Goal: Answer question/provide support: Share knowledge or assist other users

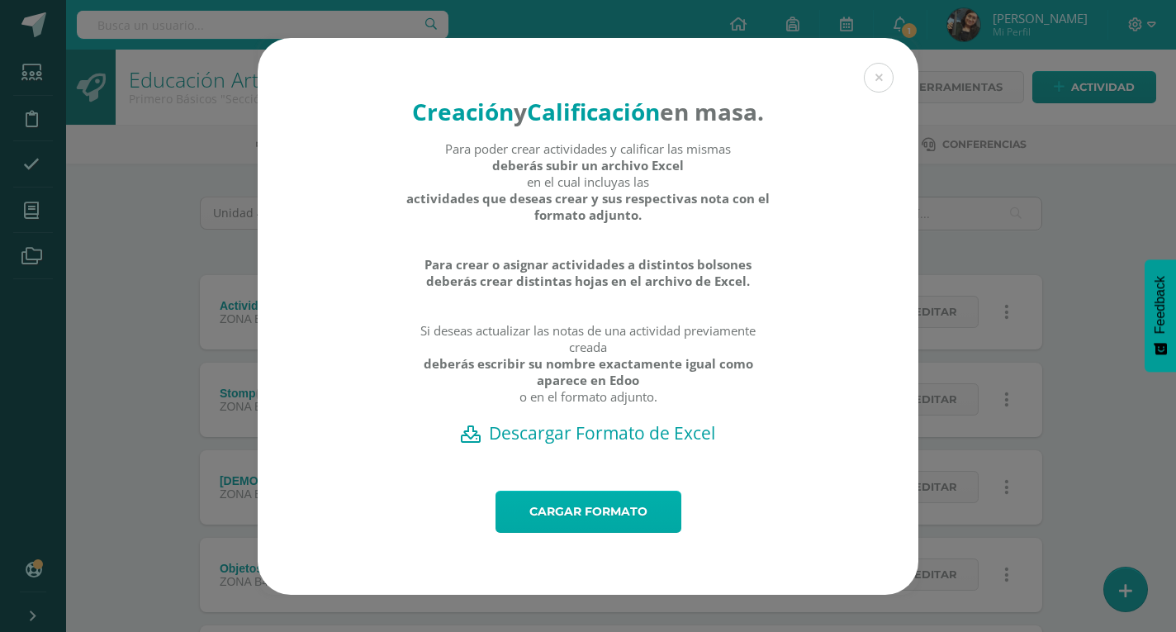
click at [619, 527] on link "Cargar formato" at bounding box center [589, 512] width 186 height 42
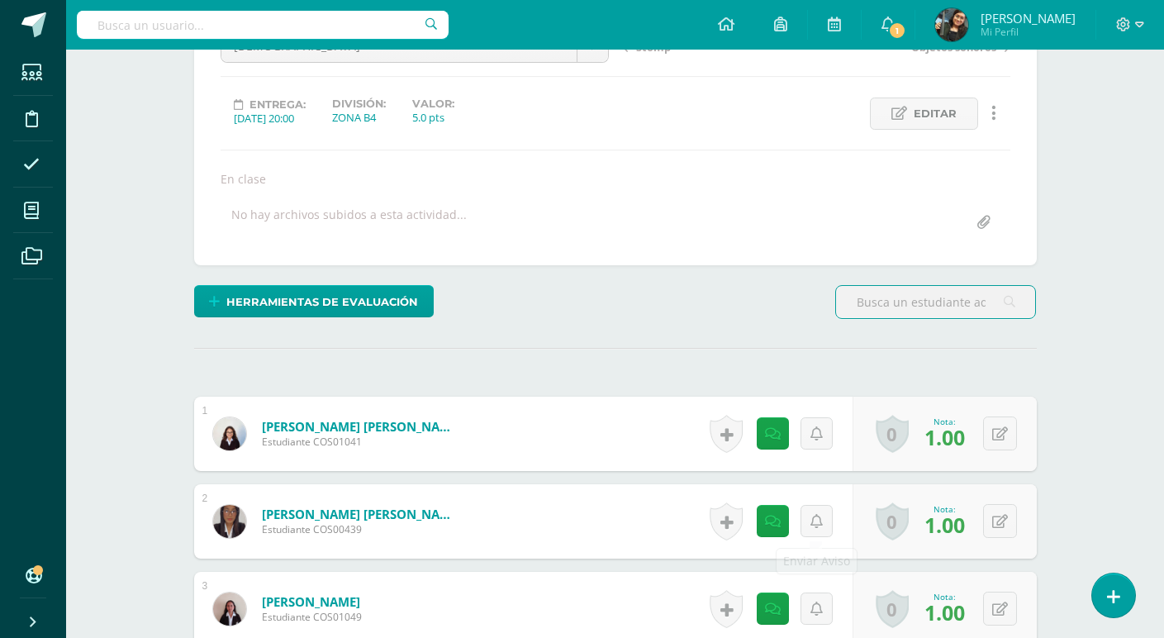
scroll to position [496, 0]
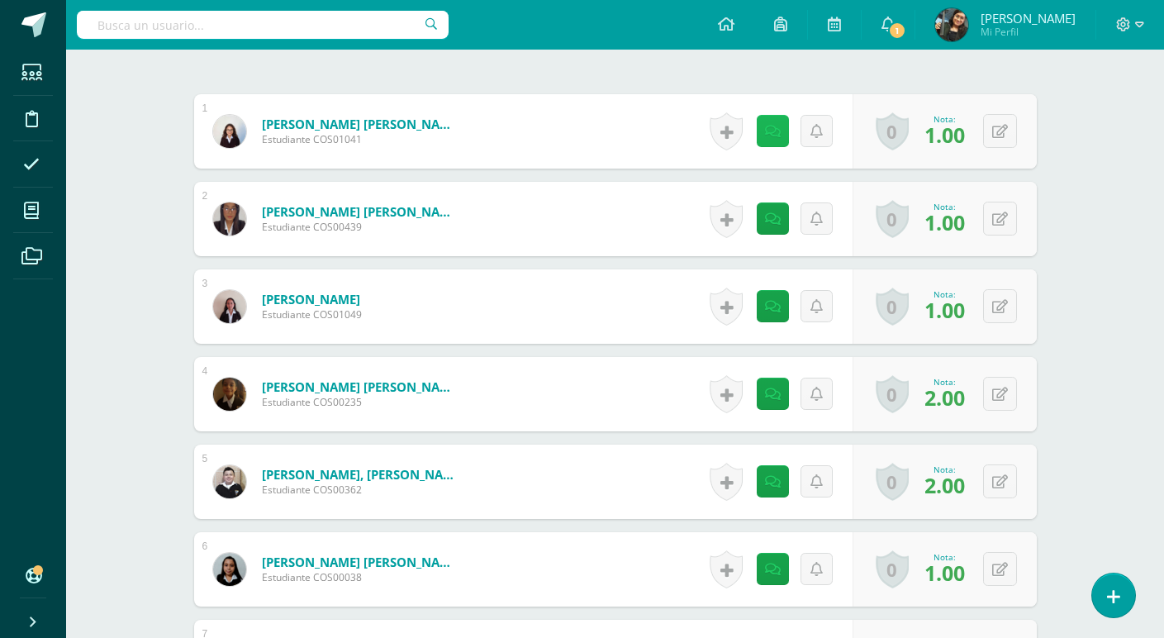
click at [781, 132] on link at bounding box center [773, 131] width 32 height 32
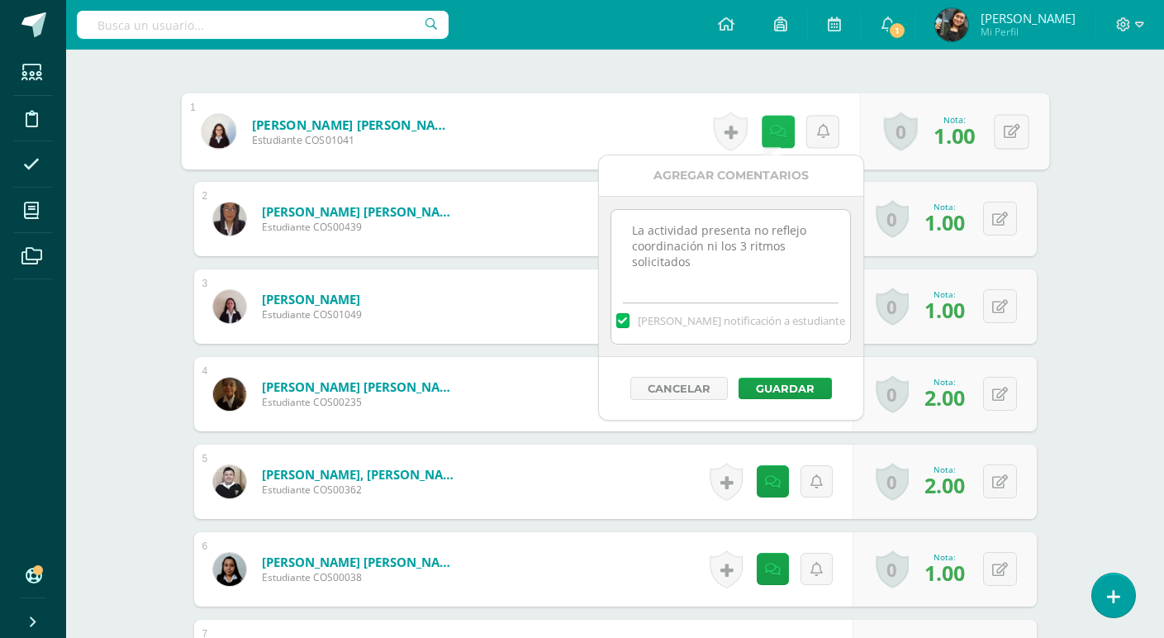
click at [778, 134] on icon at bounding box center [777, 131] width 17 height 14
drag, startPoint x: 630, startPoint y: 230, endPoint x: 704, endPoint y: 268, distance: 82.8
click at [704, 268] on textarea "La actividad presenta no reflejo coordinación ni los 3 ritmos solicitados" at bounding box center [730, 251] width 239 height 83
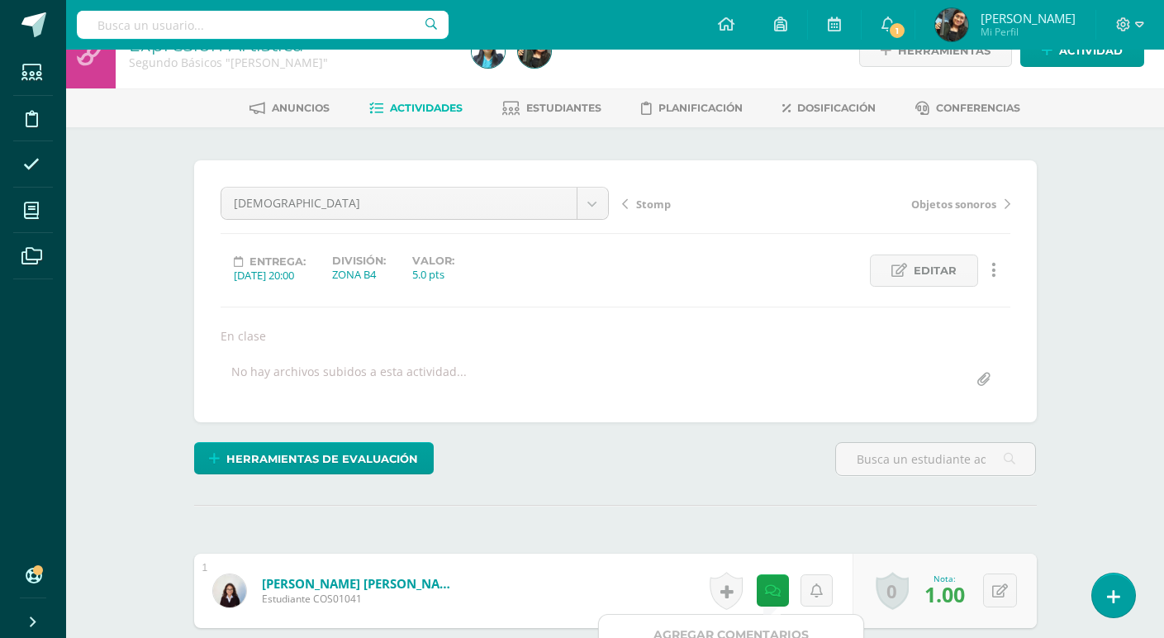
scroll to position [0, 0]
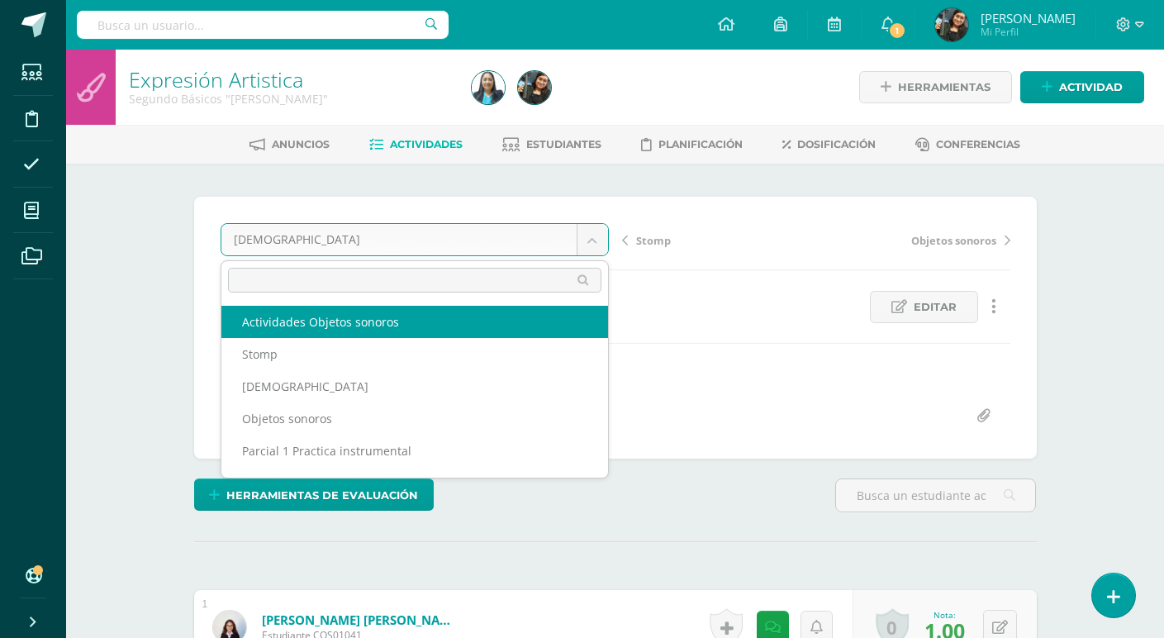
select select "/dashboard/teacher/grade-activity/124073/"
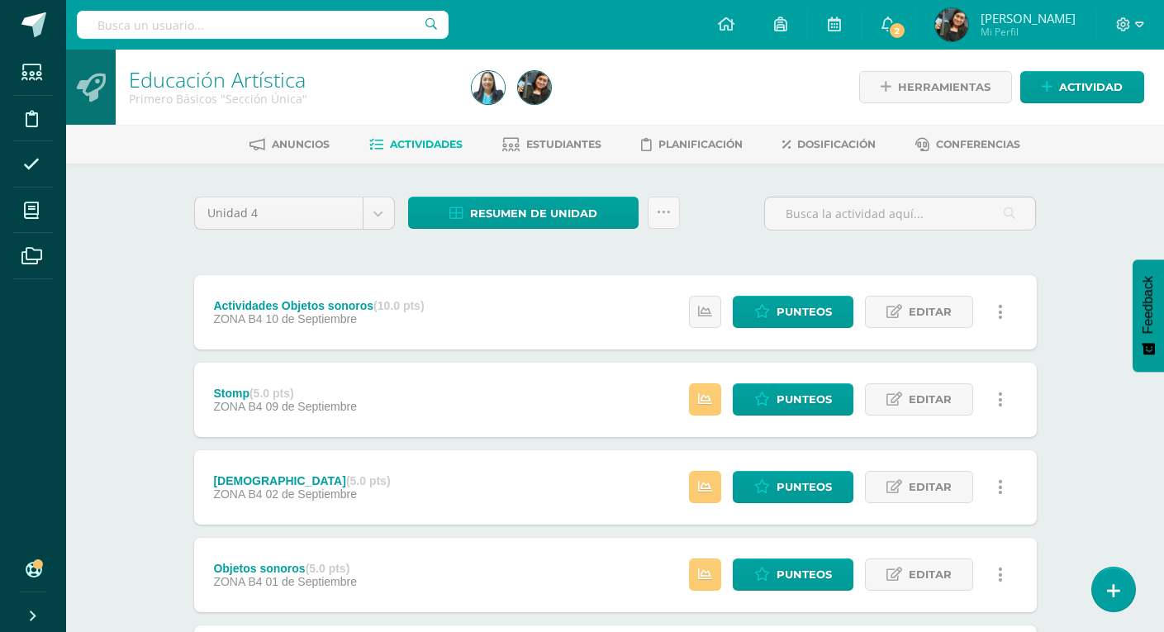
click at [148, 211] on div "Educación Artística Primero Básicos "Sección Única" Herramientas Detalle de asi…" at bounding box center [615, 517] width 1098 height 935
click at [537, 208] on span "Resumen de unidad" at bounding box center [533, 213] width 127 height 31
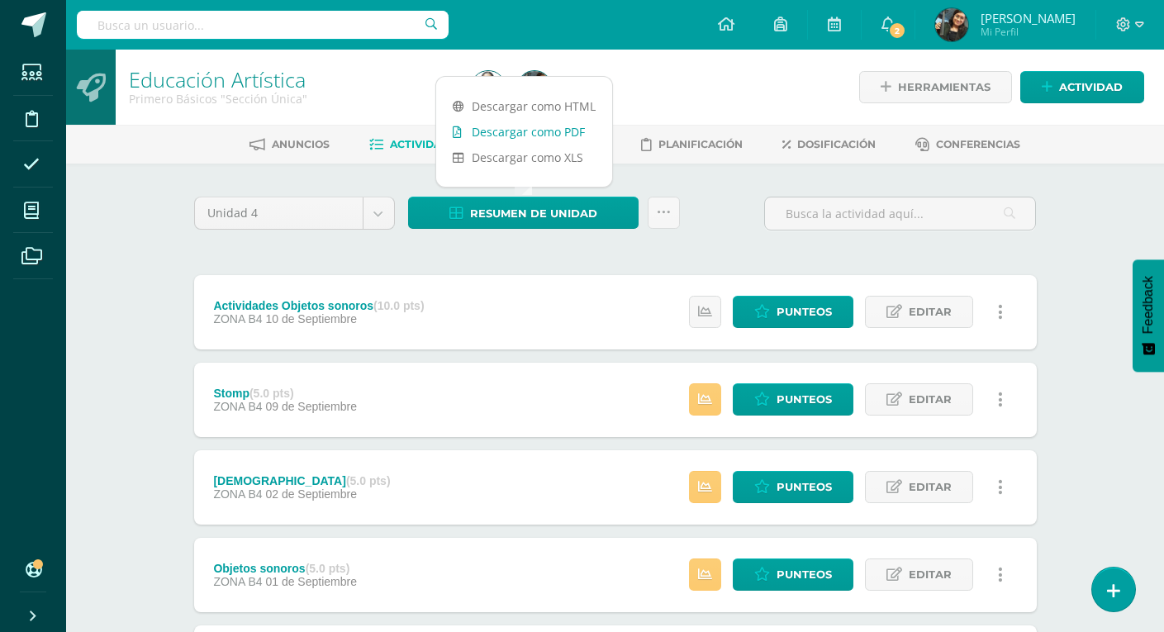
click at [549, 128] on link "Descargar como PDF" at bounding box center [524, 132] width 176 height 26
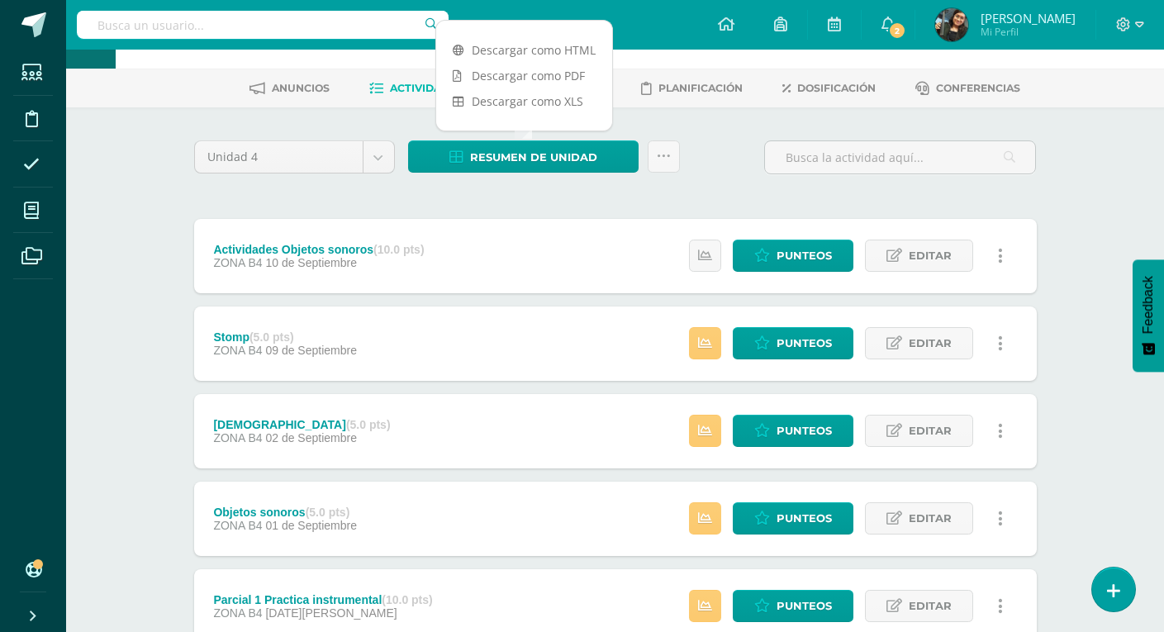
scroll to position [165, 0]
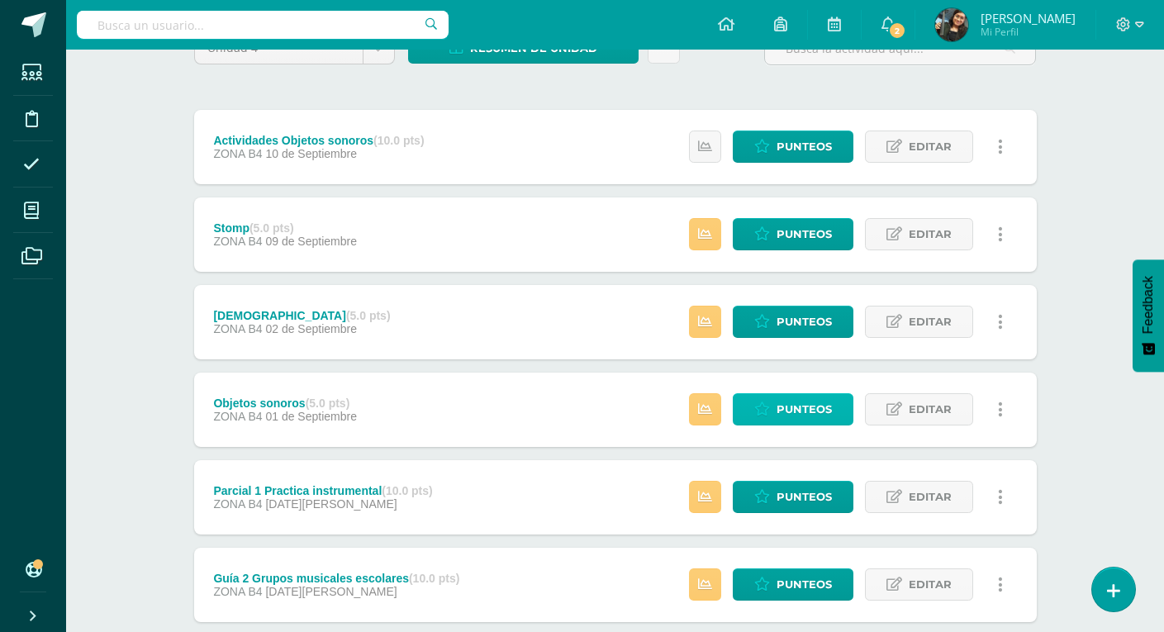
click at [832, 408] on span "Punteos" at bounding box center [803, 409] width 55 height 31
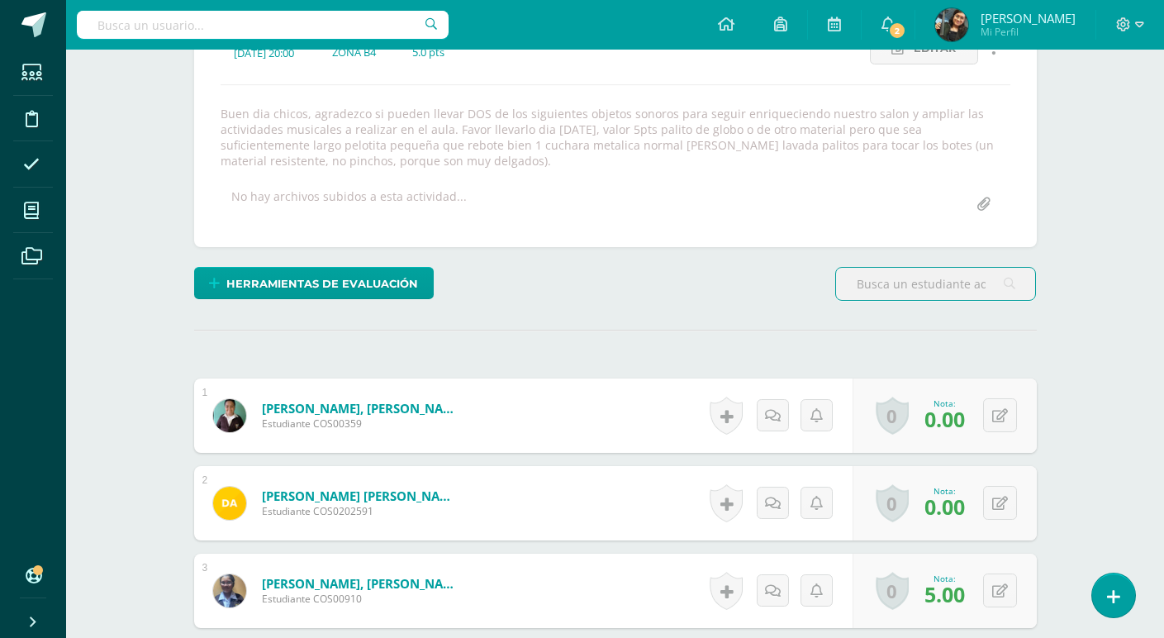
scroll to position [266, 0]
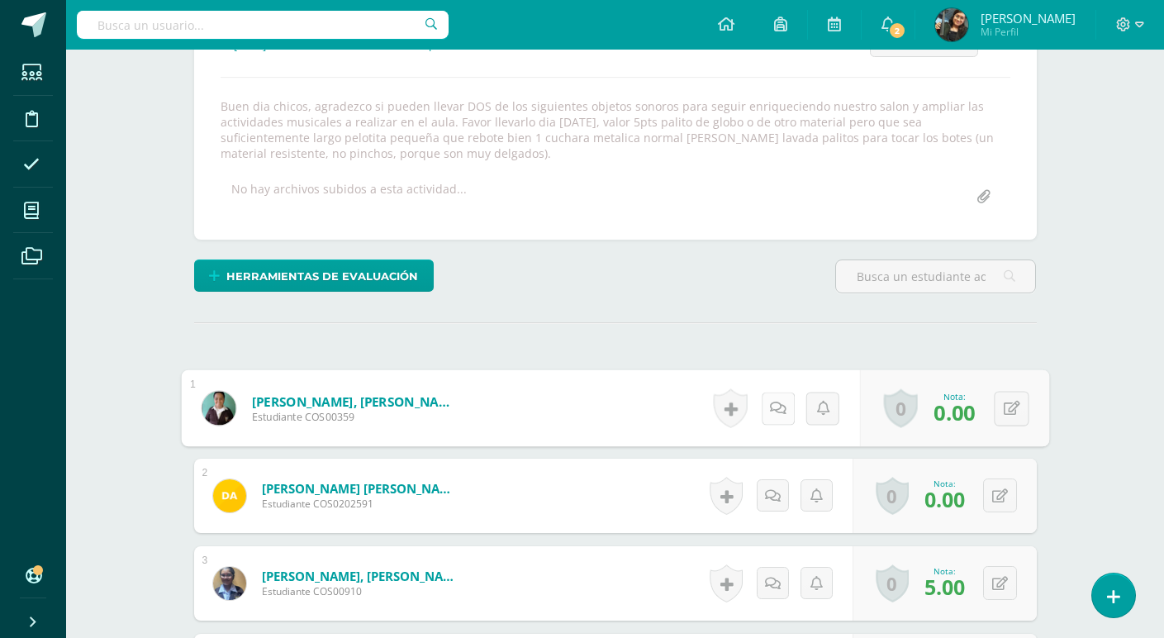
click at [769, 405] on icon at bounding box center [777, 408] width 17 height 14
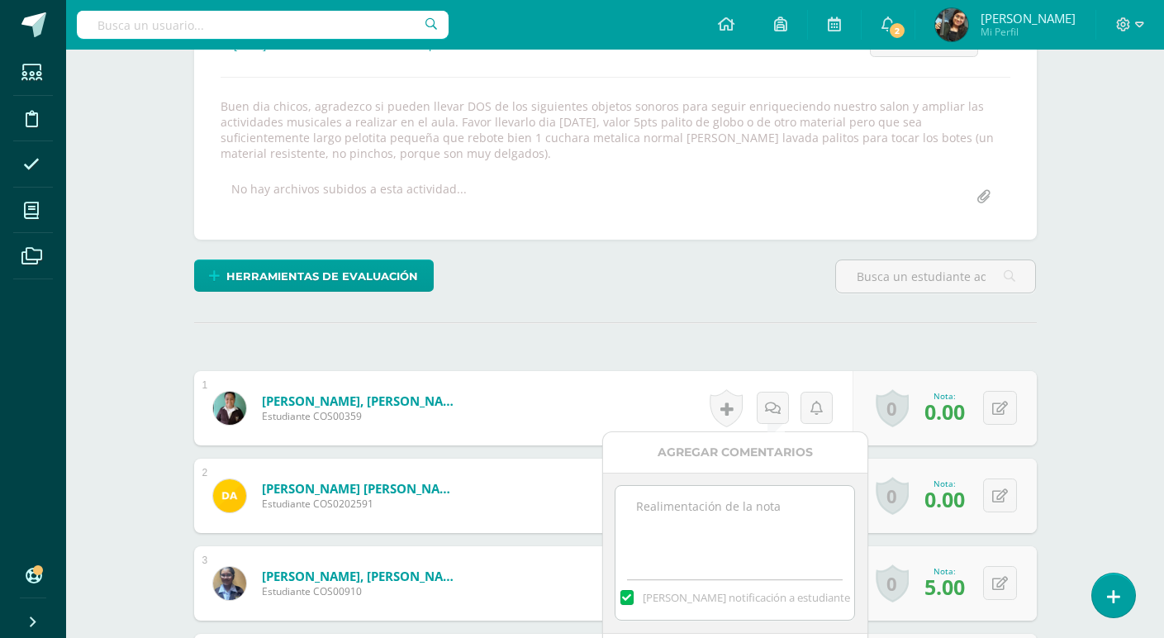
click at [677, 512] on textarea at bounding box center [734, 527] width 239 height 83
drag, startPoint x: 808, startPoint y: 507, endPoint x: 627, endPoint y: 501, distance: 181.0
click at [627, 501] on textarea "no trajo ningun objeto sonoro" at bounding box center [734, 527] width 239 height 83
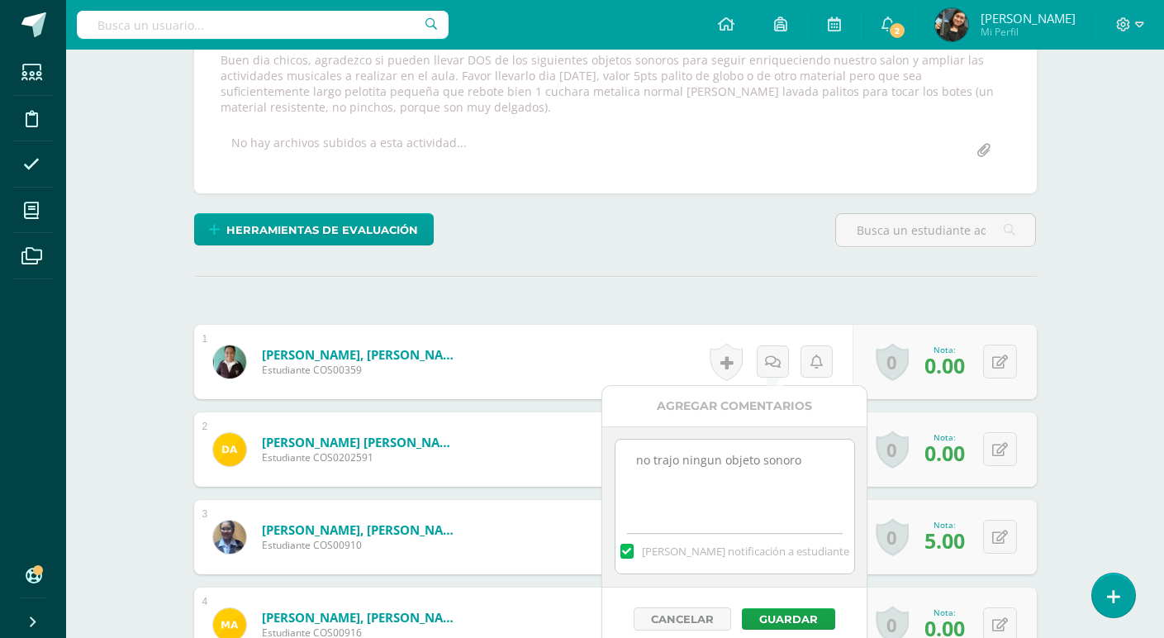
scroll to position [349, 0]
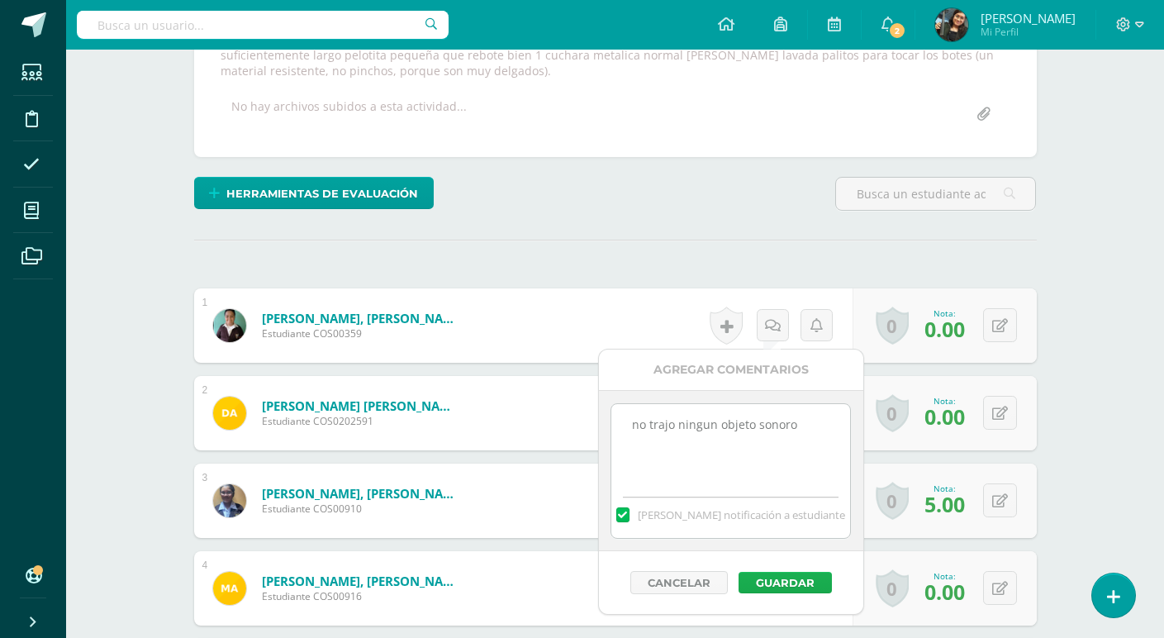
type textarea "no trajo ningun objeto sonoro"
click at [786, 578] on button "Guardar" at bounding box center [784, 582] width 93 height 21
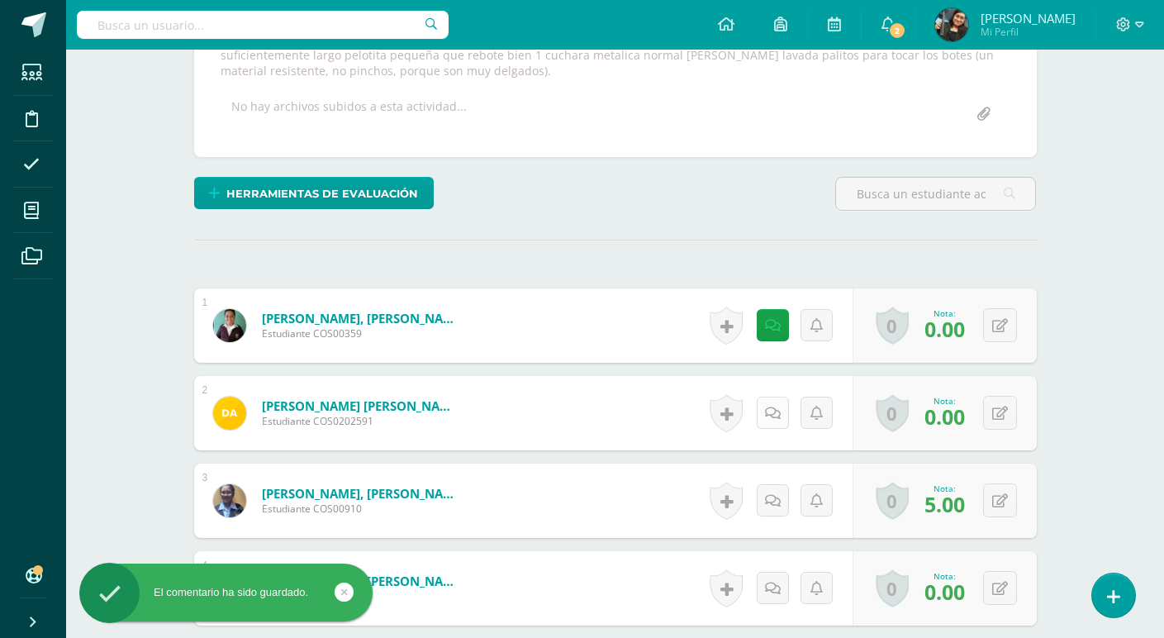
click at [775, 411] on icon at bounding box center [773, 413] width 16 height 14
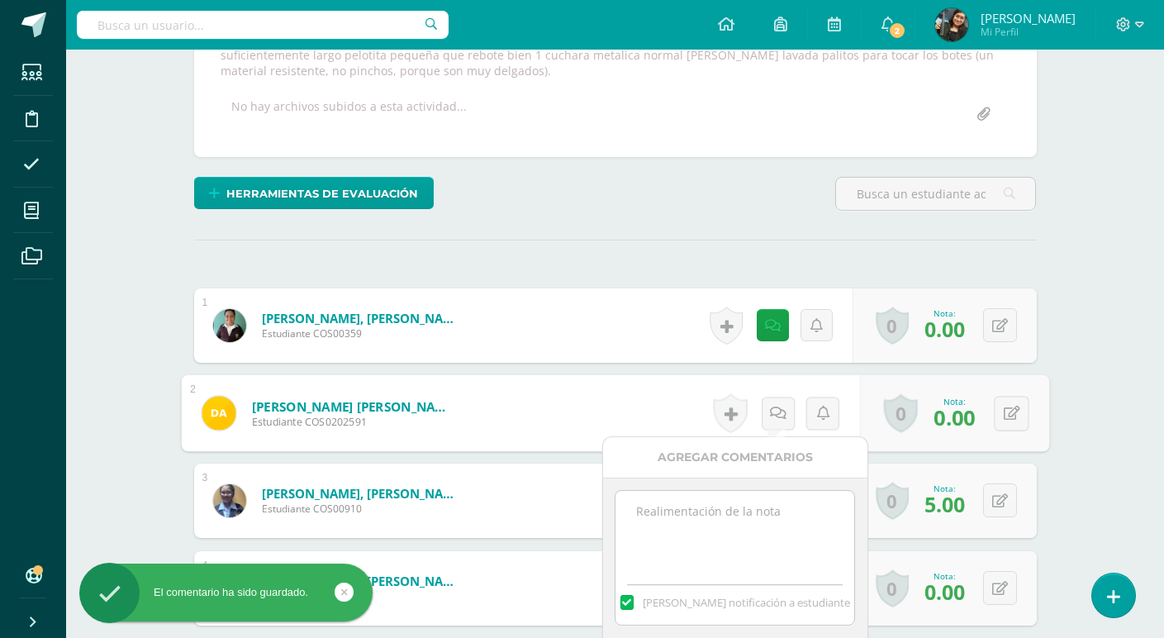
click at [732, 525] on textarea at bounding box center [734, 532] width 239 height 83
paste textarea "no trajo ningun objeto sonoro"
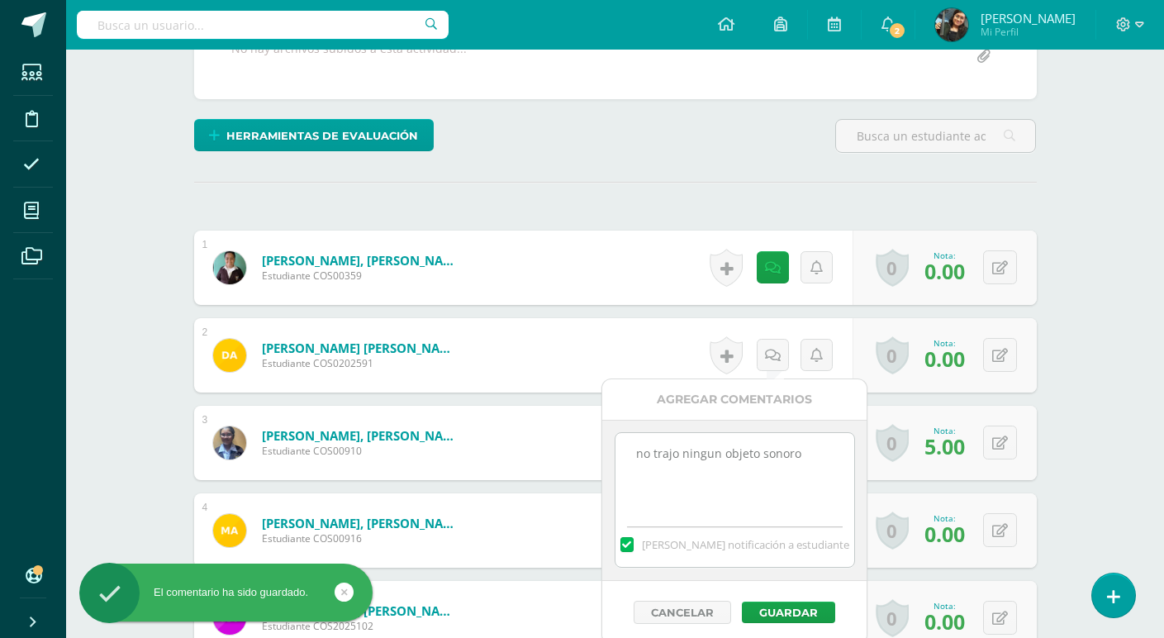
scroll to position [514, 0]
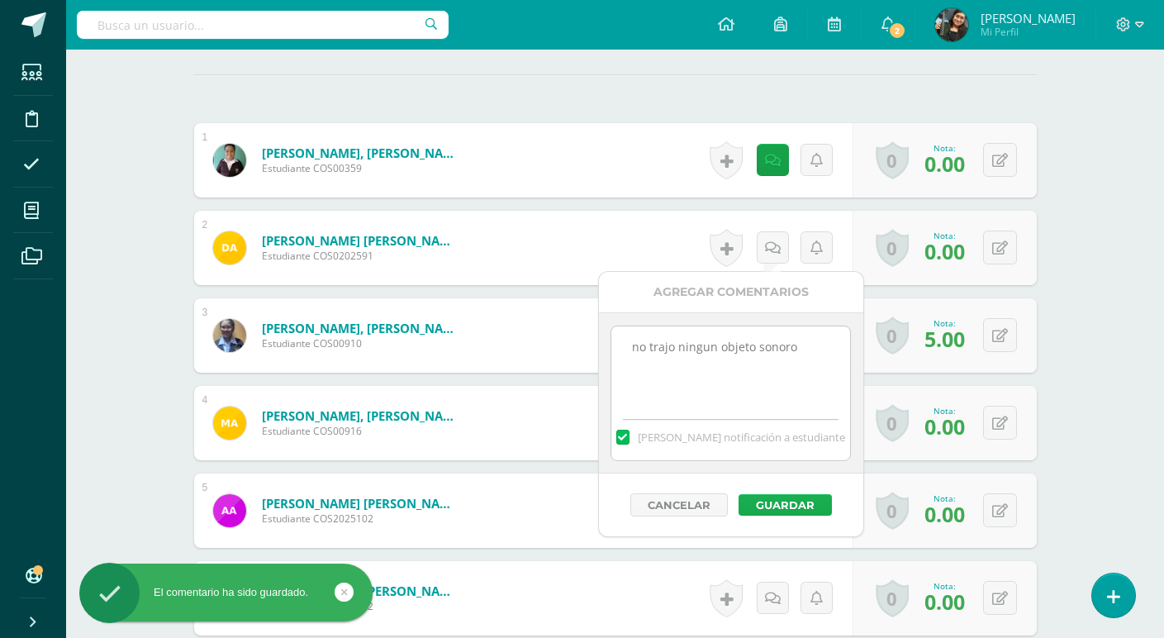
type textarea "no trajo ningun objeto sonoro"
click at [785, 505] on button "Guardar" at bounding box center [784, 504] width 93 height 21
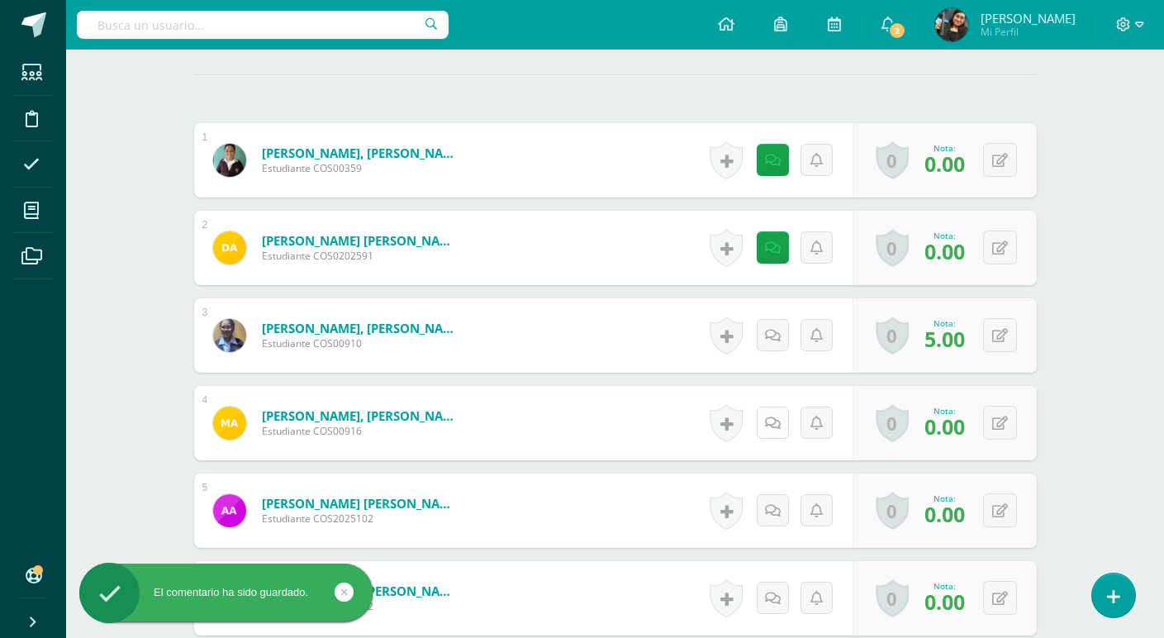
click at [768, 421] on icon at bounding box center [773, 423] width 16 height 14
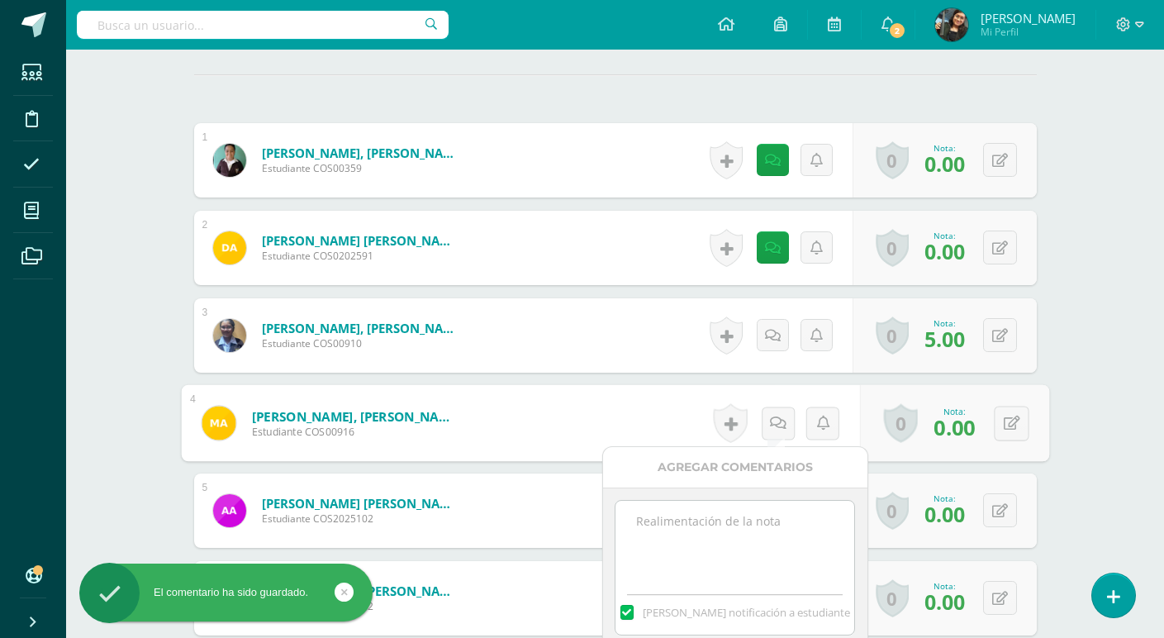
click at [741, 516] on textarea at bounding box center [734, 542] width 239 height 83
paste textarea "no trajo ningun objeto sonoro"
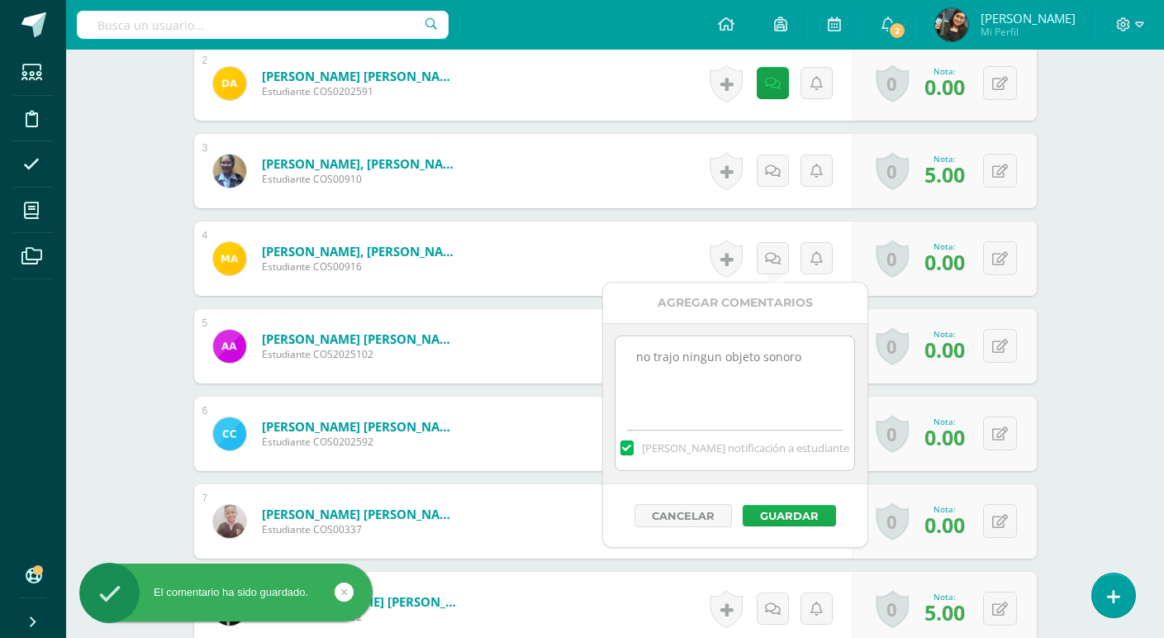
scroll to position [679, 0]
type textarea "no trajo ningun objeto sonoro"
click at [786, 511] on button "Guardar" at bounding box center [784, 514] width 93 height 21
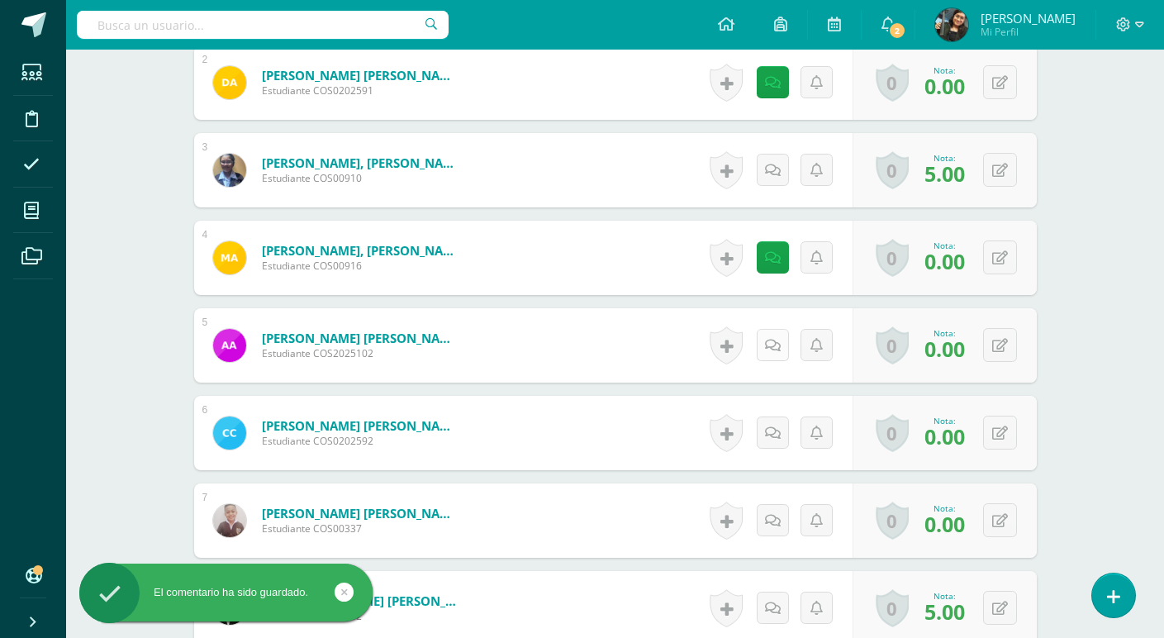
click at [771, 349] on icon at bounding box center [773, 346] width 16 height 14
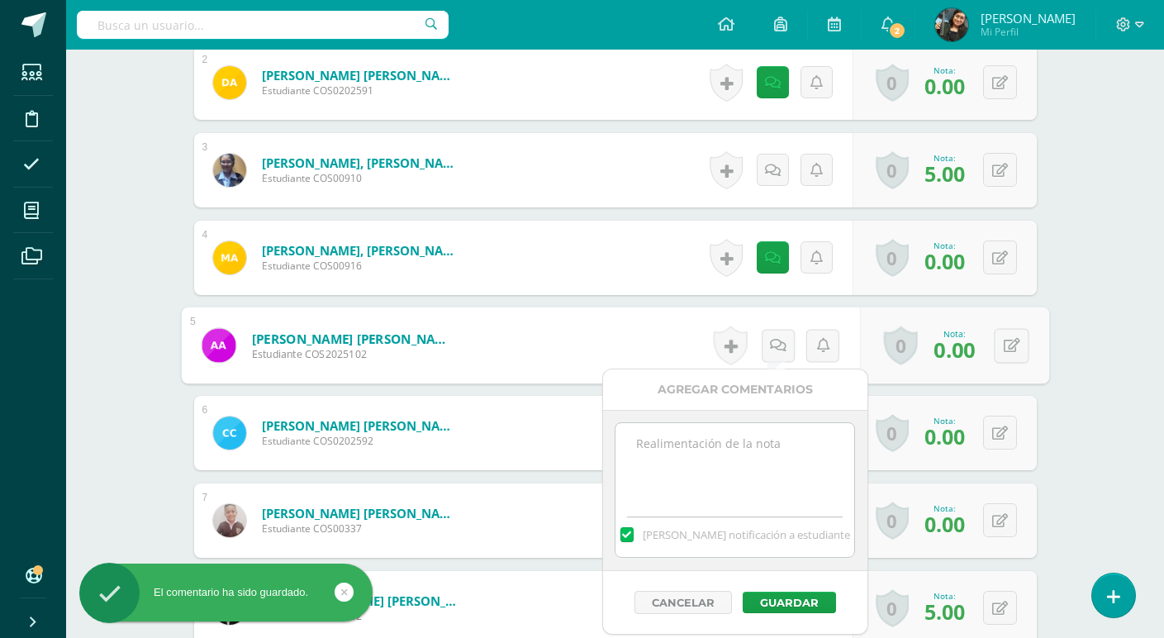
click at [734, 470] on textarea at bounding box center [734, 464] width 239 height 83
paste textarea "no trajo ningun objeto sonoro"
type textarea "no trajo ningun objeto sonoro"
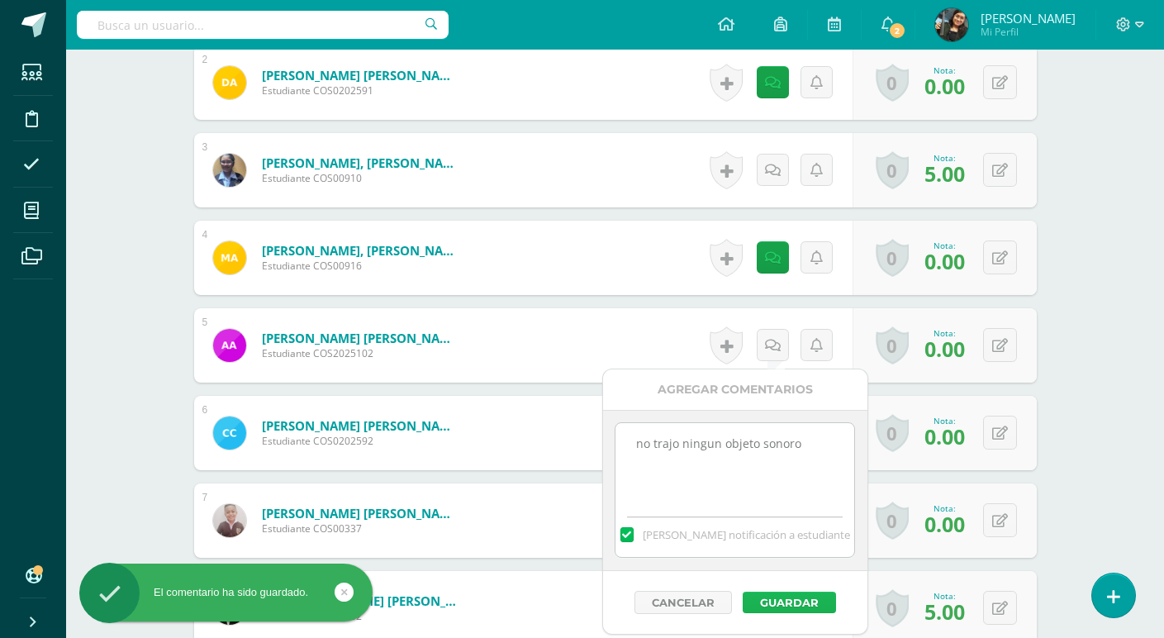
click at [809, 601] on button "Guardar" at bounding box center [789, 601] width 93 height 21
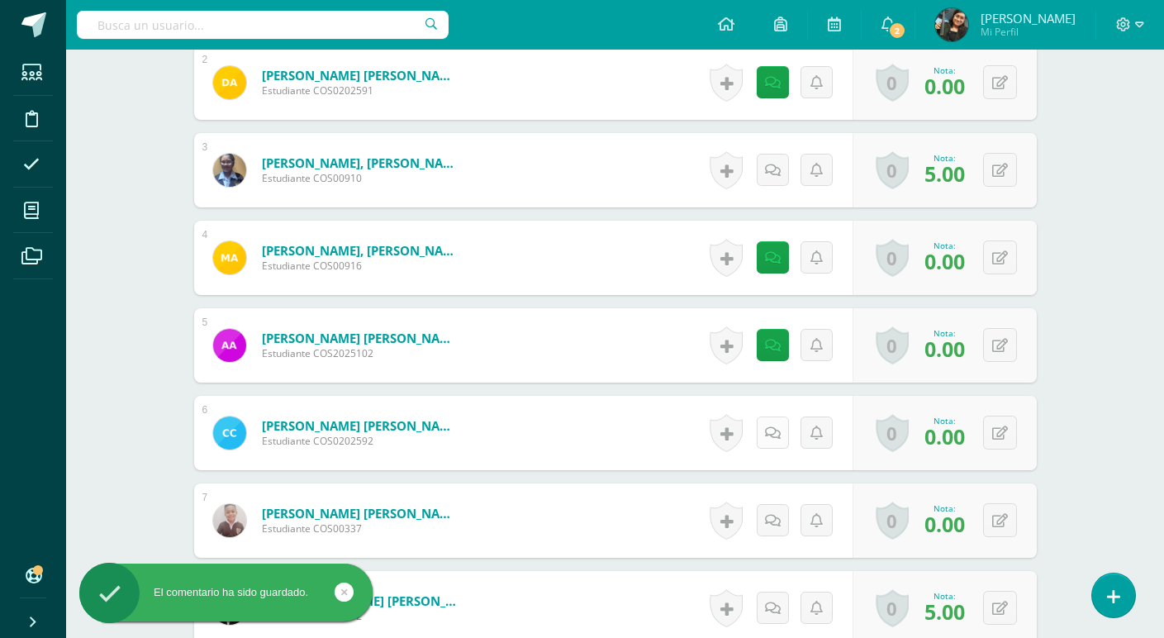
click at [769, 427] on icon at bounding box center [773, 433] width 16 height 14
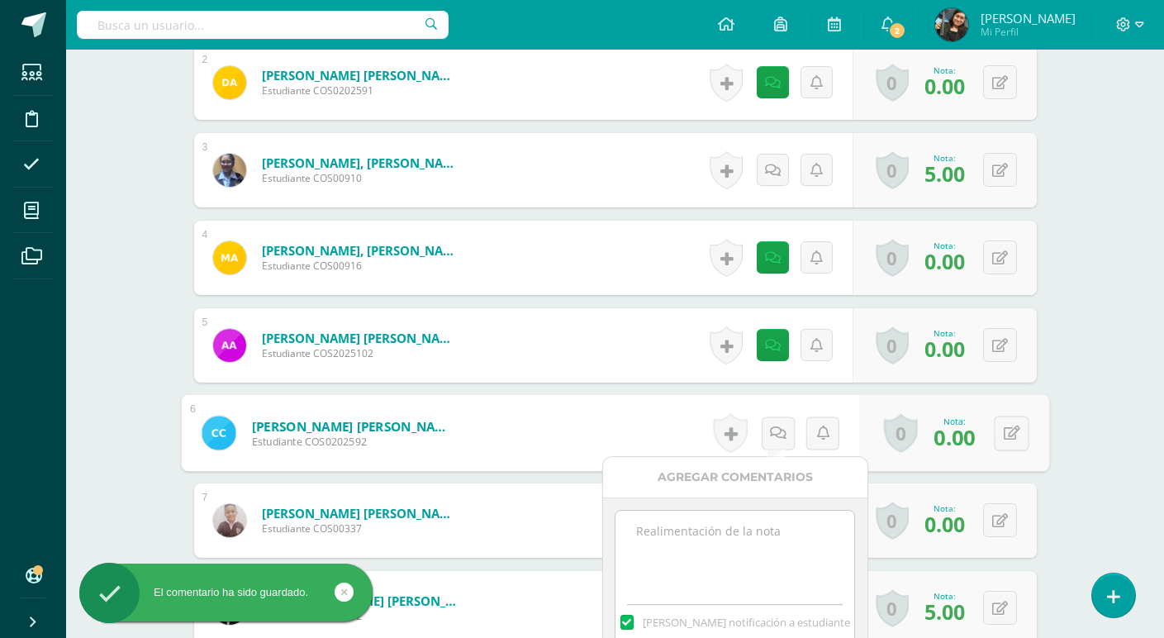
click at [747, 555] on textarea at bounding box center [734, 551] width 239 height 83
paste textarea "no trajo ningun objeto sonoro"
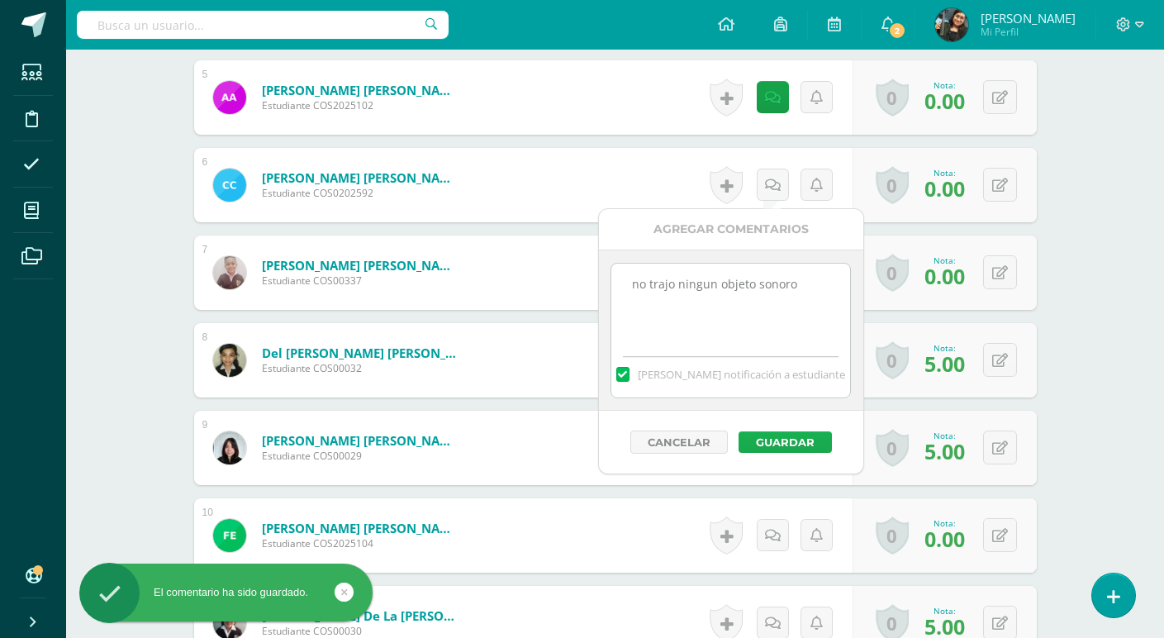
type textarea "no trajo ningun objeto sonoro"
click at [781, 435] on button "Guardar" at bounding box center [784, 441] width 93 height 21
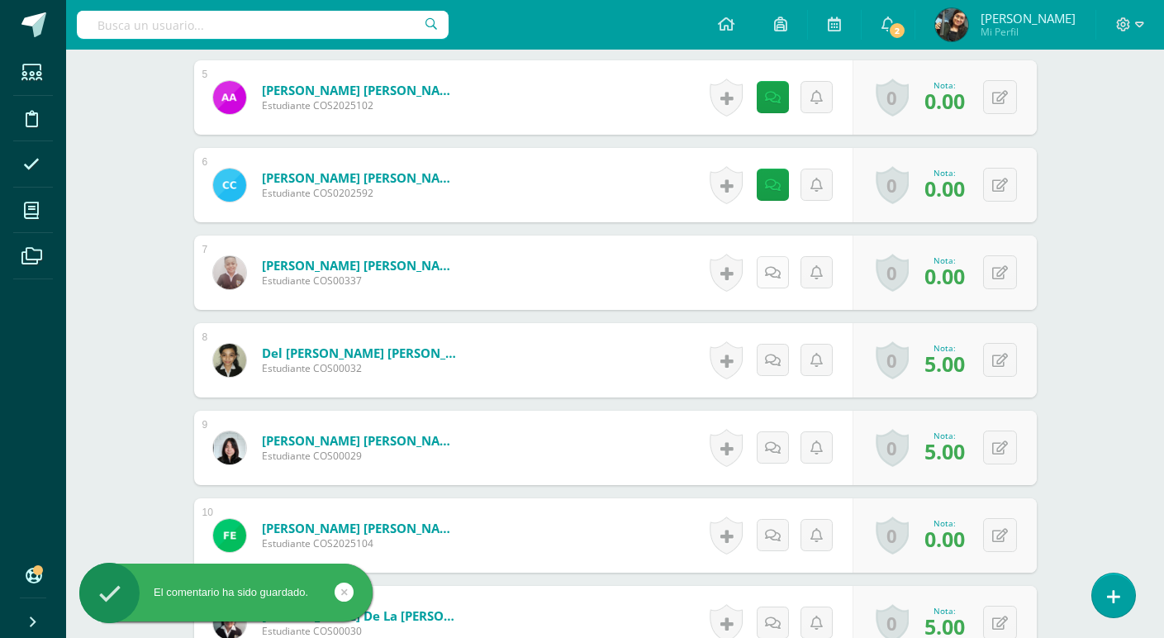
click at [776, 273] on icon at bounding box center [773, 273] width 16 height 14
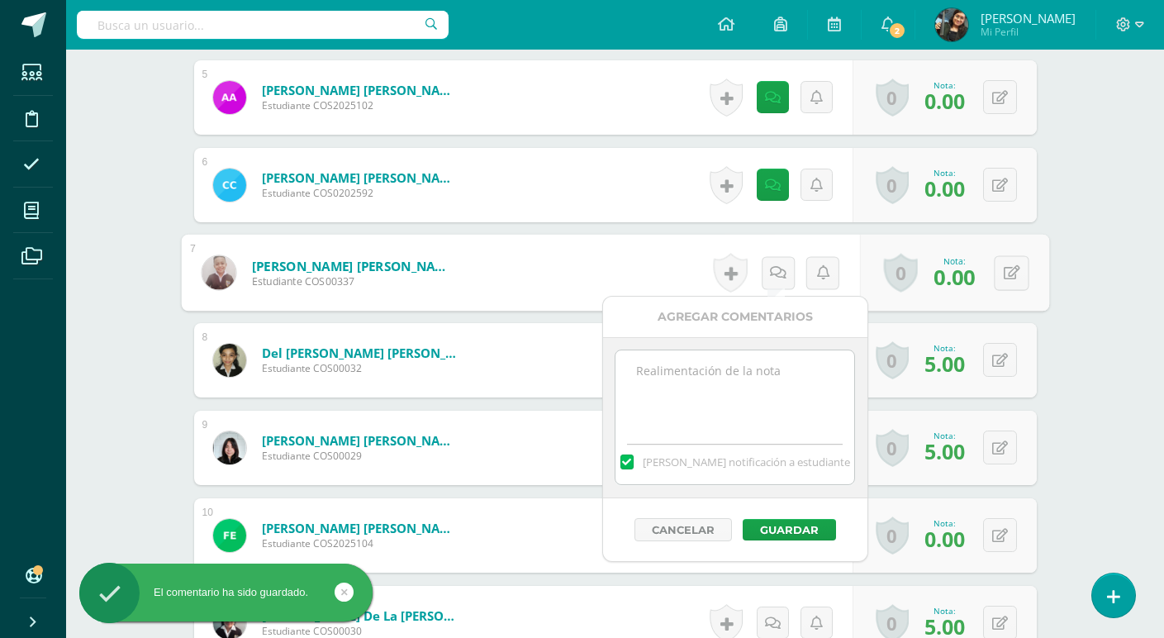
click at [761, 379] on textarea at bounding box center [734, 391] width 239 height 83
paste textarea "no trajo ningun objeto sonoro"
type textarea "no trajo ningun objeto sonoro"
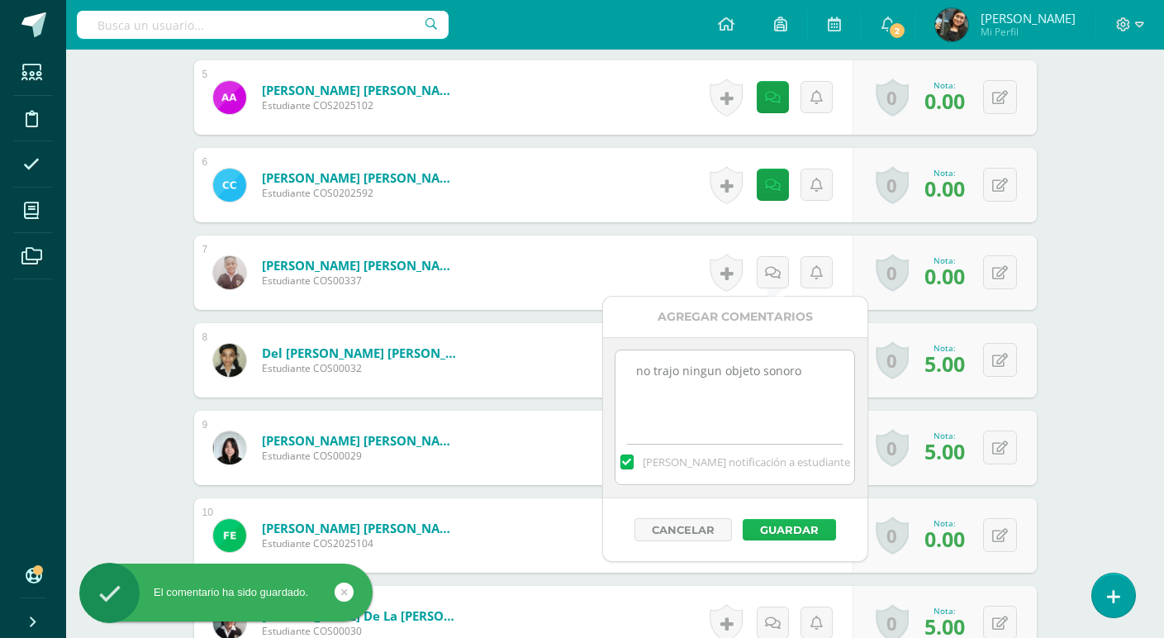
click at [782, 524] on button "Guardar" at bounding box center [789, 529] width 93 height 21
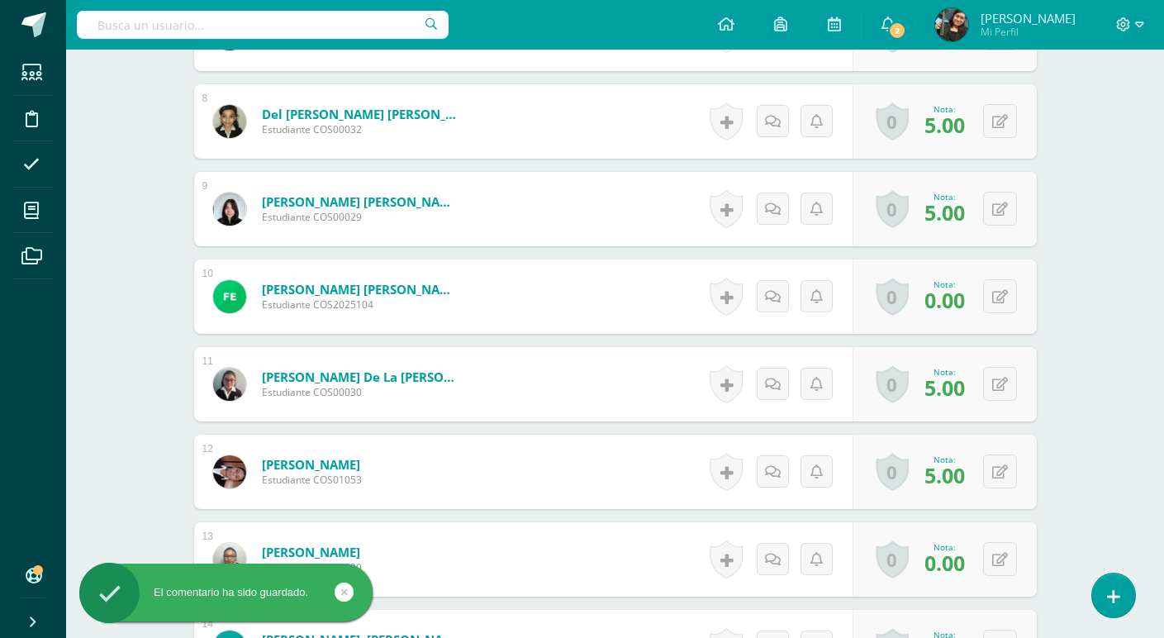
scroll to position [1175, 0]
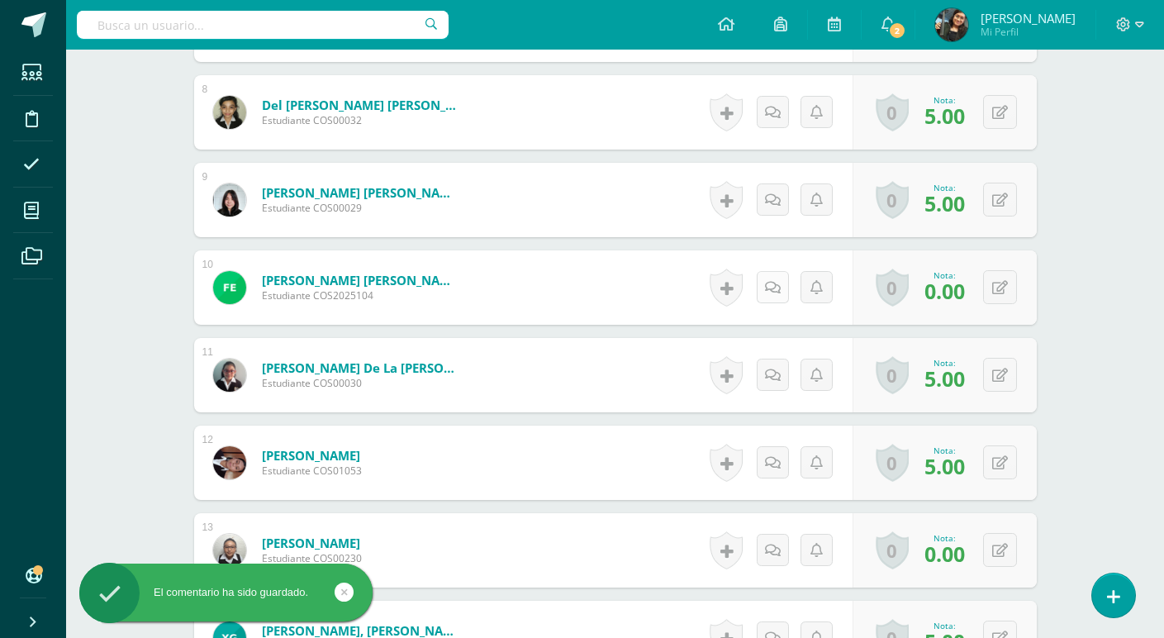
click at [779, 276] on link at bounding box center [773, 287] width 32 height 32
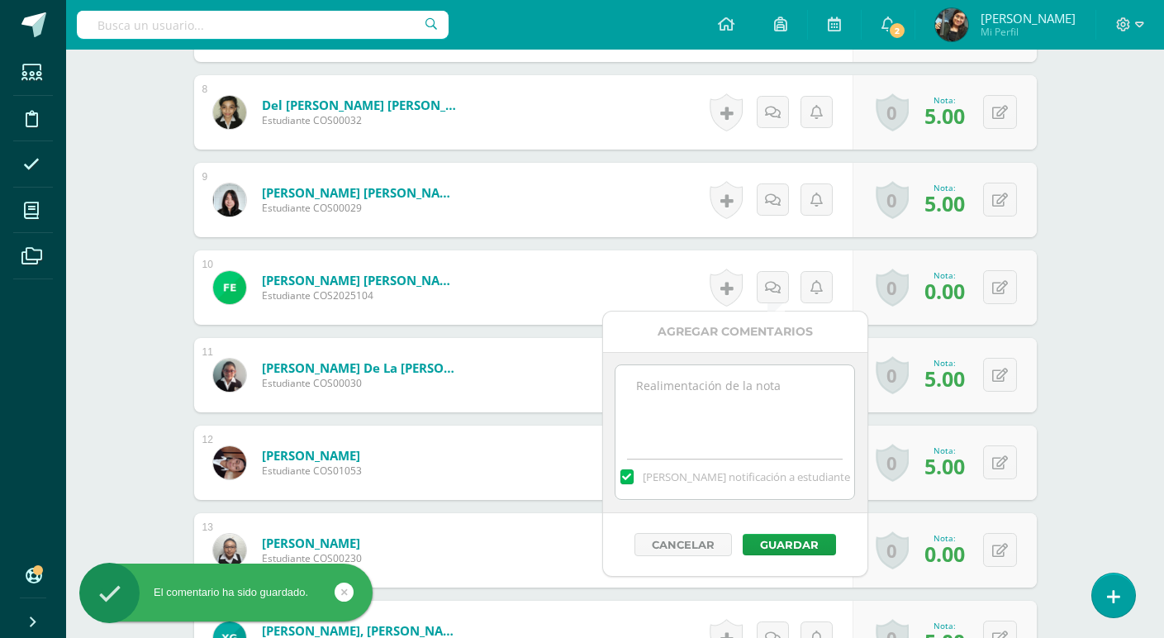
click at [749, 368] on textarea at bounding box center [734, 406] width 239 height 83
paste textarea "no trajo ningun objeto sonoro"
type textarea "no trajo ningun objeto sonoro"
click at [781, 541] on button "Guardar" at bounding box center [789, 544] width 93 height 21
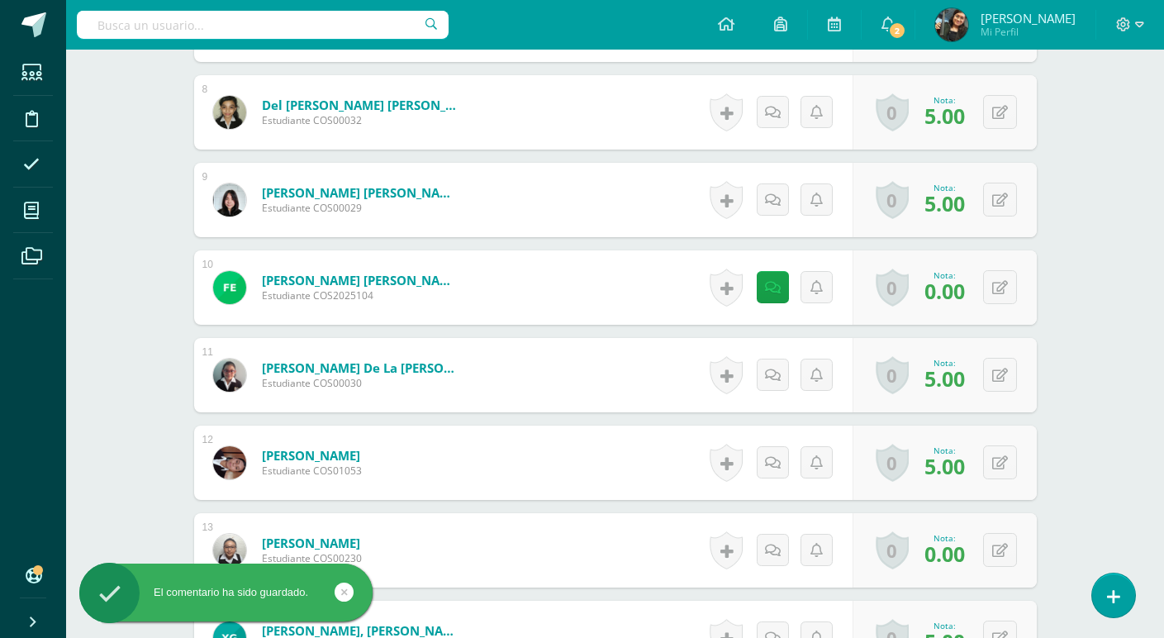
scroll to position [1422, 0]
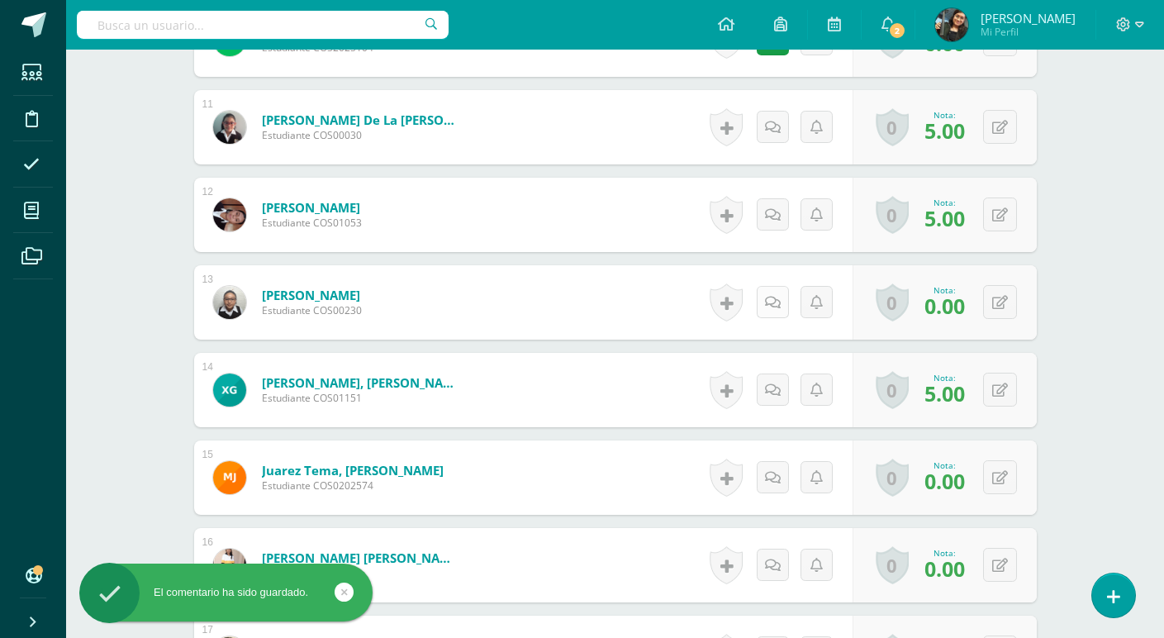
click at [774, 303] on icon at bounding box center [773, 303] width 16 height 14
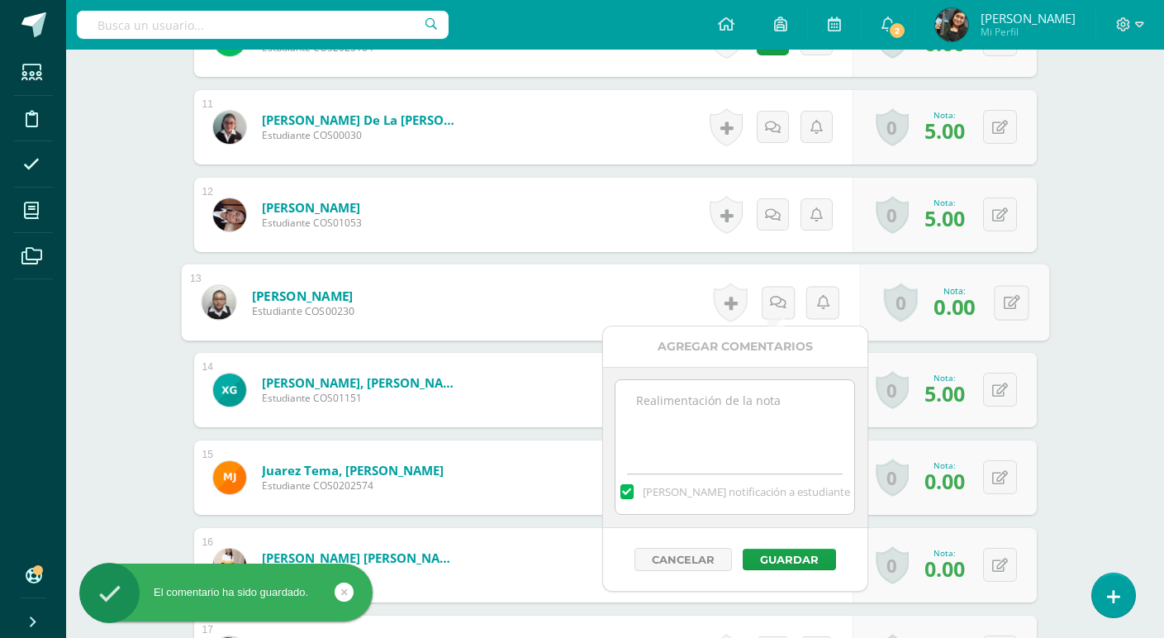
click at [747, 420] on textarea at bounding box center [734, 421] width 239 height 83
paste textarea "no trajo ningun objeto sonoro"
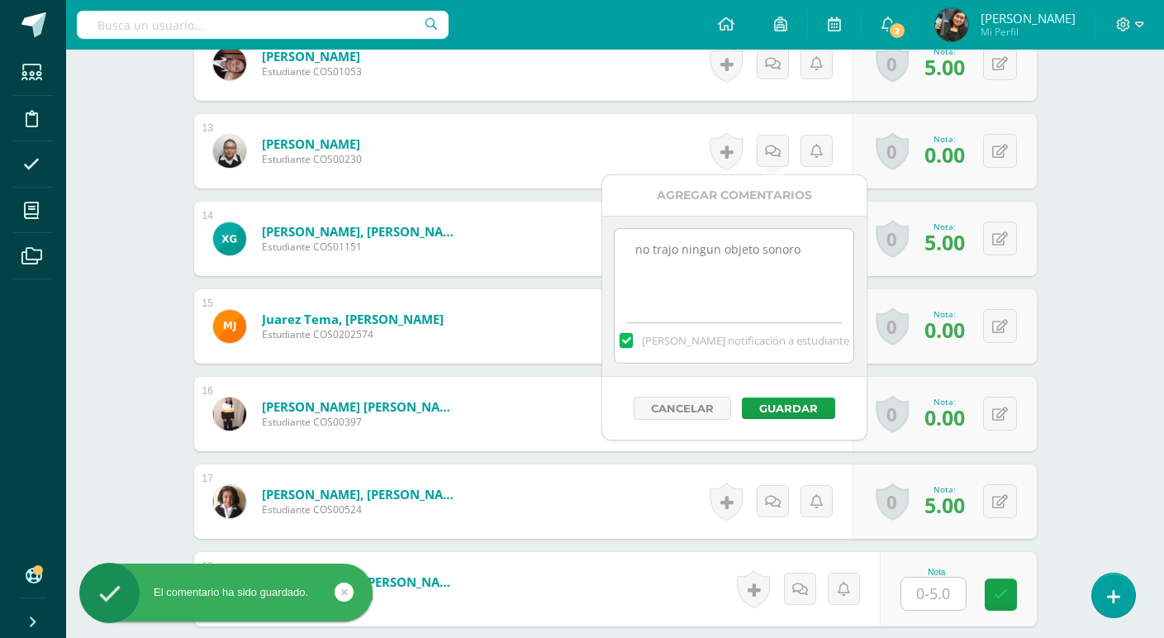
scroll to position [1588, 0]
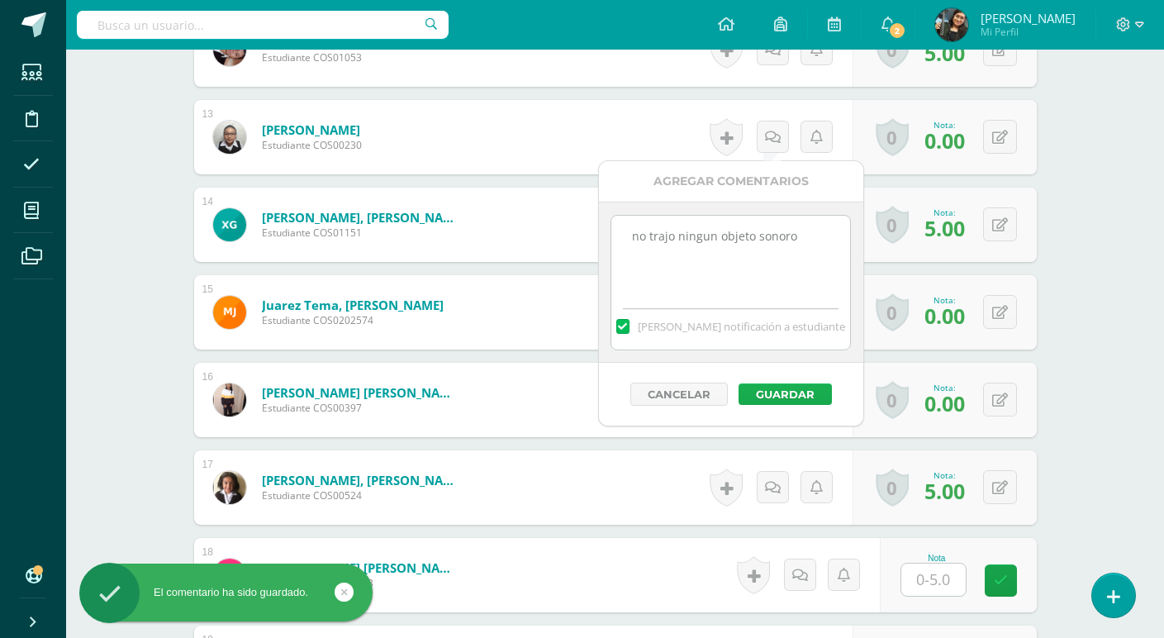
type textarea "no trajo ningun objeto sonoro"
click at [796, 393] on button "Guardar" at bounding box center [784, 393] width 93 height 21
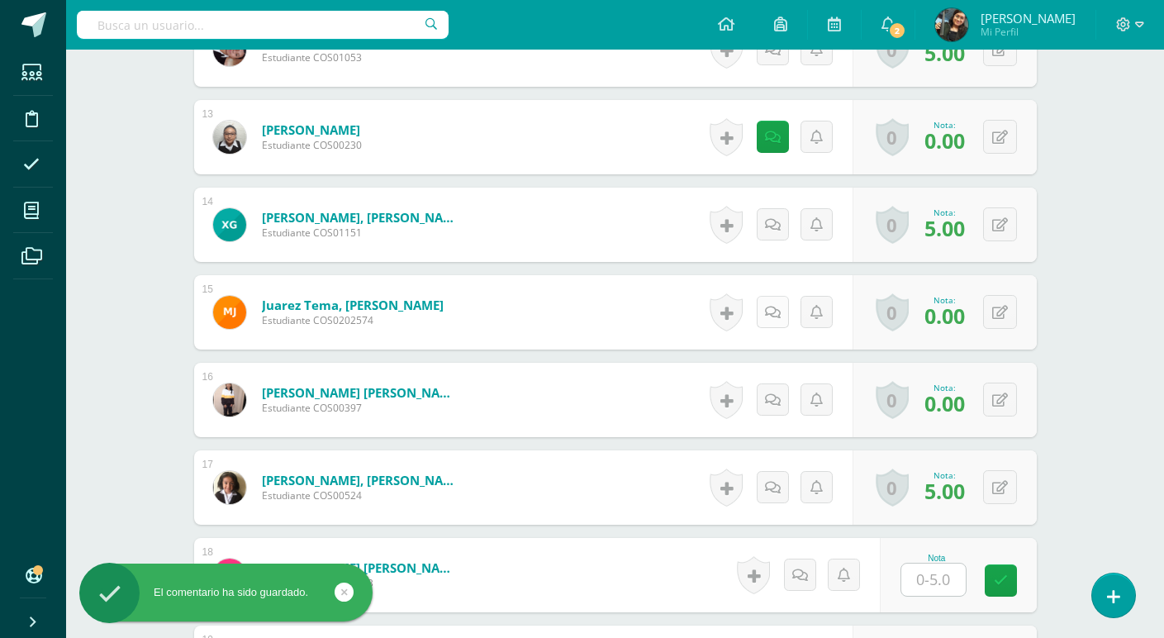
click at [775, 306] on icon at bounding box center [773, 313] width 16 height 14
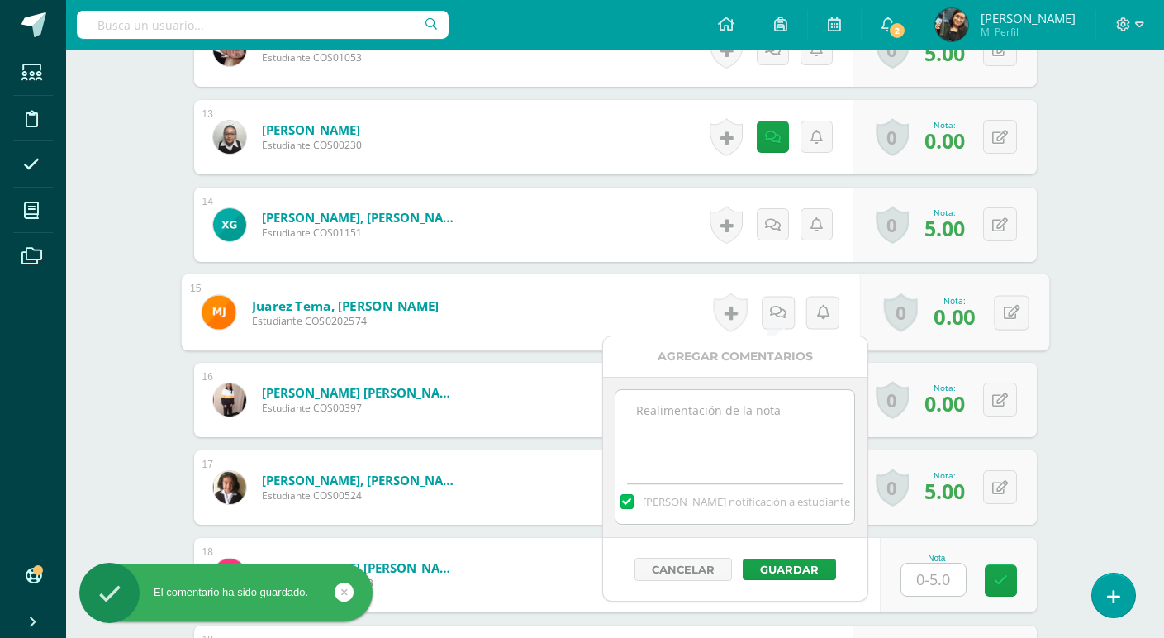
click at [747, 395] on textarea at bounding box center [734, 431] width 239 height 83
paste textarea "no trajo ningun objeto sonoro"
type textarea "no trajo ningun objeto sonoro"
click at [795, 571] on button "Guardar" at bounding box center [789, 568] width 93 height 21
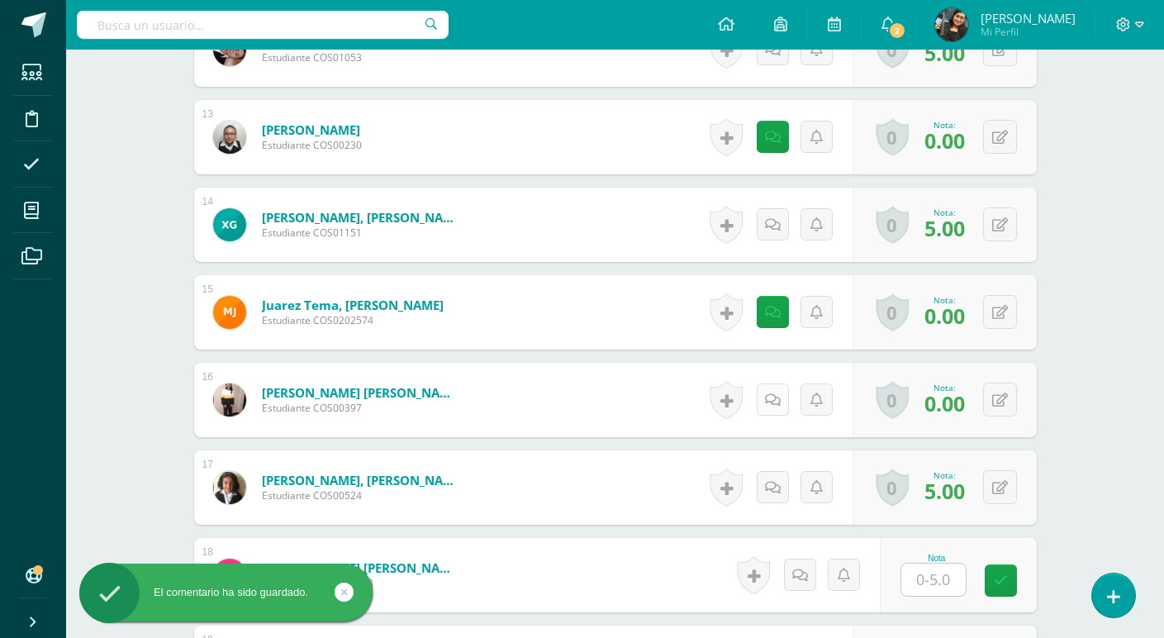
click at [773, 407] on link at bounding box center [773, 399] width 32 height 32
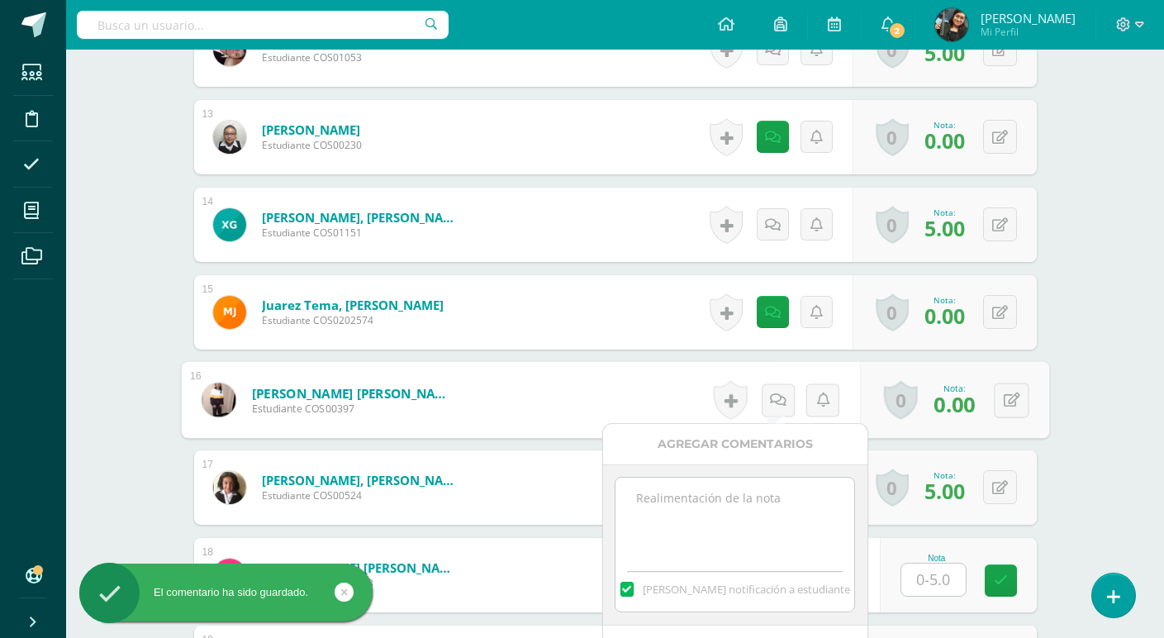
click at [746, 507] on textarea at bounding box center [734, 518] width 239 height 83
paste textarea "no trajo ningun objeto sonoro"
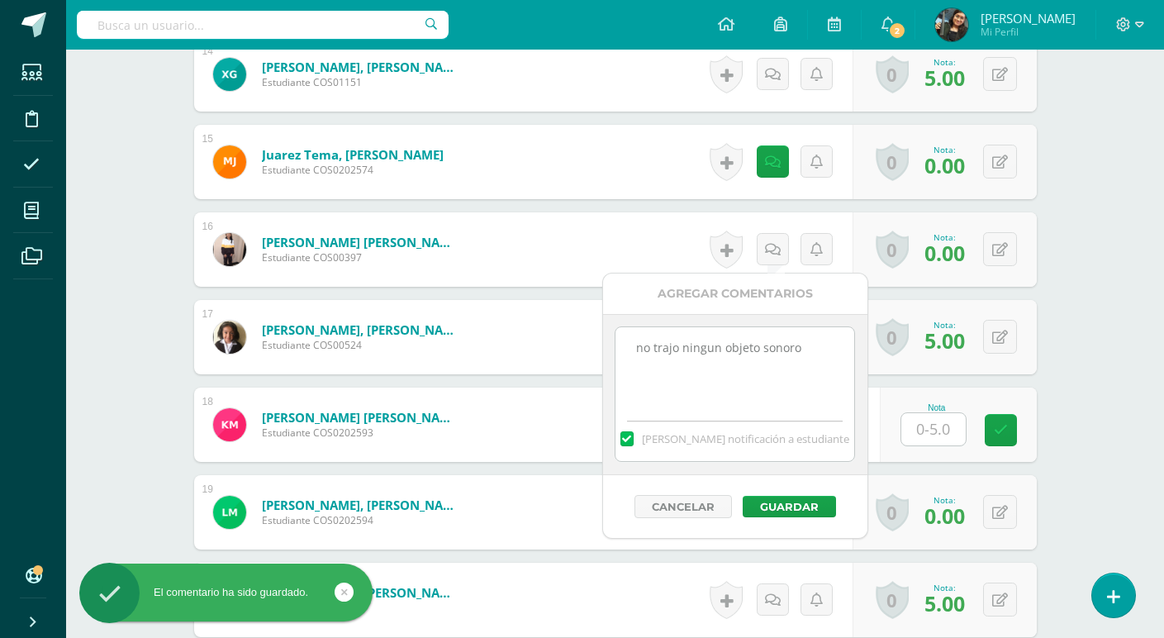
scroll to position [1753, 0]
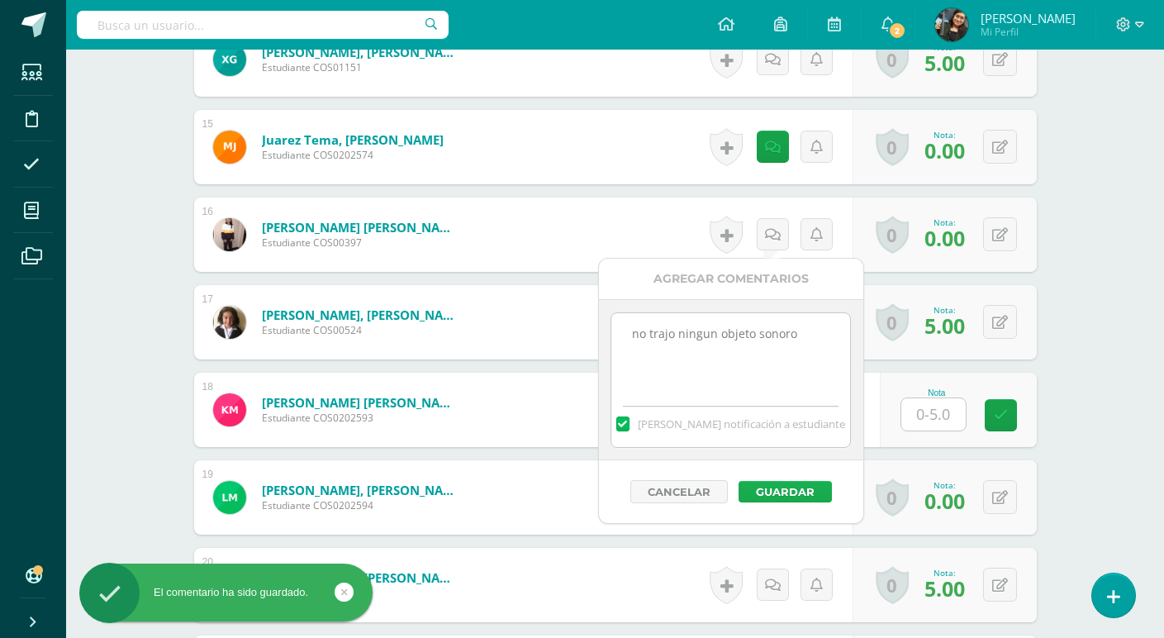
type textarea "no trajo ningun objeto sonoro"
click at [790, 495] on button "Guardar" at bounding box center [784, 491] width 93 height 21
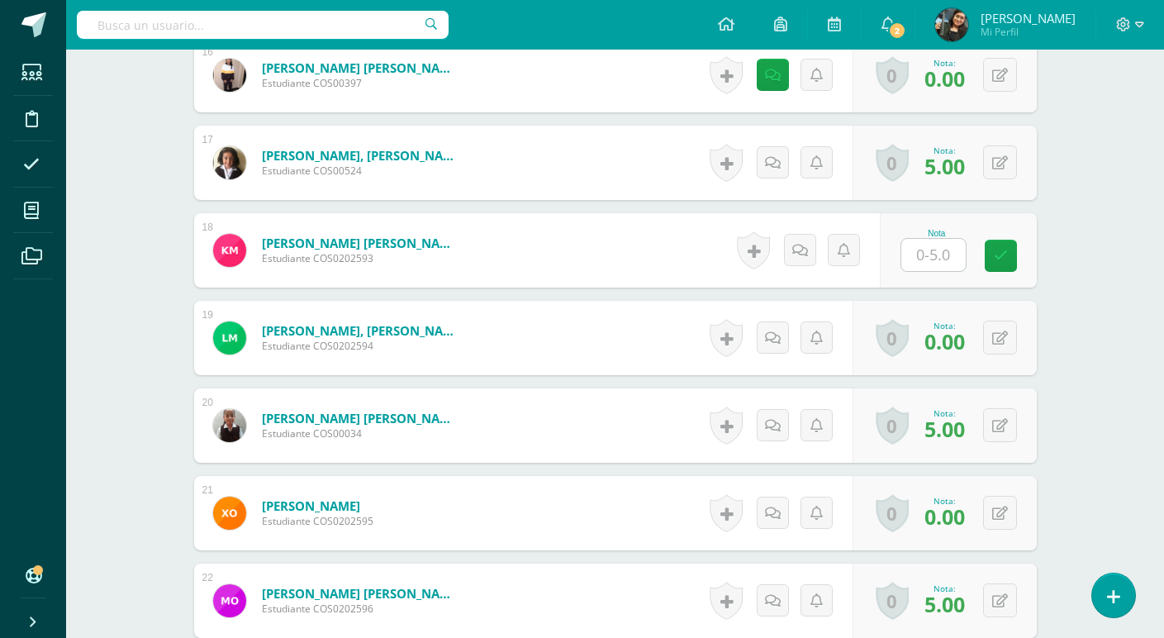
scroll to position [1918, 0]
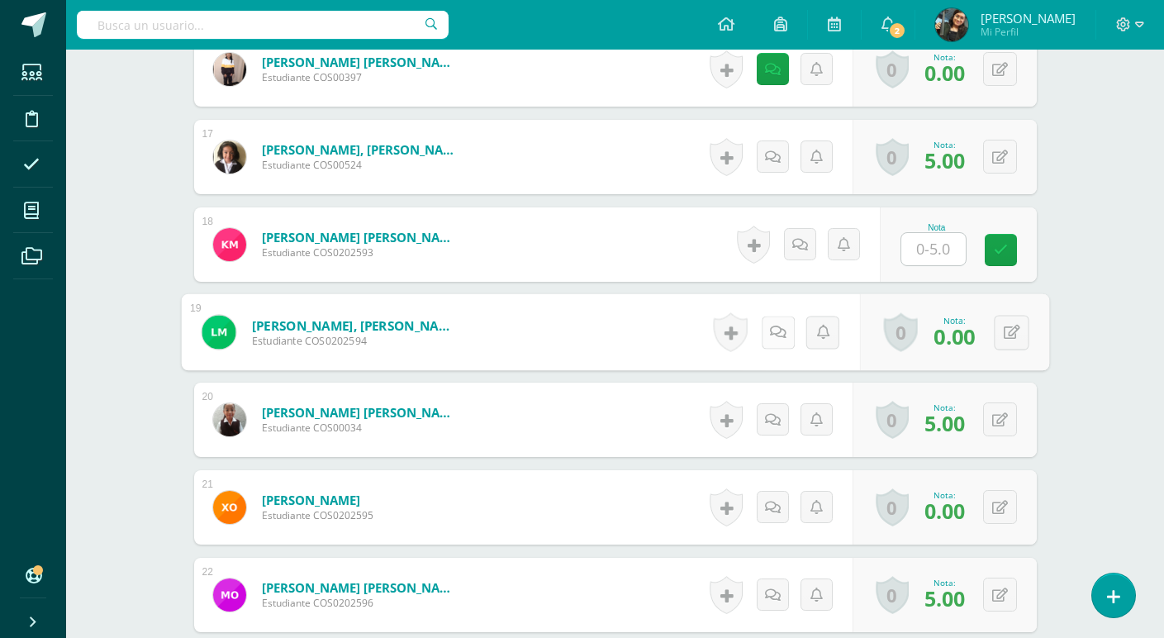
click at [772, 328] on icon at bounding box center [777, 332] width 17 height 14
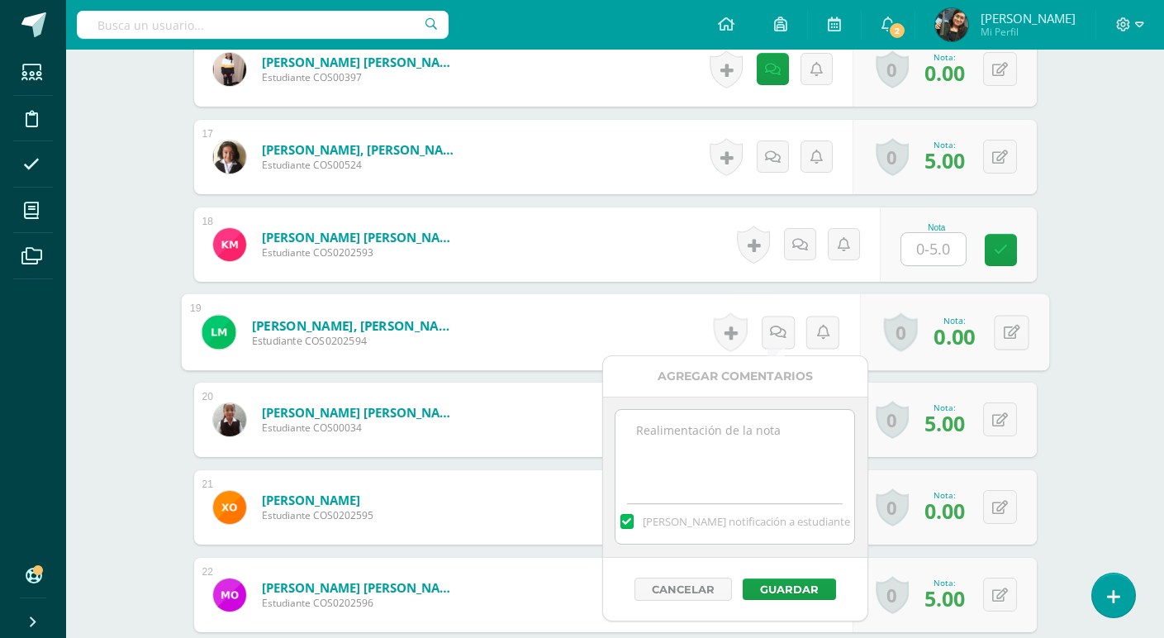
click at [745, 438] on textarea at bounding box center [734, 451] width 239 height 83
paste textarea "no trajo ningun objeto sonoro"
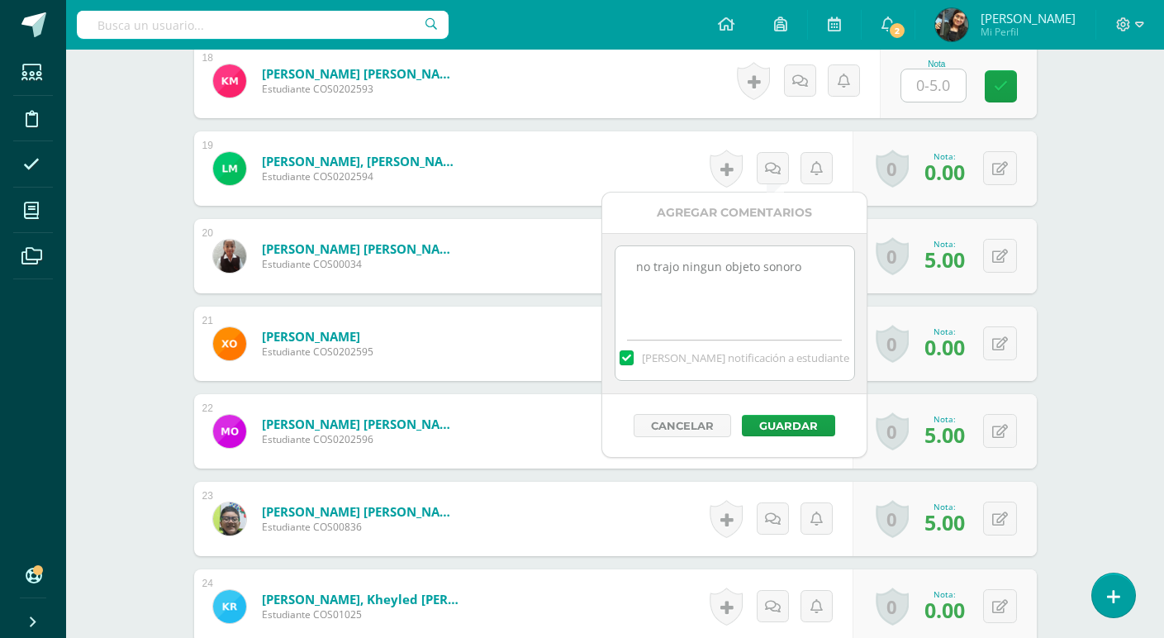
scroll to position [2083, 0]
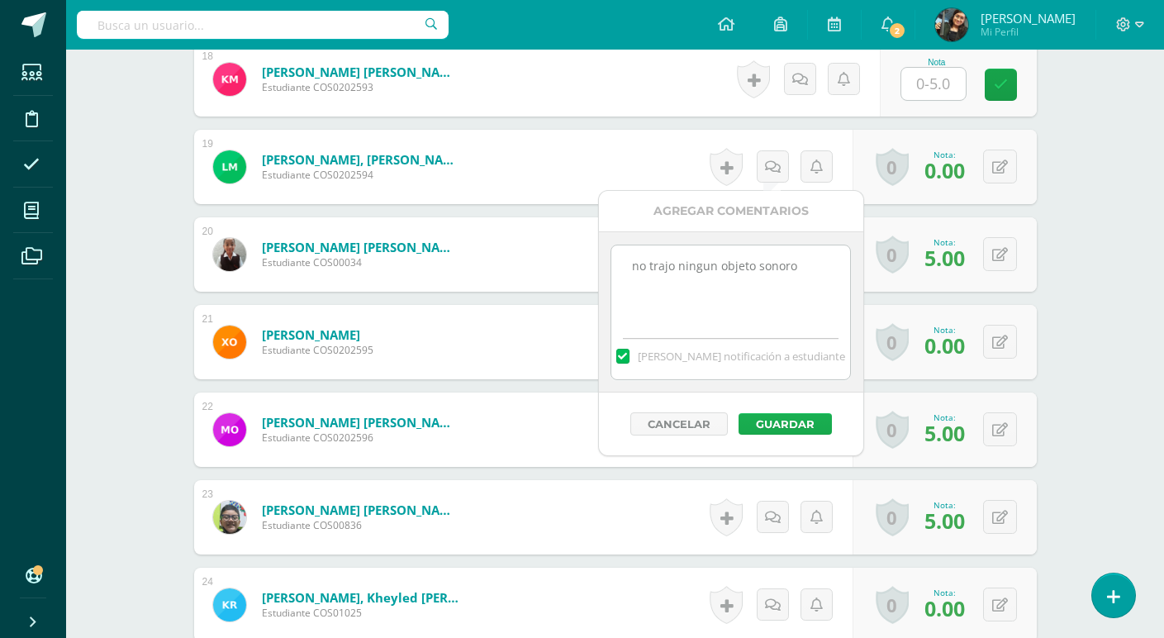
type textarea "no trajo ningun objeto sonoro"
click at [795, 424] on button "Guardar" at bounding box center [784, 423] width 93 height 21
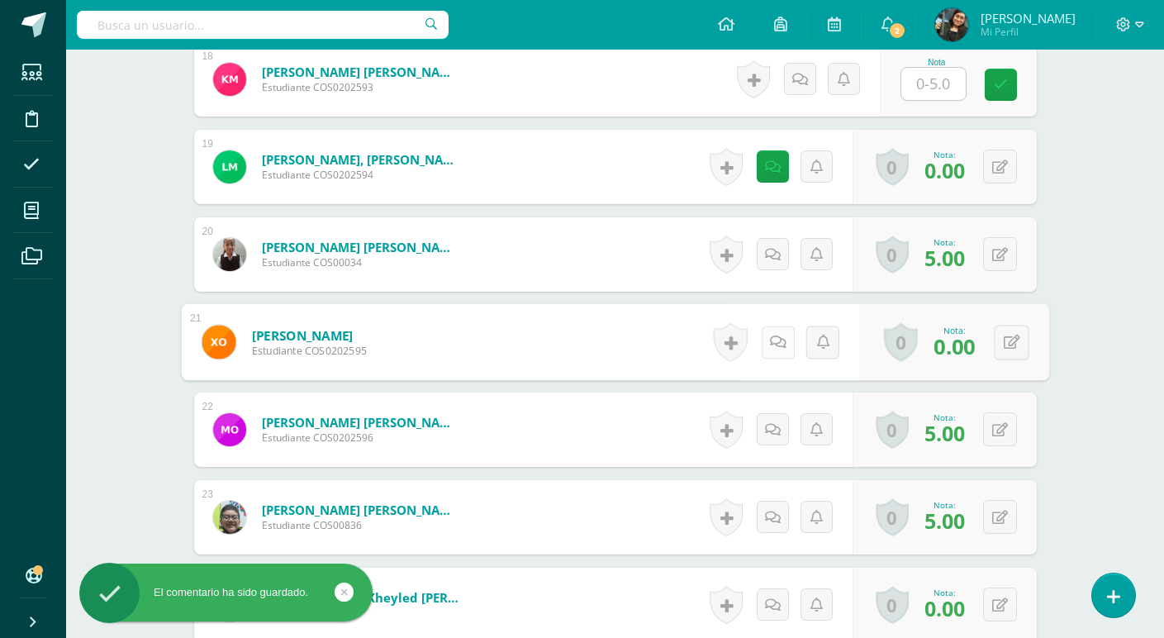
click at [772, 336] on icon at bounding box center [777, 342] width 17 height 14
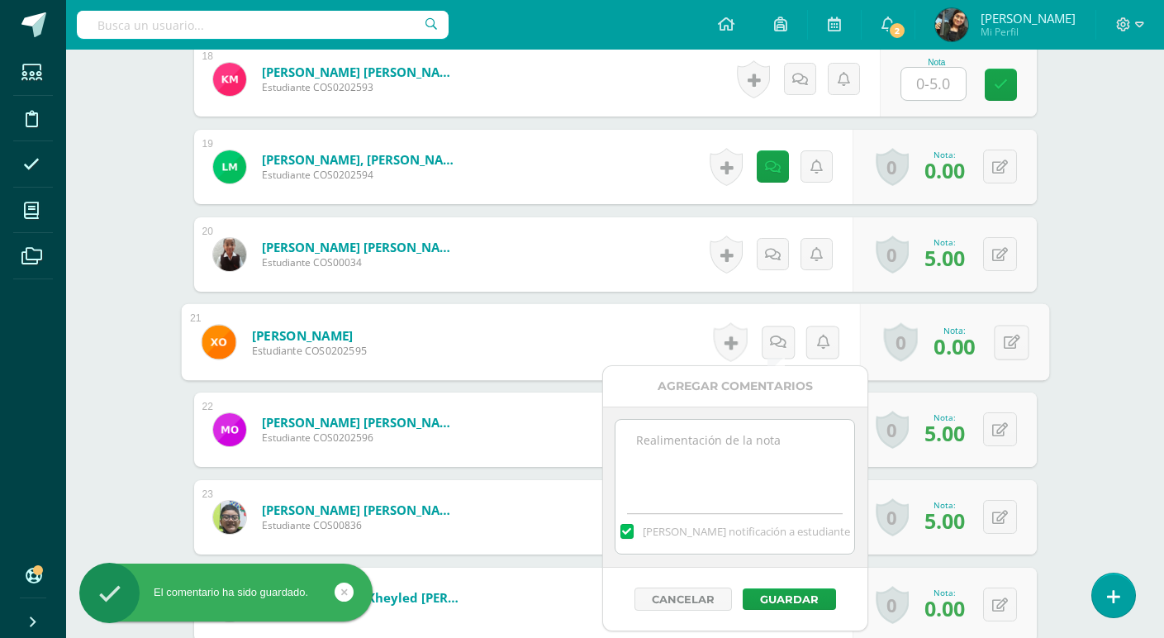
click at [736, 461] on textarea at bounding box center [734, 461] width 239 height 83
paste textarea "no trajo ningun objeto sonoro"
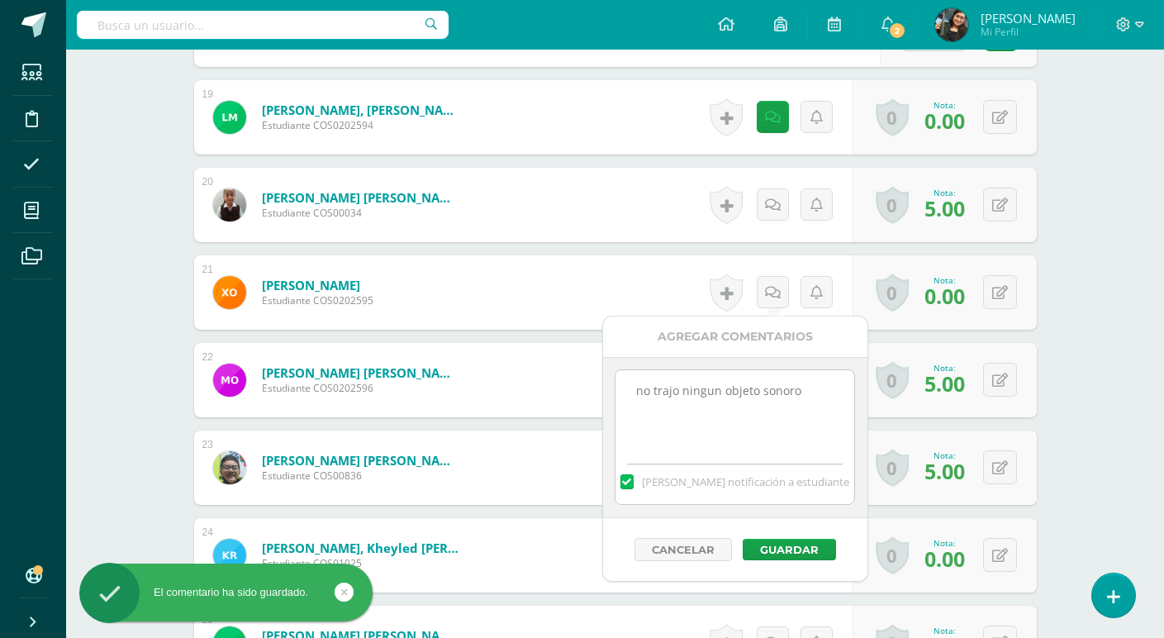
scroll to position [2248, 0]
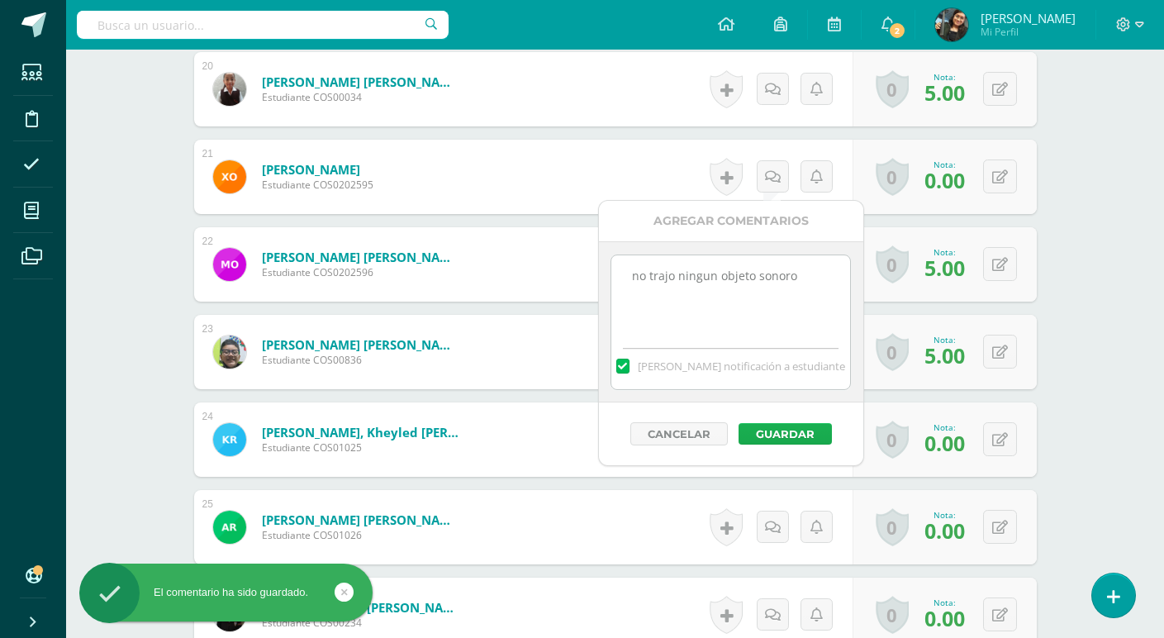
type textarea "no trajo ningun objeto sonoro"
click at [797, 434] on button "Guardar" at bounding box center [784, 433] width 93 height 21
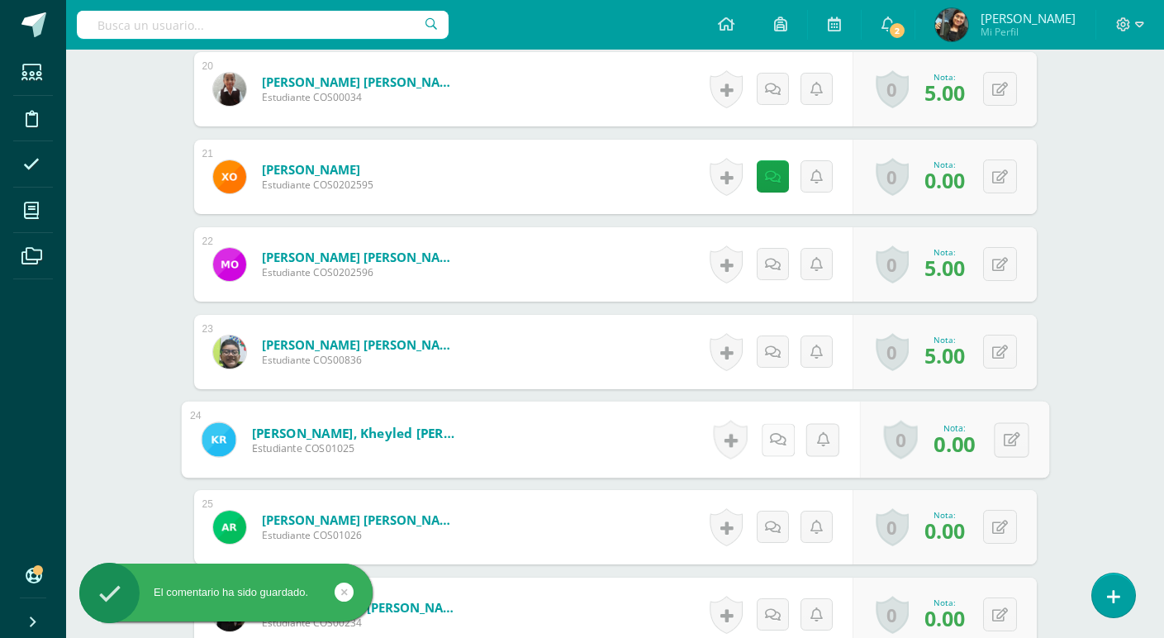
click at [766, 437] on link at bounding box center [777, 439] width 33 height 33
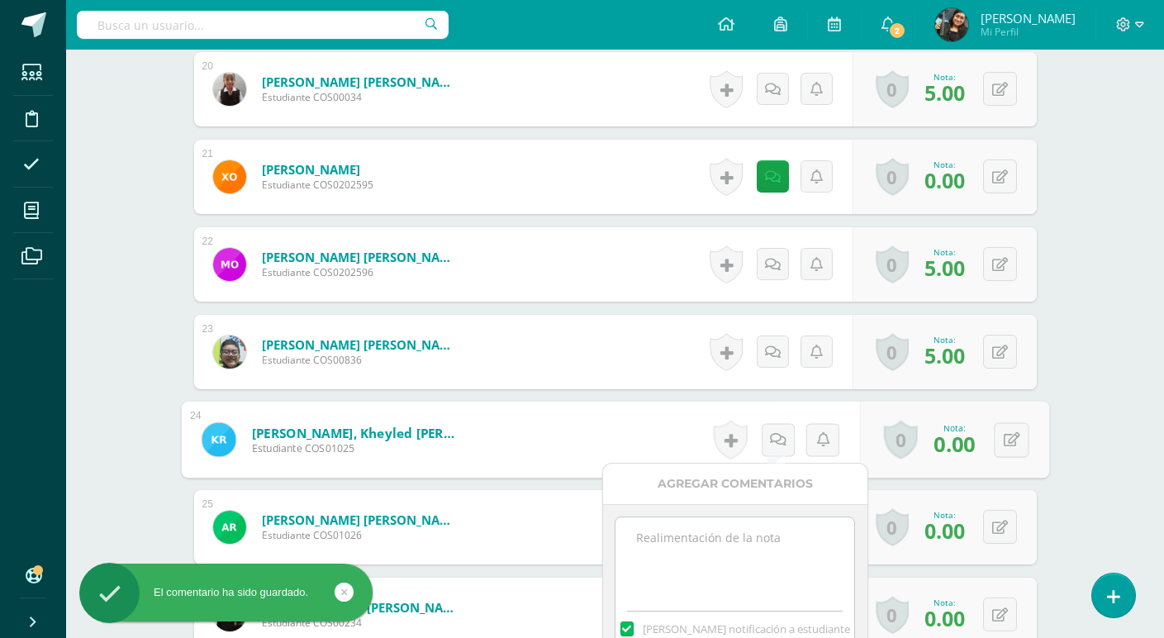
click at [722, 548] on textarea at bounding box center [734, 558] width 239 height 83
paste textarea "no trajo ningun objeto sonoro"
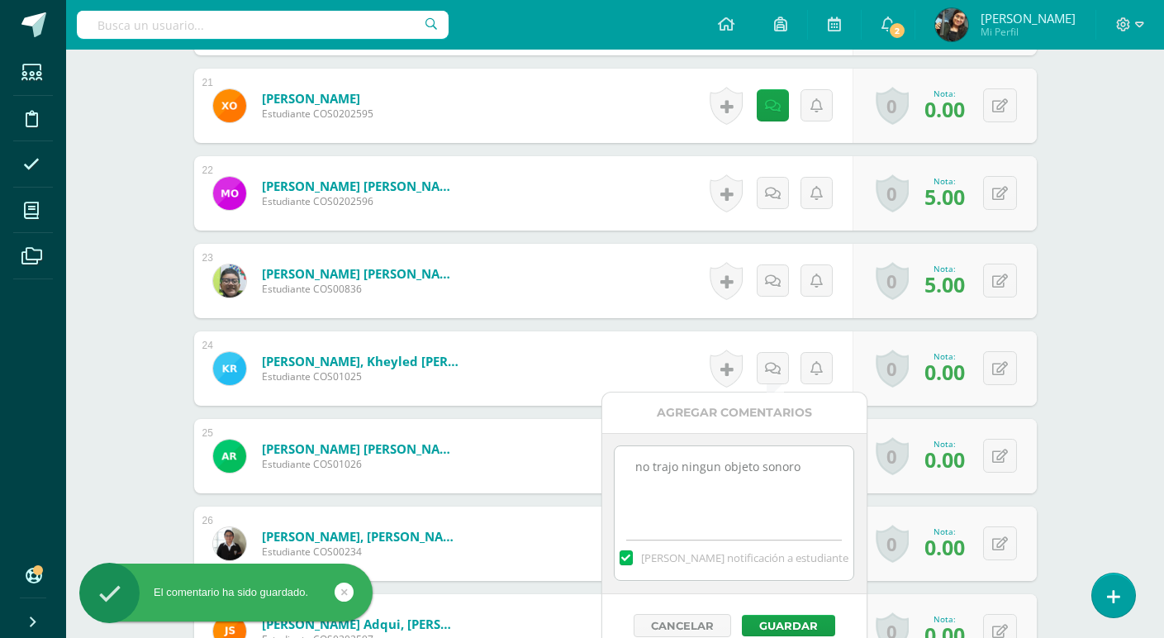
scroll to position [2331, 0]
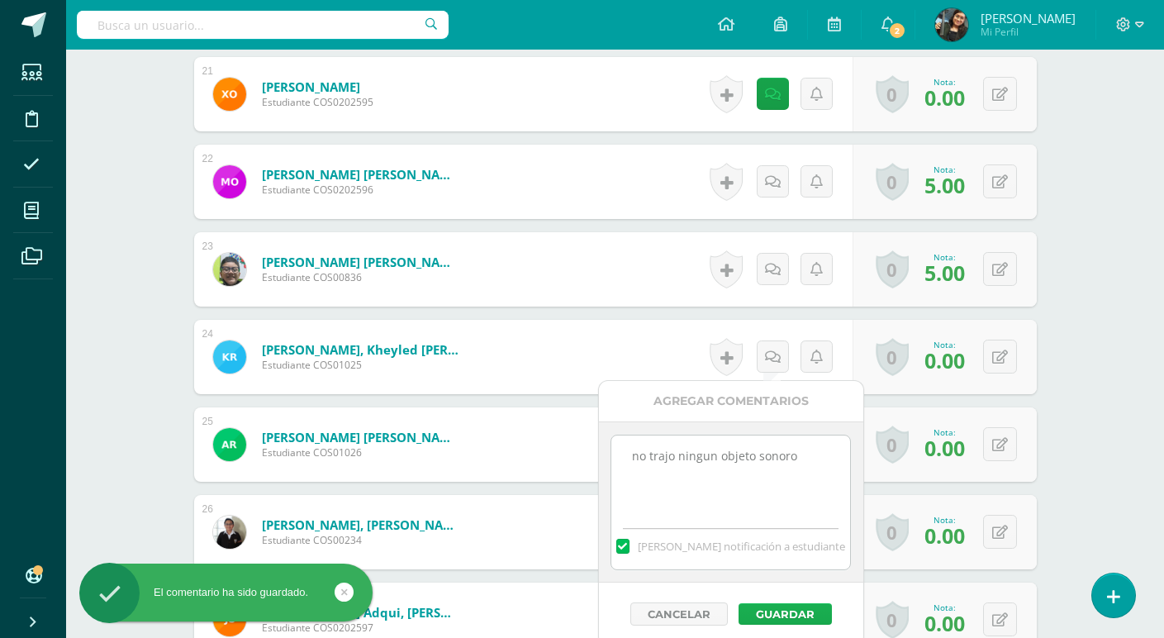
type textarea "no trajo ningun objeto sonoro"
click at [789, 615] on button "Guardar" at bounding box center [784, 613] width 93 height 21
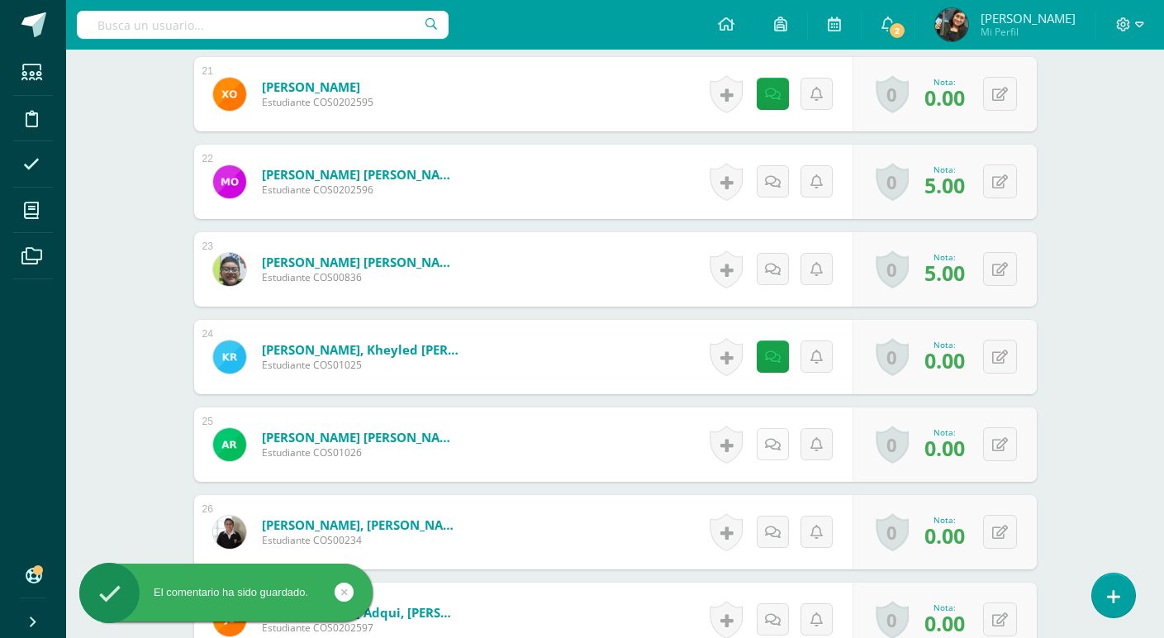
click at [776, 449] on icon at bounding box center [773, 445] width 16 height 14
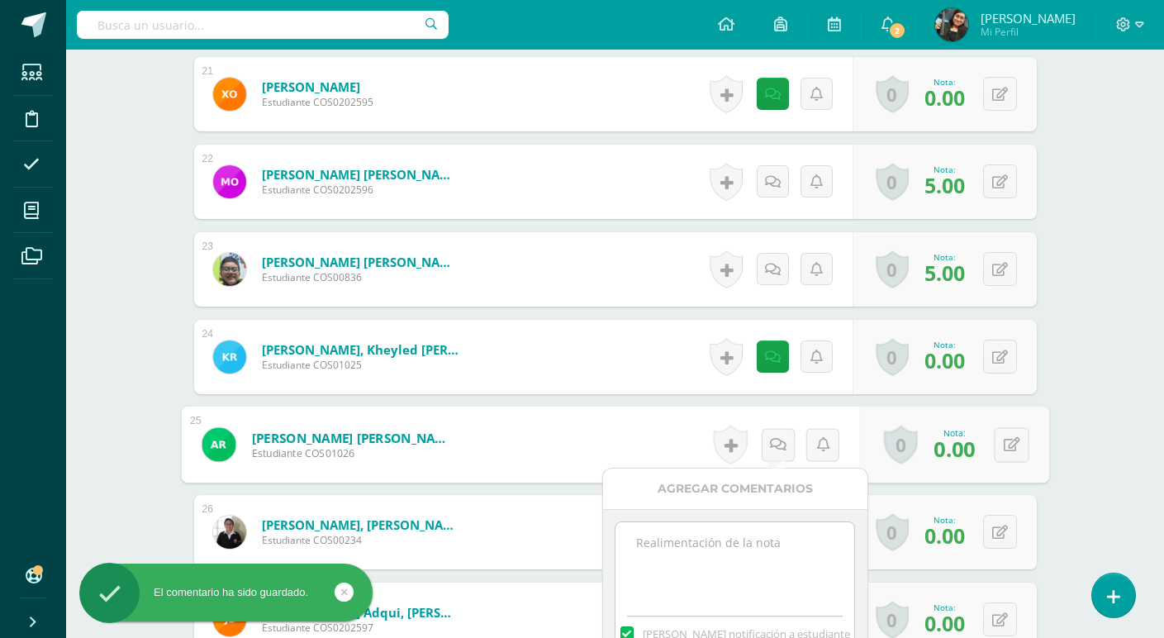
click at [729, 562] on textarea at bounding box center [734, 563] width 239 height 83
paste textarea "no trajo ningun objeto sonoro"
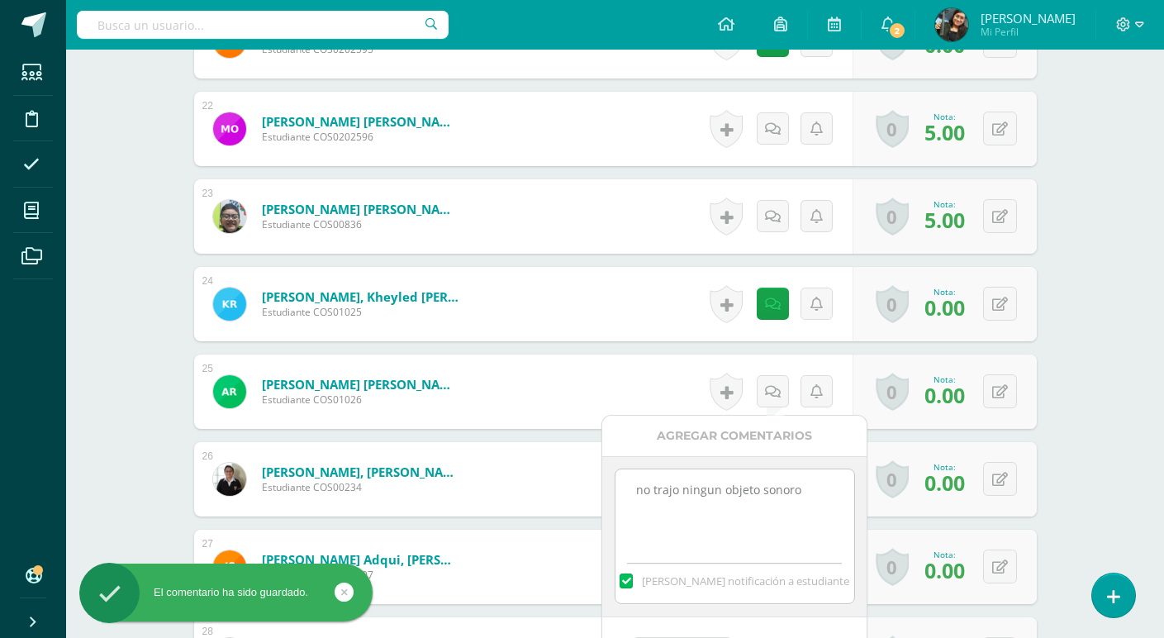
scroll to position [2579, 0]
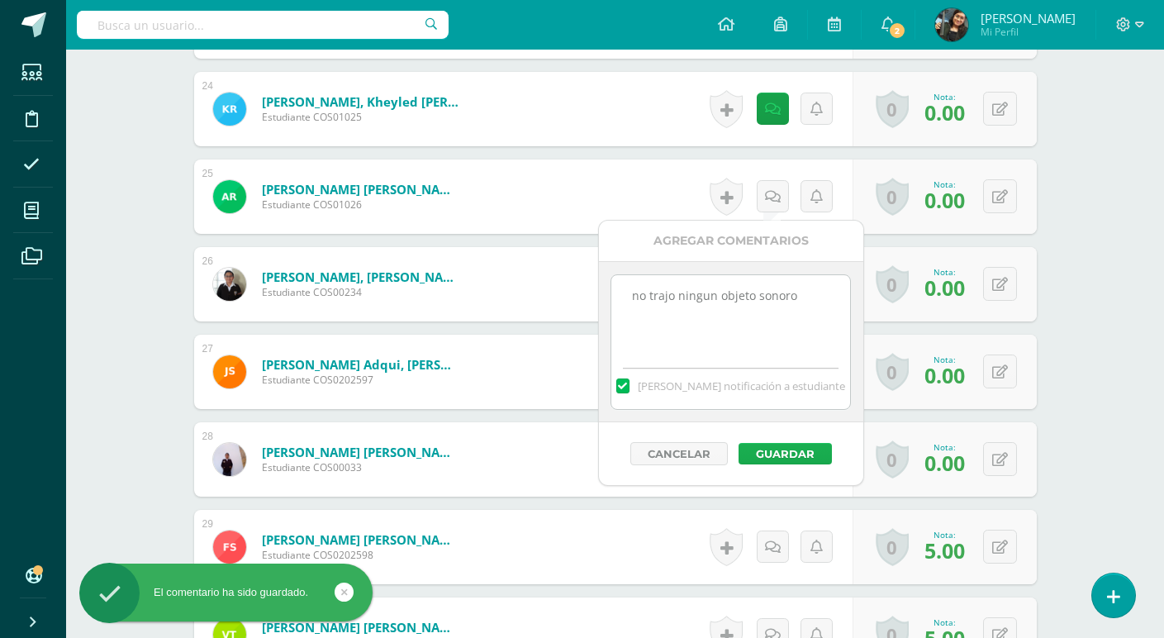
type textarea "no trajo ningun objeto sonoro"
click at [807, 450] on button "Guardar" at bounding box center [784, 453] width 93 height 21
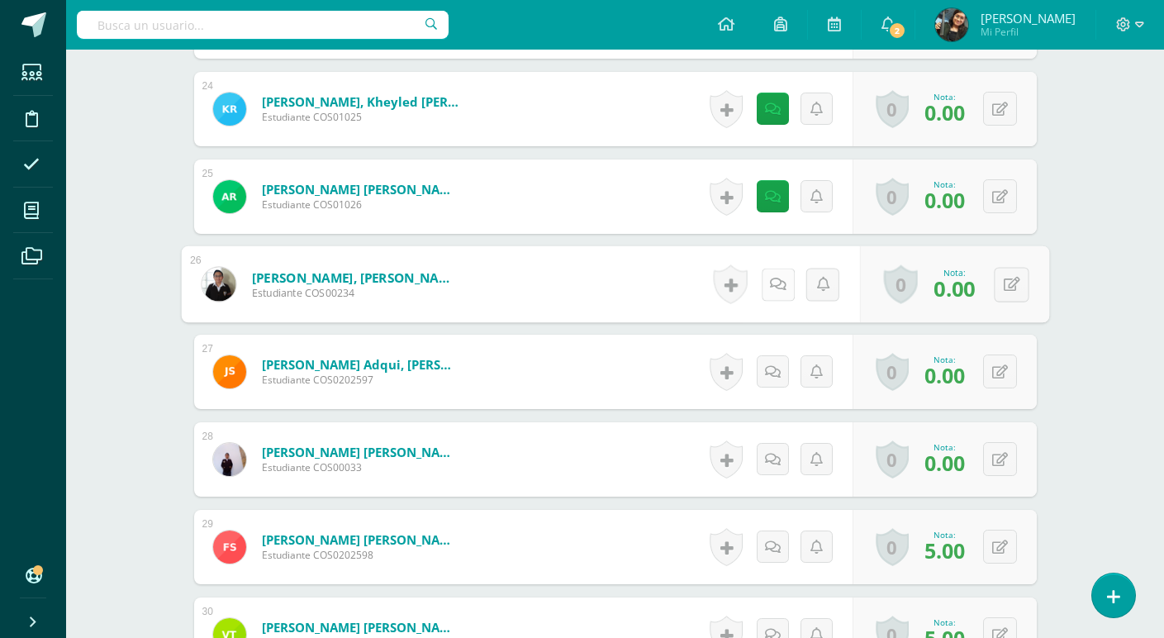
click at [771, 279] on icon at bounding box center [777, 284] width 17 height 14
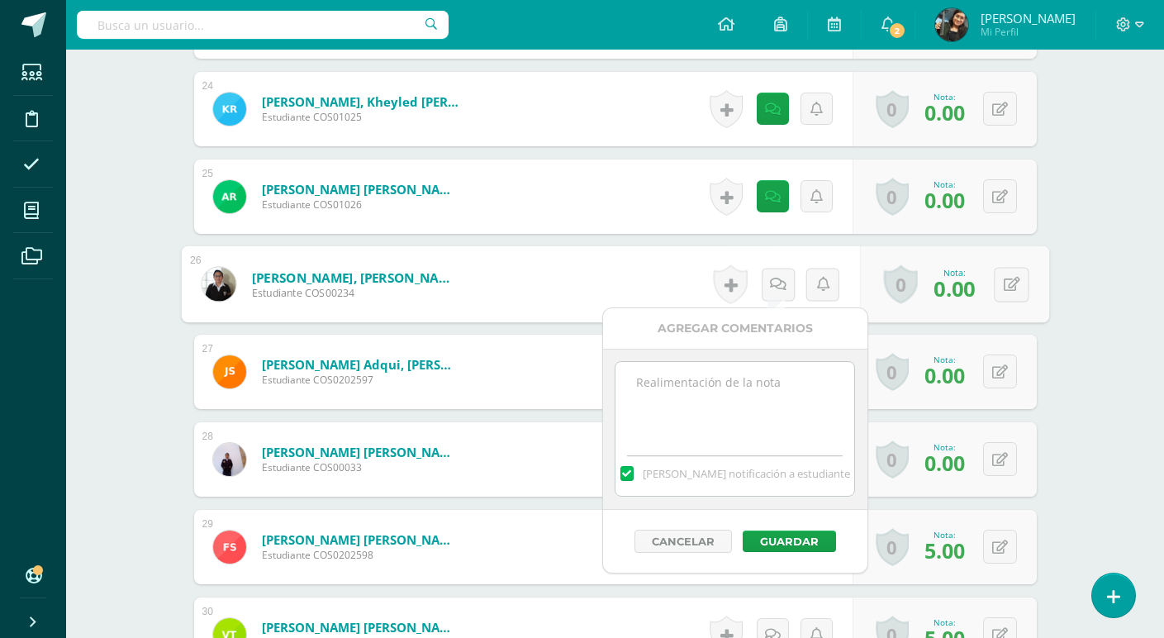
click at [740, 392] on textarea at bounding box center [734, 403] width 239 height 83
paste textarea "no trajo ningun objeto sonoro"
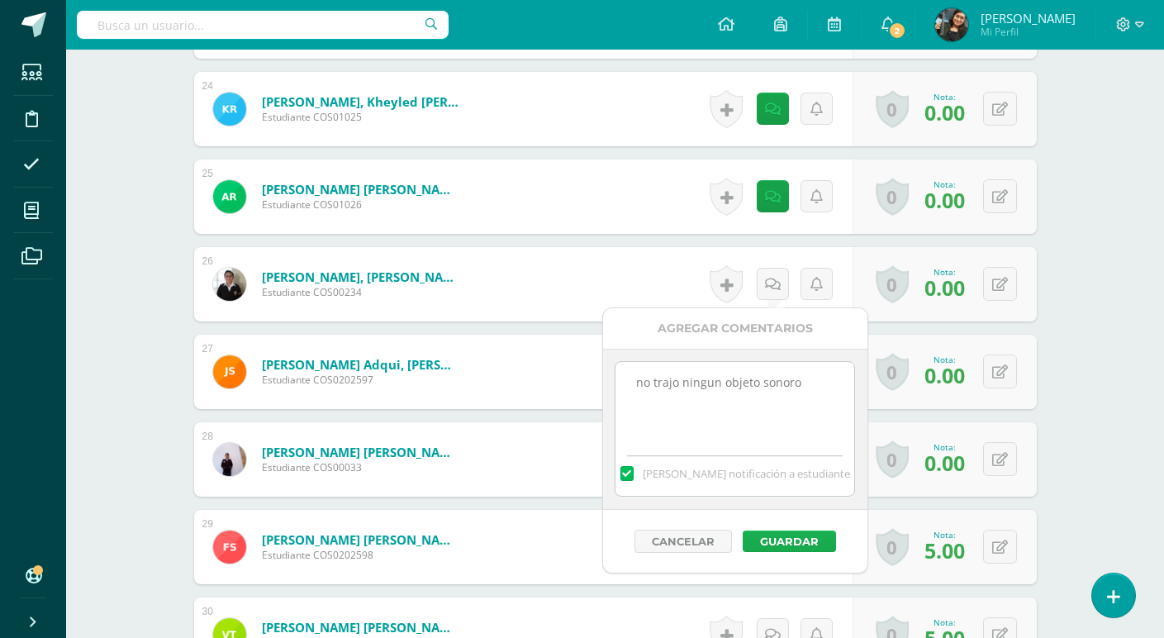
type textarea "no trajo ningun objeto sonoro"
click at [787, 533] on button "Guardar" at bounding box center [789, 540] width 93 height 21
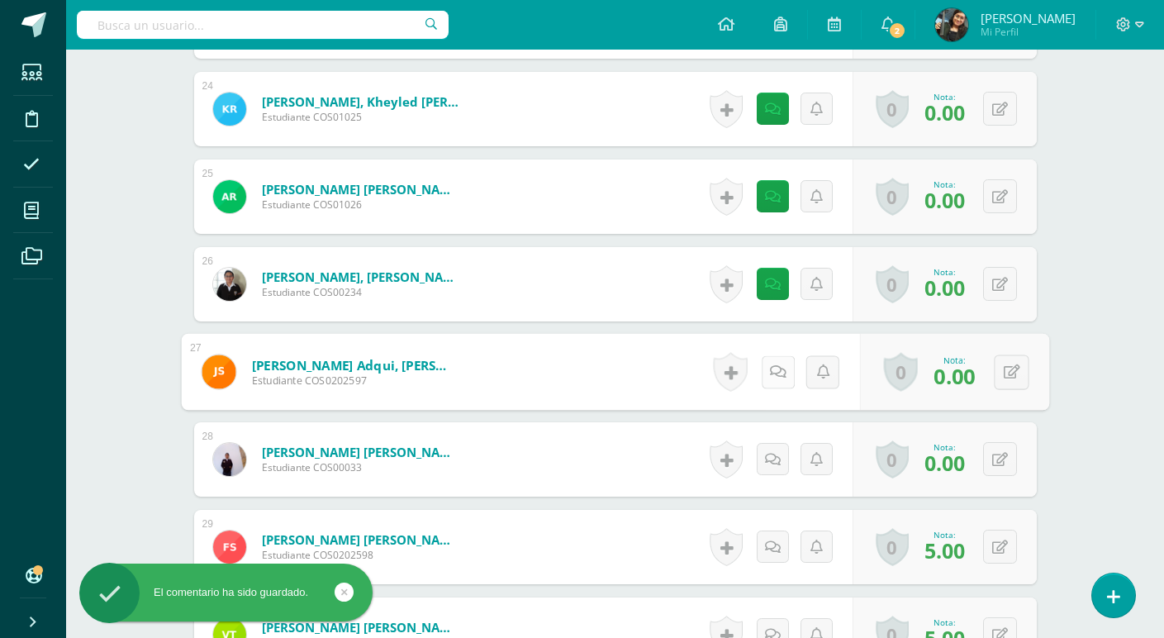
click at [779, 364] on icon at bounding box center [777, 371] width 17 height 14
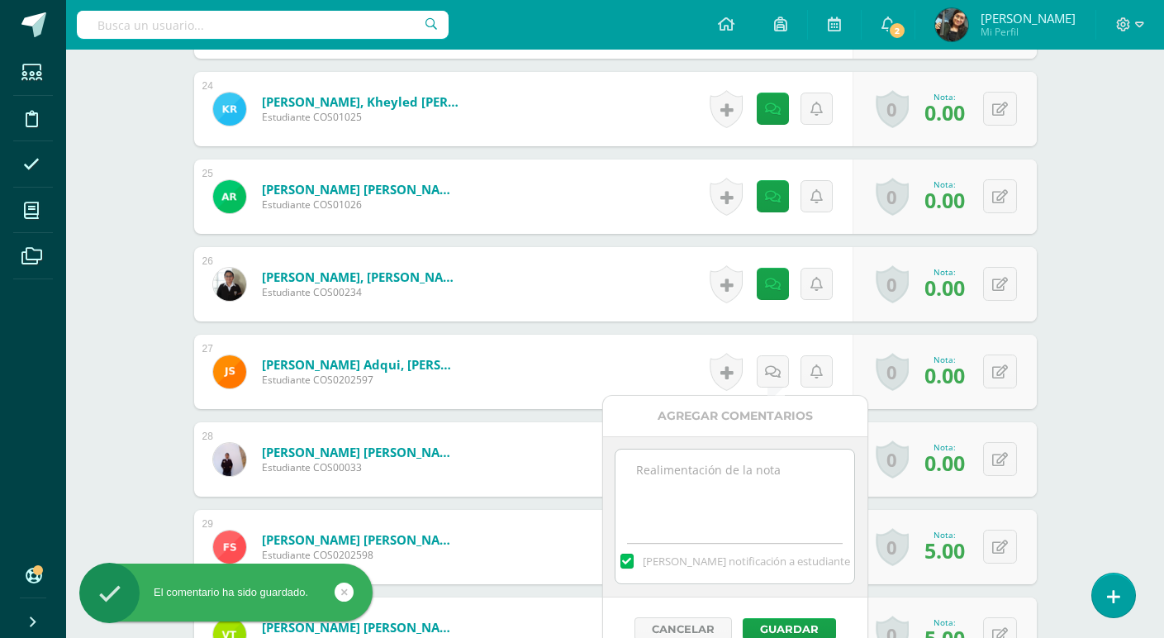
click at [748, 477] on textarea at bounding box center [734, 490] width 239 height 83
paste textarea "no trajo ningun objeto sonoro"
type textarea "no trajo ningun objeto sonoro"
click at [796, 624] on button "Guardar" at bounding box center [789, 628] width 93 height 21
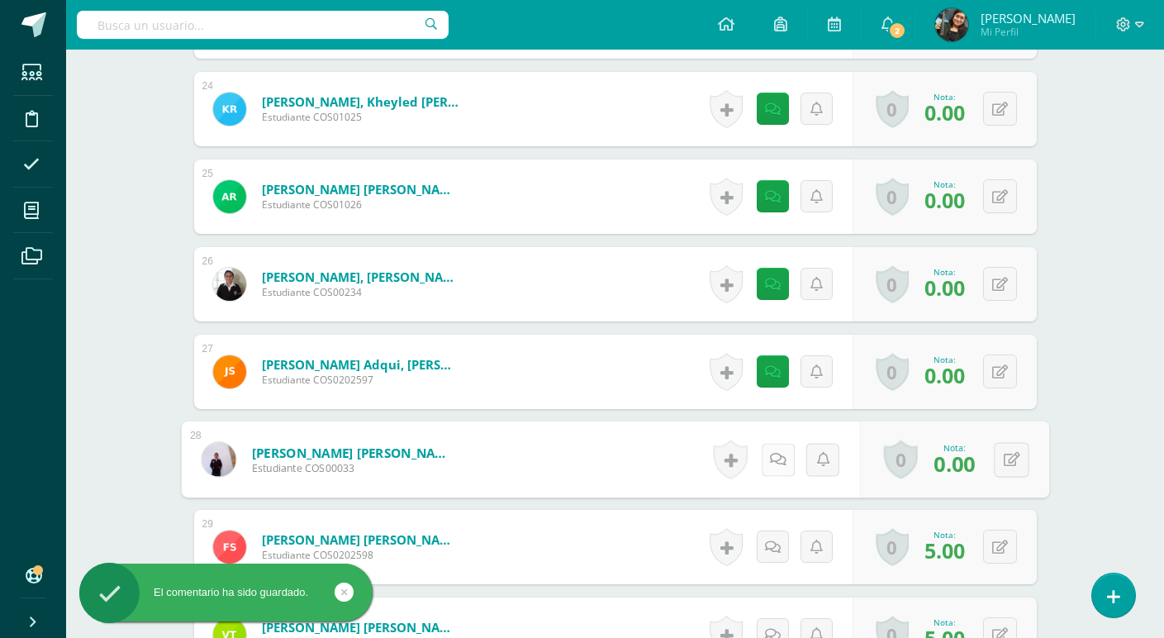
click at [776, 463] on icon at bounding box center [777, 459] width 17 height 14
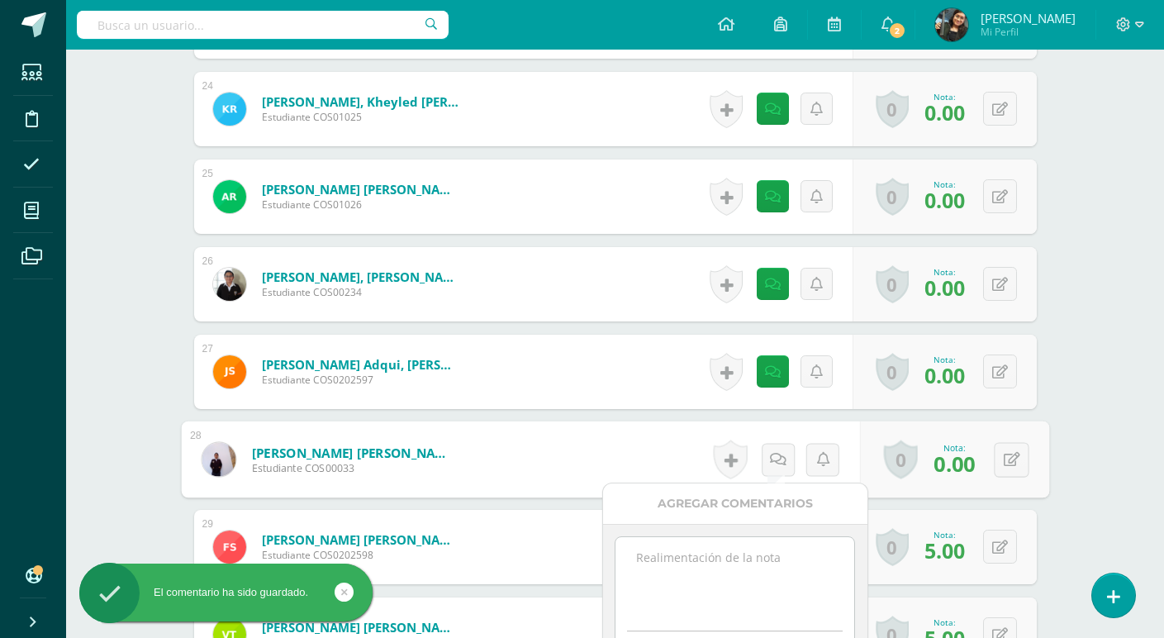
click at [750, 564] on textarea at bounding box center [734, 578] width 239 height 83
paste textarea "no trajo ningun objeto sonoro"
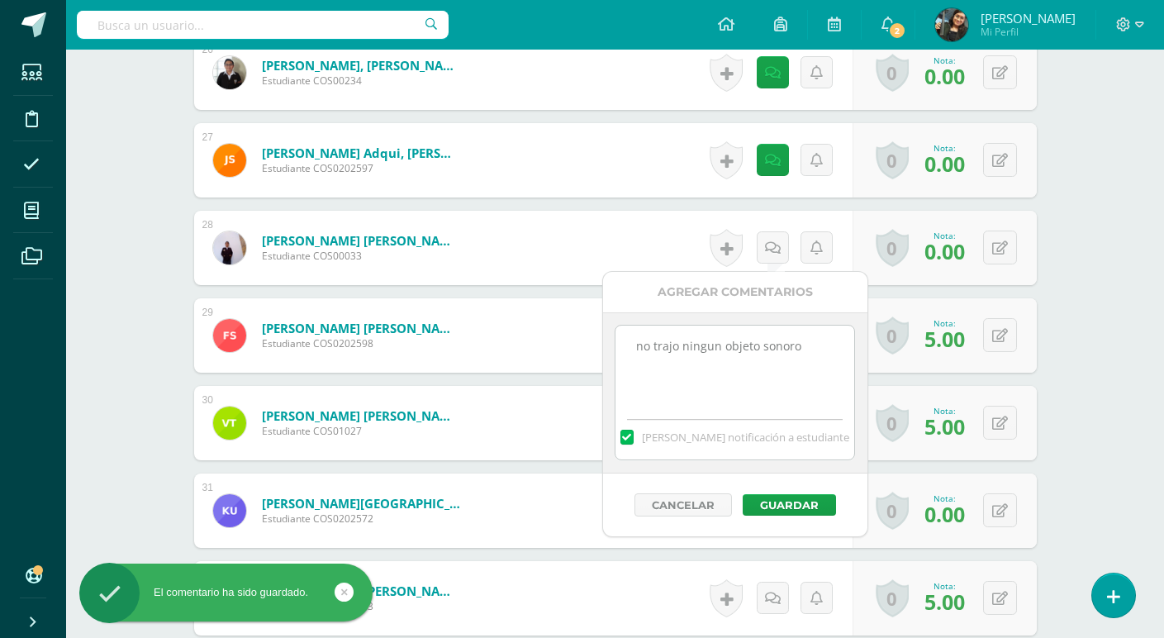
scroll to position [2827, 0]
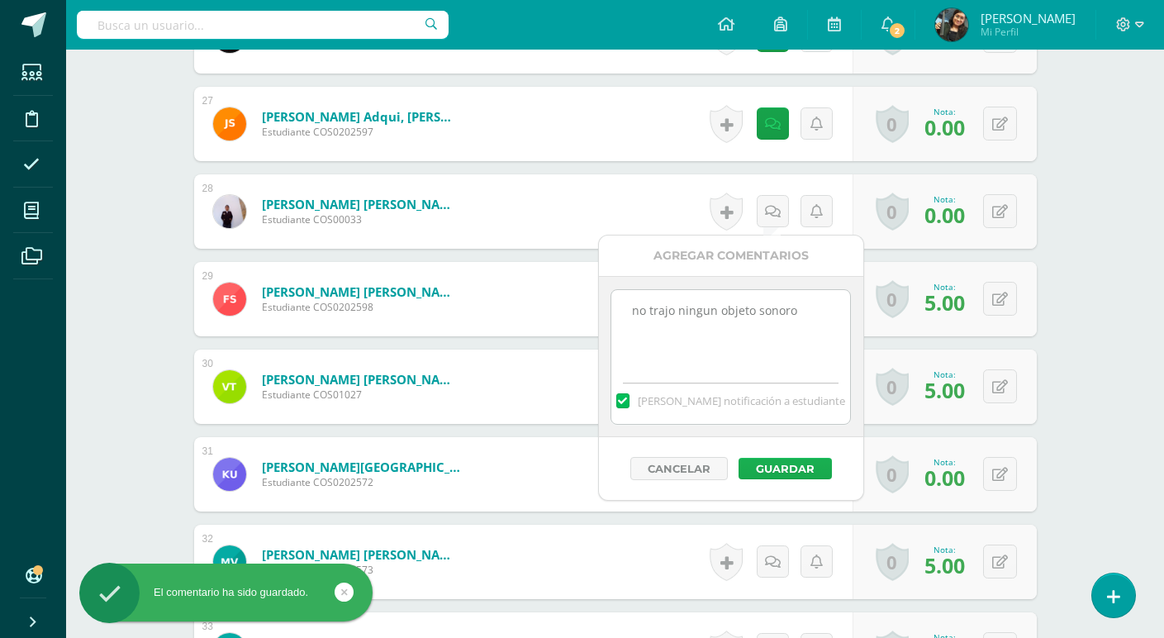
type textarea "no trajo ningun objeto sonoro"
click at [773, 471] on button "Guardar" at bounding box center [784, 468] width 93 height 21
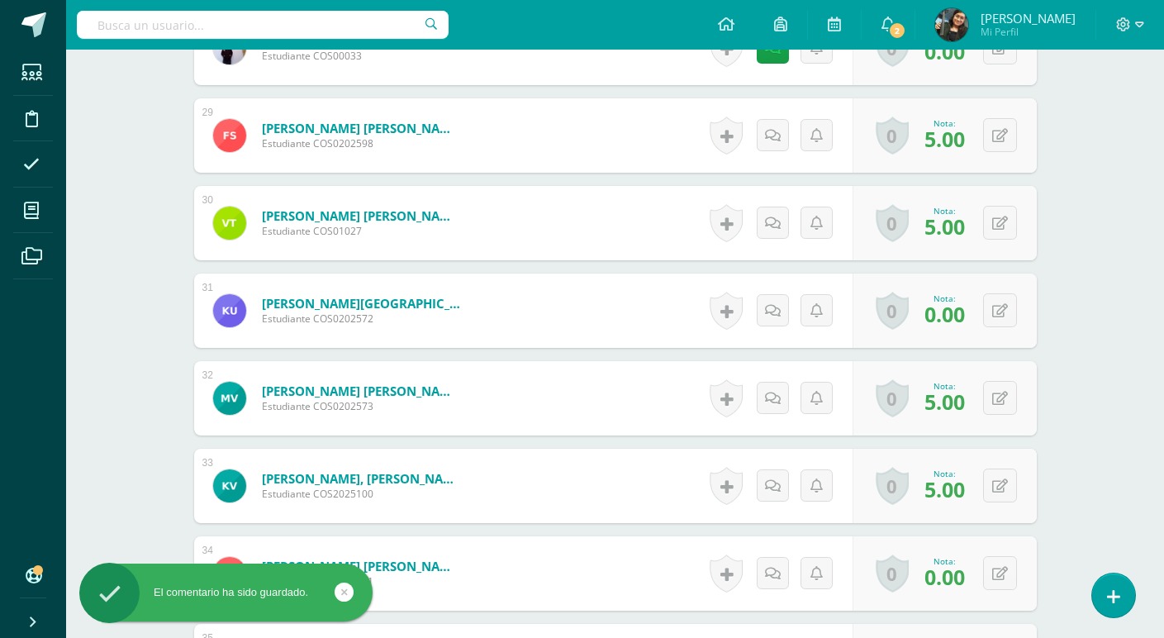
scroll to position [2992, 0]
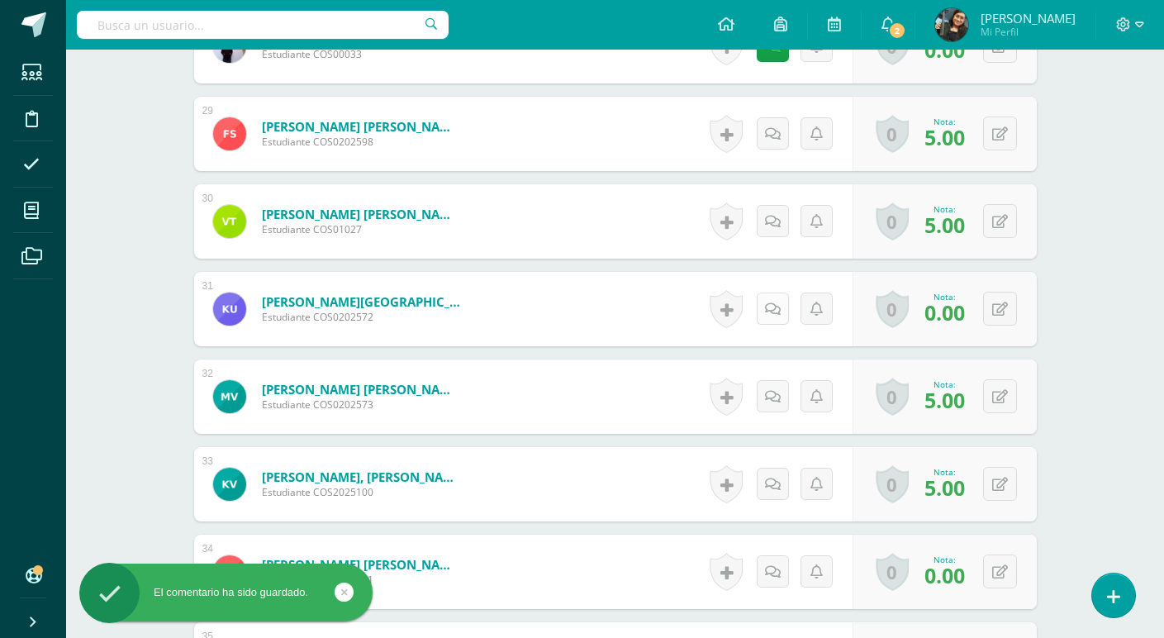
click at [768, 311] on icon at bounding box center [773, 309] width 16 height 14
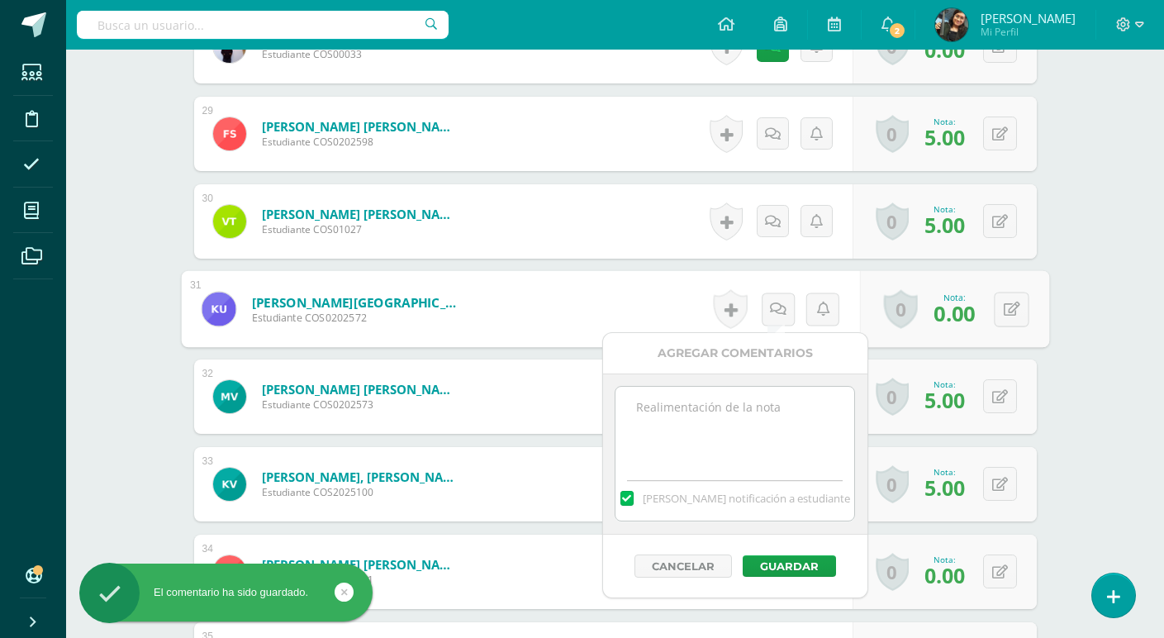
click at [729, 423] on textarea at bounding box center [734, 428] width 239 height 83
paste textarea "no trajo ningun objeto sonoro"
type textarea "no trajo ningun objeto sonoro"
click at [795, 560] on button "Guardar" at bounding box center [789, 565] width 93 height 21
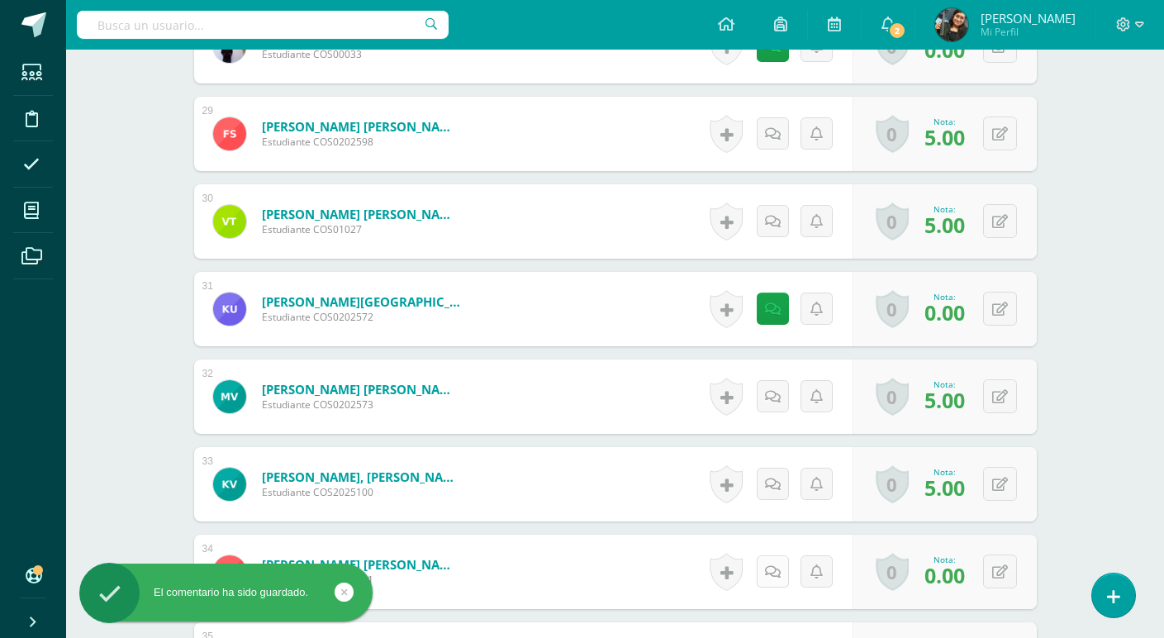
click at [778, 571] on icon at bounding box center [773, 572] width 16 height 14
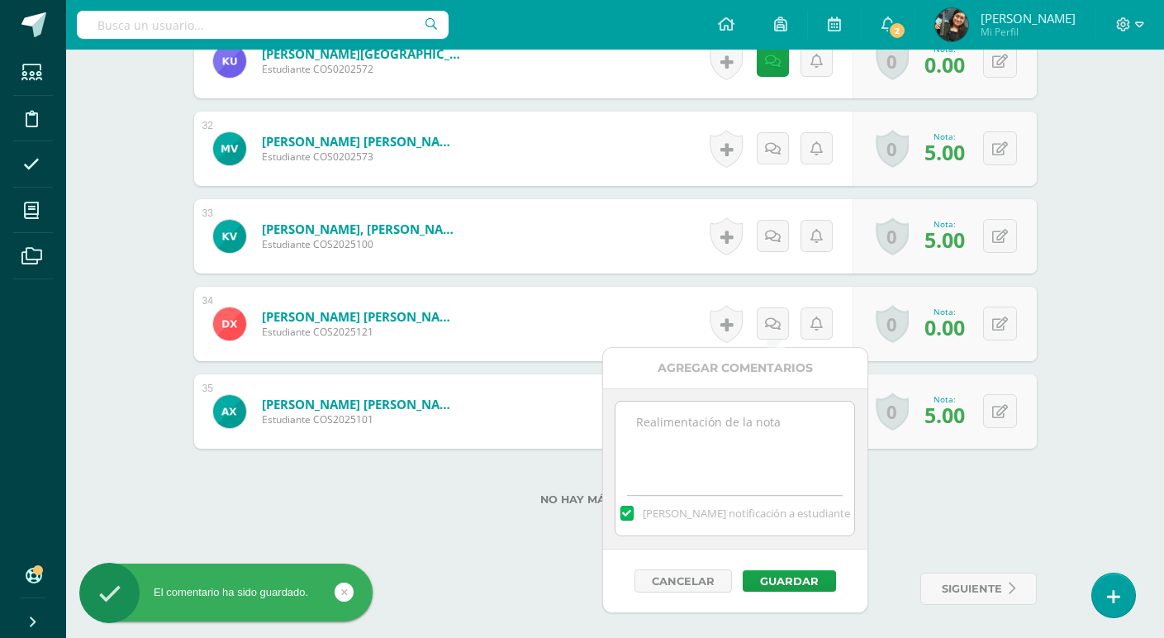
click at [716, 425] on textarea at bounding box center [734, 442] width 239 height 83
paste textarea "no trajo ningun objeto sonoro"
type textarea "no trajo ningun objeto sonoro"
click at [792, 576] on button "Guardar" at bounding box center [789, 580] width 93 height 21
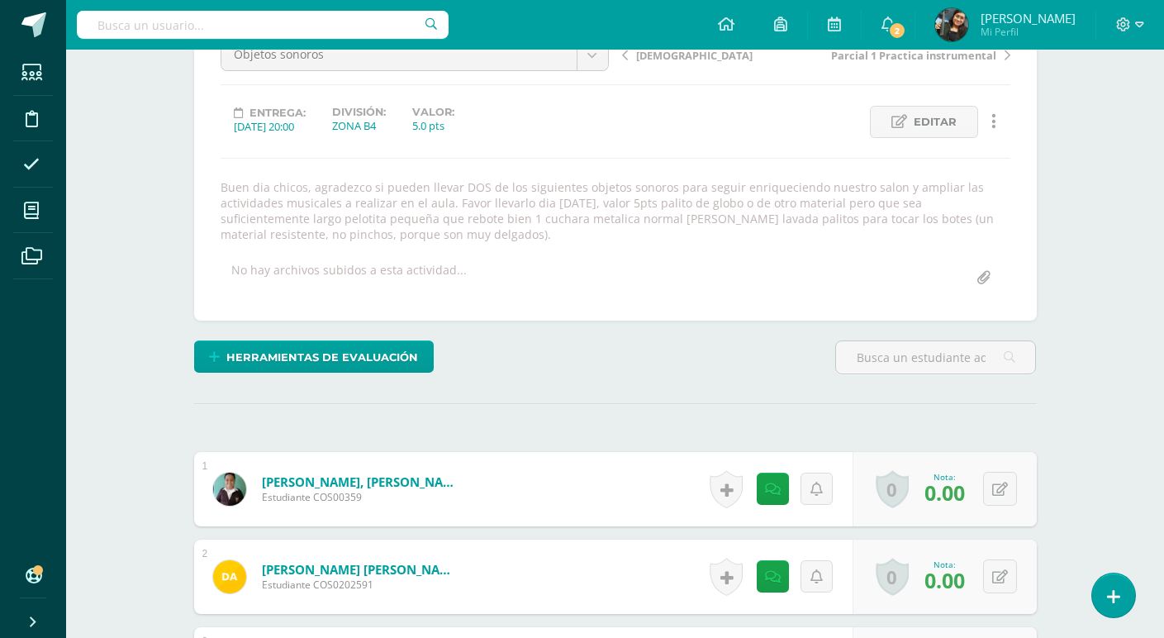
scroll to position [0, 0]
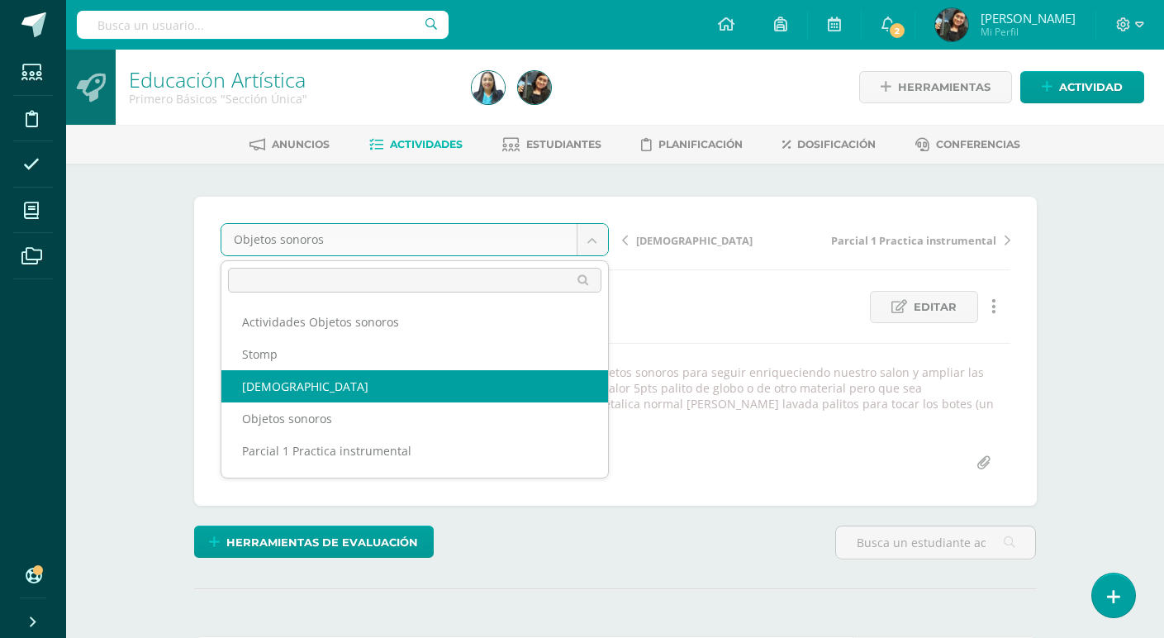
select select "/dashboard/teacher/grade-activity/123742/"
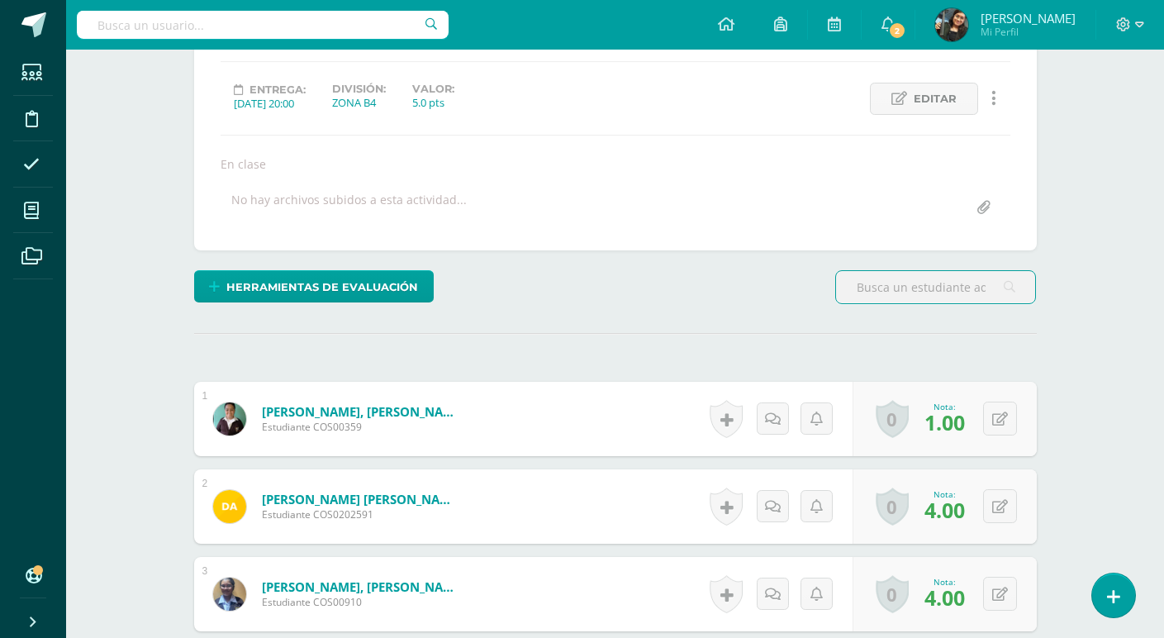
scroll to position [413, 0]
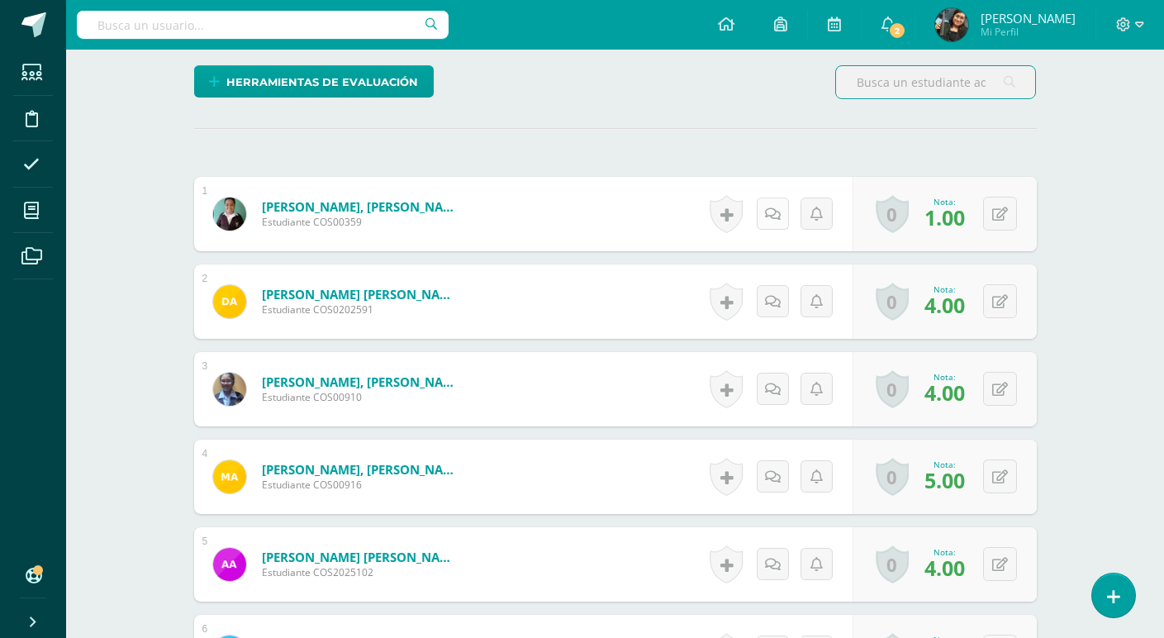
click at [777, 214] on icon at bounding box center [773, 214] width 16 height 14
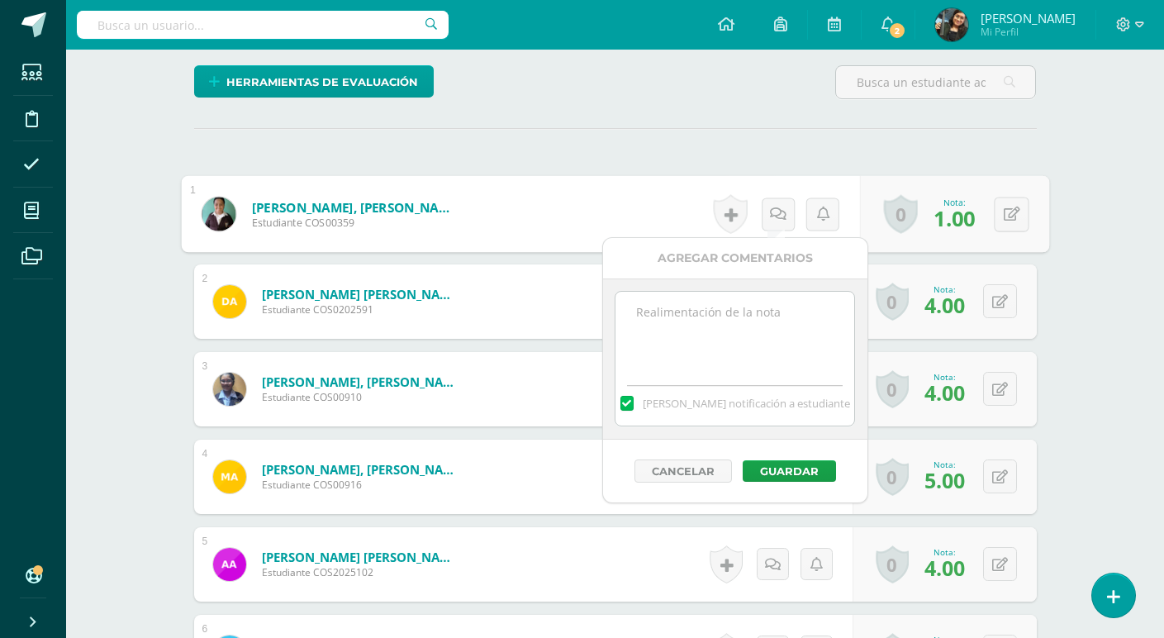
click at [720, 325] on textarea at bounding box center [734, 333] width 239 height 83
paste textarea "La actividad presenta no reflejo coordinación ni los 3 ritmos solicitados"
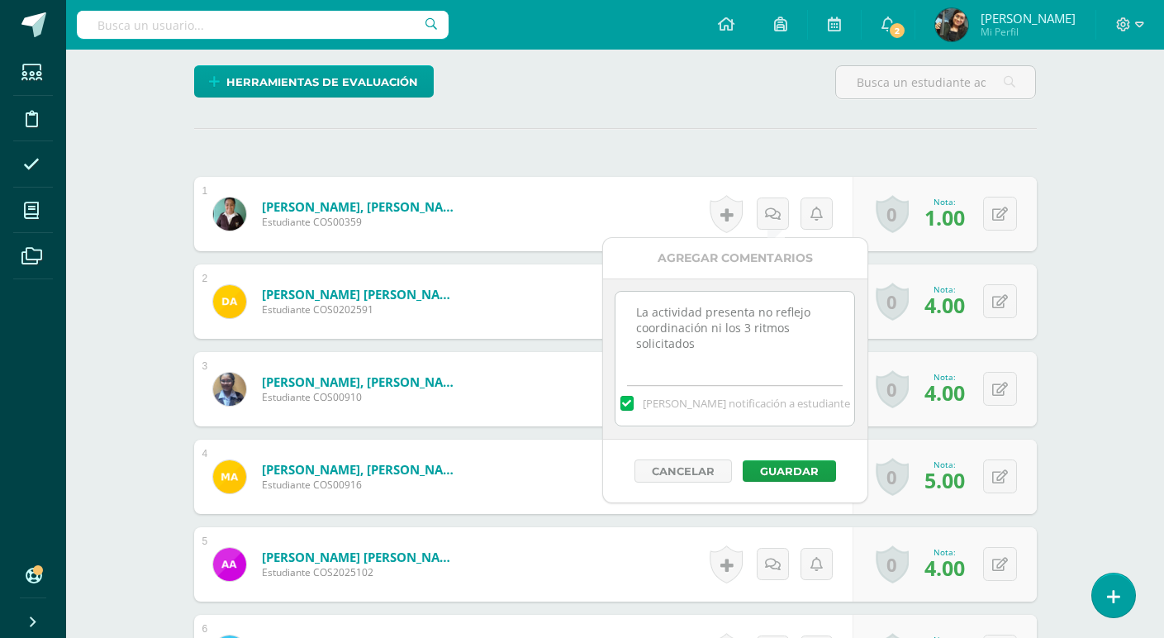
click at [699, 309] on textarea "La actividad presenta no reflejo coordinación ni los 3 ritmos solicitados" at bounding box center [734, 333] width 239 height 83
click at [752, 309] on textarea "La actividad presenta no reflejo coordinación ni los 3 ritmos solicitados" at bounding box center [734, 333] width 239 height 83
drag, startPoint x: 639, startPoint y: 310, endPoint x: 704, endPoint y: 349, distance: 75.7
click at [704, 349] on textarea "La actividad presentada no reflejo coordinación ni los 3 ritmos solicitados" at bounding box center [734, 333] width 239 height 83
type textarea "La actividad presentada no reflejo coordinación ni los 3 ritmos solicitados"
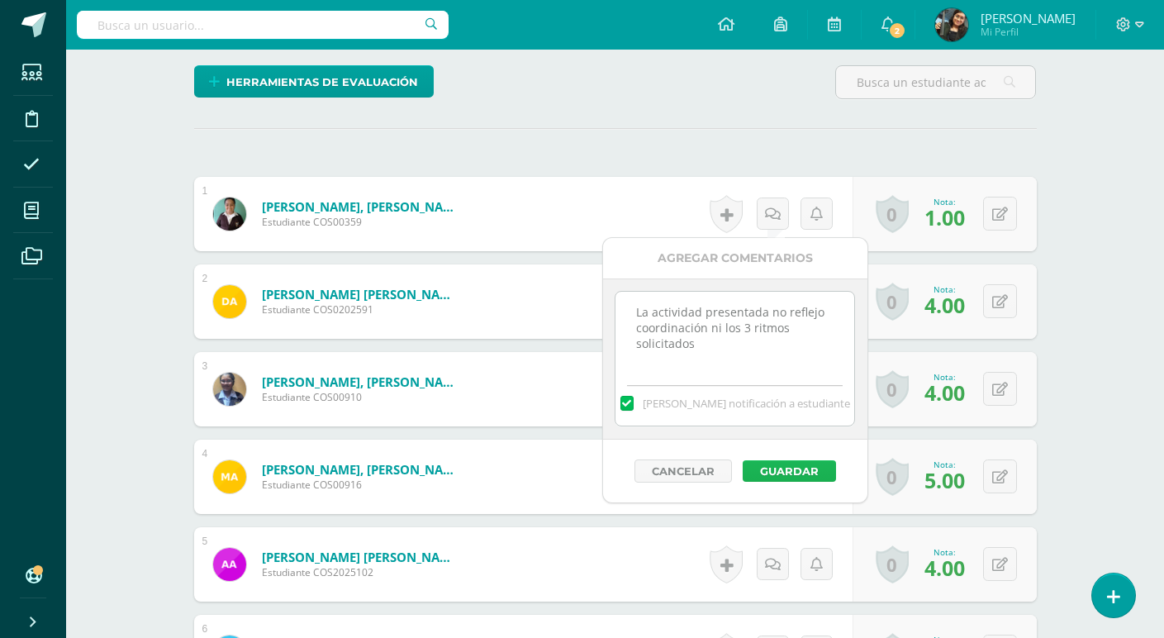
click at [789, 468] on button "Guardar" at bounding box center [789, 470] width 93 height 21
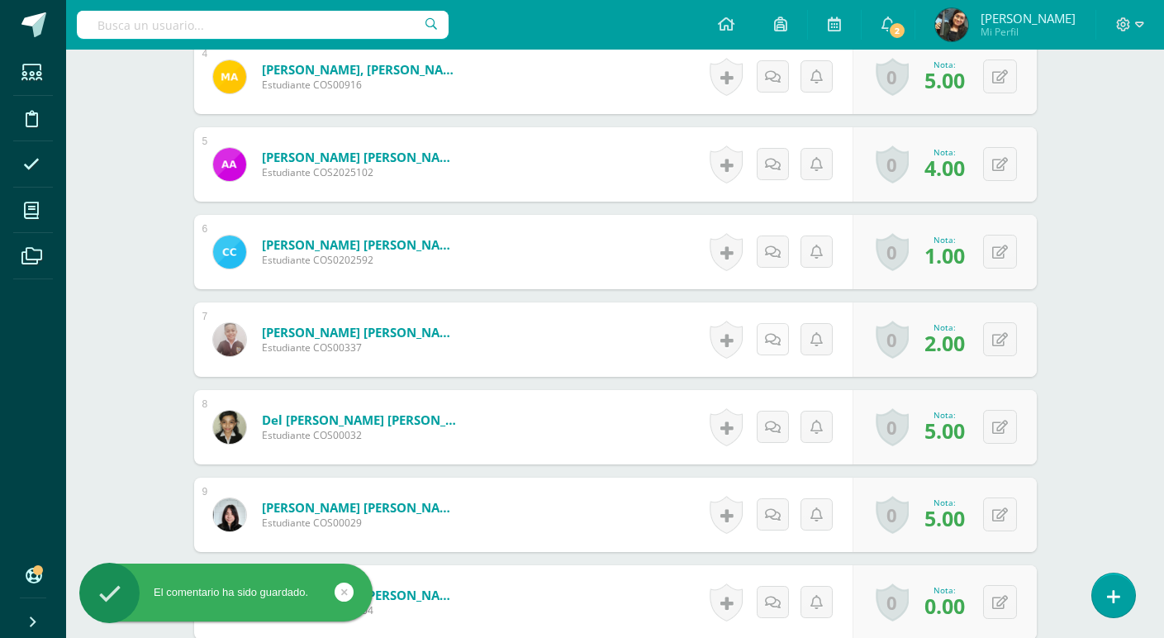
scroll to position [826, 0]
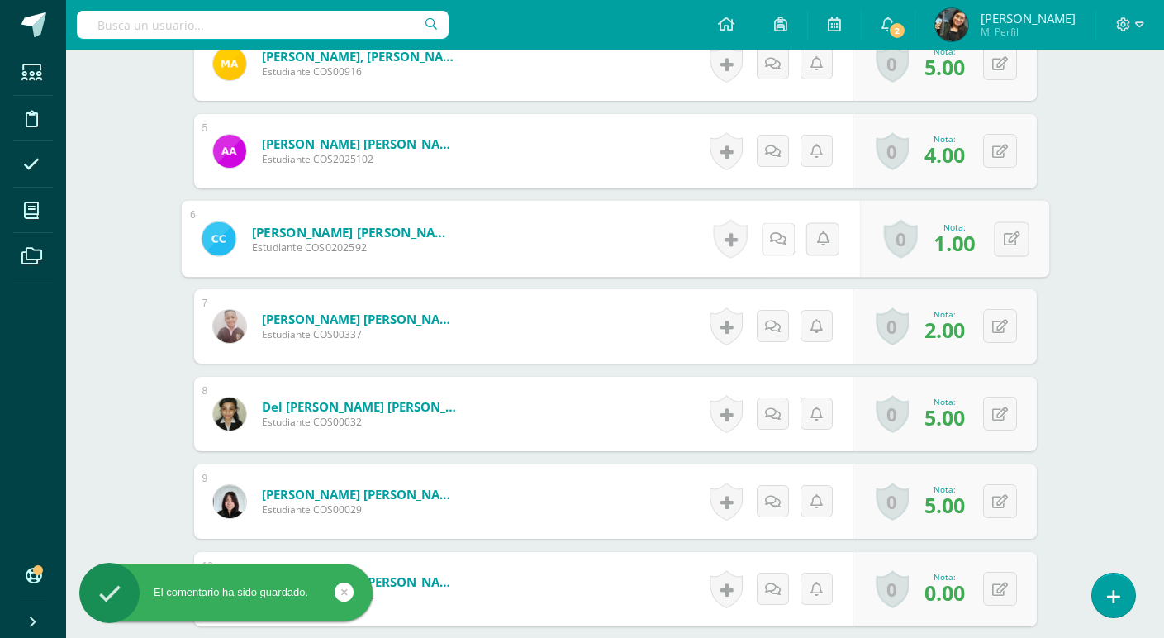
click at [776, 241] on icon at bounding box center [777, 238] width 17 height 14
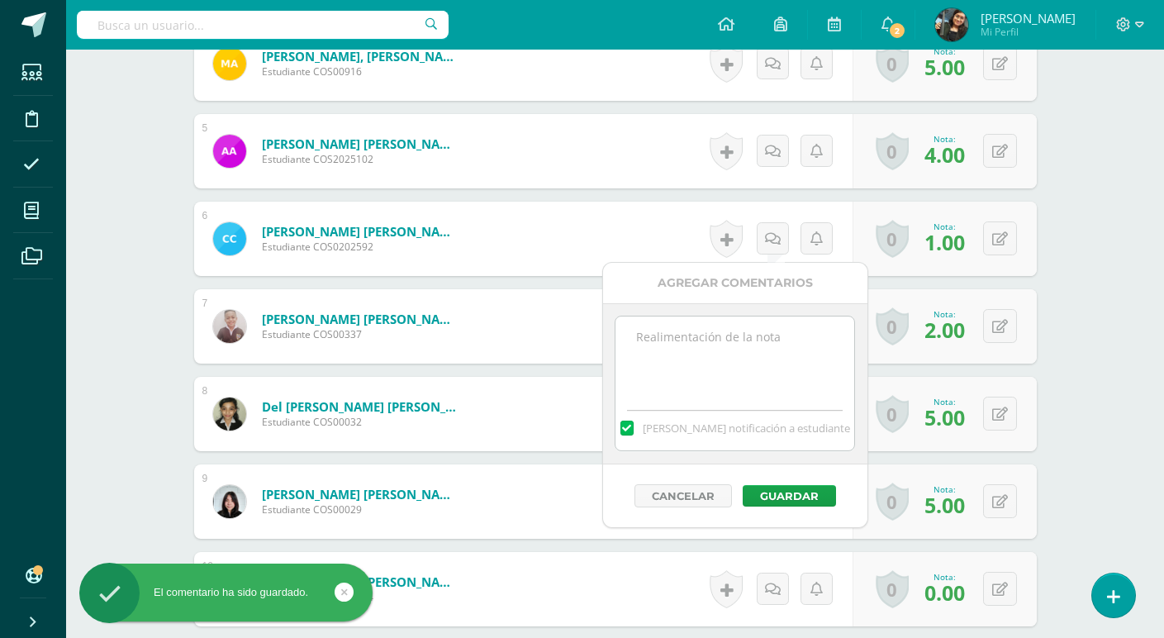
click at [729, 340] on textarea at bounding box center [734, 357] width 239 height 83
paste textarea "La actividad presentada no reflejo coordinación ni los 3 ritmos solicitados"
type textarea "La actividad presentada no reflejo coordinación ni los 3 ritmos solicitados"
click at [809, 487] on button "Guardar" at bounding box center [789, 495] width 93 height 21
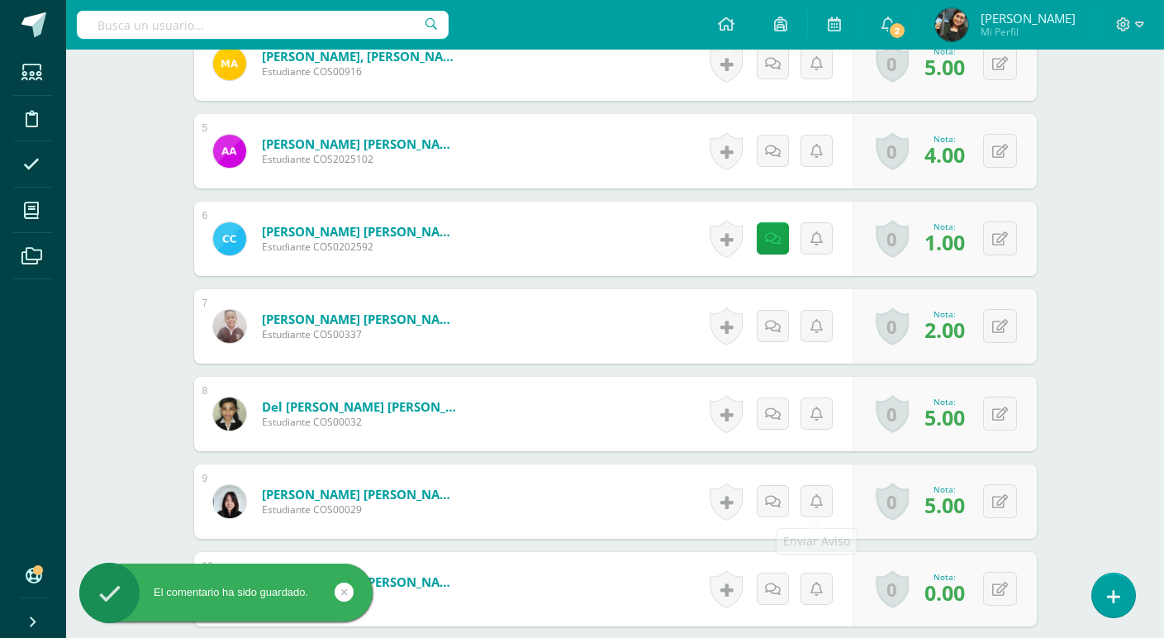
scroll to position [909, 0]
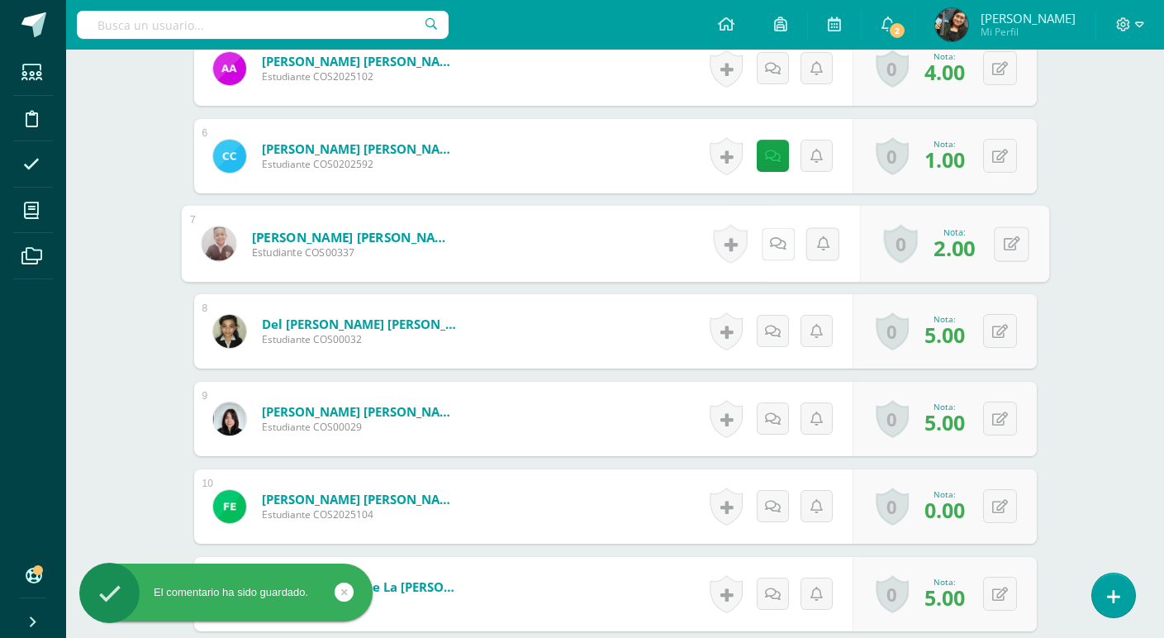
click at [772, 240] on icon at bounding box center [777, 243] width 17 height 14
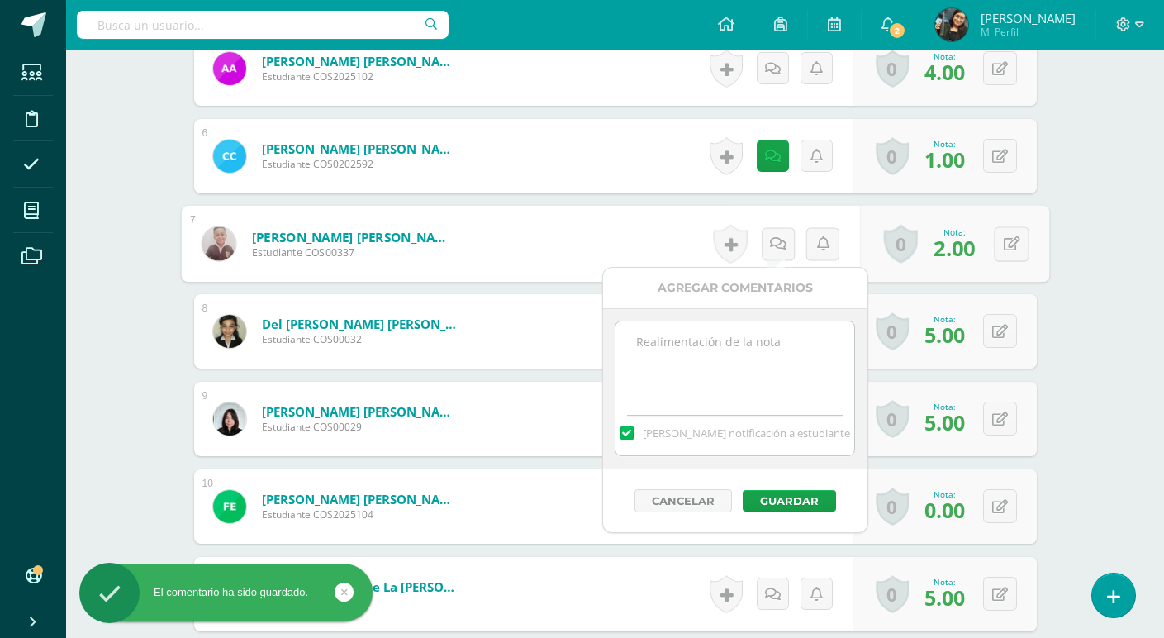
click at [756, 337] on textarea at bounding box center [734, 362] width 239 height 83
paste textarea "La actividad presentada no reflejo coordinación ni los 3 ritmos solicitados"
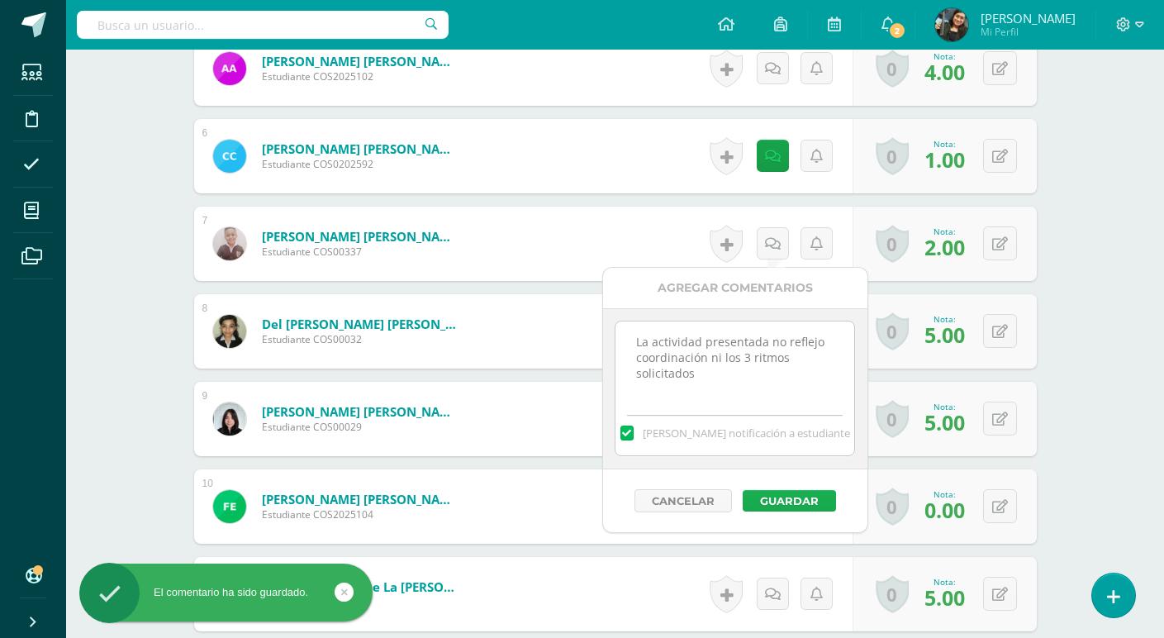
type textarea "La actividad presentada no reflejo coordinación ni los 3 ritmos solicitados"
click at [795, 501] on button "Guardar" at bounding box center [789, 500] width 93 height 21
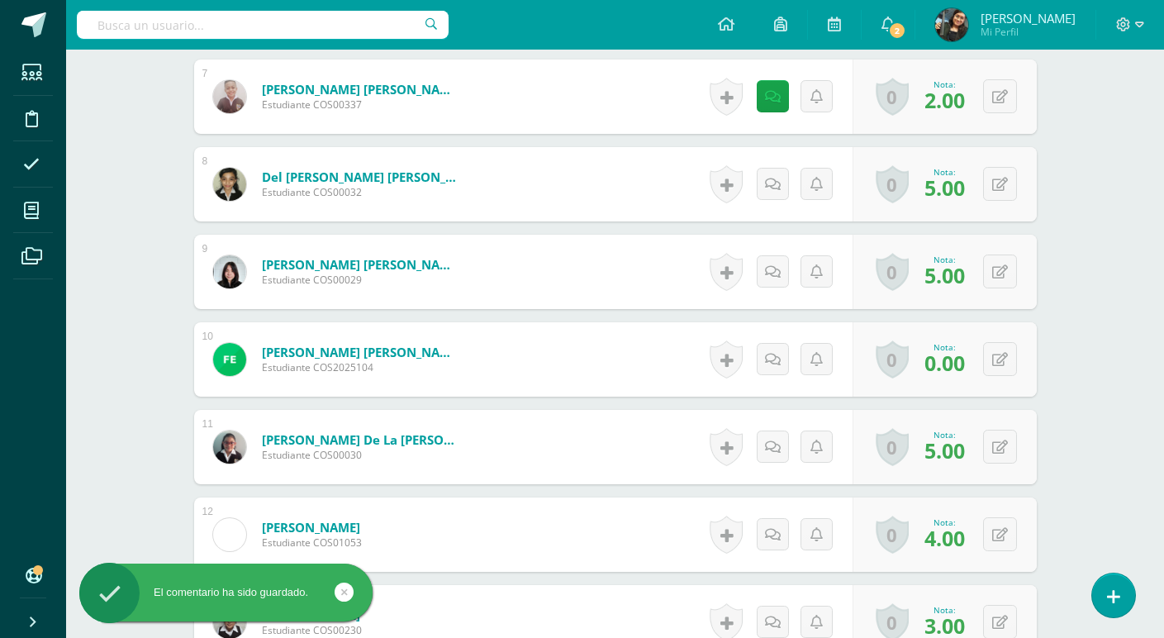
scroll to position [1074, 0]
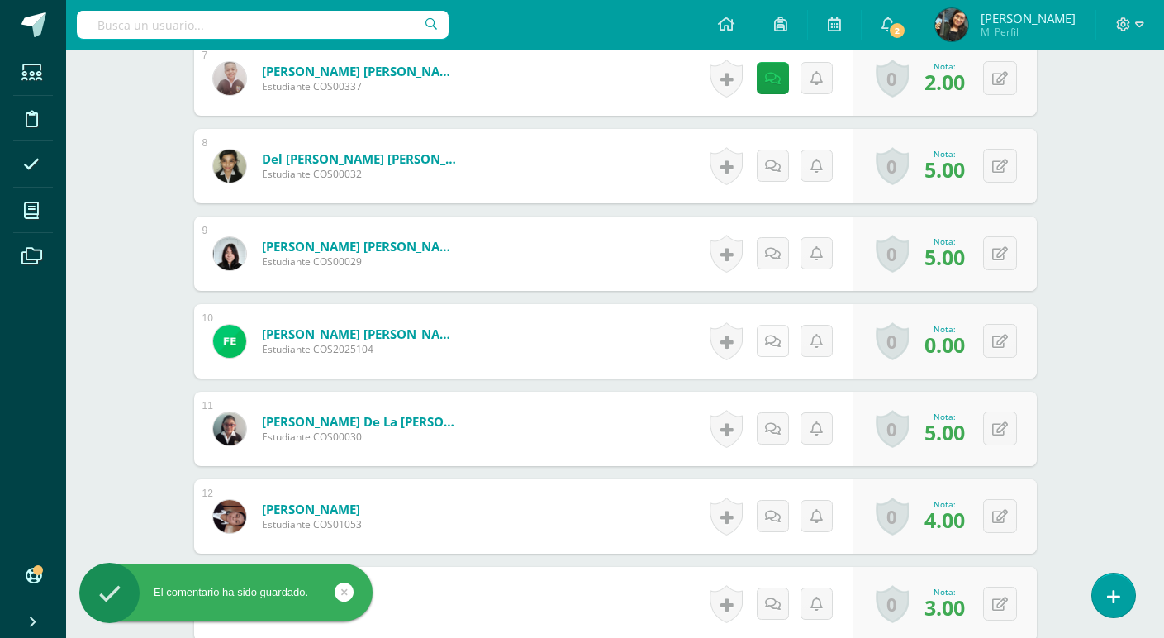
click at [776, 340] on icon at bounding box center [773, 342] width 16 height 14
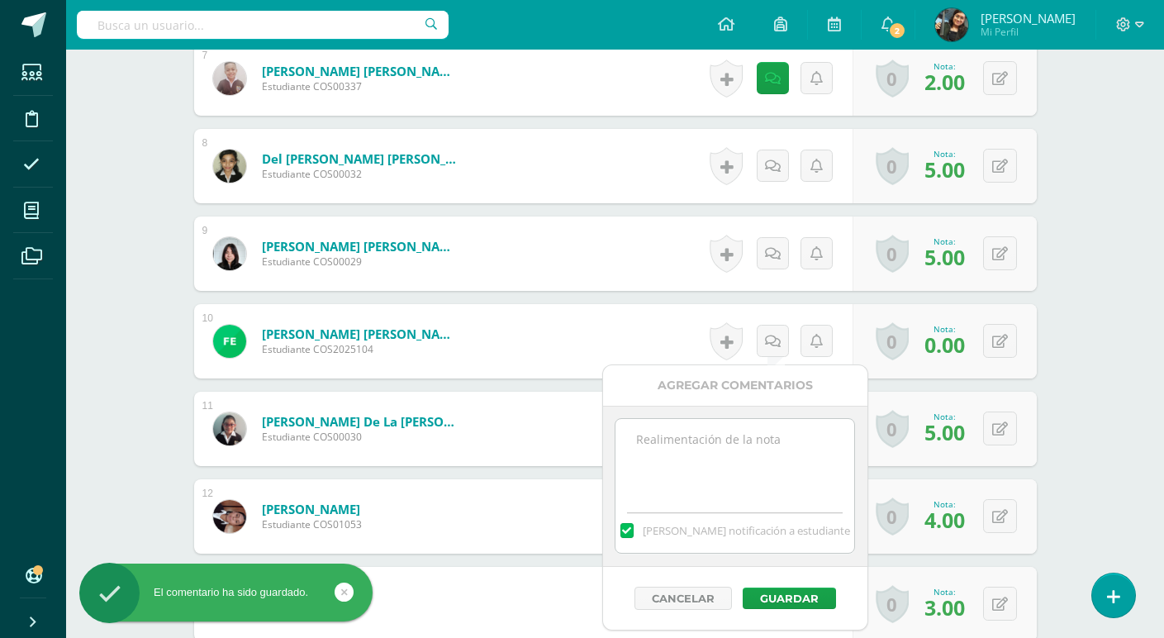
click at [748, 422] on textarea at bounding box center [734, 460] width 239 height 83
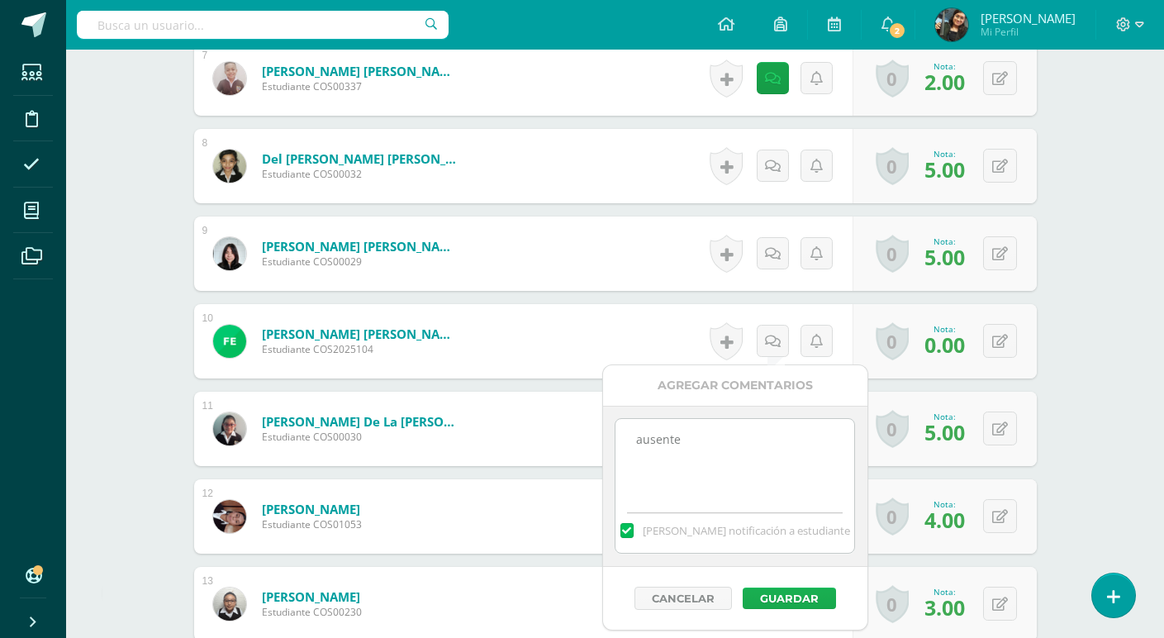
type textarea "ausente"
click at [773, 600] on button "Guardar" at bounding box center [789, 597] width 93 height 21
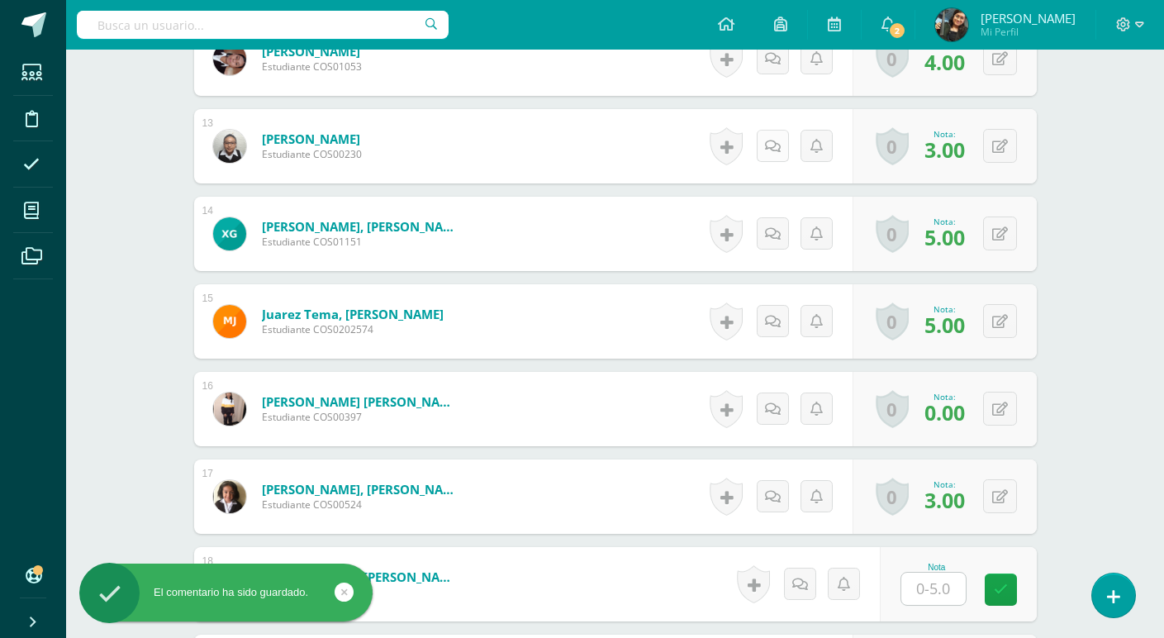
scroll to position [1569, 0]
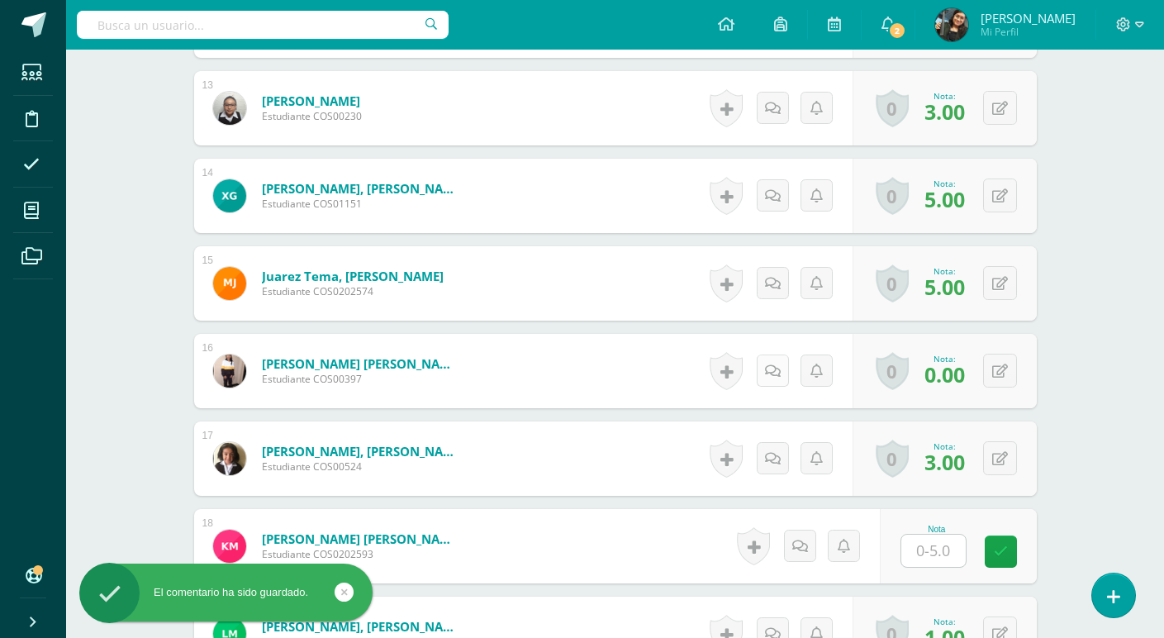
click at [771, 363] on link at bounding box center [773, 370] width 32 height 32
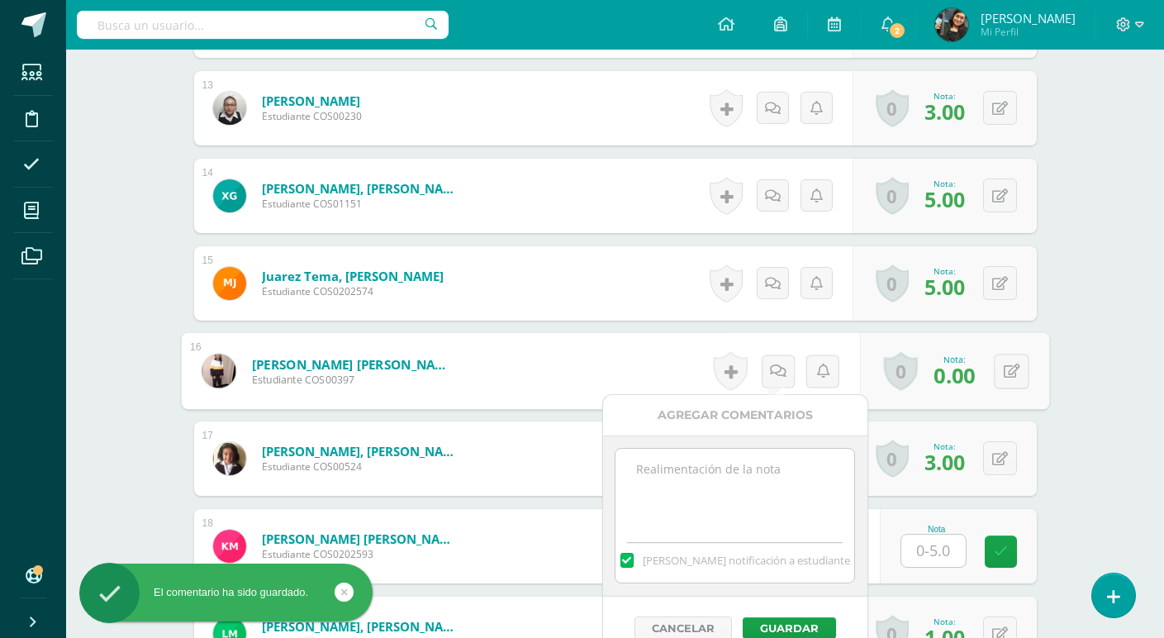
click at [765, 499] on textarea at bounding box center [734, 490] width 239 height 83
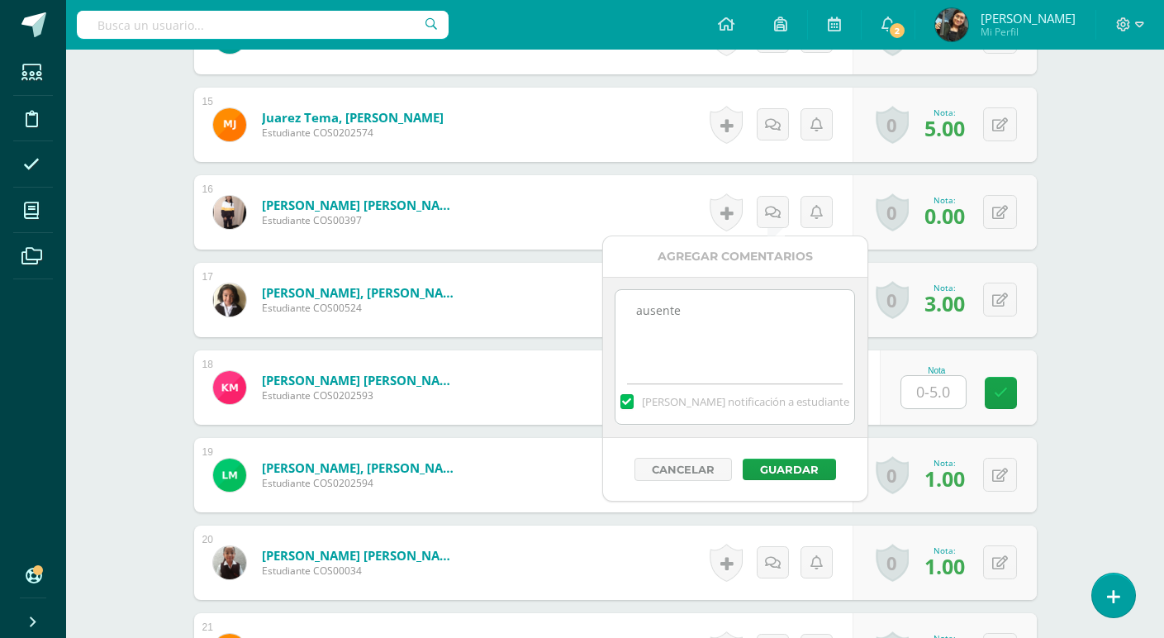
scroll to position [1735, 0]
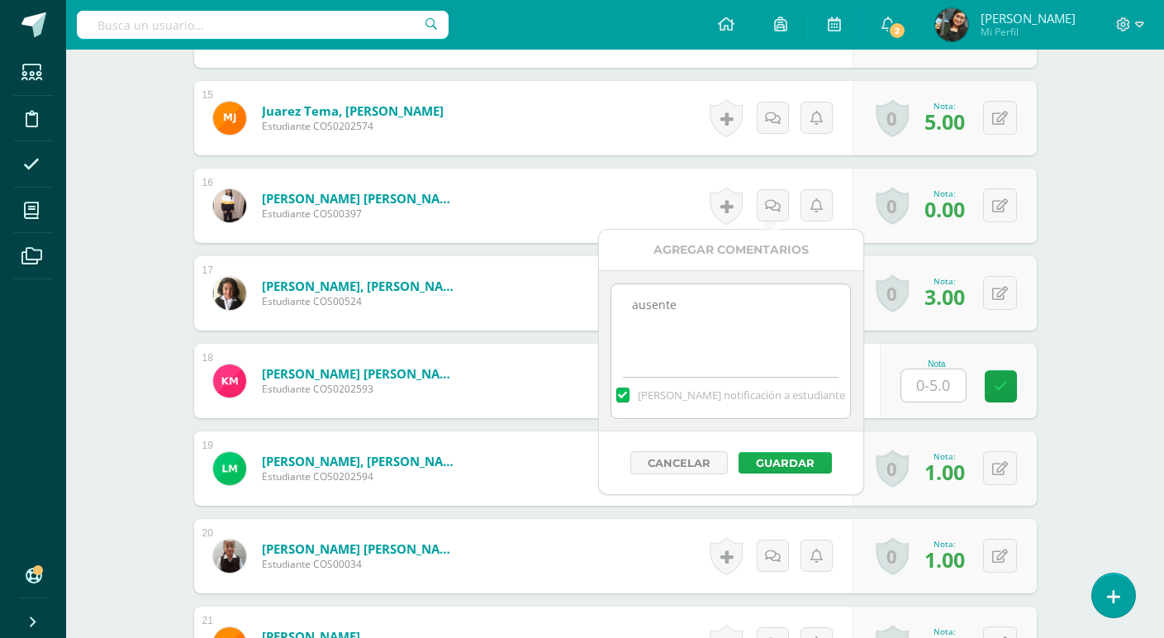
type textarea "ausente"
click at [799, 458] on button "Guardar" at bounding box center [784, 462] width 93 height 21
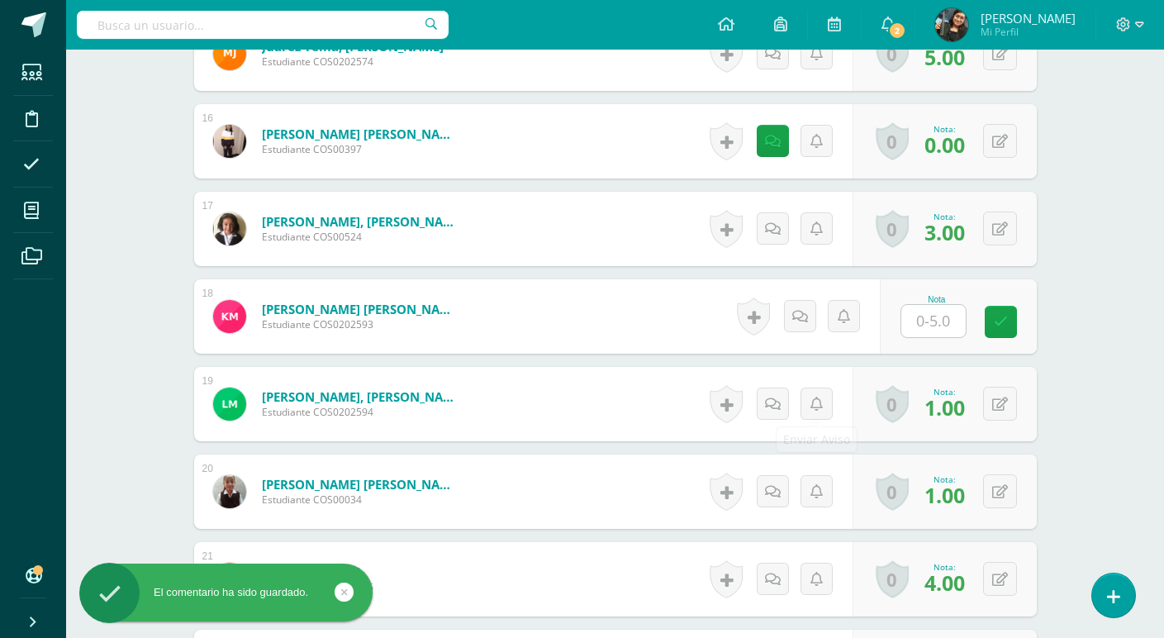
scroll to position [1817, 0]
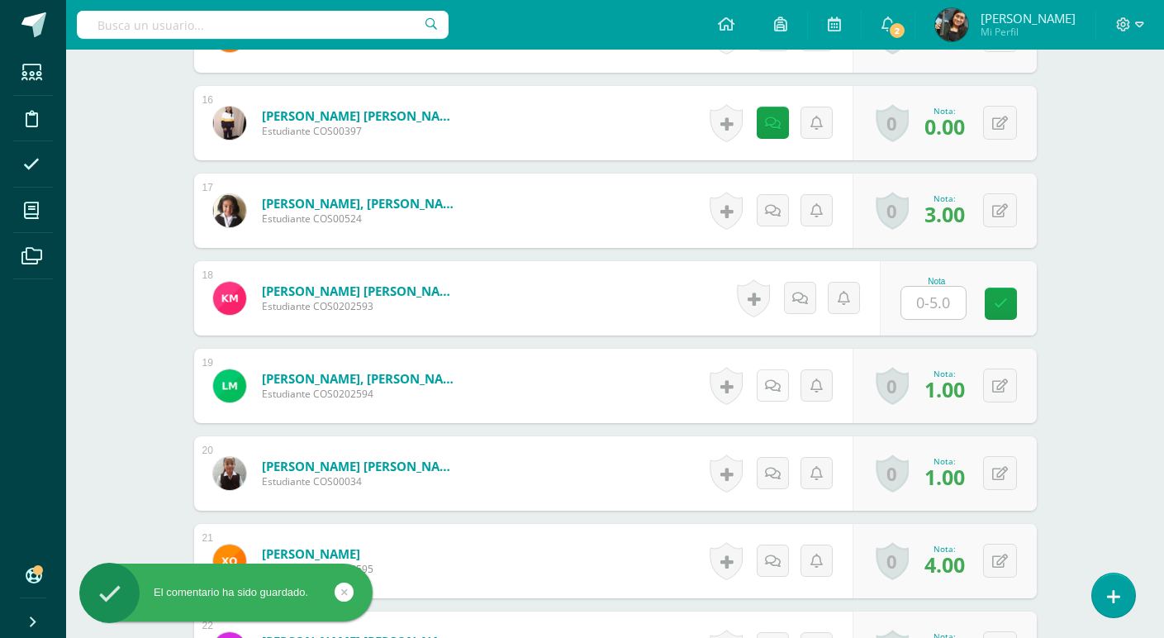
click at [773, 382] on icon at bounding box center [773, 386] width 16 height 14
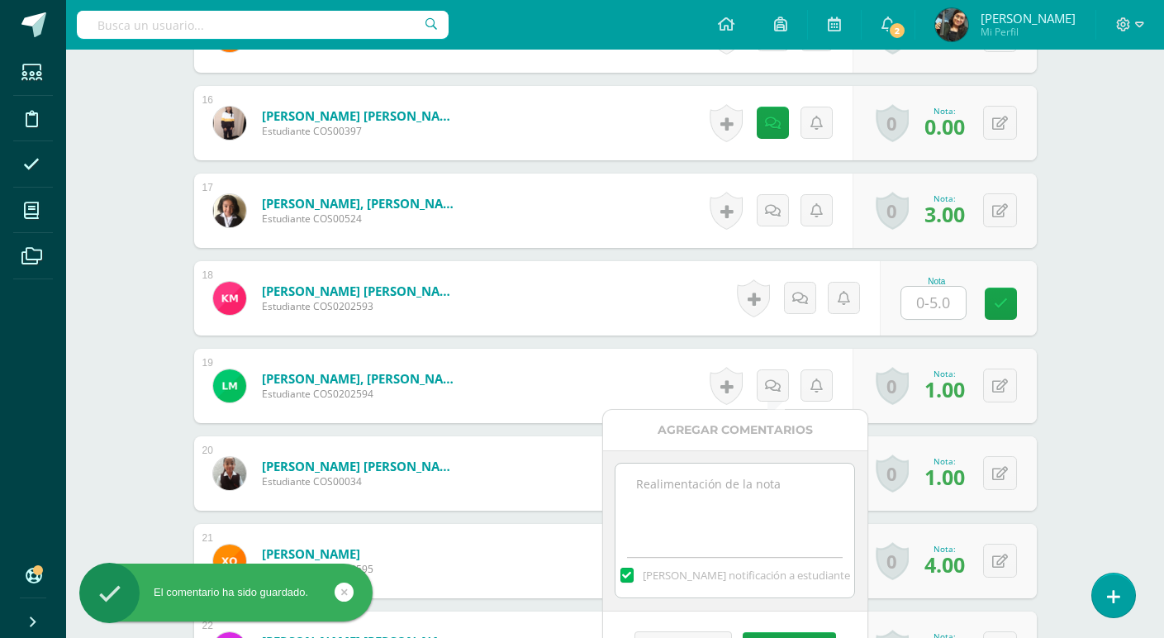
click at [755, 482] on textarea at bounding box center [734, 504] width 239 height 83
paste textarea "La actividad presentada no reflejo coordinación ni los 3 ritmos solicitados"
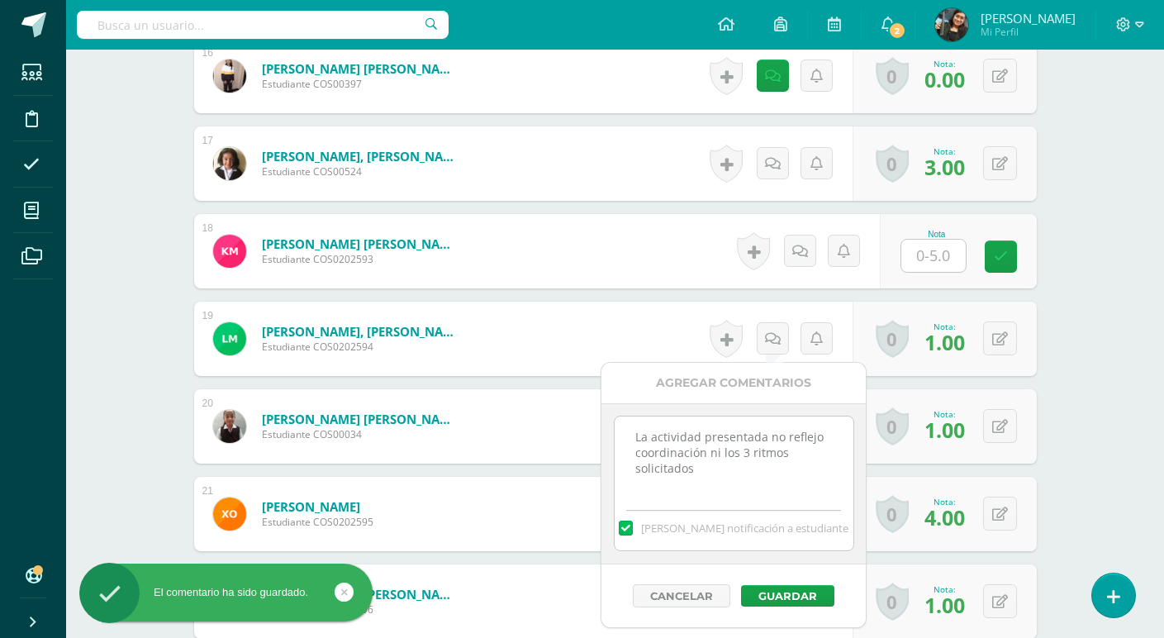
scroll to position [1982, 0]
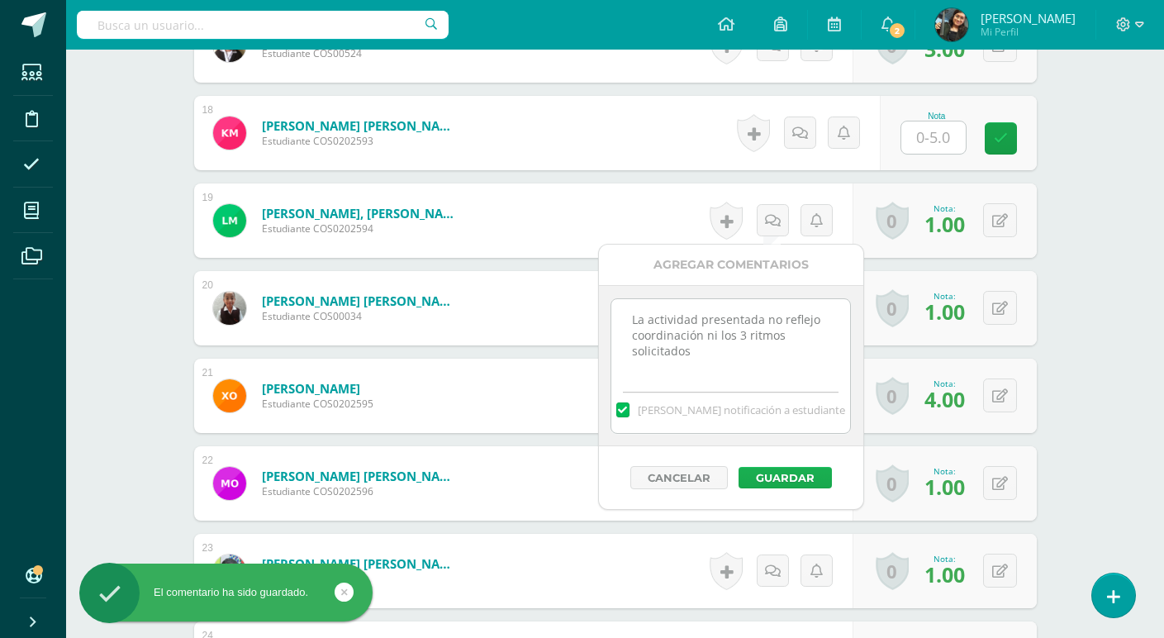
type textarea "La actividad presentada no reflejo coordinación ni los 3 ritmos solicitados"
click at [778, 474] on button "Guardar" at bounding box center [784, 477] width 93 height 21
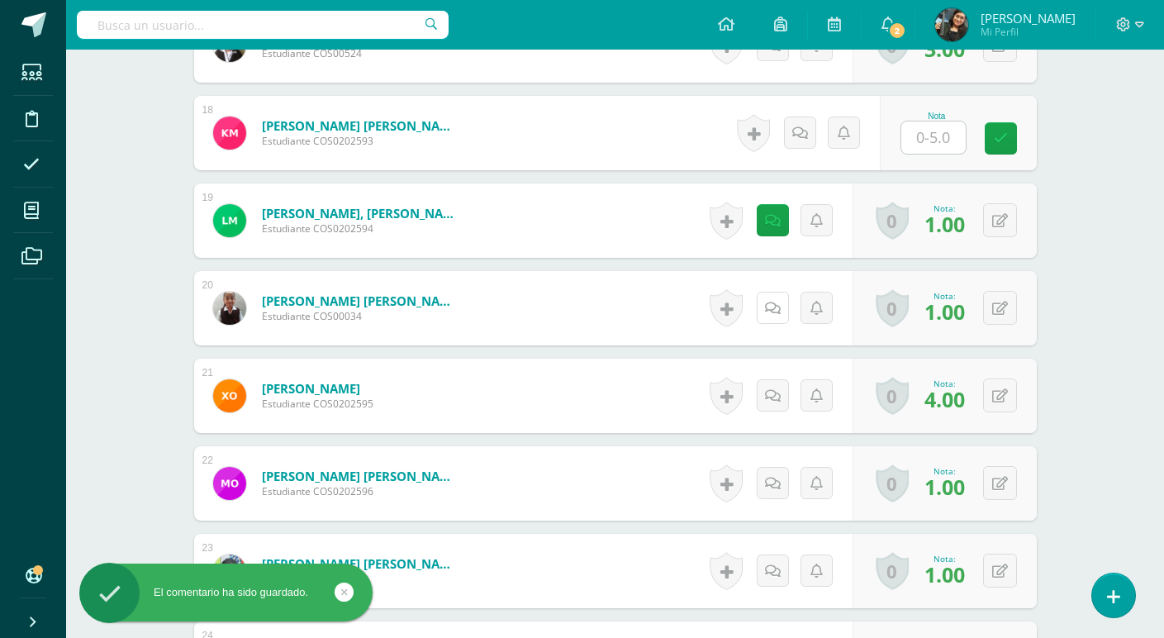
click at [767, 304] on icon at bounding box center [773, 309] width 16 height 14
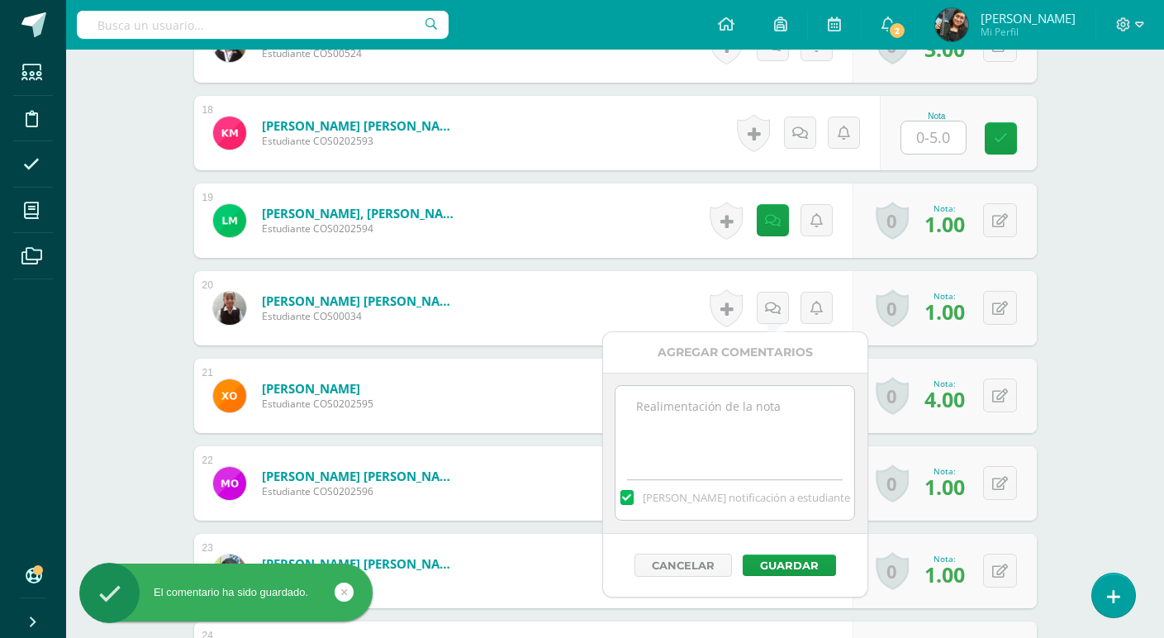
click at [762, 419] on textarea at bounding box center [734, 427] width 239 height 83
paste textarea "La actividad presentada no reflejo coordinación ni los 3 ritmos solicitados"
type textarea "La actividad presentada no reflejo coordinación ni los 3 ritmos solicitados"
click at [786, 565] on button "Guardar" at bounding box center [789, 564] width 93 height 21
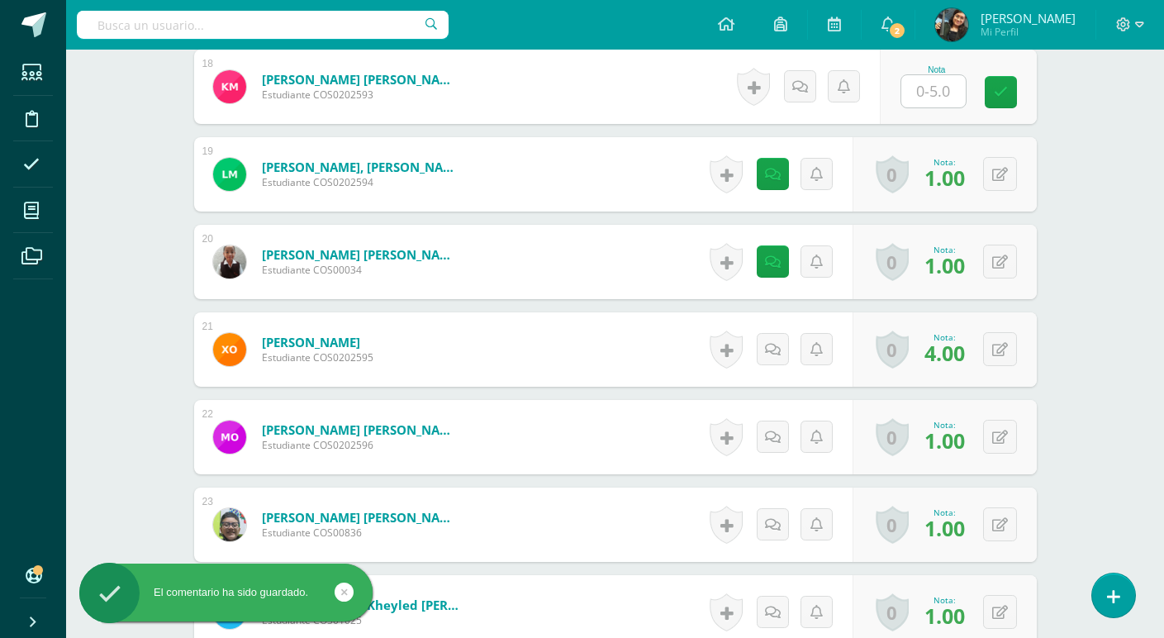
scroll to position [2065, 0]
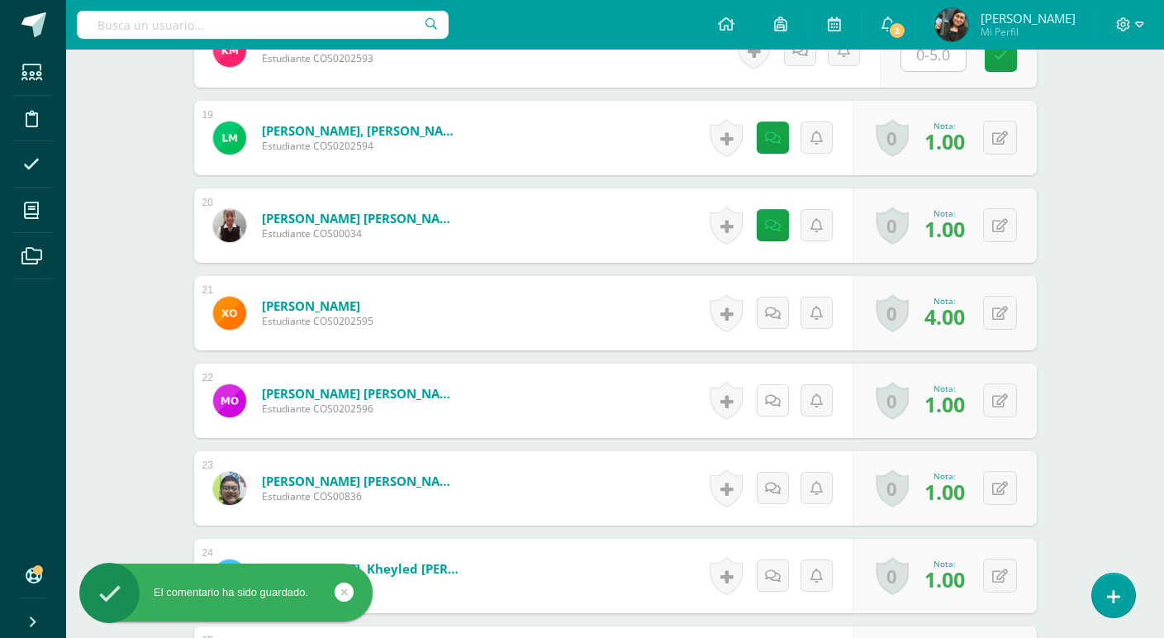
click at [772, 397] on icon at bounding box center [773, 401] width 16 height 14
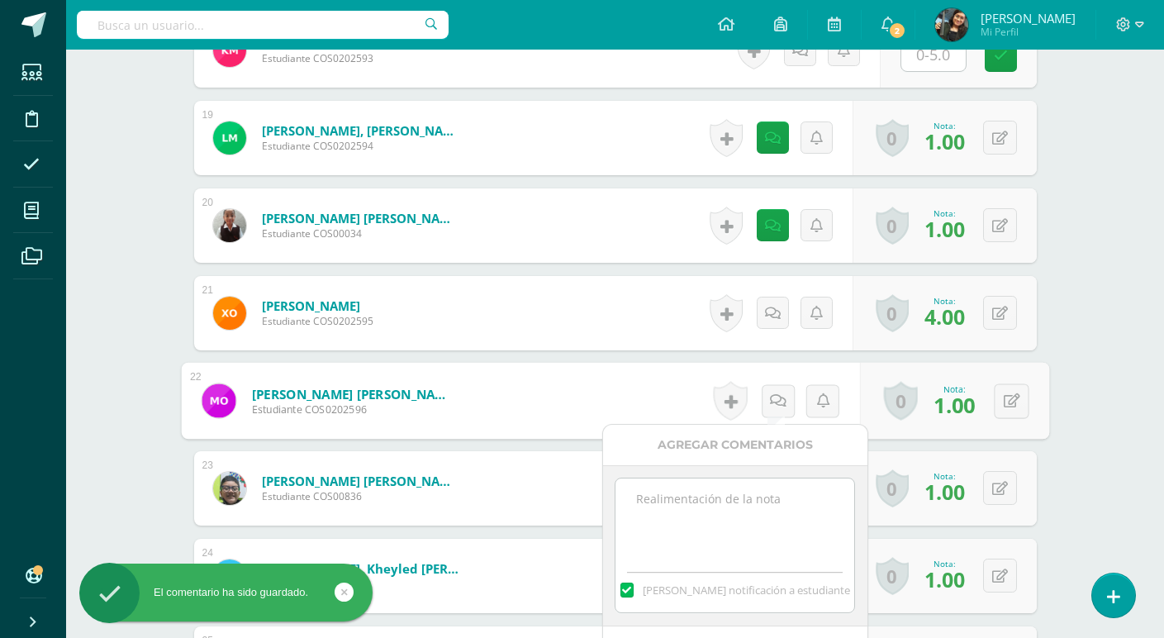
click at [771, 506] on textarea at bounding box center [734, 519] width 239 height 83
paste textarea "La actividad presentada no reflejo coordinación ni los 3 ritmos solicitados"
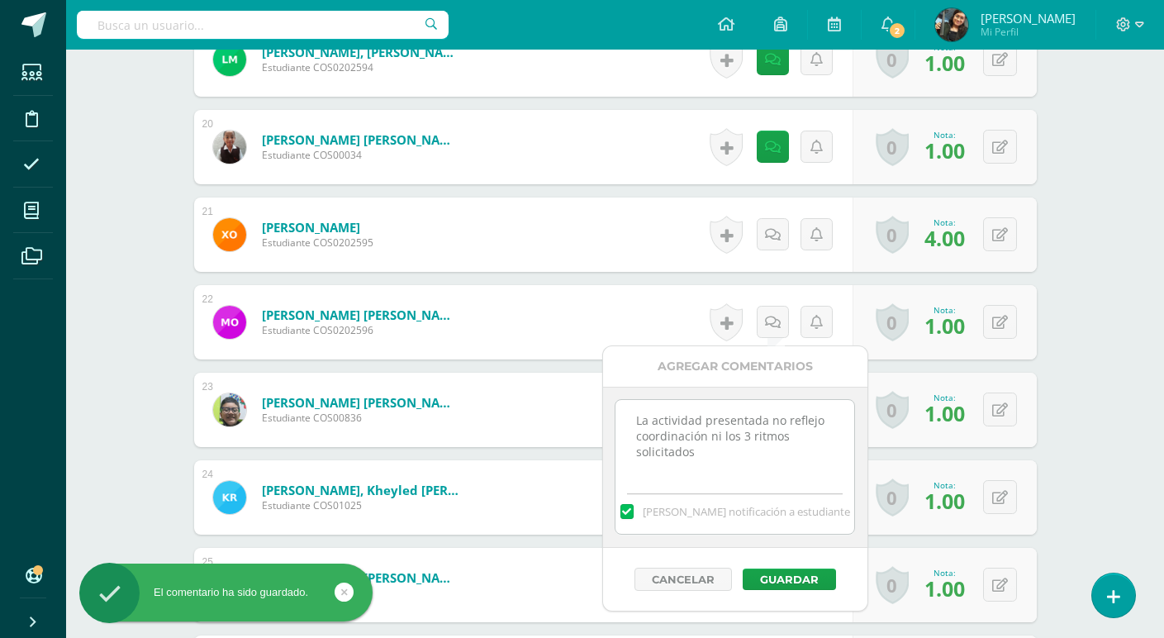
scroll to position [2230, 0]
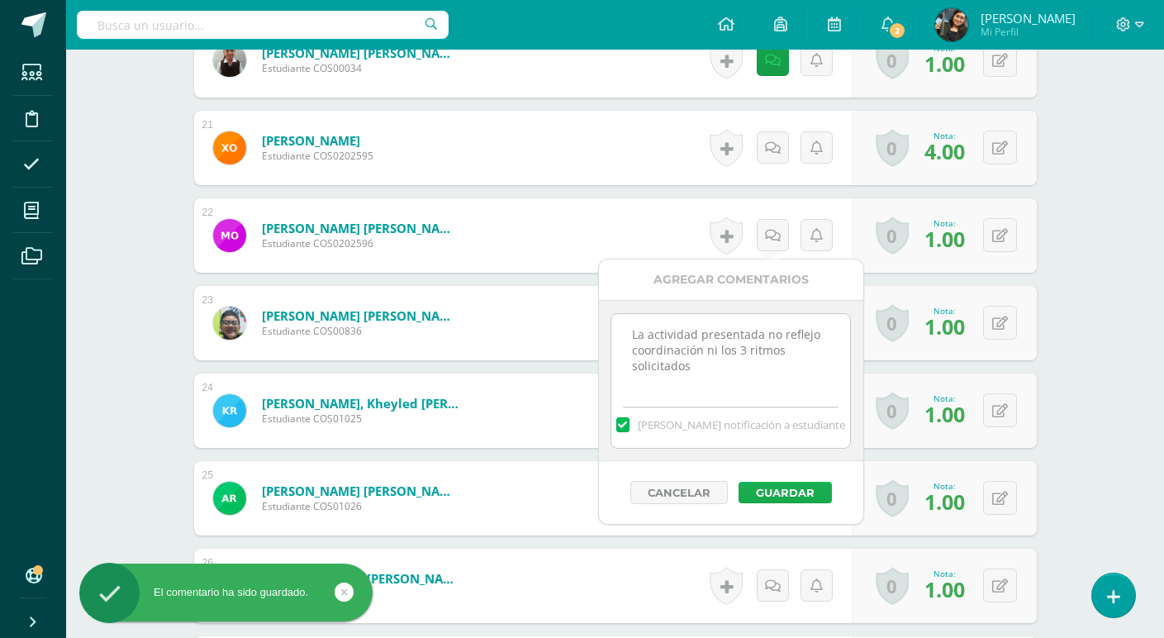
type textarea "La actividad presentada no reflejo coordinación ni los 3 ritmos solicitados"
click at [790, 487] on button "Guardar" at bounding box center [784, 492] width 93 height 21
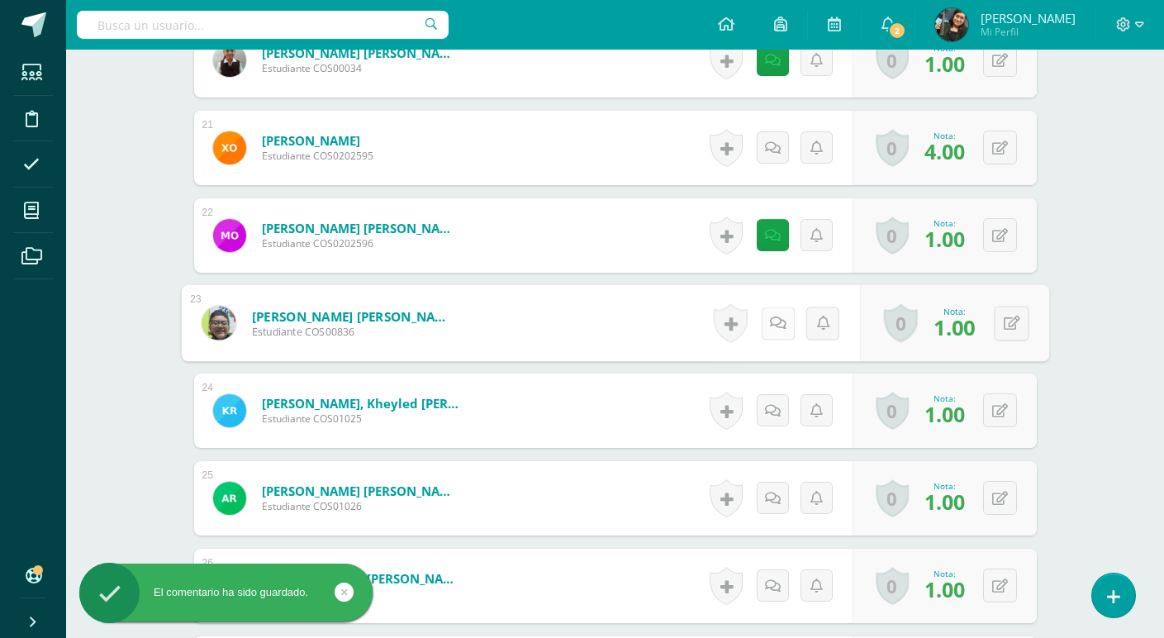
click at [764, 321] on link at bounding box center [777, 322] width 33 height 33
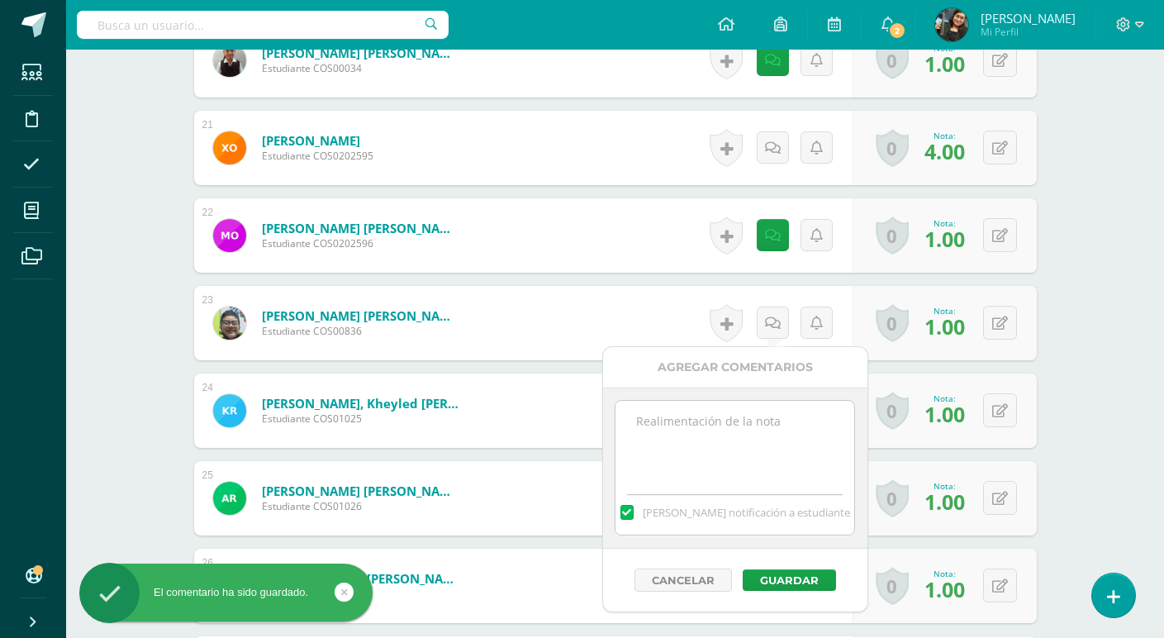
click at [753, 444] on textarea at bounding box center [734, 442] width 239 height 83
paste textarea "La actividad presentada no reflejo coordinación ni los 3 ritmos solicitados"
type textarea "La actividad presentada no reflejo coordinación ni los 3 ritmos solicitados"
click at [798, 575] on button "Guardar" at bounding box center [789, 579] width 93 height 21
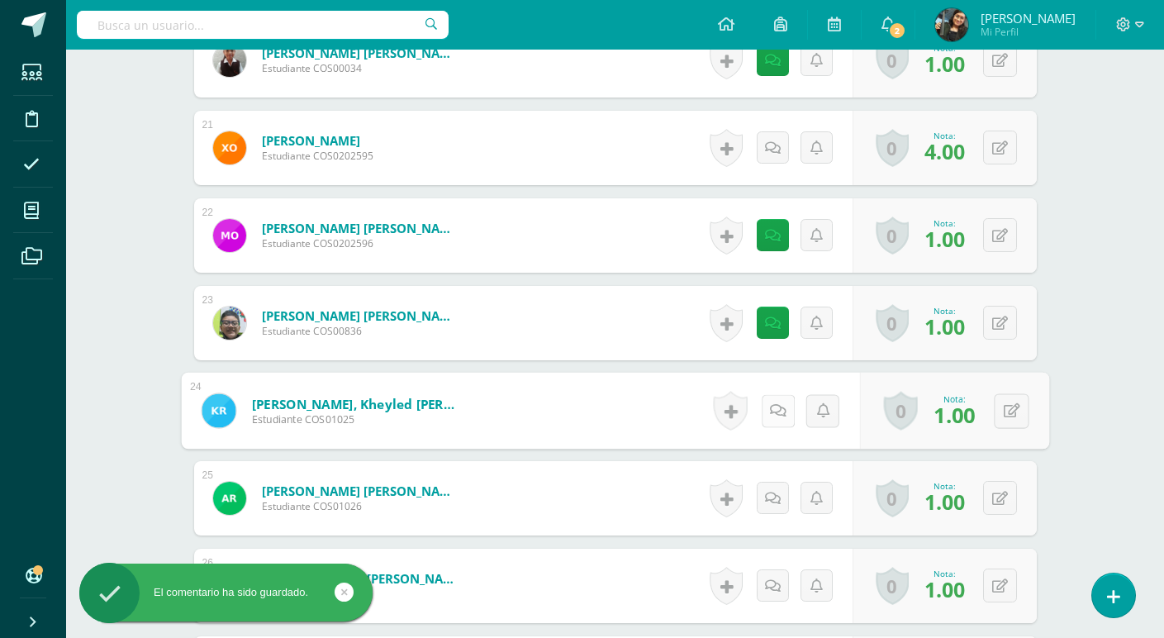
click at [776, 411] on icon at bounding box center [777, 410] width 17 height 14
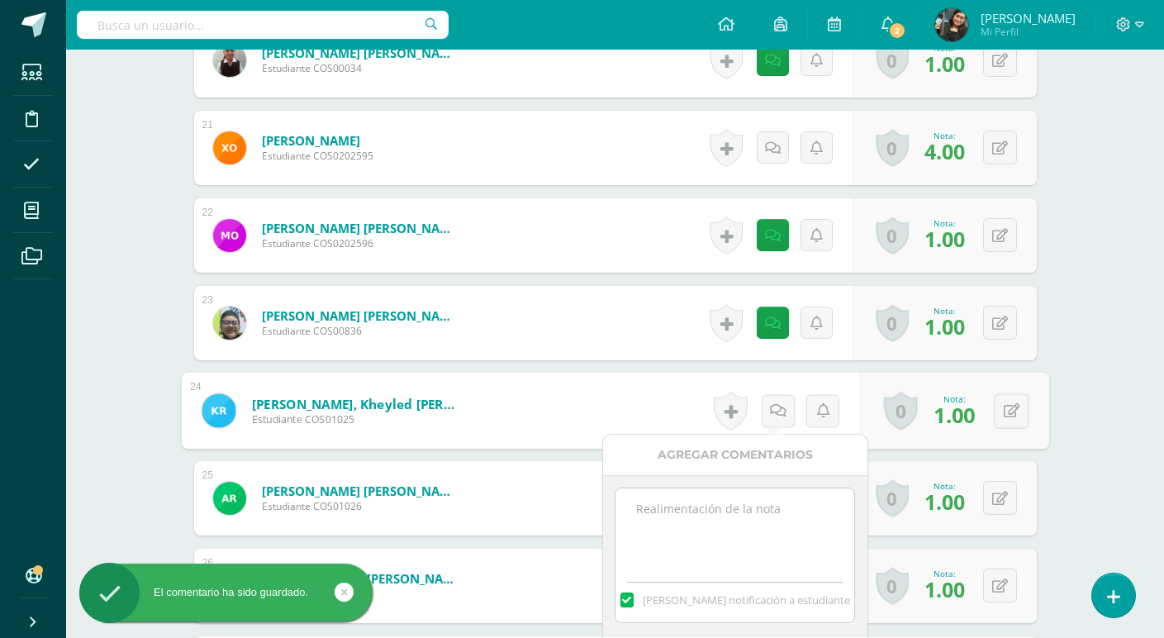
click at [773, 512] on textarea at bounding box center [734, 529] width 239 height 83
paste textarea "La actividad presentada no reflejo coordinación ni los 3 ritmos solicitados"
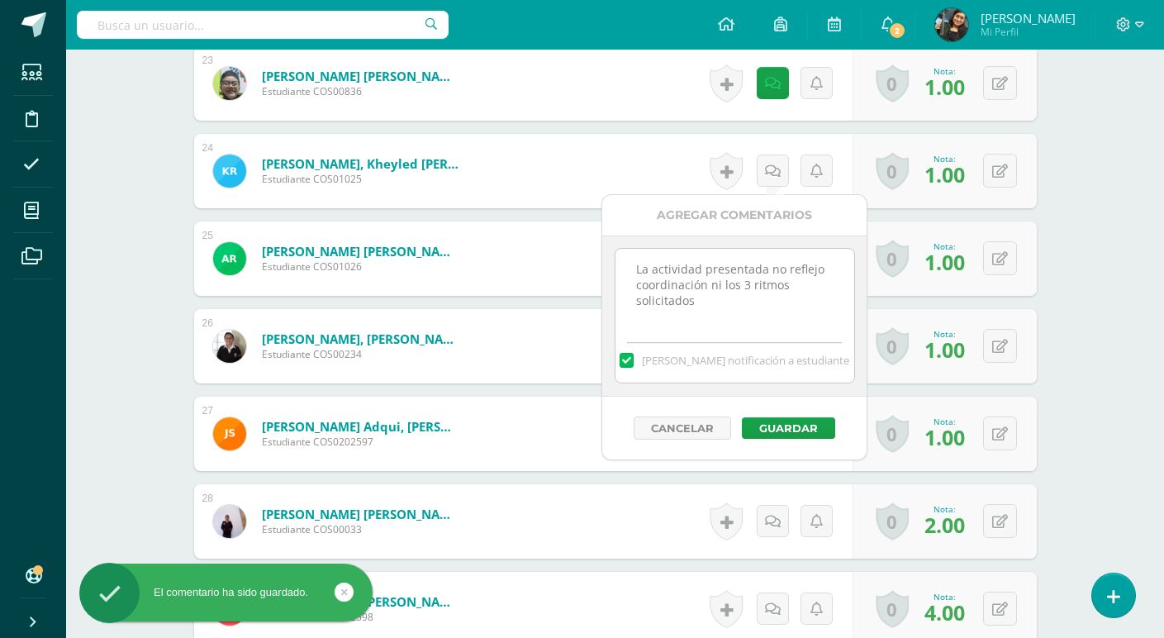
scroll to position [2478, 0]
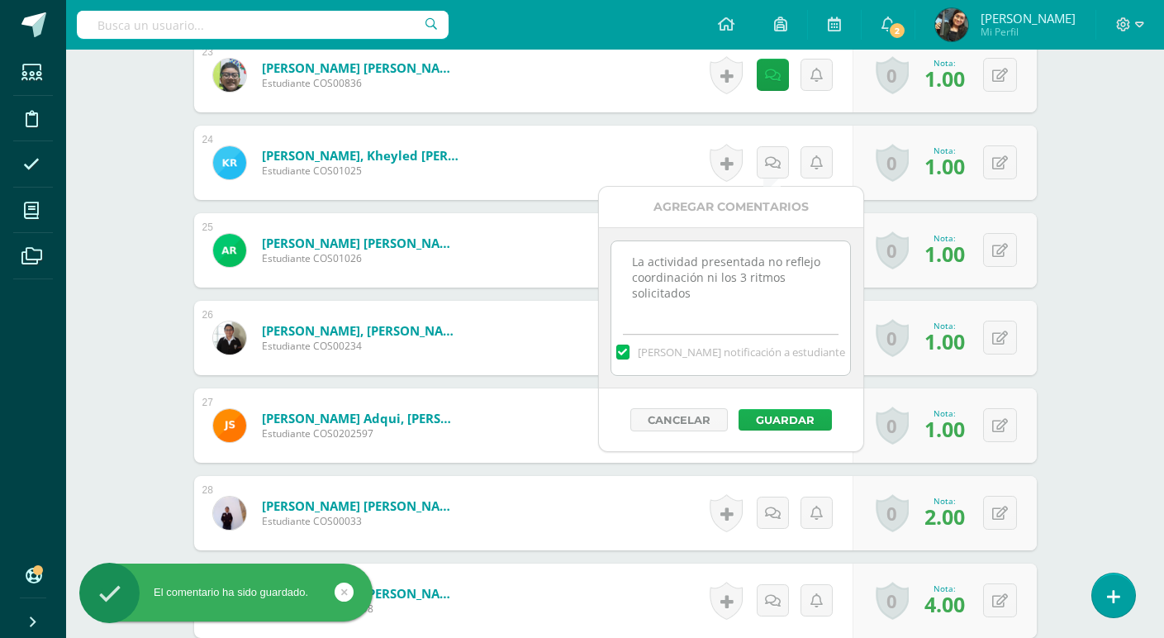
type textarea "La actividad presentada no reflejo coordinación ni los 3 ritmos solicitados"
click at [810, 415] on button "Guardar" at bounding box center [784, 419] width 93 height 21
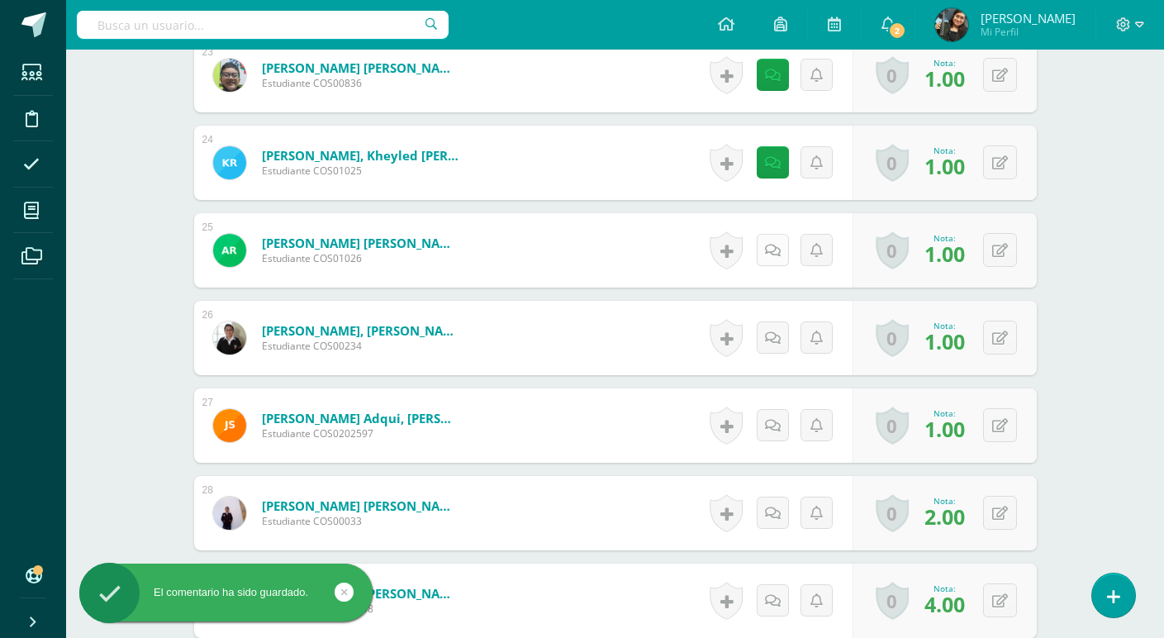
click at [767, 245] on link at bounding box center [773, 250] width 32 height 32
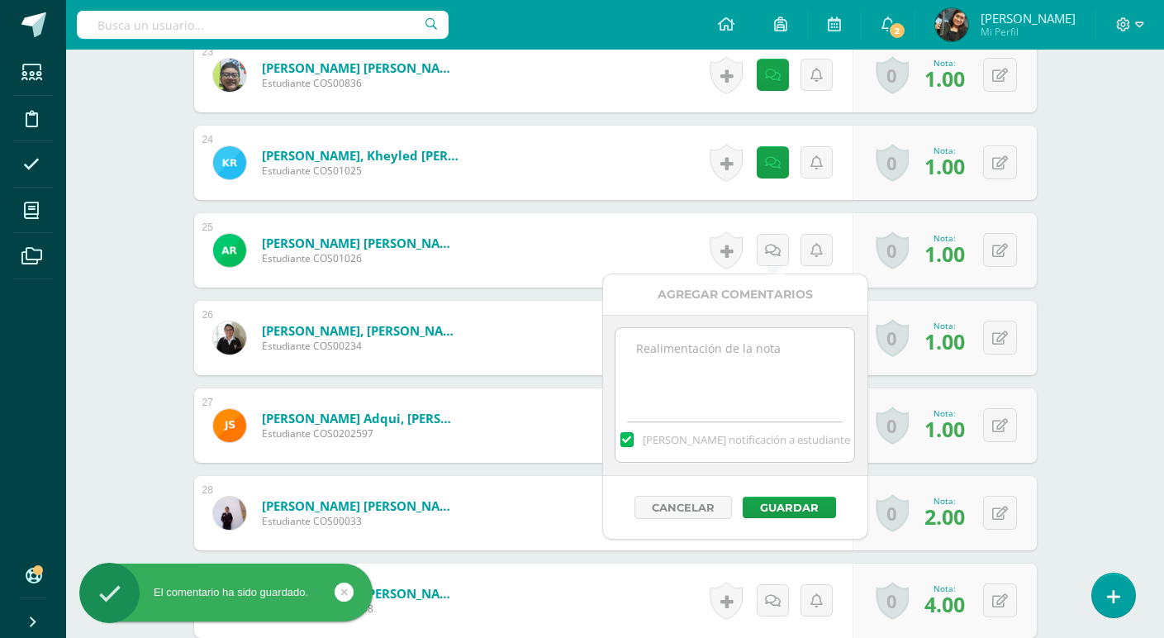
click at [757, 354] on textarea at bounding box center [734, 369] width 239 height 83
paste textarea "La actividad presentada no reflejo coordinación ni los 3 ritmos solicitados"
type textarea "La actividad presentada no reflejo coordinación ni los 3 ritmos solicitados"
click at [788, 511] on button "Guardar" at bounding box center [789, 506] width 93 height 21
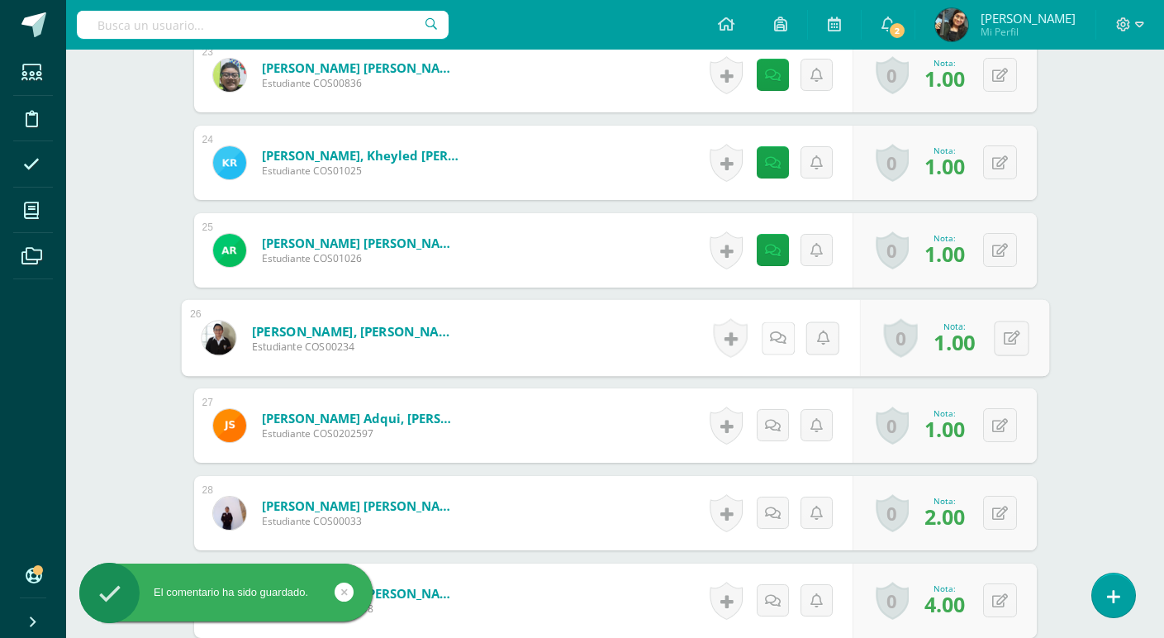
click at [773, 338] on icon at bounding box center [777, 337] width 17 height 14
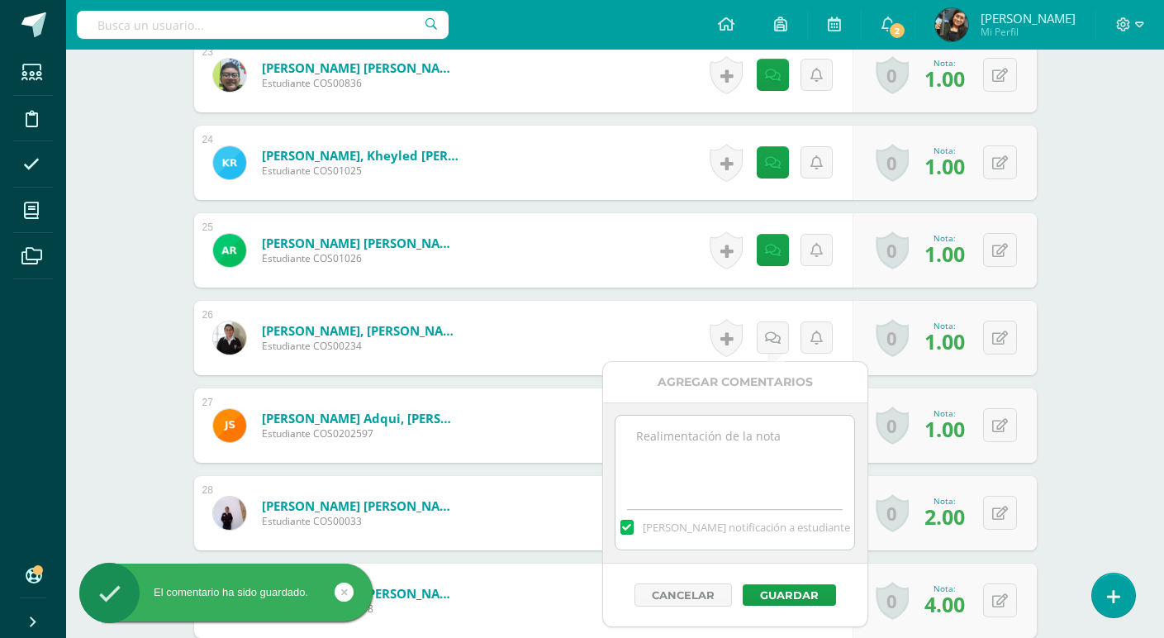
click at [756, 451] on textarea at bounding box center [734, 456] width 239 height 83
paste textarea "La actividad presentada no reflejo coordinación ni los 3 ritmos solicitados"
type textarea "La actividad presentada no reflejo coordinación ni los 3 ritmos solicitados"
click at [800, 596] on button "Guardar" at bounding box center [789, 594] width 93 height 21
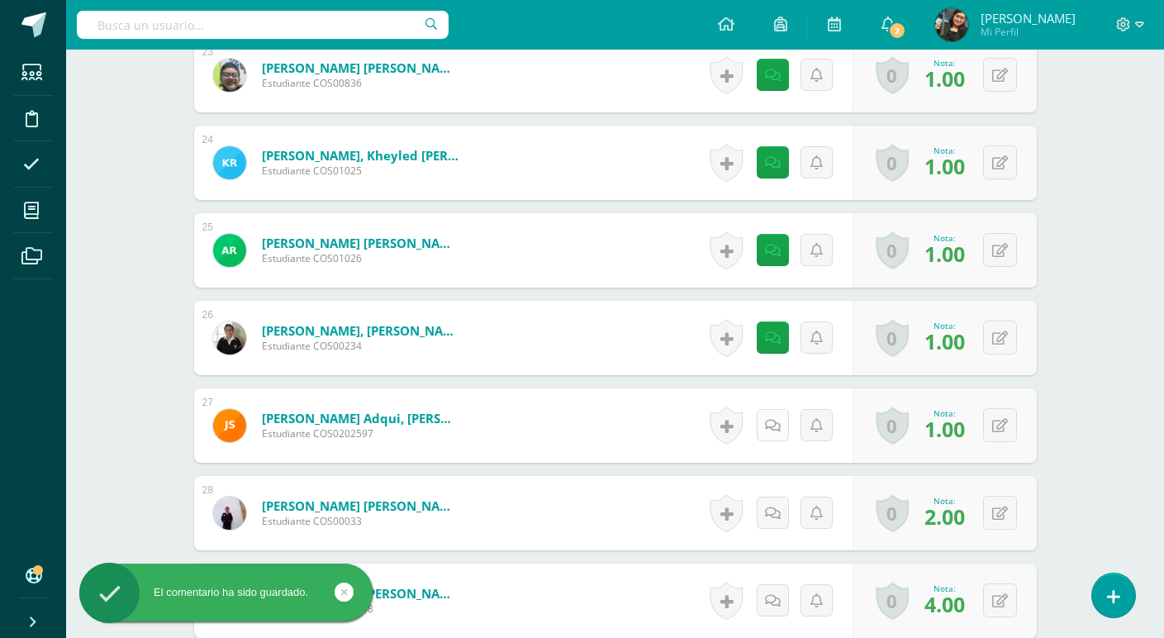
click at [775, 420] on icon at bounding box center [773, 426] width 16 height 14
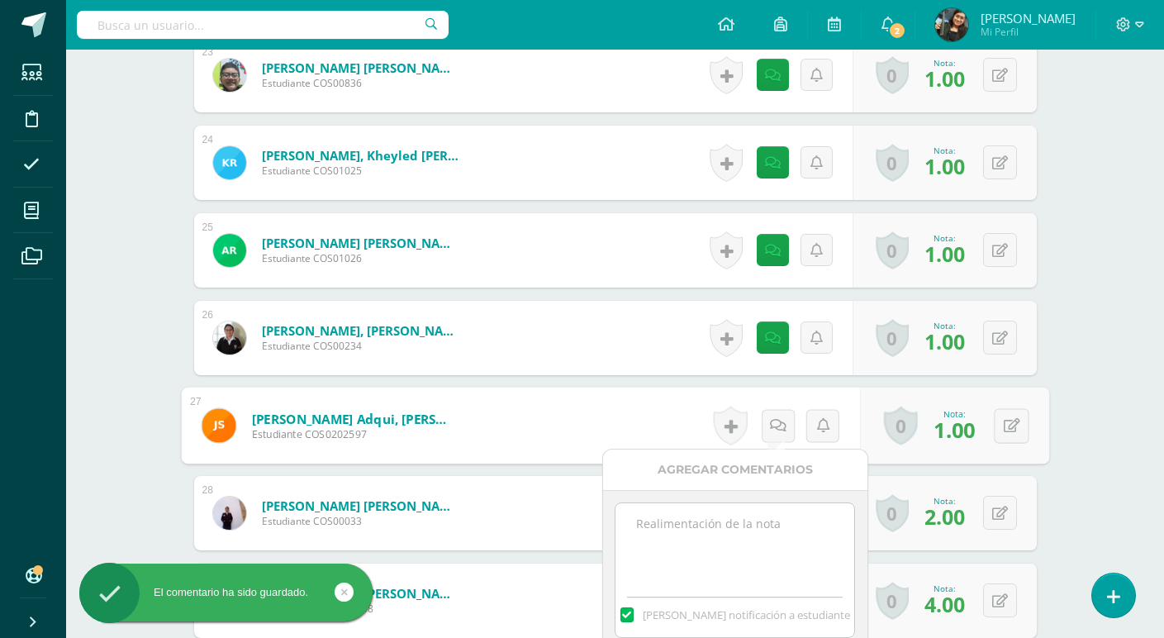
click at [778, 523] on textarea at bounding box center [734, 544] width 239 height 83
paste textarea "La actividad presentada no reflejo coordinación ni los 3 ritmos solicitados"
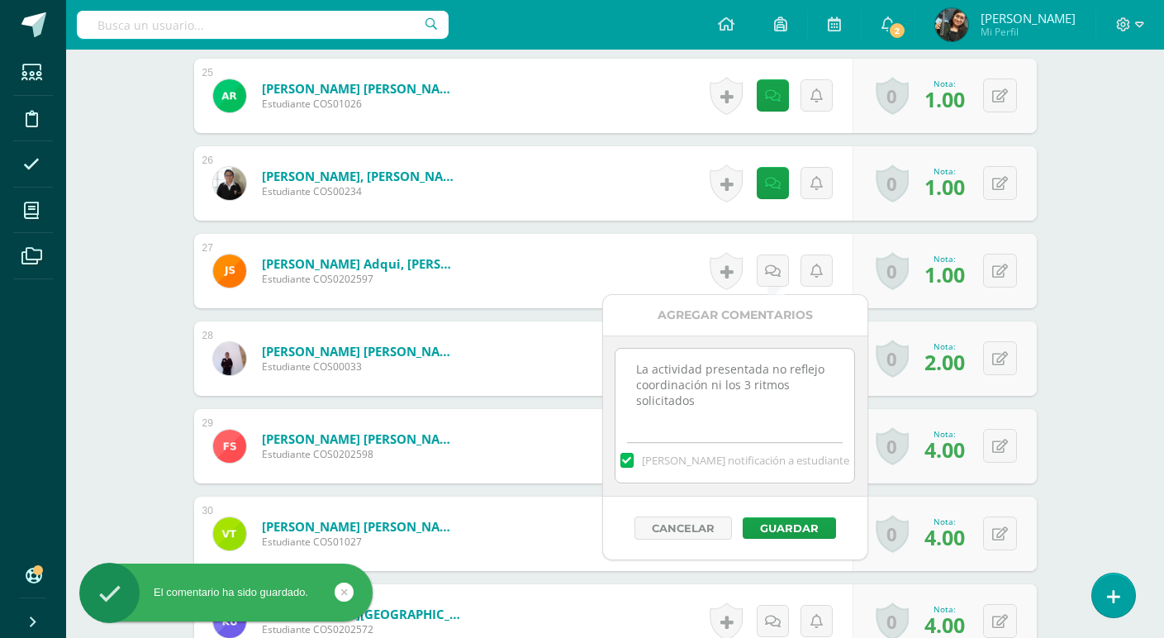
scroll to position [2643, 0]
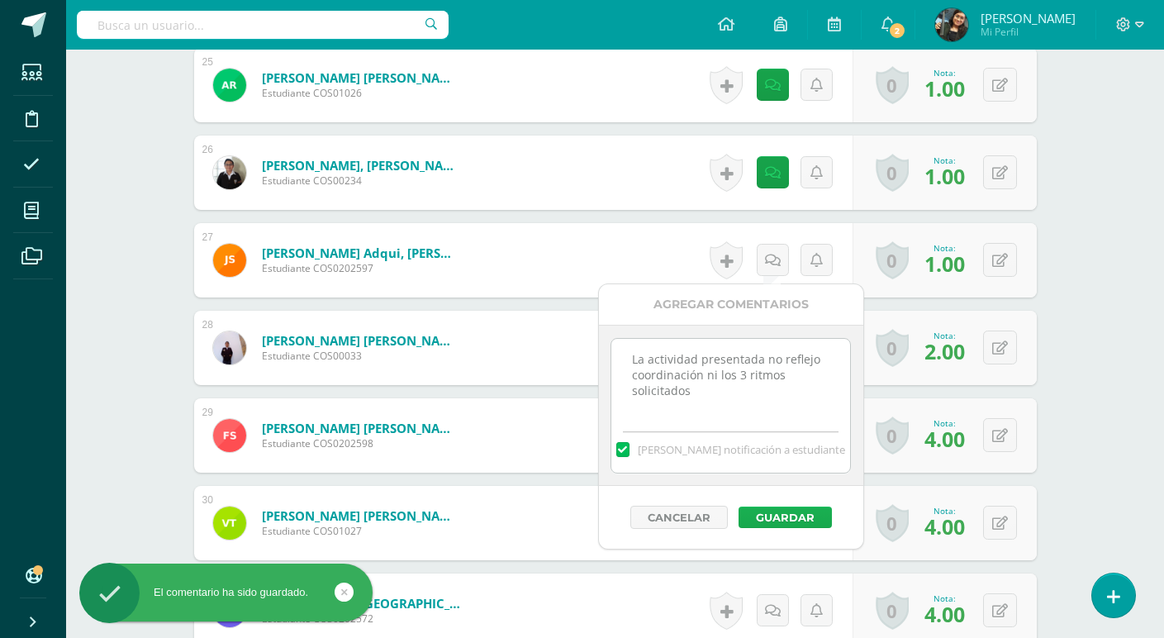
type textarea "La actividad presentada no reflejo coordinación ni los 3 ritmos solicitados"
click at [796, 515] on button "Guardar" at bounding box center [784, 516] width 93 height 21
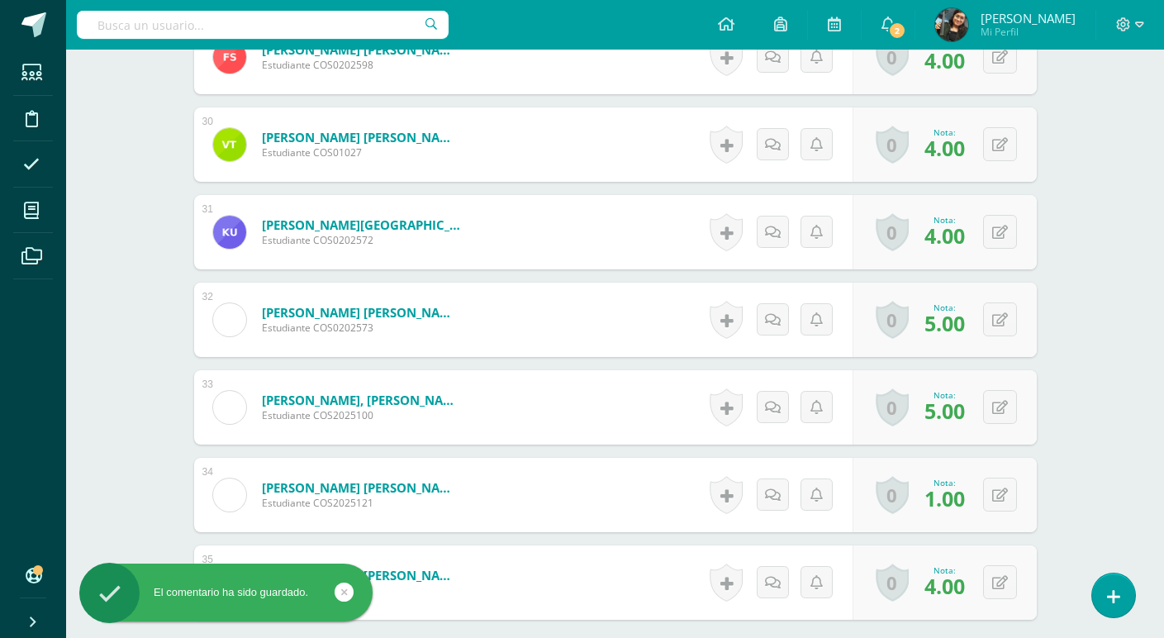
scroll to position [3056, 0]
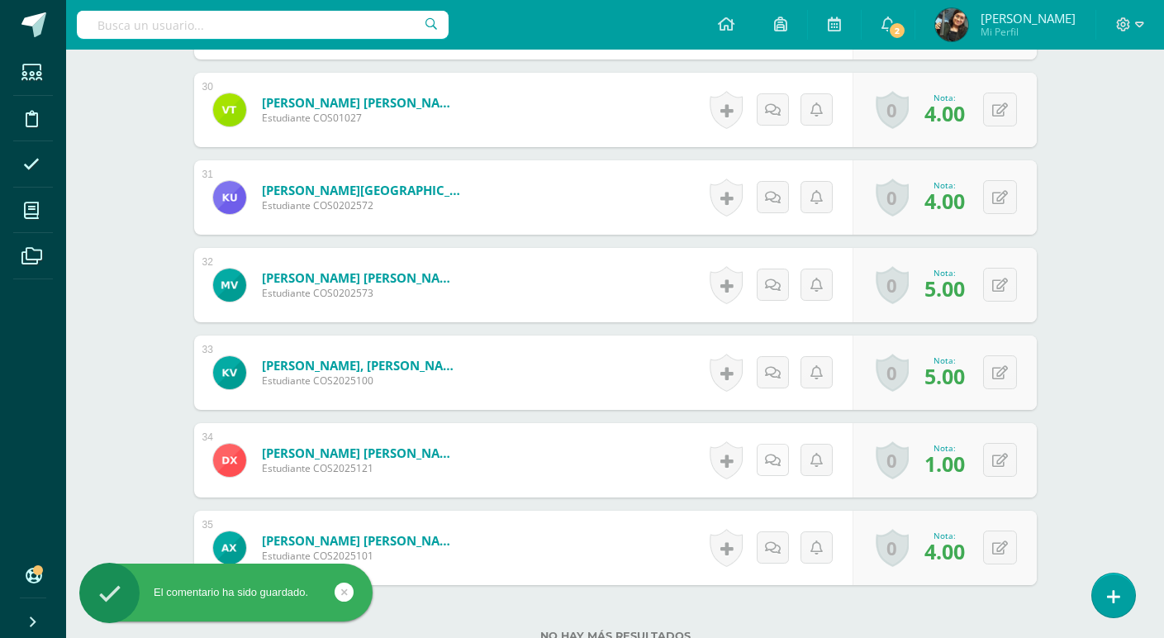
click at [774, 463] on icon at bounding box center [773, 460] width 16 height 14
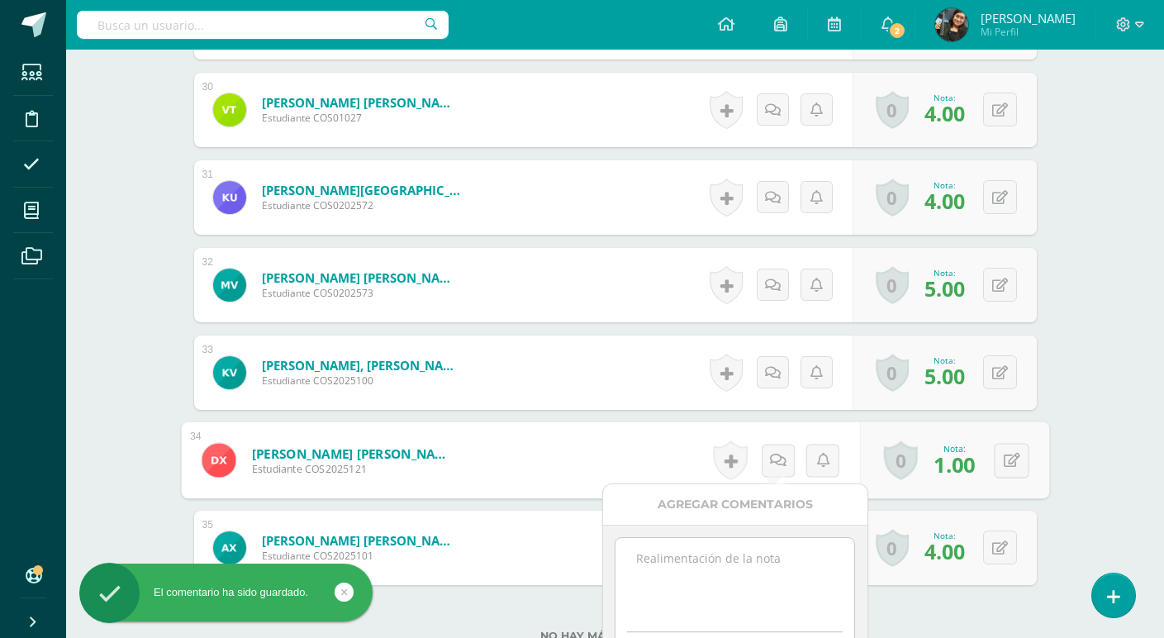
click at [757, 553] on textarea at bounding box center [734, 579] width 239 height 83
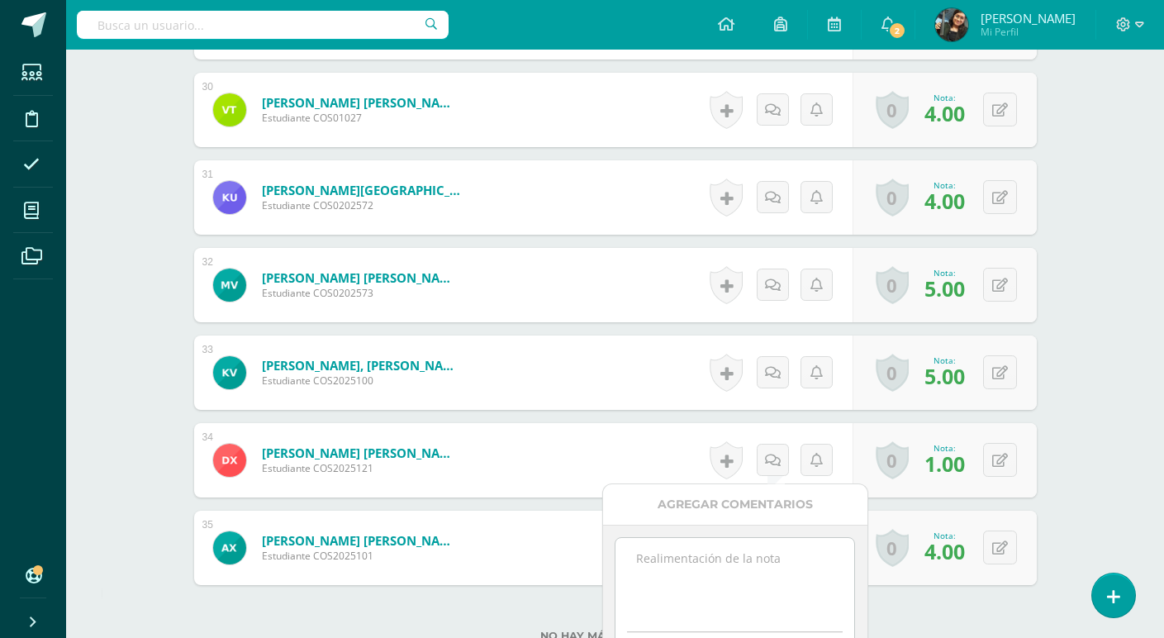
paste textarea "La actividad presentada no reflejo coordinación ni los 3 ritmos solicitados"
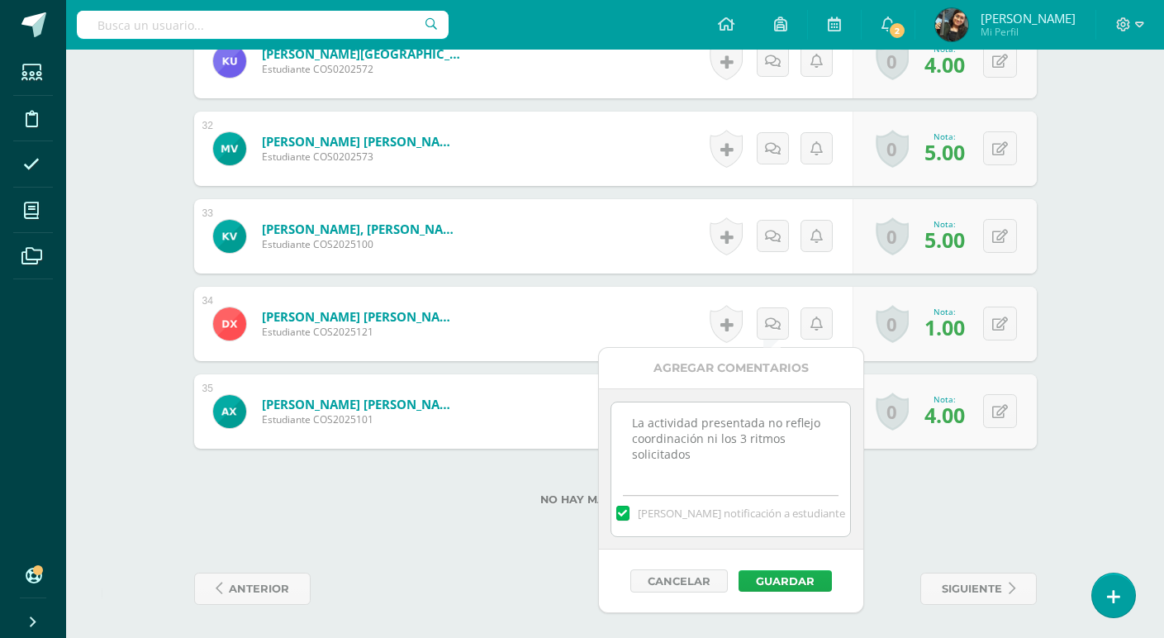
type textarea "La actividad presentada no reflejo coordinación ni los 3 ritmos solicitados"
click at [792, 579] on button "Guardar" at bounding box center [784, 580] width 93 height 21
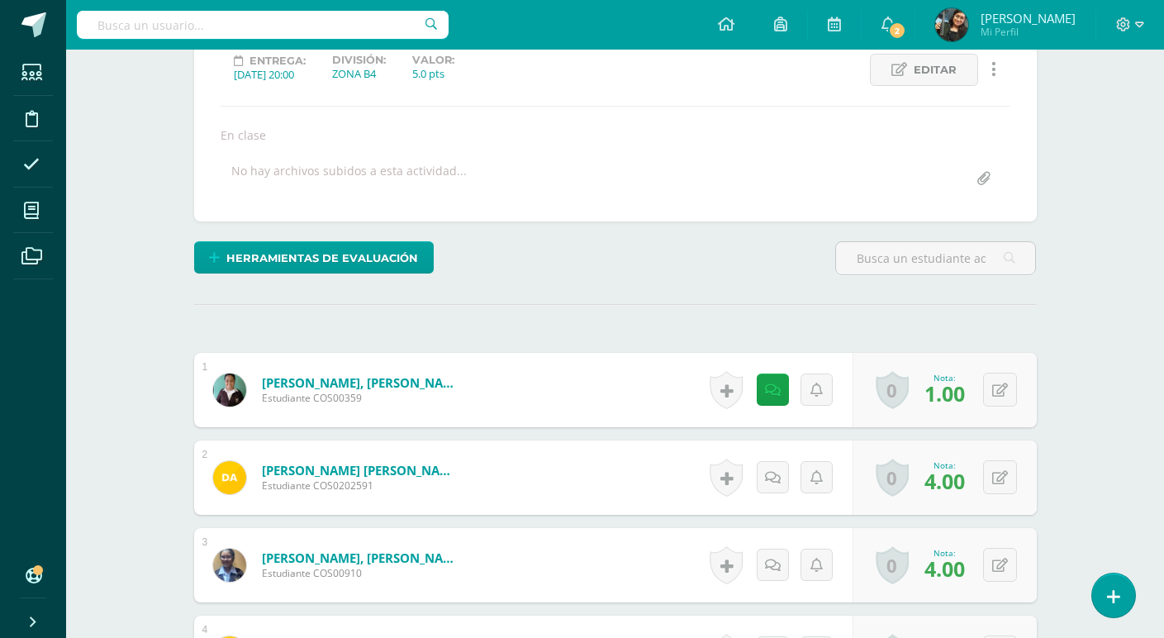
scroll to position [0, 0]
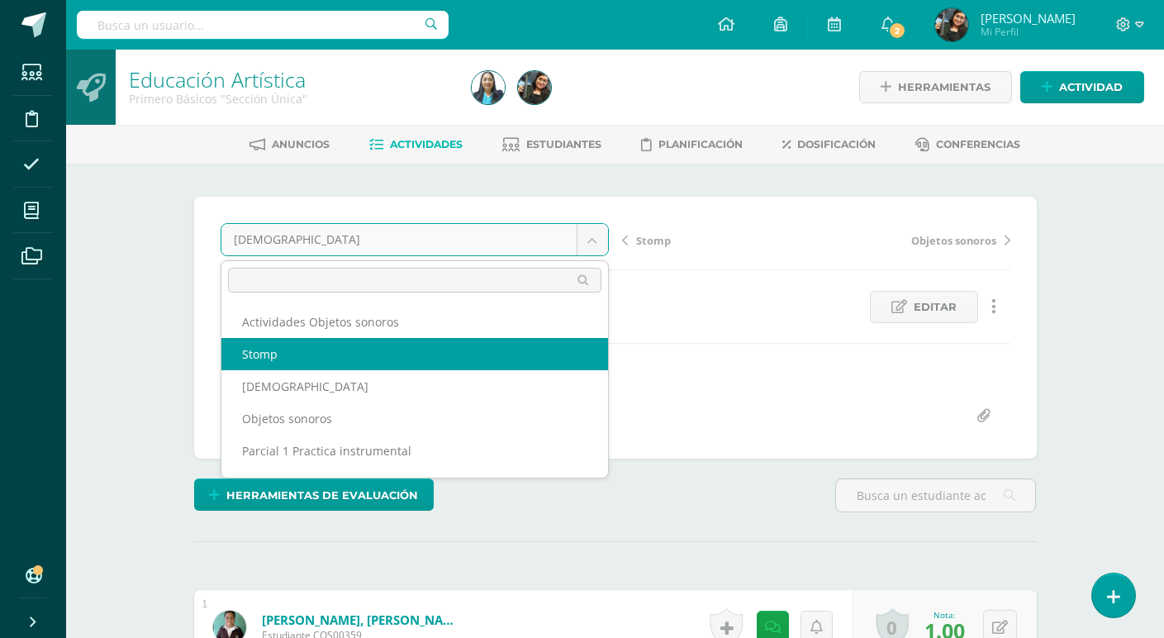
select select "/dashboard/teacher/grade-activity/124076/"
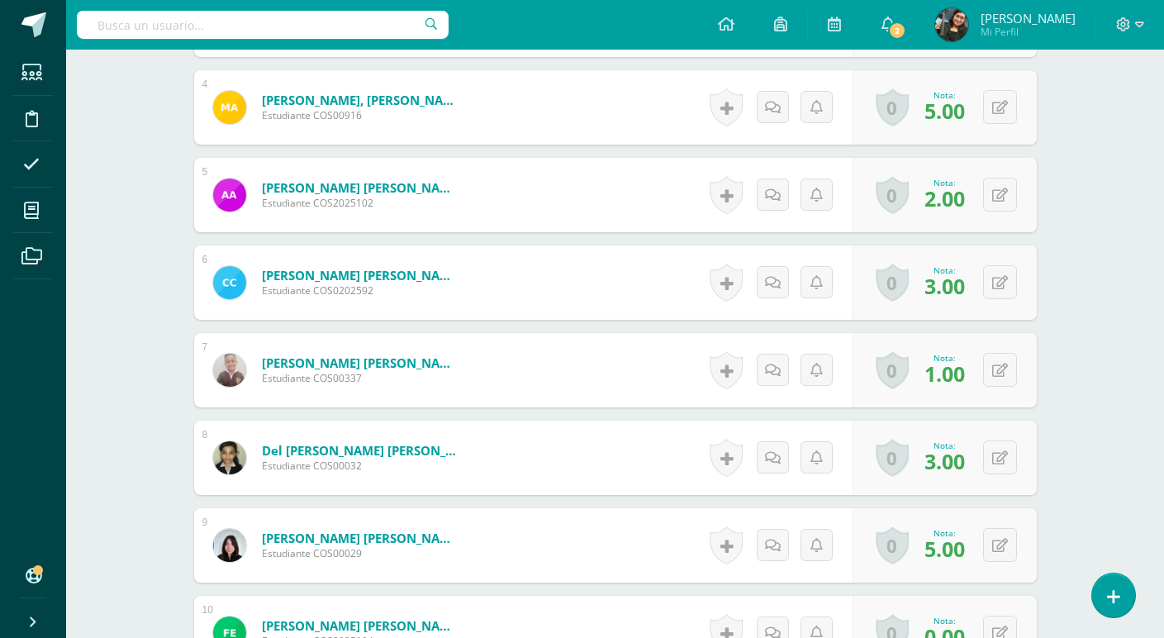
scroll to position [829, 0]
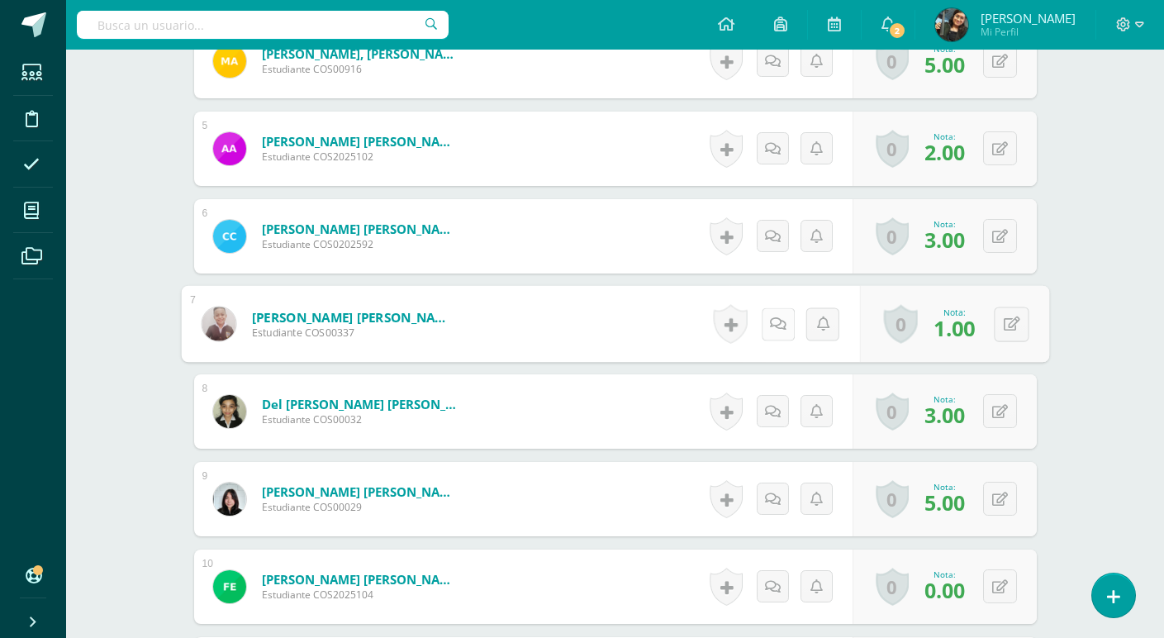
click at [773, 321] on icon at bounding box center [777, 323] width 17 height 14
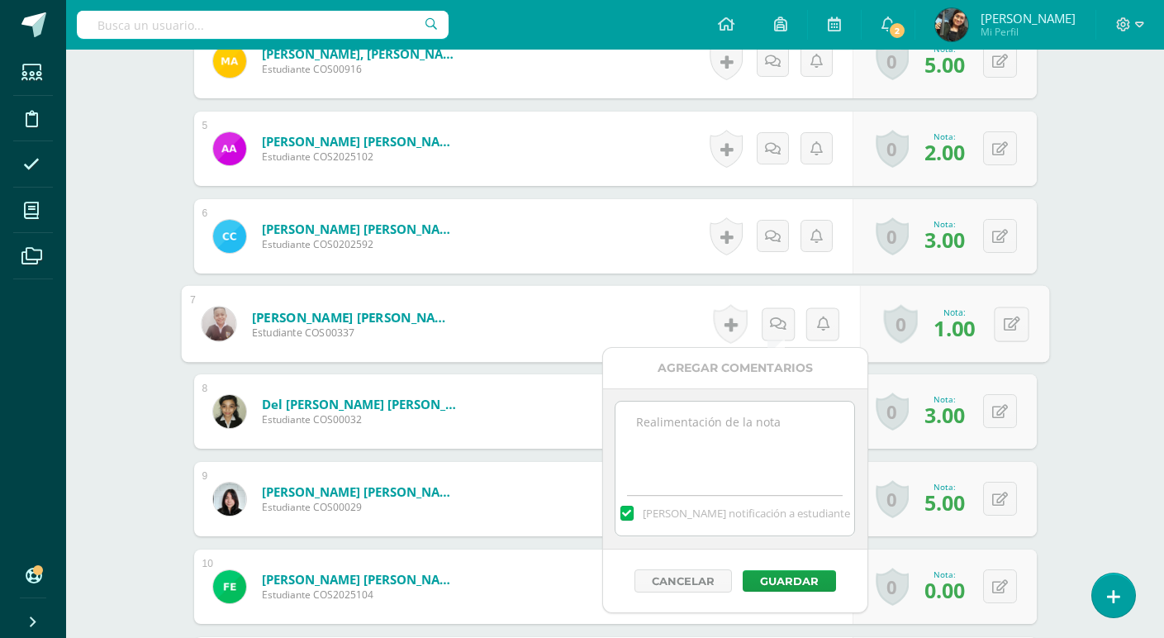
scroll to position [829, 0]
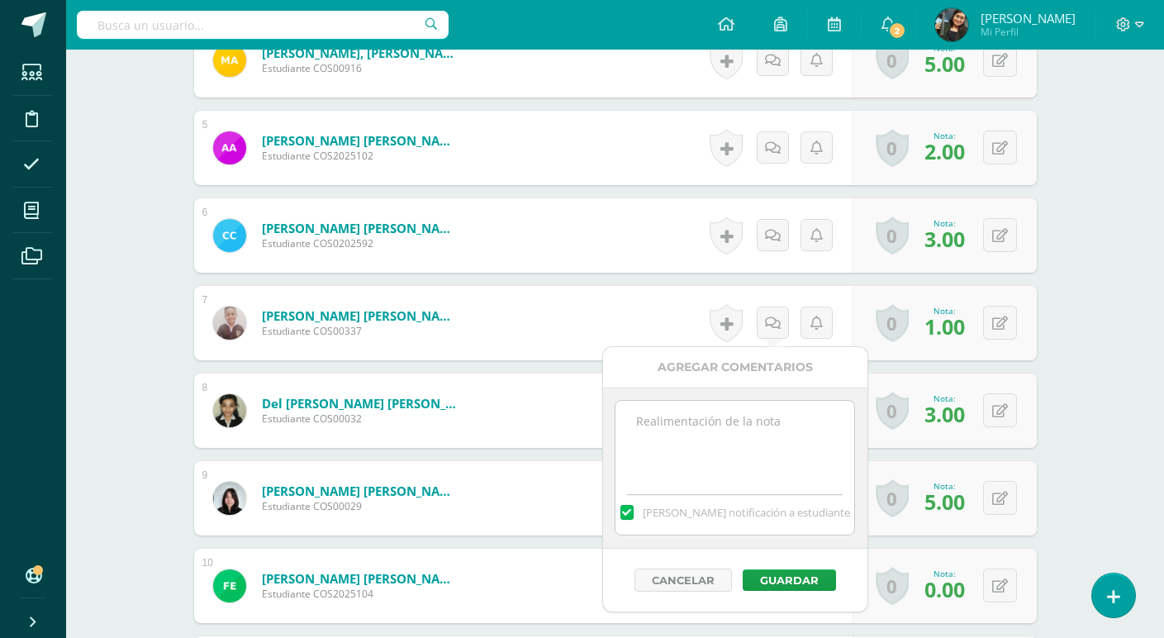
click at [743, 428] on textarea at bounding box center [734, 442] width 239 height 83
paste textarea "La actividad presentada no reflejo coordinación ni los 3 ritmos solicitados"
type textarea "La actividad presentada no reflejo coordinación ni los 3 ritmos solicitados"
click at [800, 579] on button "Guardar" at bounding box center [789, 579] width 93 height 21
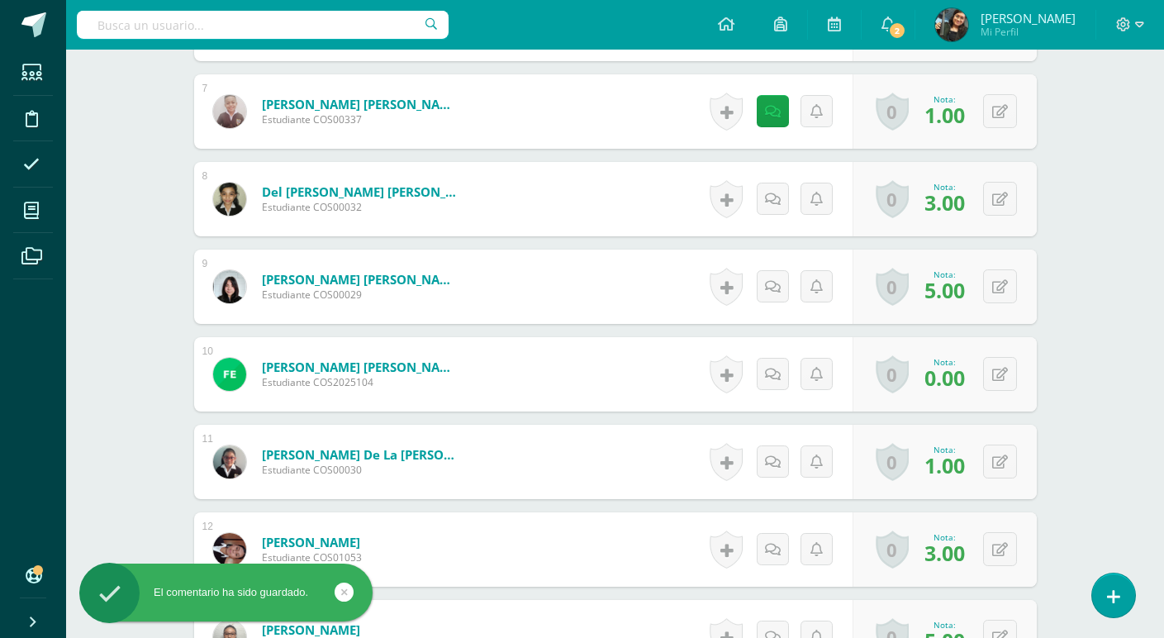
scroll to position [1077, 0]
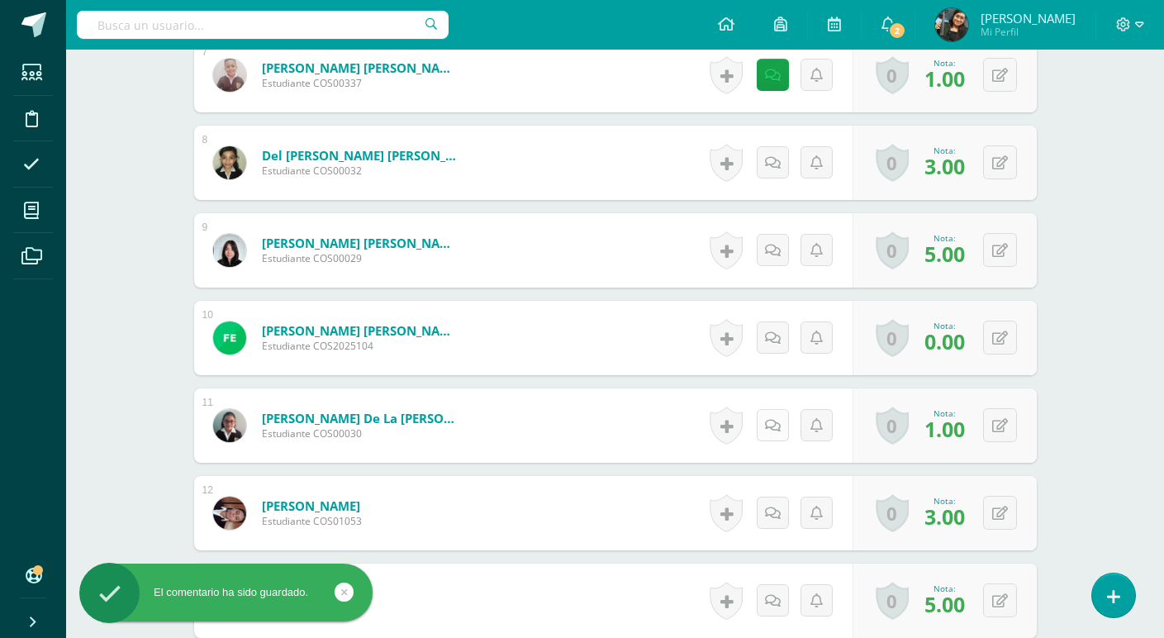
click at [773, 416] on link at bounding box center [773, 425] width 32 height 32
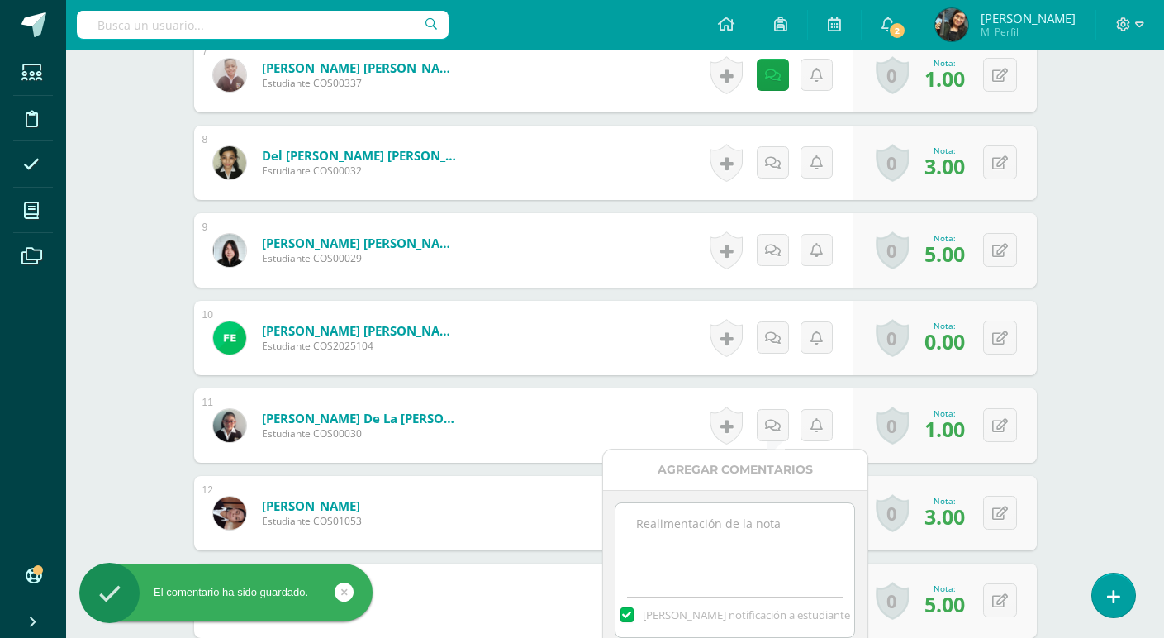
click at [748, 528] on textarea at bounding box center [734, 544] width 239 height 83
paste textarea "La actividad presentada no reflejo coordinación ni los 3 ritmos solicitados"
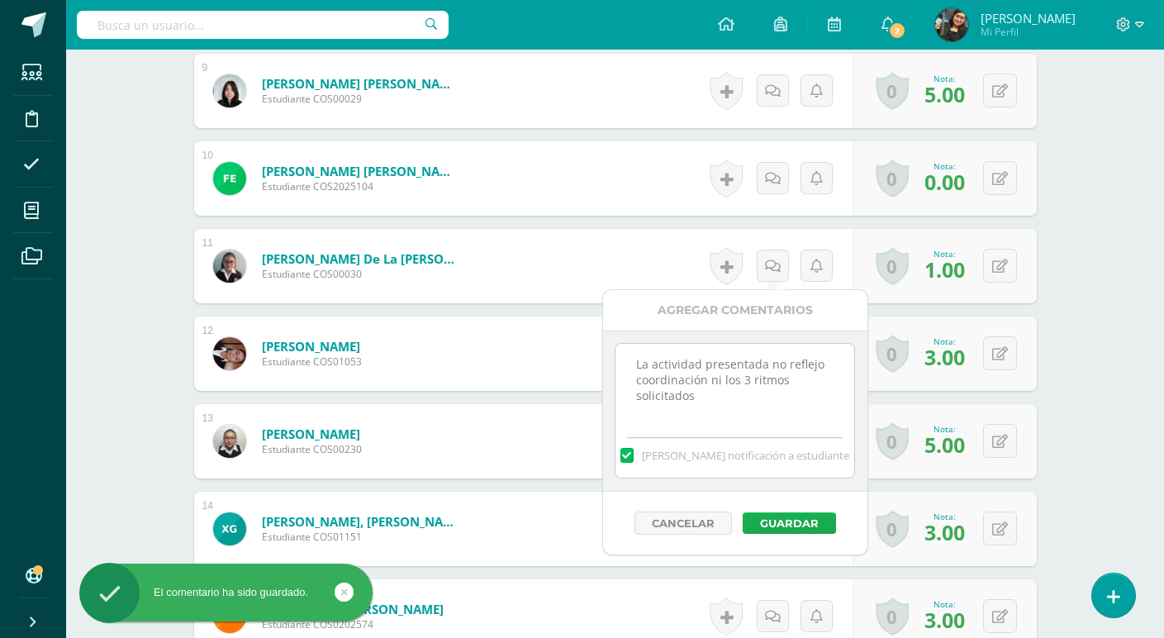
scroll to position [1242, 0]
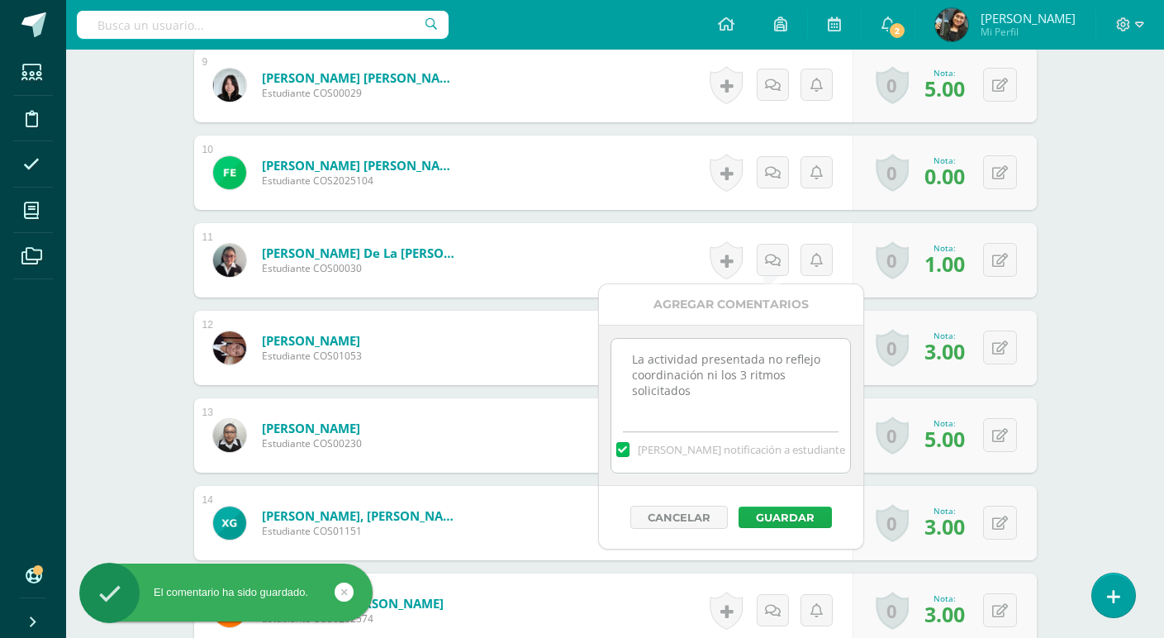
type textarea "La actividad presentada no reflejo coordinación ni los 3 ritmos solicitados"
click at [768, 509] on button "Guardar" at bounding box center [784, 516] width 93 height 21
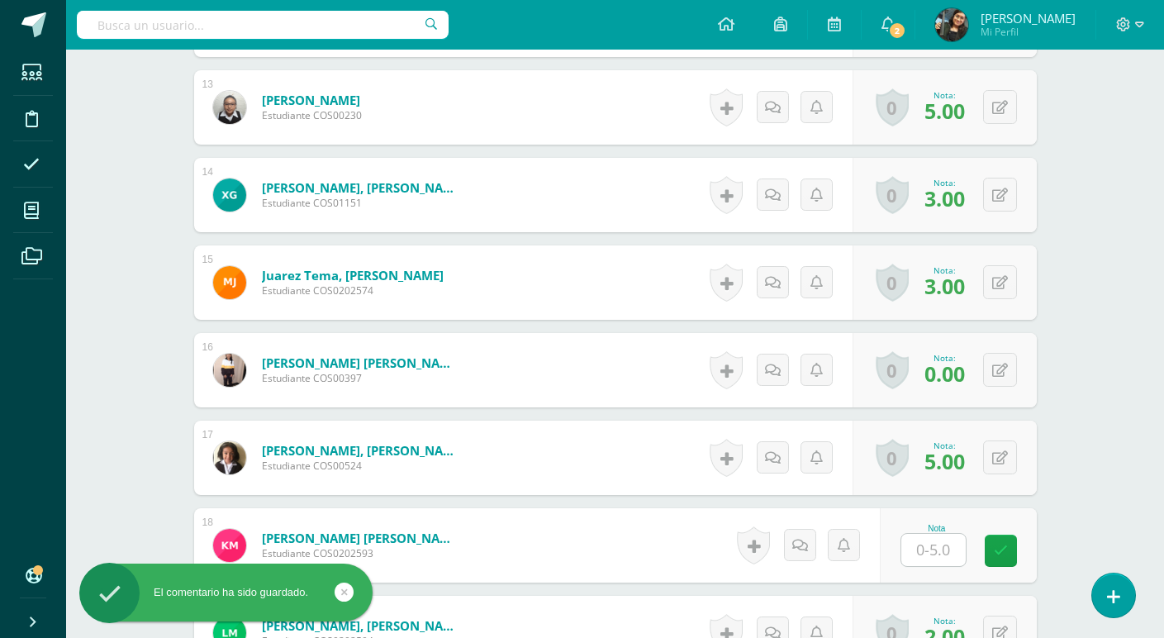
scroll to position [1573, 0]
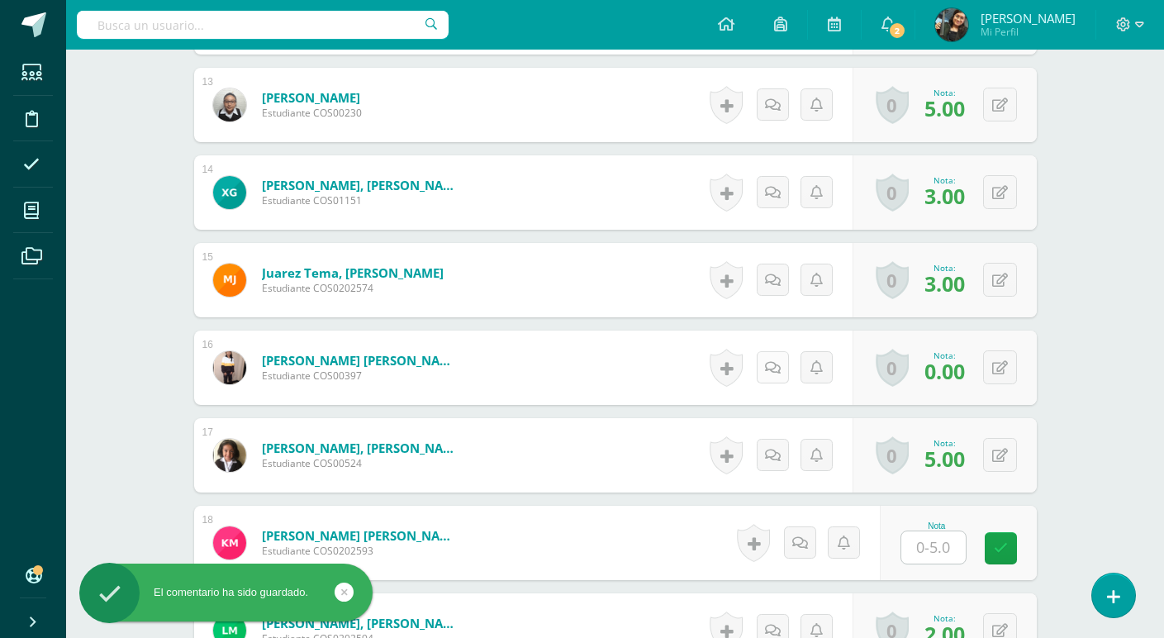
click at [772, 363] on icon at bounding box center [773, 368] width 16 height 14
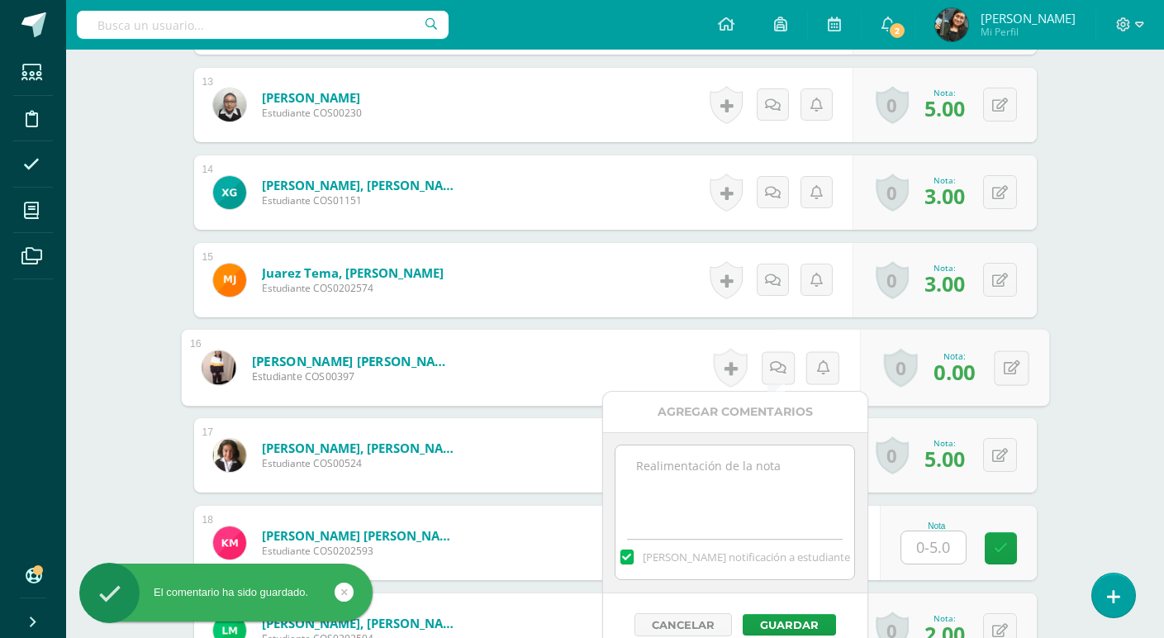
click at [756, 475] on textarea at bounding box center [734, 486] width 239 height 83
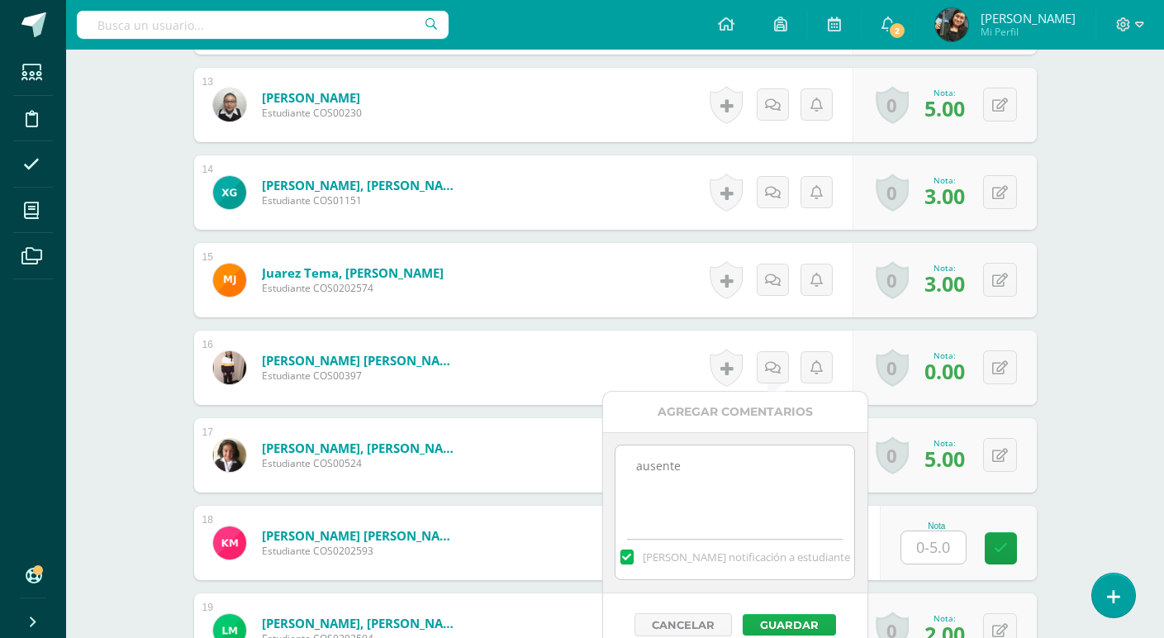
type textarea "ausente"
click at [791, 617] on button "Guardar" at bounding box center [789, 624] width 93 height 21
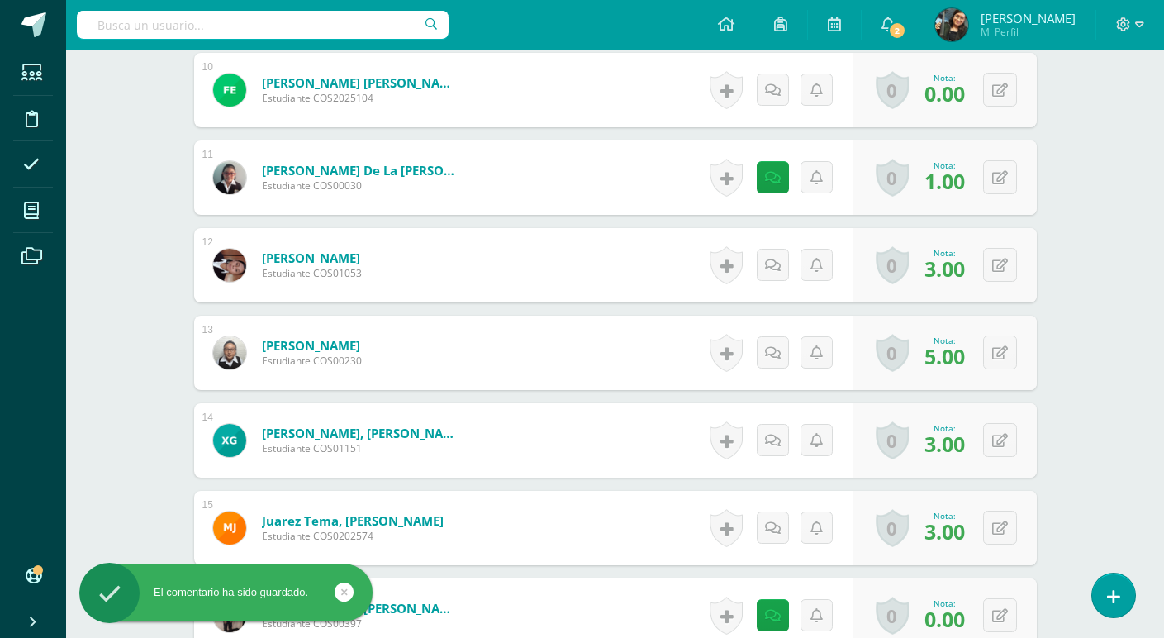
scroll to position [1242, 0]
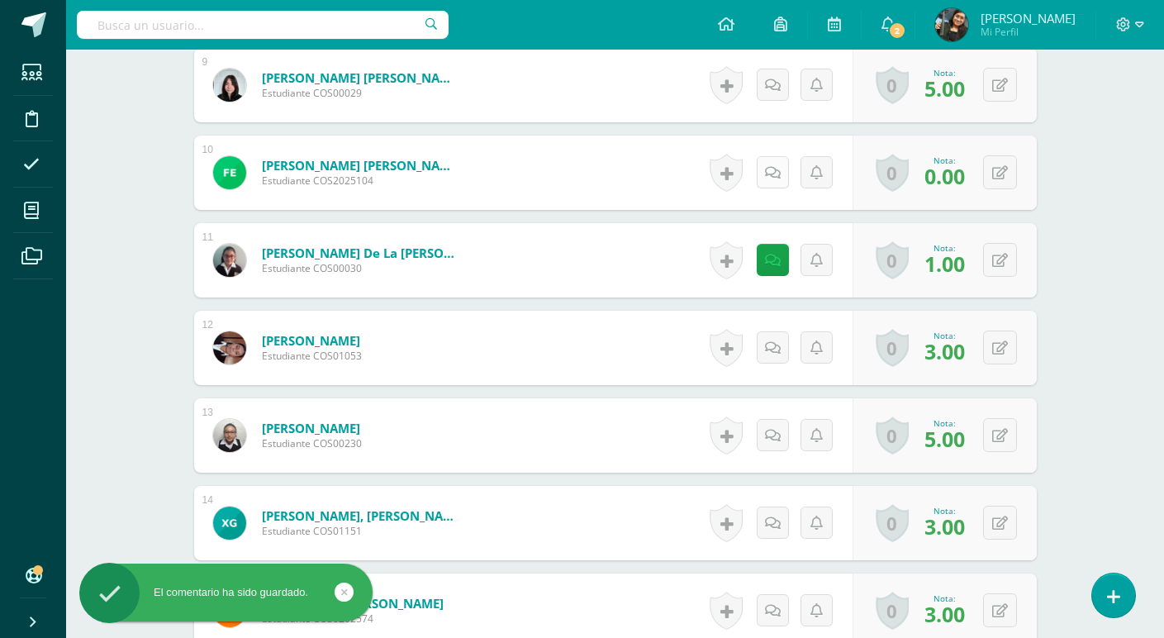
click at [773, 173] on icon at bounding box center [773, 173] width 16 height 14
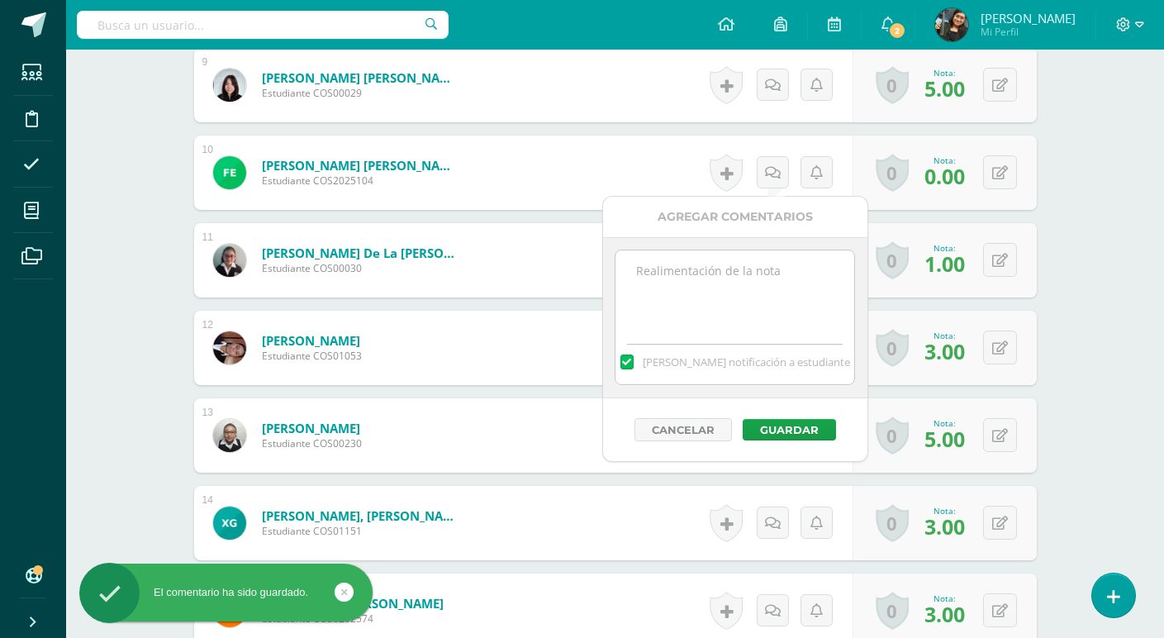
click at [740, 259] on textarea at bounding box center [734, 291] width 239 height 83
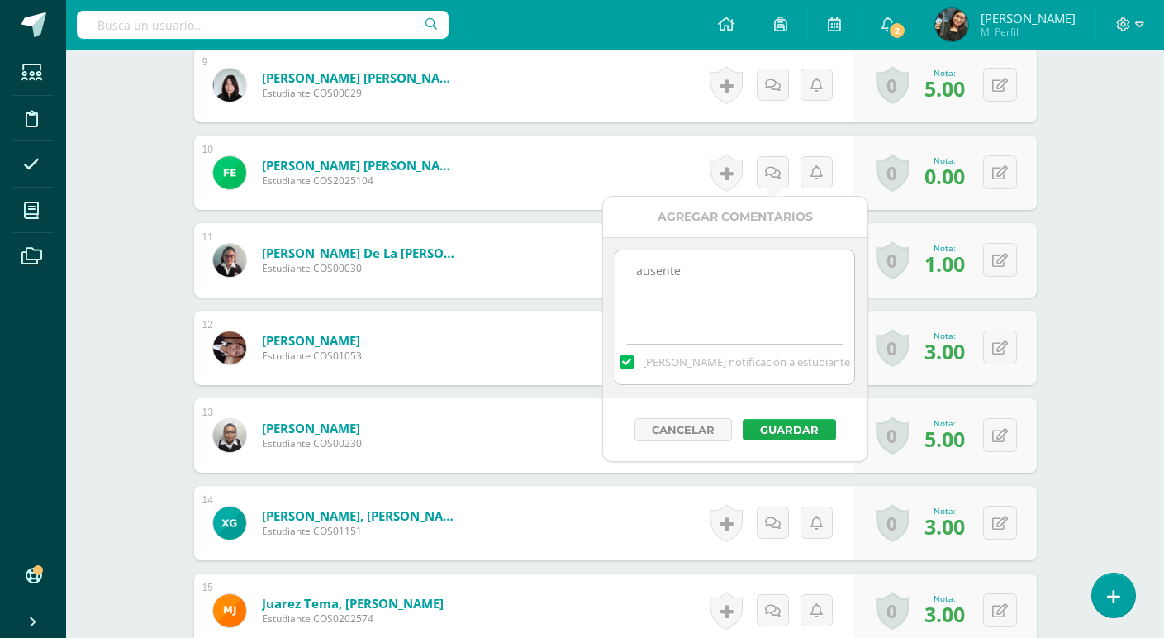
type textarea "ausente"
click at [789, 432] on button "Guardar" at bounding box center [789, 429] width 93 height 21
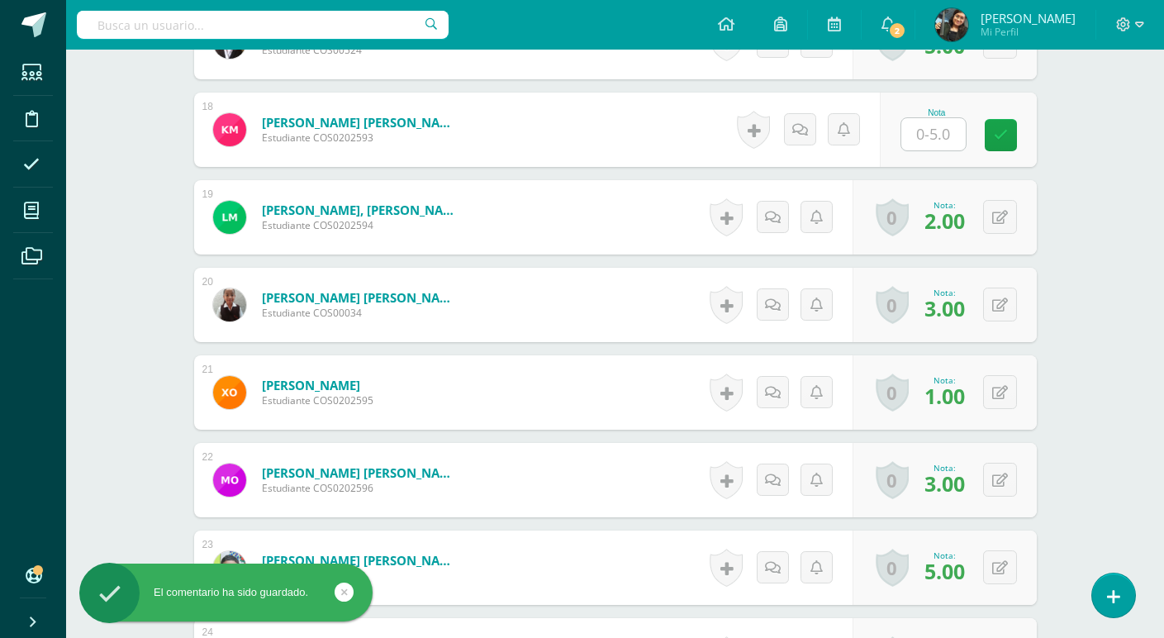
scroll to position [2068, 0]
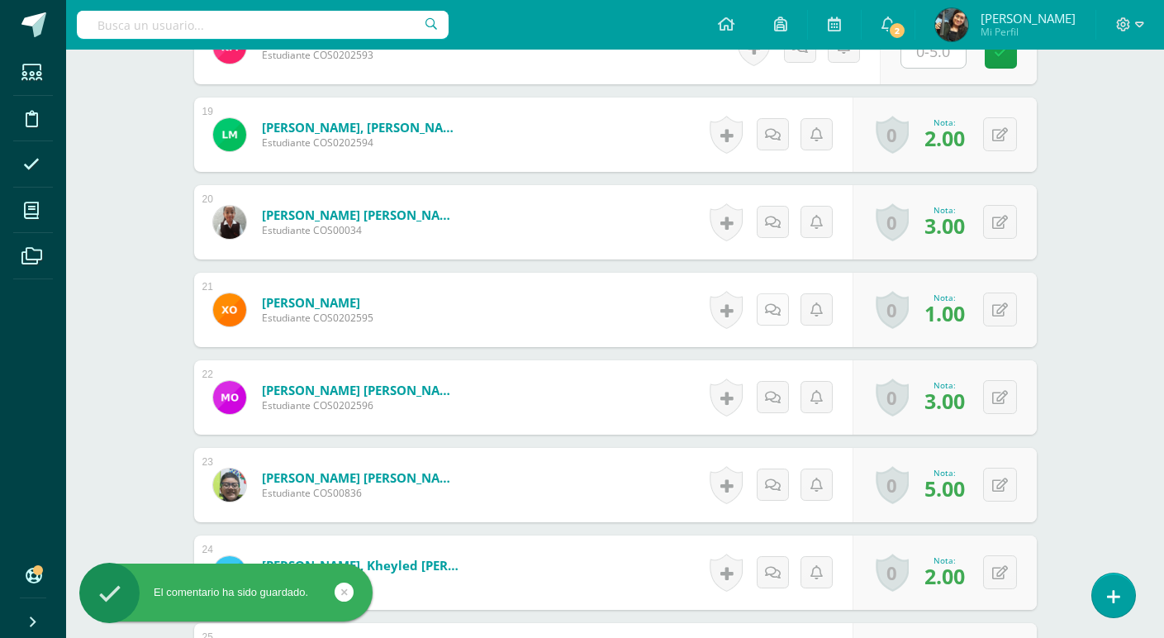
click at [768, 306] on icon at bounding box center [773, 310] width 16 height 14
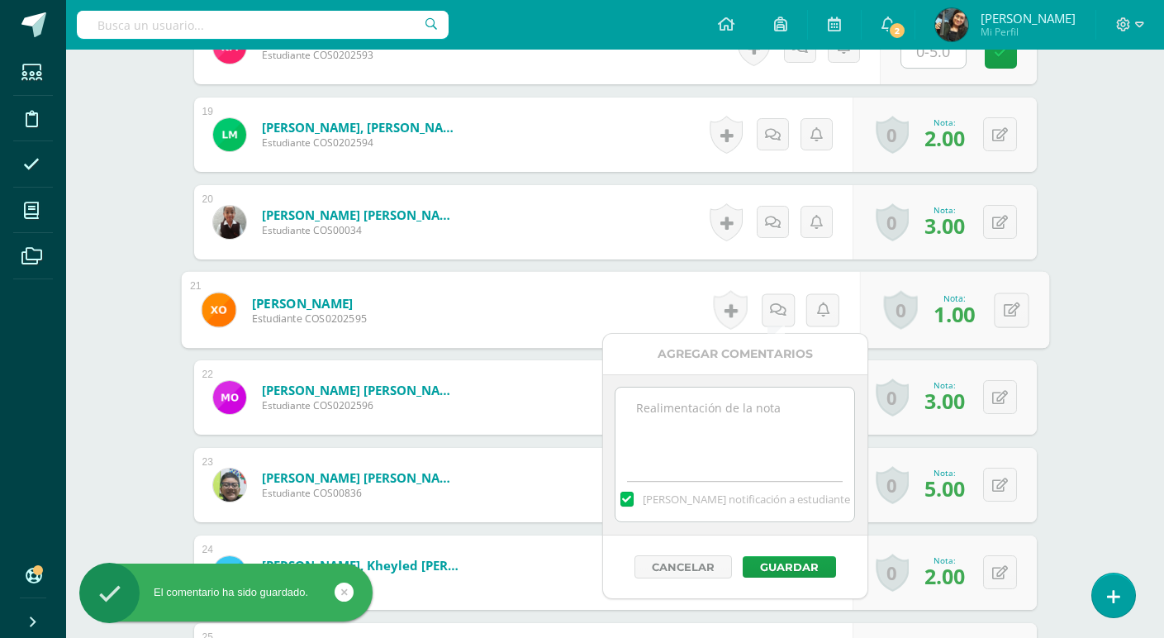
click at [742, 413] on textarea at bounding box center [734, 428] width 239 height 83
paste textarea "La actividad presentada no reflejo coordinación ni los 3 ritmos solicitados"
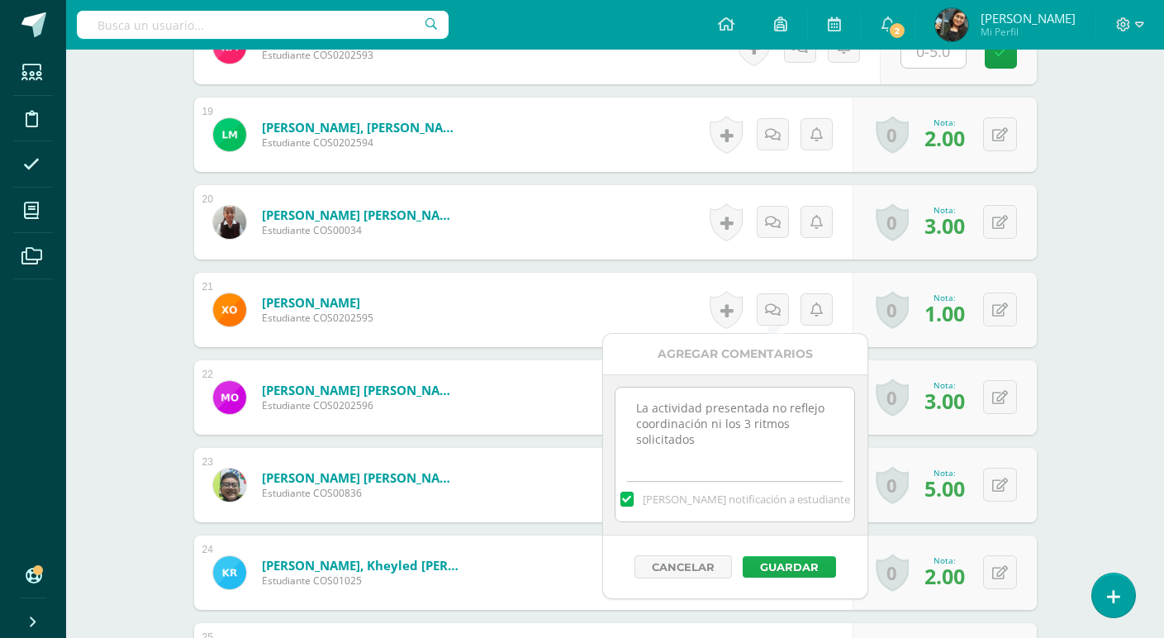
type textarea "La actividad presentada no reflejo coordinación ni los 3 ritmos solicitados"
click at [786, 563] on button "Guardar" at bounding box center [789, 566] width 93 height 21
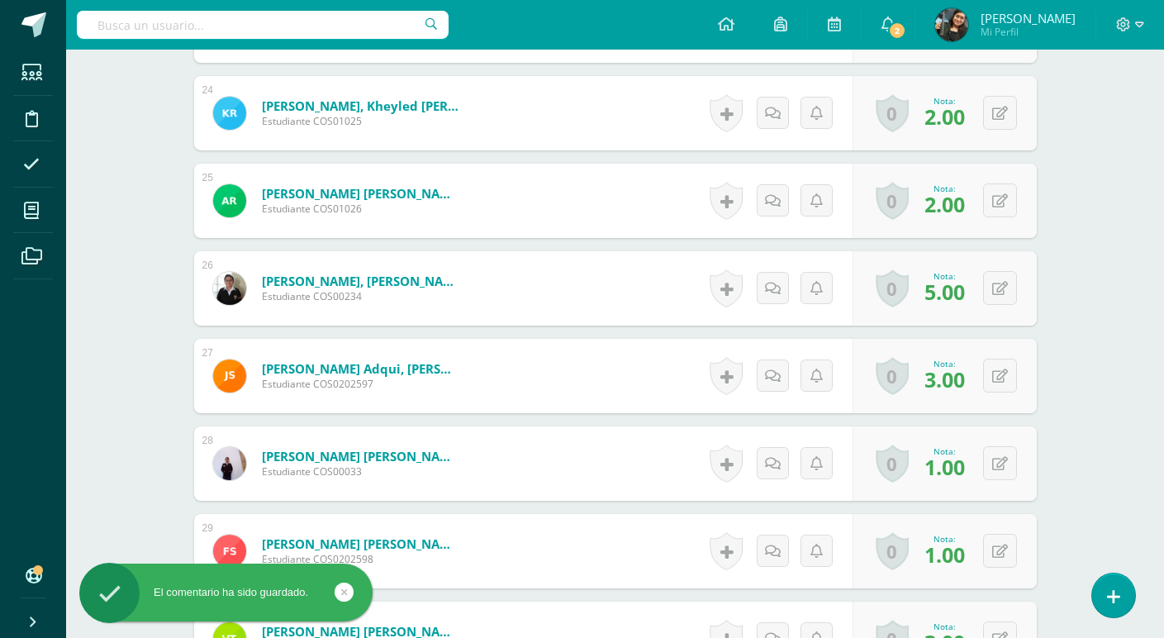
scroll to position [2564, 0]
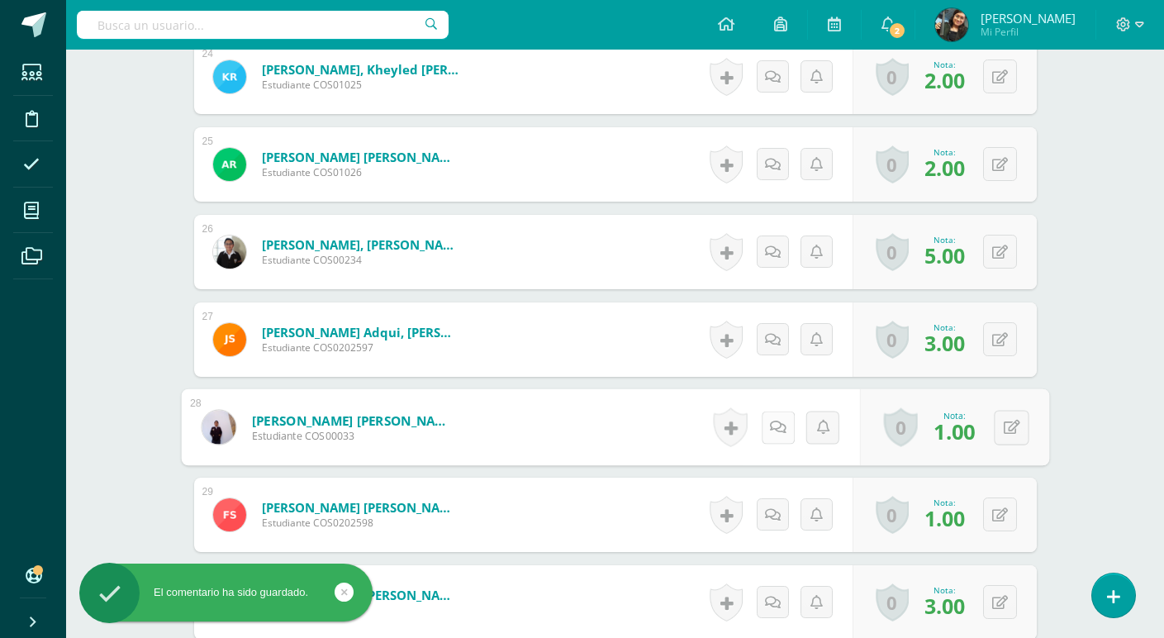
click at [772, 424] on icon at bounding box center [777, 427] width 17 height 14
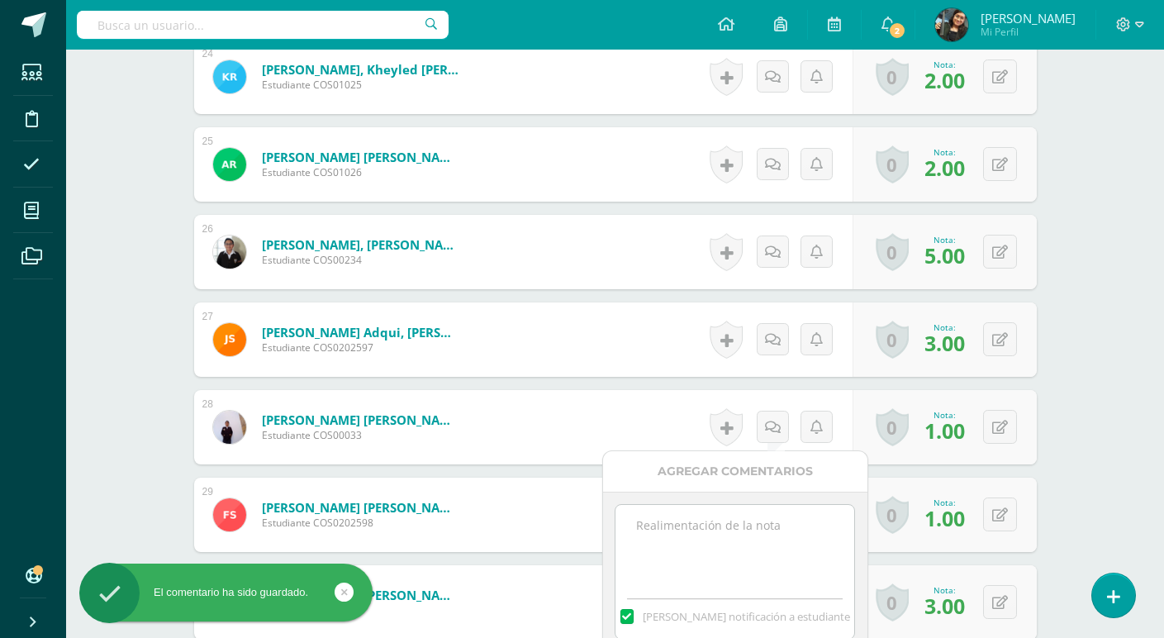
click at [730, 548] on textarea at bounding box center [734, 546] width 239 height 83
paste textarea "La actividad presentada no reflejo coordinación ni los 3 ritmos solicitados"
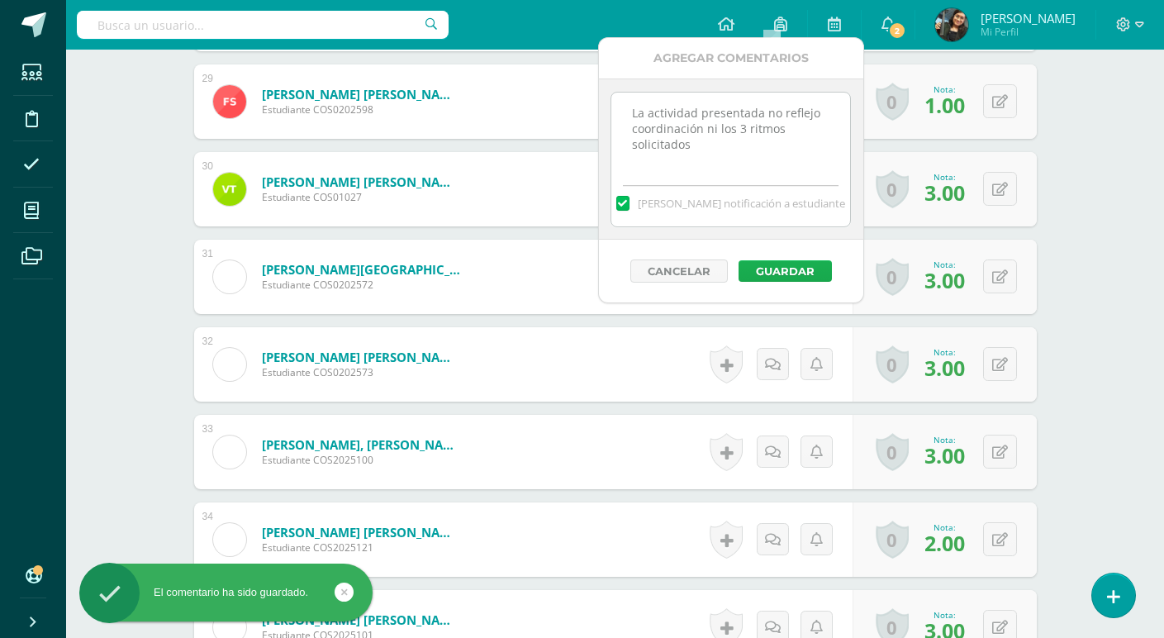
type textarea "La actividad presentada no reflejo coordinación ni los 3 ritmos solicitados"
click at [787, 271] on button "Guardar" at bounding box center [784, 270] width 93 height 21
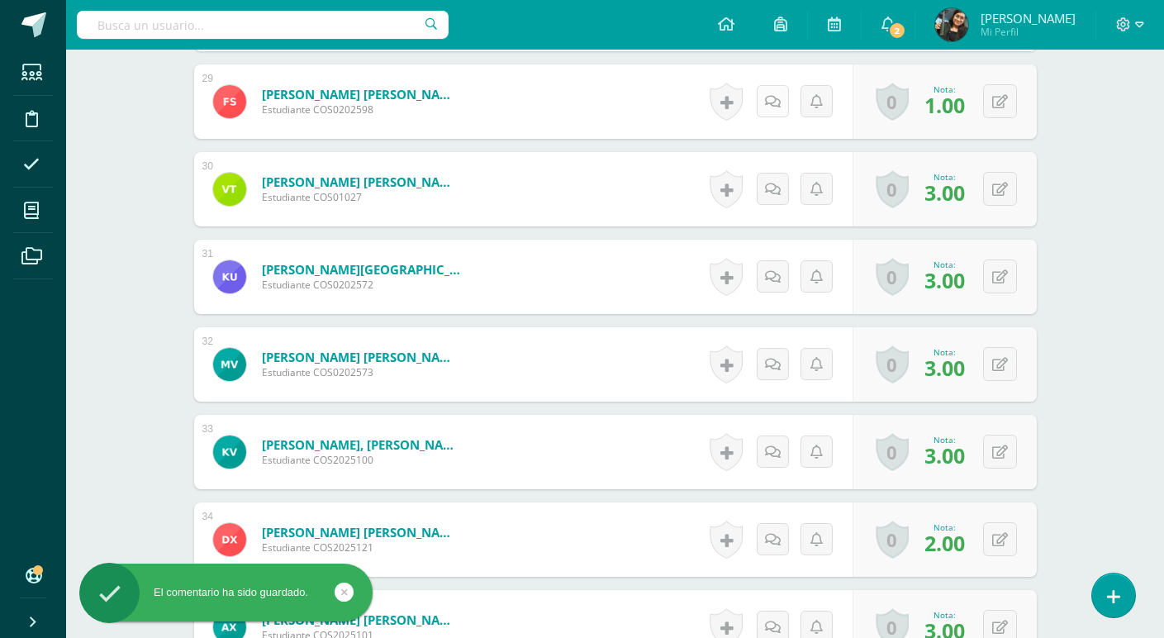
click at [776, 98] on icon at bounding box center [773, 102] width 16 height 14
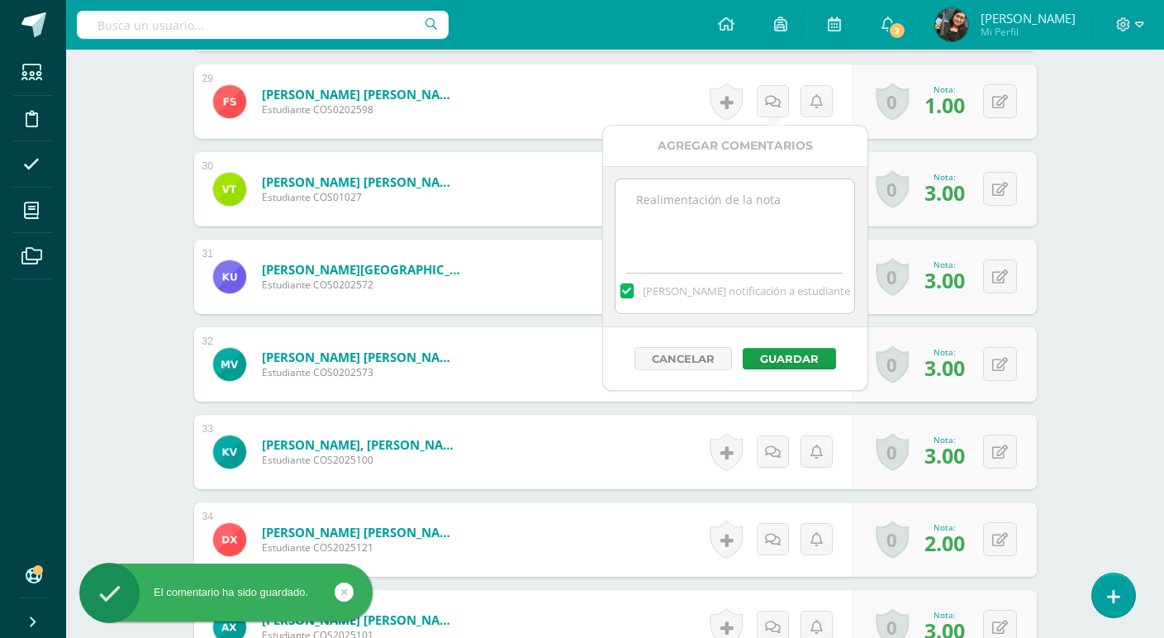
click at [754, 214] on textarea at bounding box center [734, 220] width 239 height 83
paste textarea "La actividad presentada no reflejo coordinación ni los 3 ritmos solicitados"
type textarea "La actividad presentada no reflejo coordinación ni los 3 ritmos solicitados"
click at [783, 355] on button "Guardar" at bounding box center [789, 358] width 93 height 21
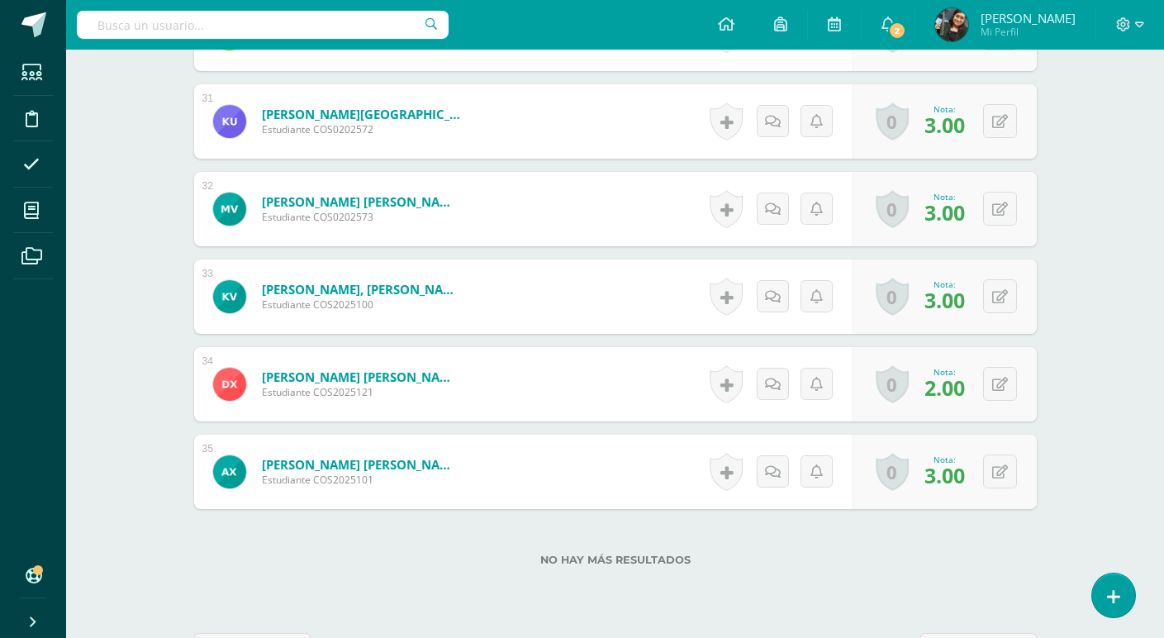
scroll to position [3139, 0]
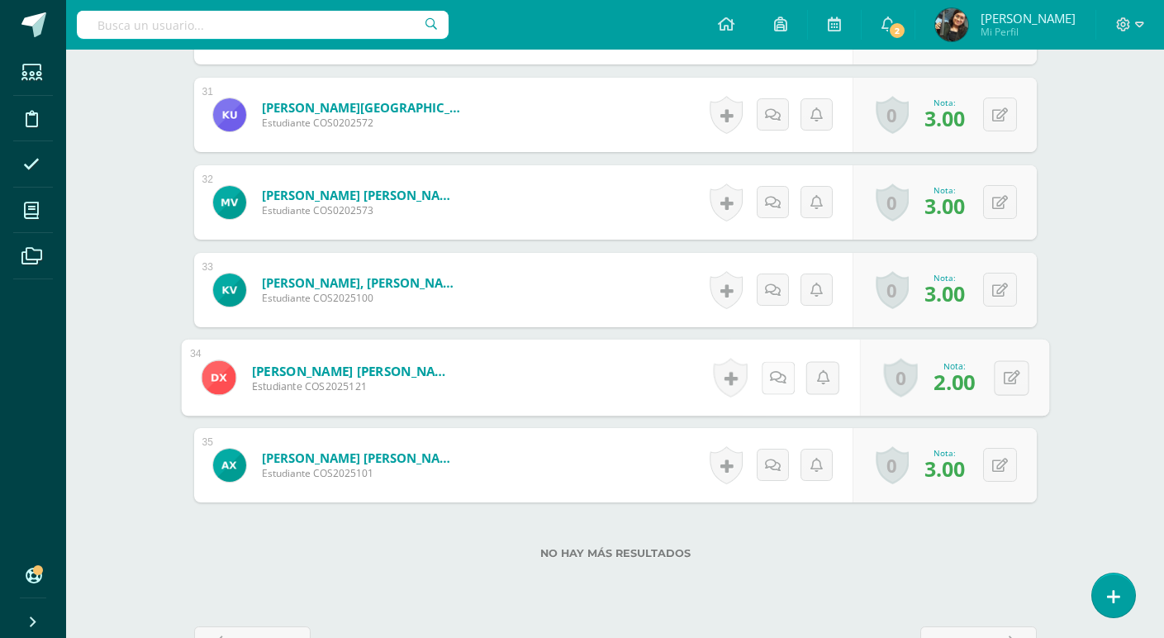
click at [765, 375] on link at bounding box center [777, 377] width 33 height 33
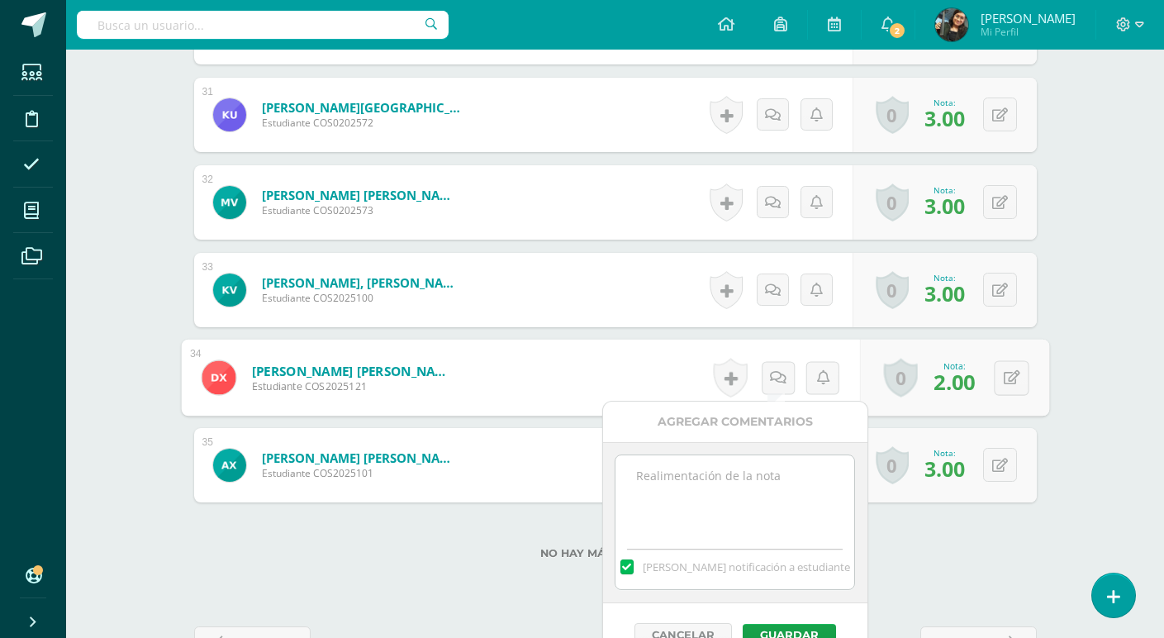
click at [734, 480] on textarea at bounding box center [734, 496] width 239 height 83
paste textarea "La actividad presentada no reflejo coordinación ni los 3 ritmos solicitados"
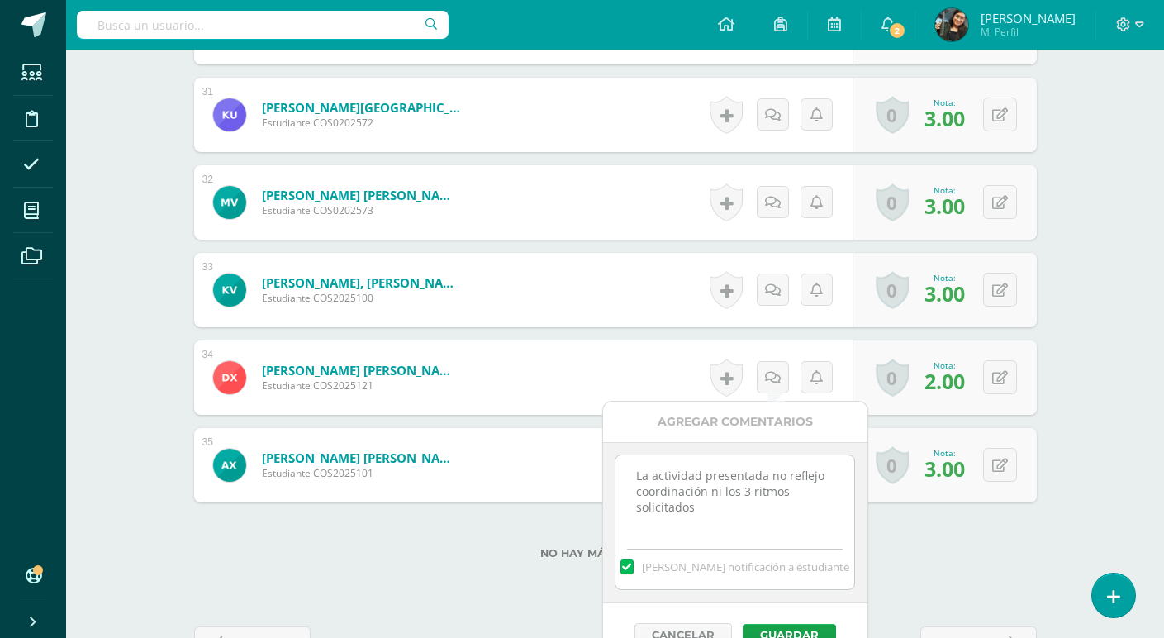
scroll to position [3193, 0]
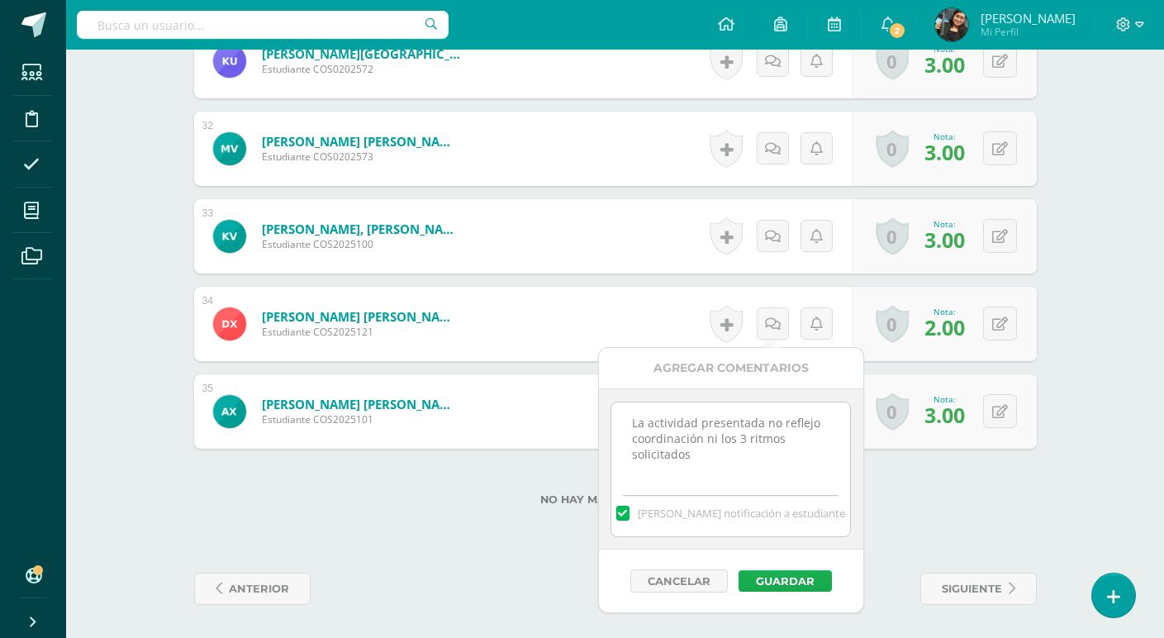
type textarea "La actividad presentada no reflejo coordinación ni los 3 ritmos solicitados"
click at [795, 581] on button "Guardar" at bounding box center [784, 580] width 93 height 21
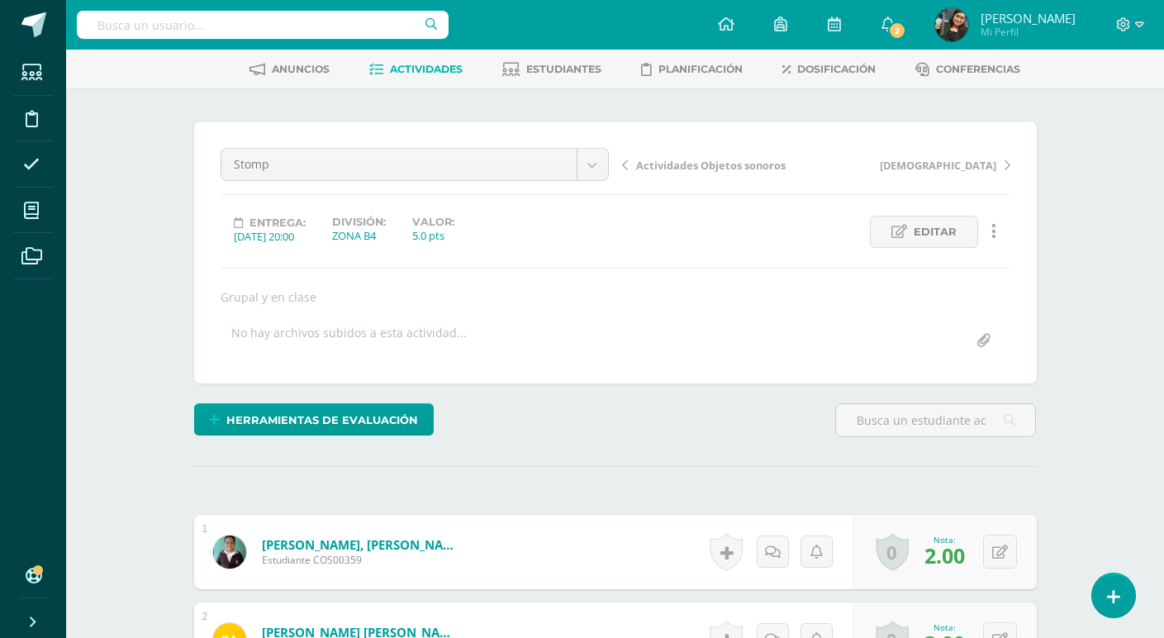
scroll to position [0, 0]
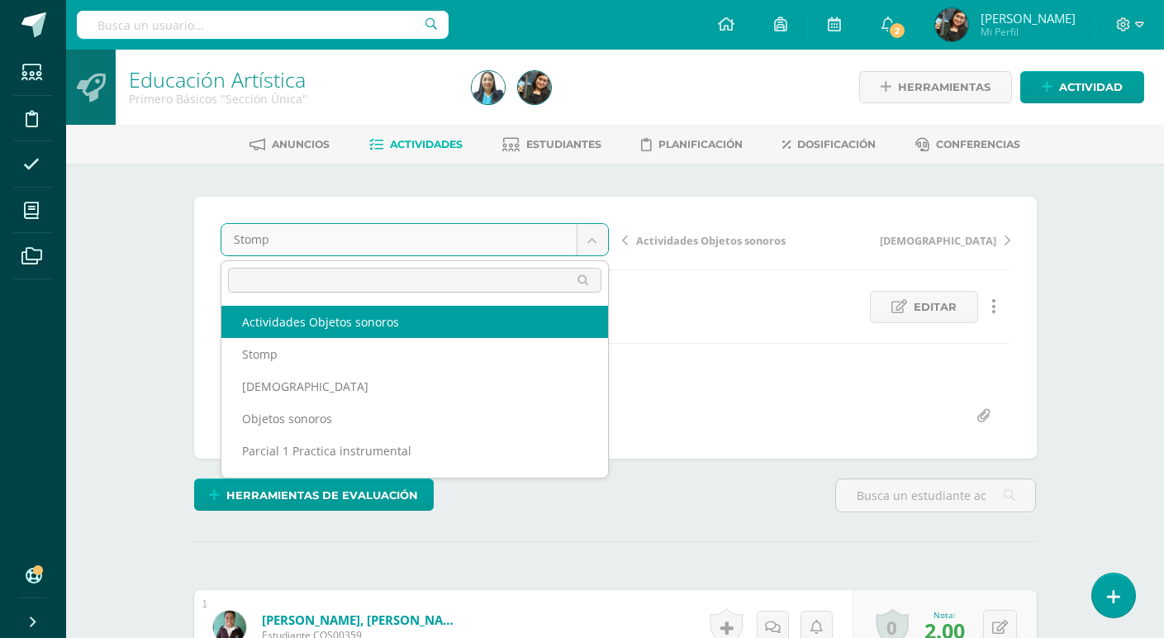
select select "/dashboard/teacher/grade-activity/124071/"
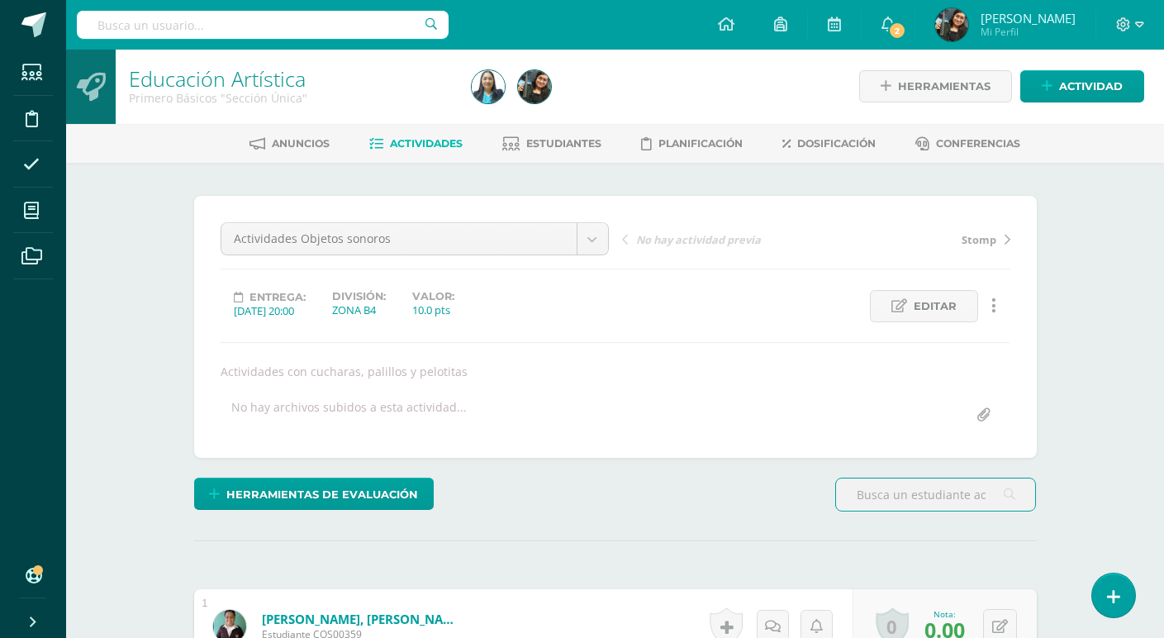
scroll to position [249, 0]
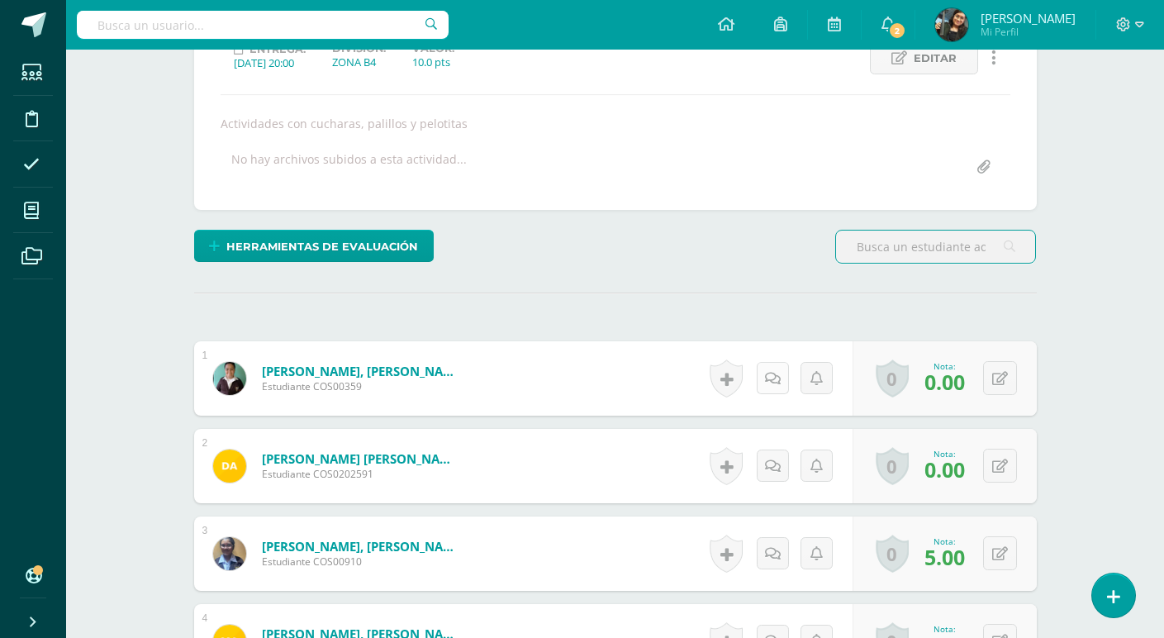
click at [769, 373] on icon at bounding box center [773, 379] width 16 height 14
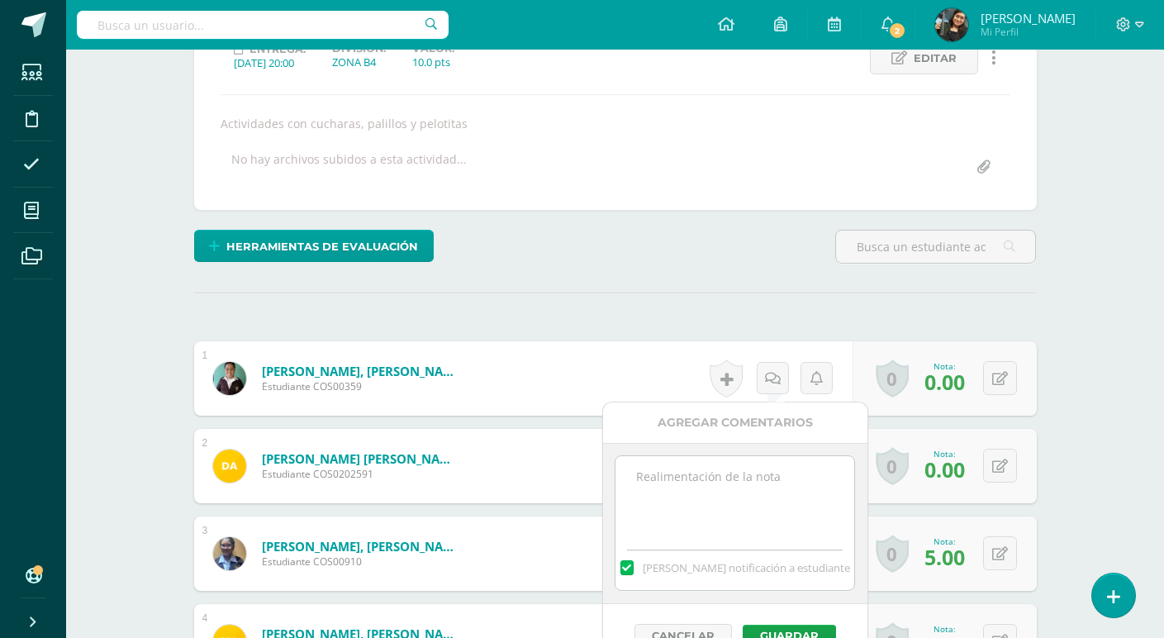
click at [712, 486] on textarea at bounding box center [734, 497] width 239 height 83
paste textarea "No fue posible realizar actividad, ya que no trajeron los objetos sonoros"
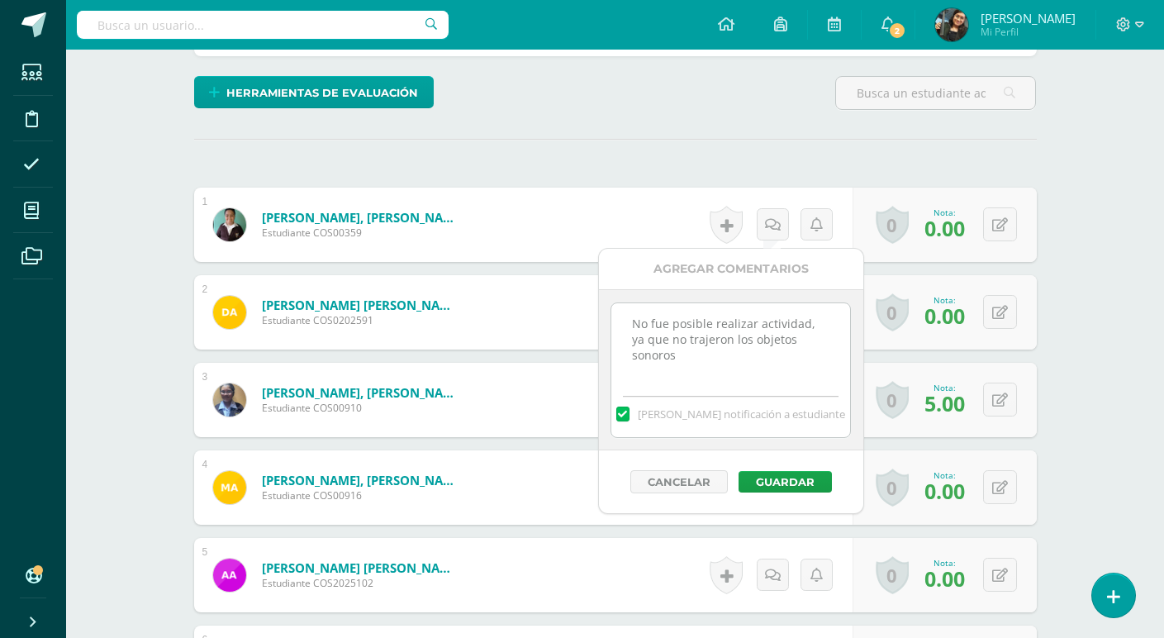
scroll to position [415, 0]
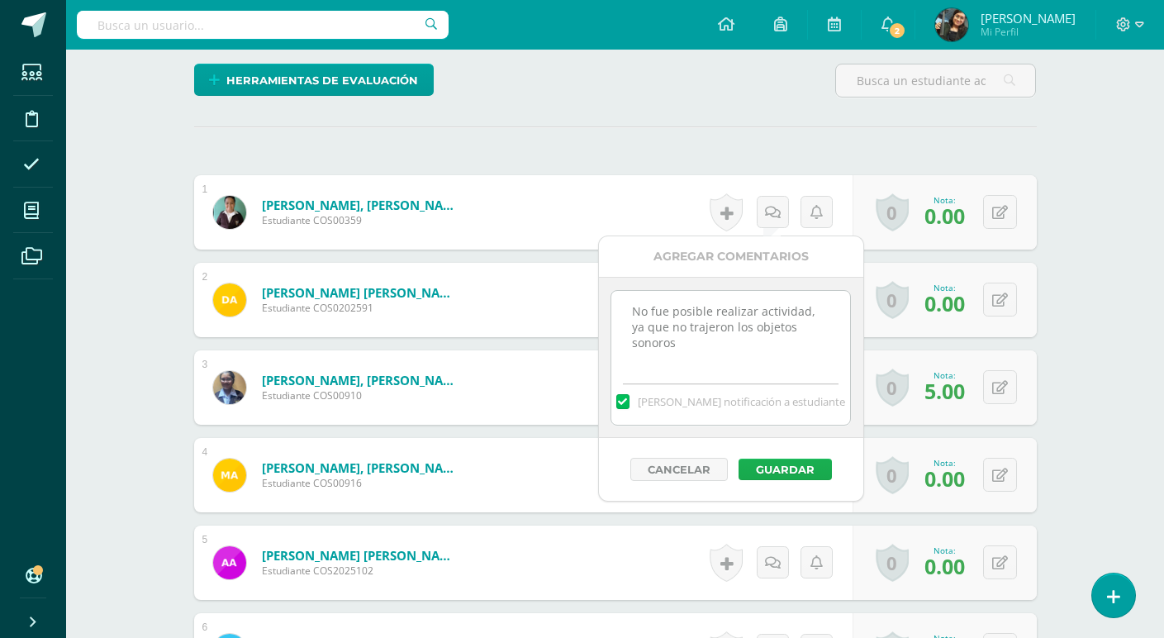
type textarea "No fue posible realizar actividad, ya que no trajeron los objetos sonoros"
click at [783, 462] on button "Guardar" at bounding box center [784, 468] width 93 height 21
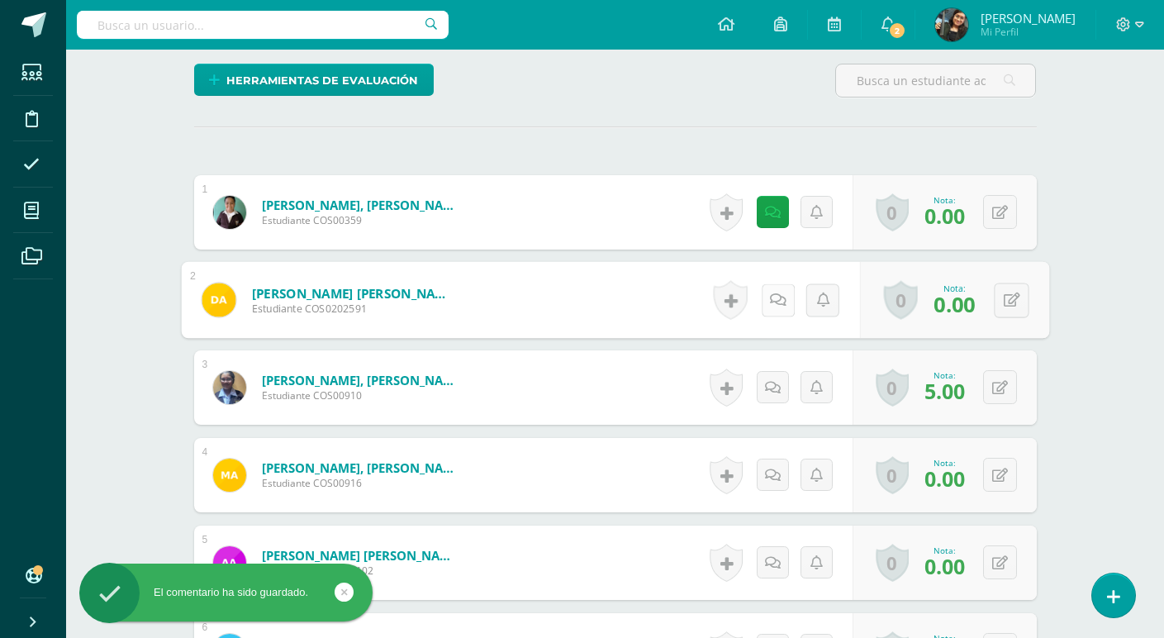
click at [770, 297] on icon at bounding box center [777, 299] width 17 height 14
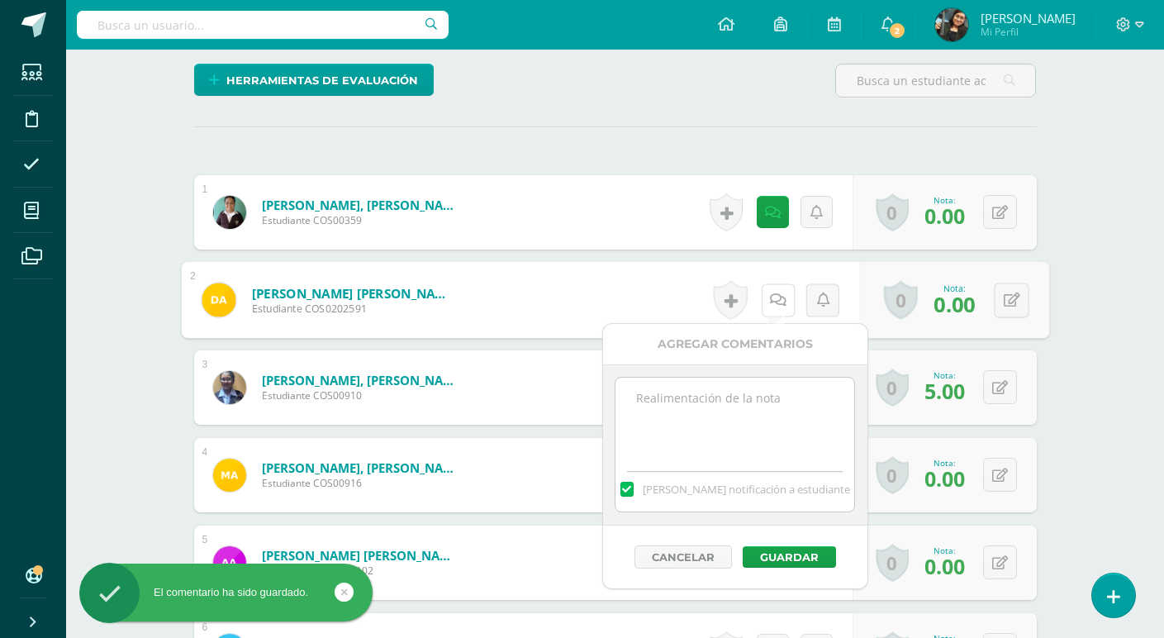
scroll to position [415, 0]
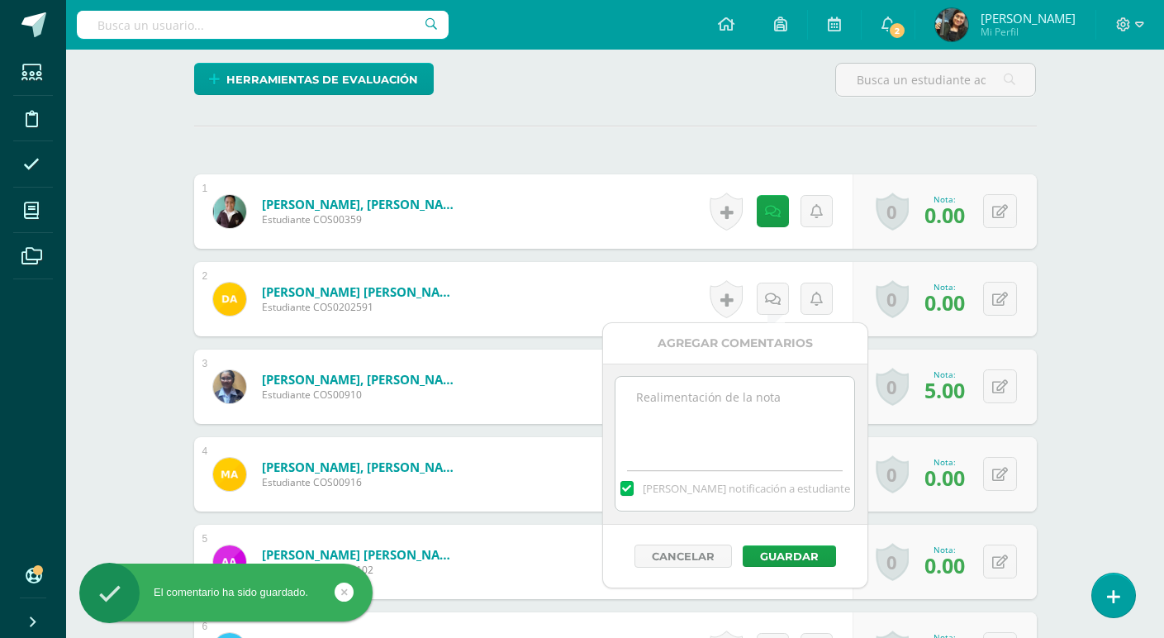
click at [716, 401] on textarea at bounding box center [734, 418] width 239 height 83
paste textarea "No fue posible realizar actividad, ya que no trajeron los objetos sonoros"
type textarea "No fue posible realizar actividad, ya que no trajeron los objetos sonoros"
click at [781, 557] on button "Guardar" at bounding box center [789, 555] width 93 height 21
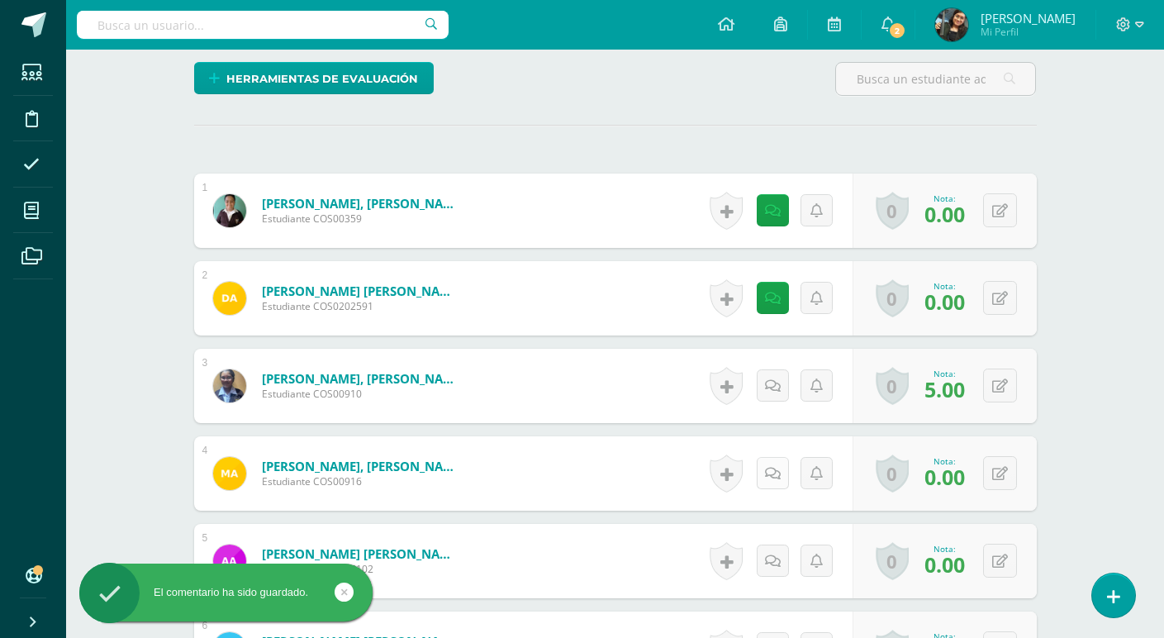
scroll to position [582, 0]
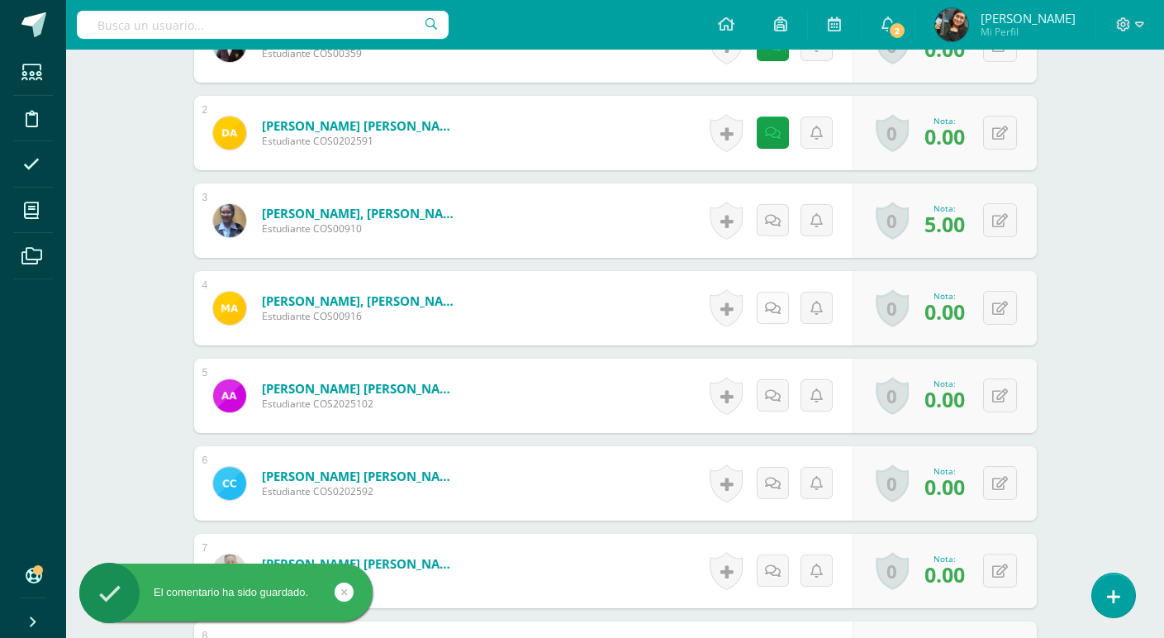
click at [780, 306] on link at bounding box center [773, 308] width 32 height 32
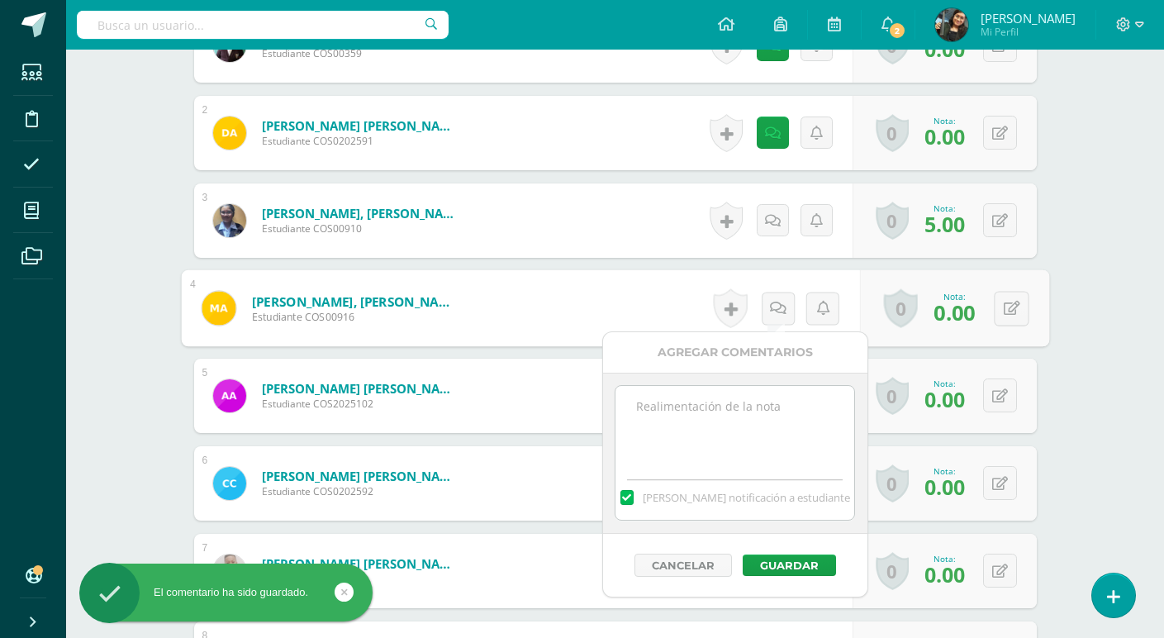
click at [734, 427] on textarea at bounding box center [734, 427] width 239 height 83
paste textarea "No fue posible realizar actividad, ya que no trajeron los objetos sonoros"
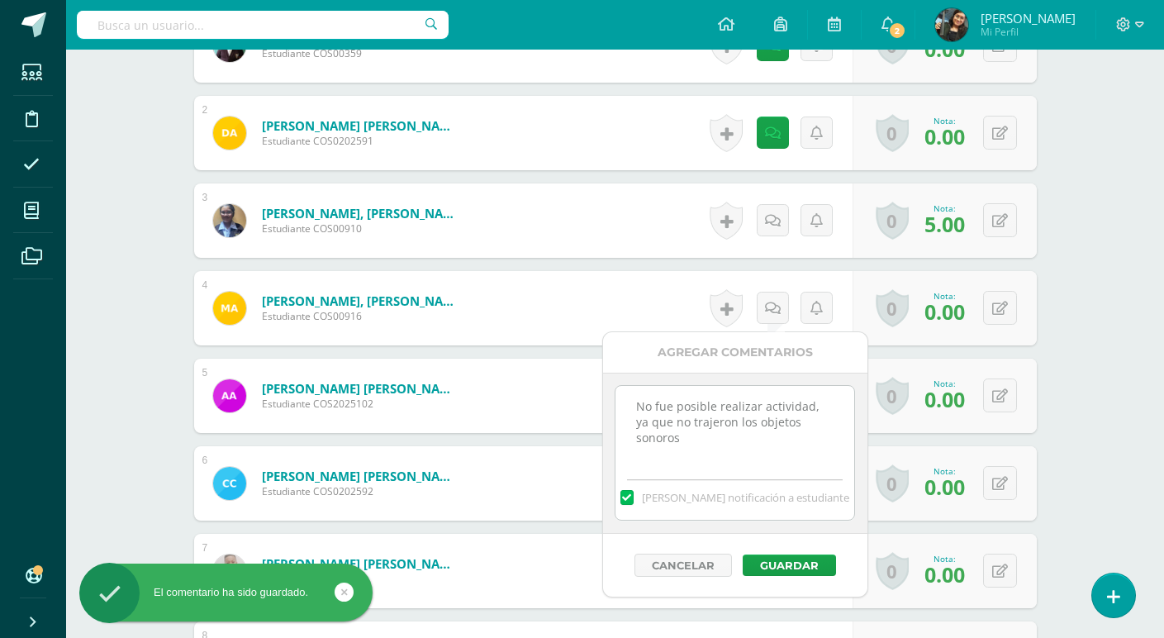
scroll to position [664, 0]
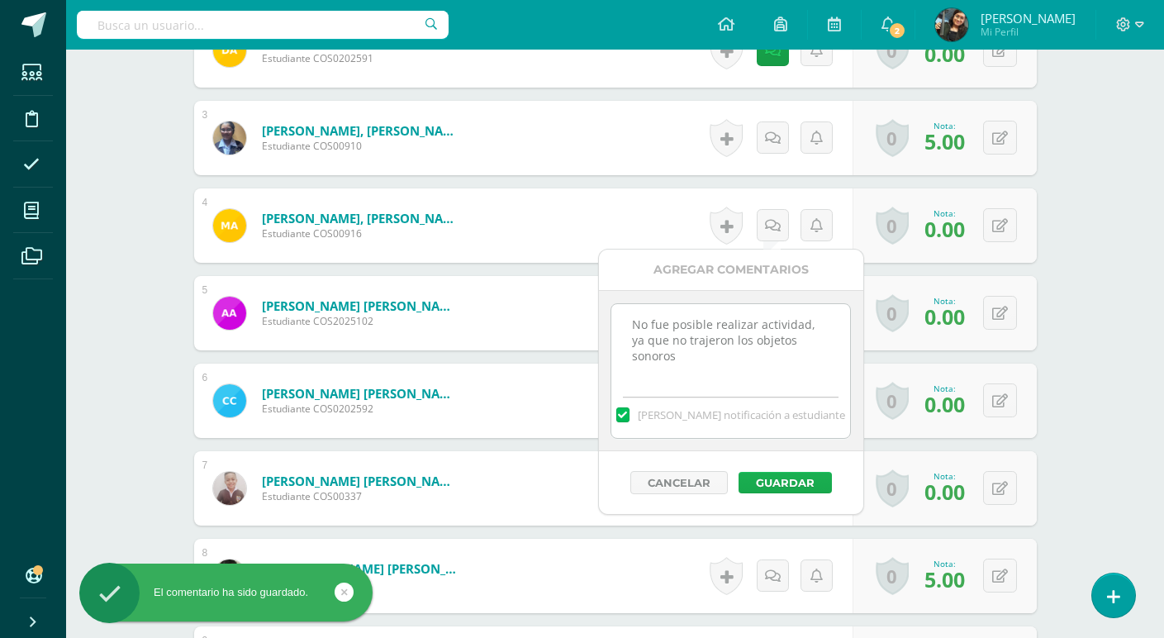
type textarea "No fue posible realizar actividad, ya que no trajeron los objetos sonoros"
click at [781, 477] on button "Guardar" at bounding box center [784, 482] width 93 height 21
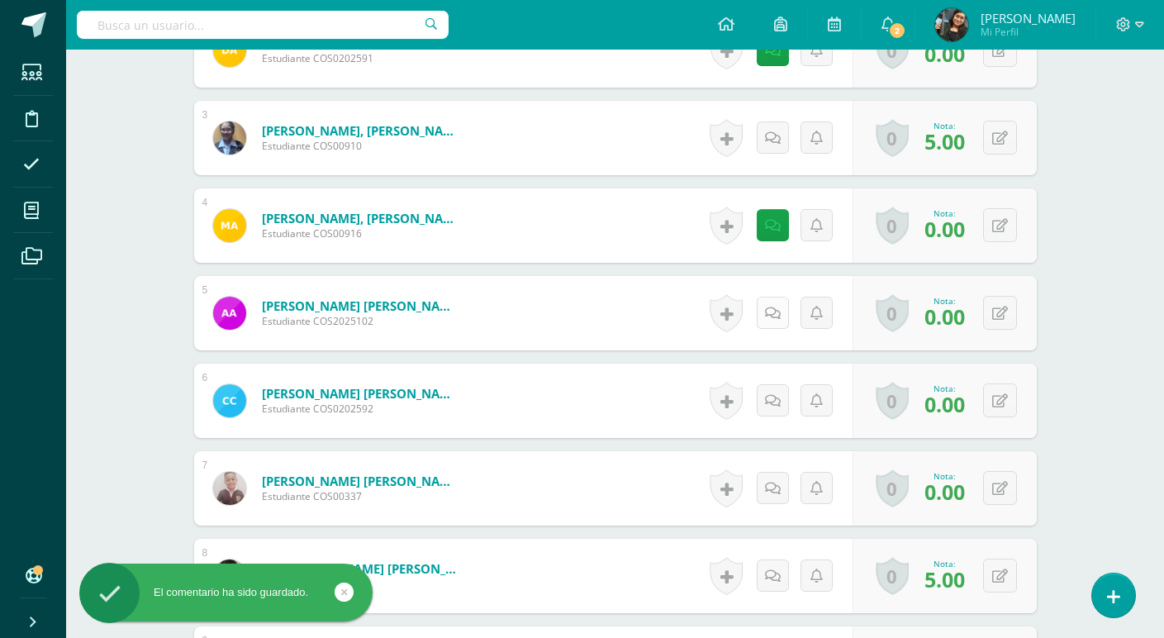
click at [771, 310] on icon at bounding box center [773, 313] width 16 height 14
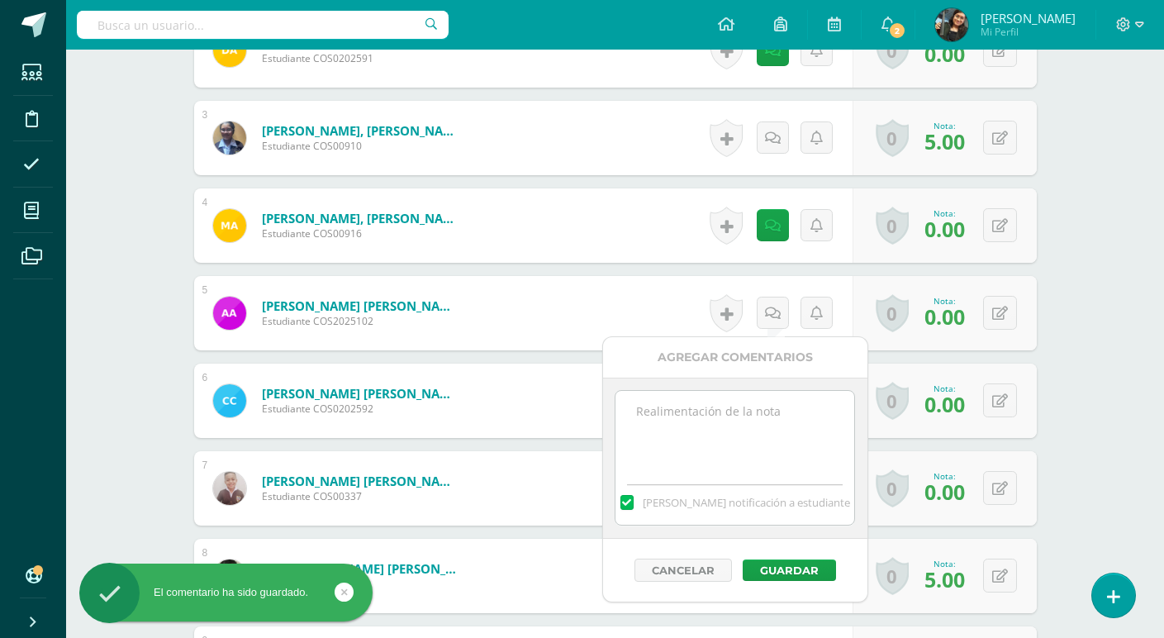
click at [729, 428] on textarea at bounding box center [734, 432] width 239 height 83
paste textarea "No fue posible realizar actividad, ya que no trajeron los objetos sonoros"
type textarea "No fue posible realizar actividad, ya que no trajeron los objetos sonoros"
click at [782, 568] on button "Guardar" at bounding box center [789, 569] width 93 height 21
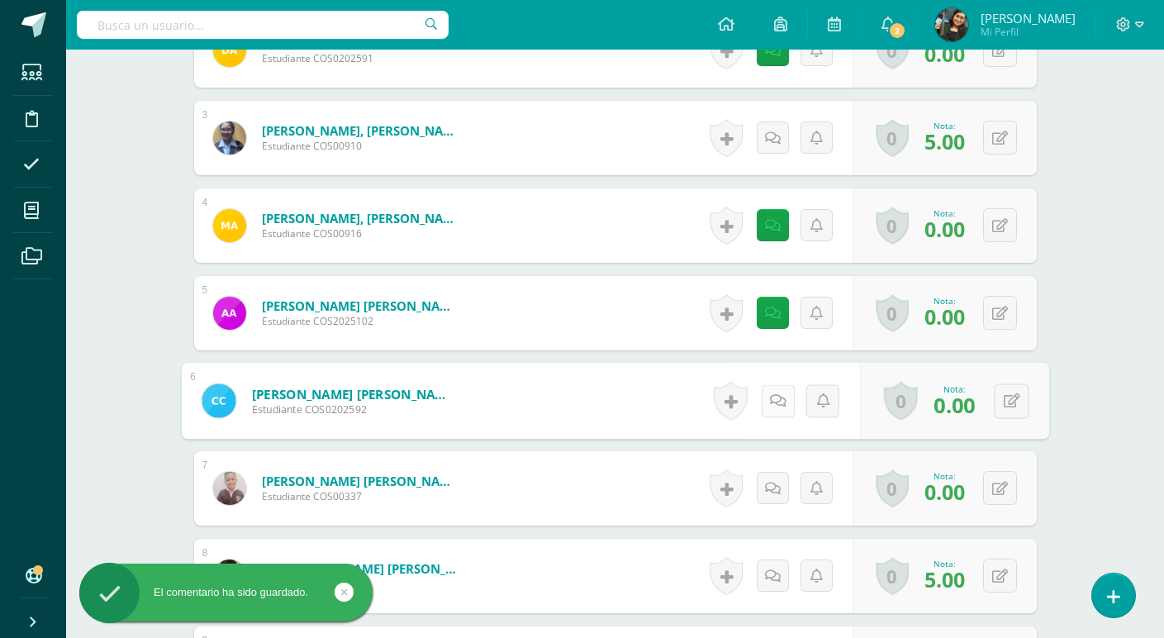
click at [772, 398] on icon at bounding box center [777, 400] width 17 height 14
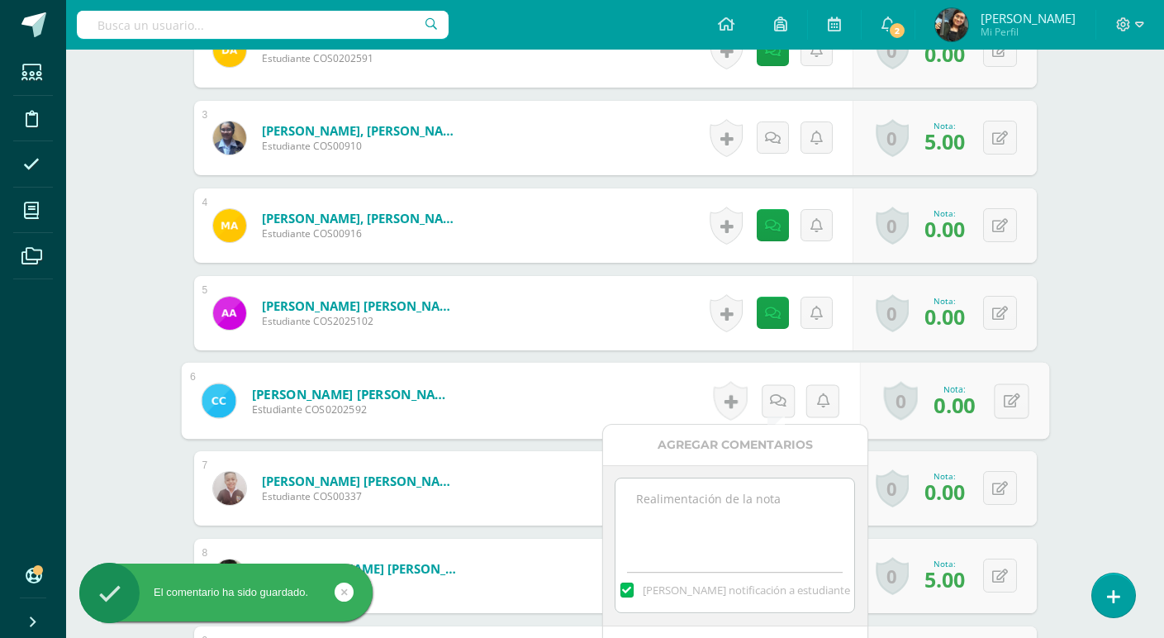
click at [758, 501] on textarea at bounding box center [734, 519] width 239 height 83
paste textarea "No fue posible realizar actividad, ya que no trajeron los objetos sonoros"
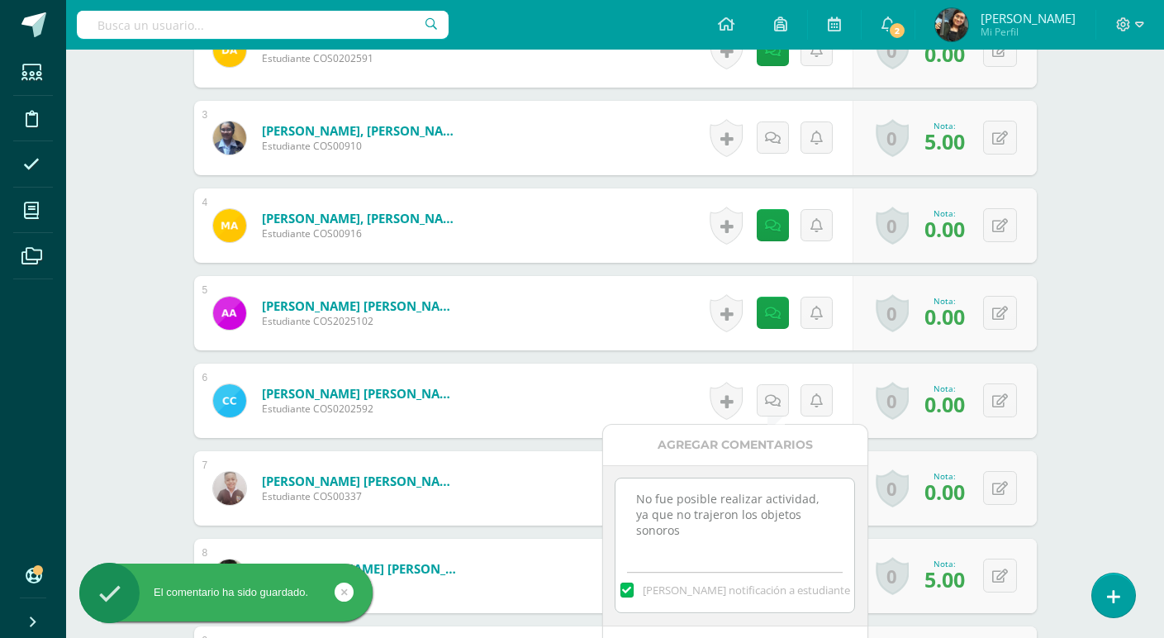
scroll to position [829, 0]
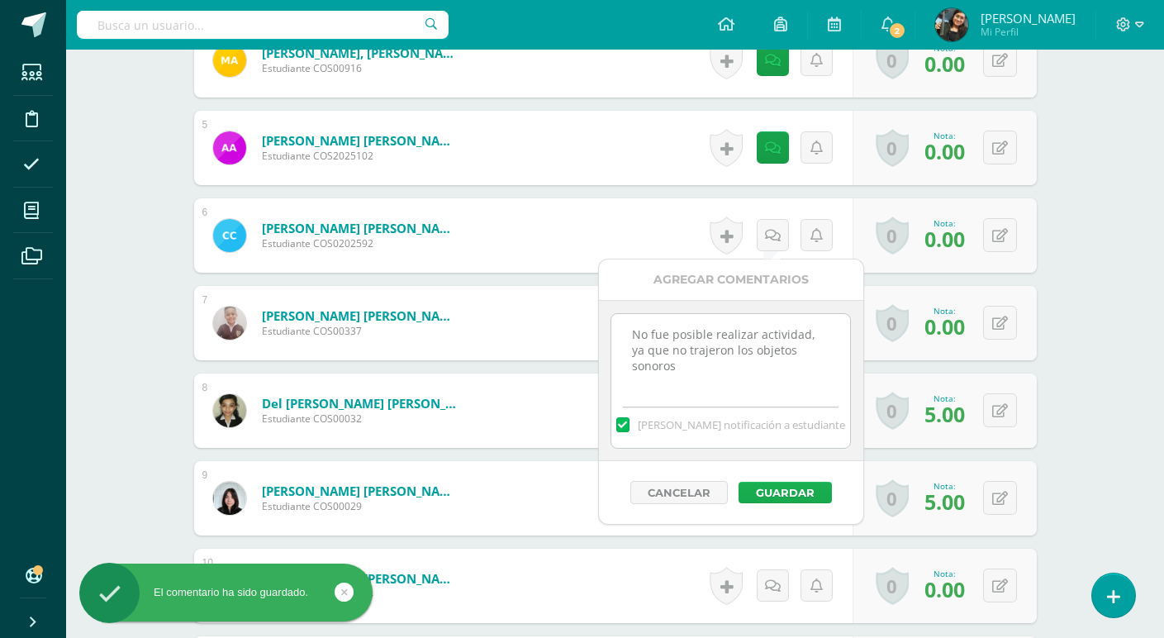
type textarea "No fue posible realizar actividad, ya que no trajeron los objetos sonoros"
click at [772, 493] on button "Guardar" at bounding box center [784, 492] width 93 height 21
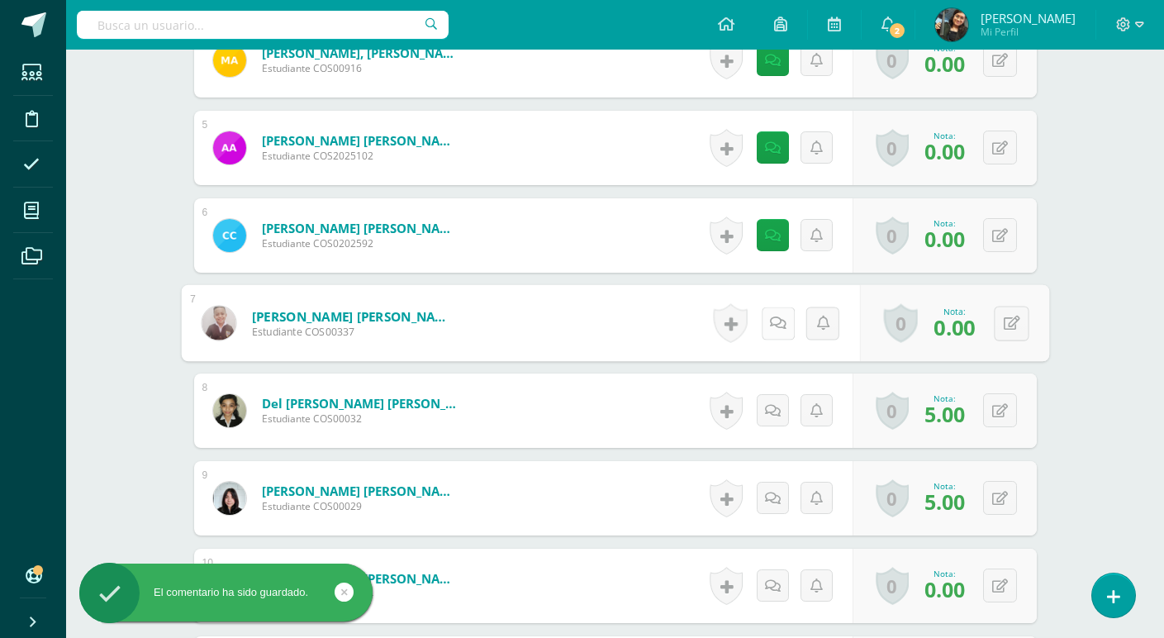
click at [772, 324] on icon at bounding box center [777, 323] width 17 height 14
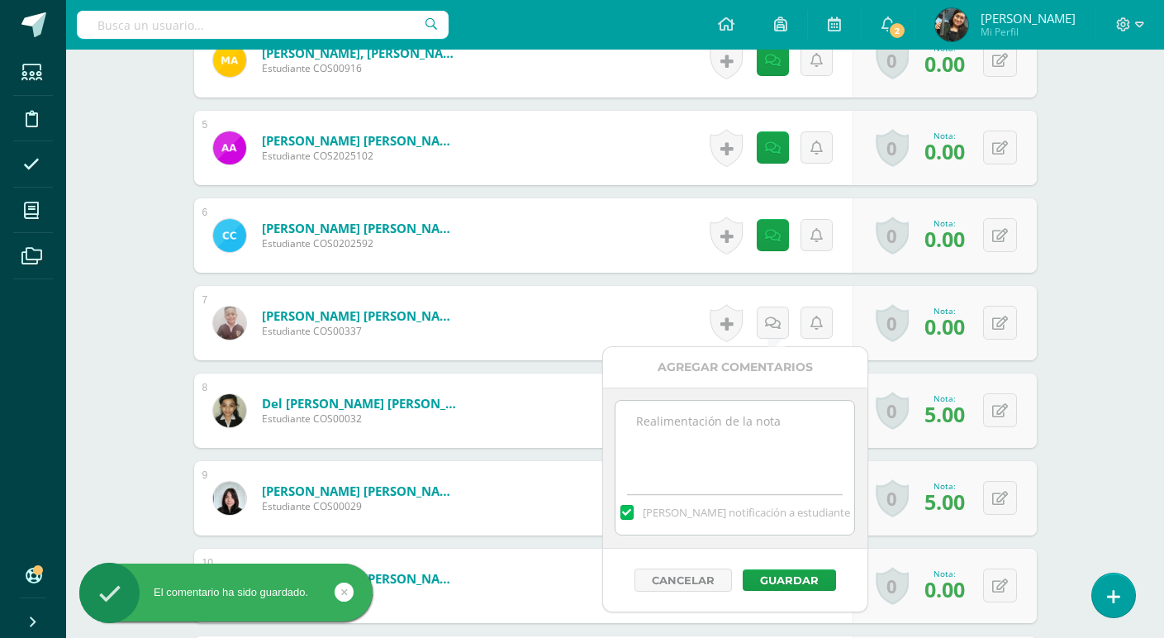
click at [738, 423] on textarea at bounding box center [734, 442] width 239 height 83
paste textarea "No fue posible realizar actividad, ya que no trajeron los objetos sonoros"
type textarea "No fue posible realizar actividad, ya que no trajeron los objetos sonoros"
click at [788, 578] on button "Guardar" at bounding box center [789, 579] width 93 height 21
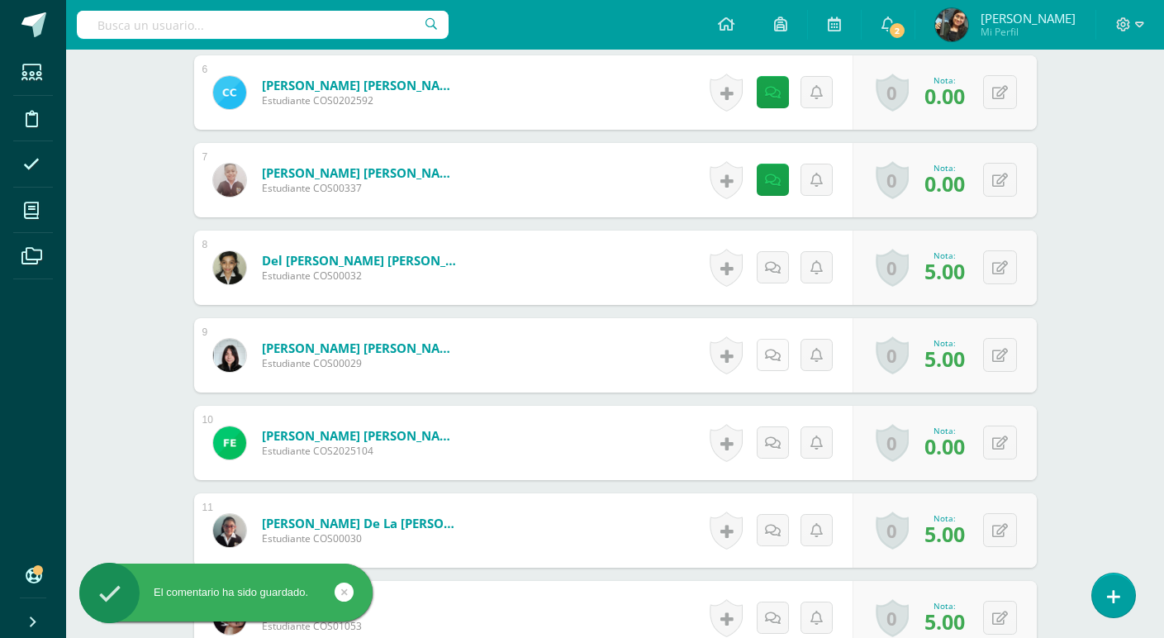
scroll to position [995, 0]
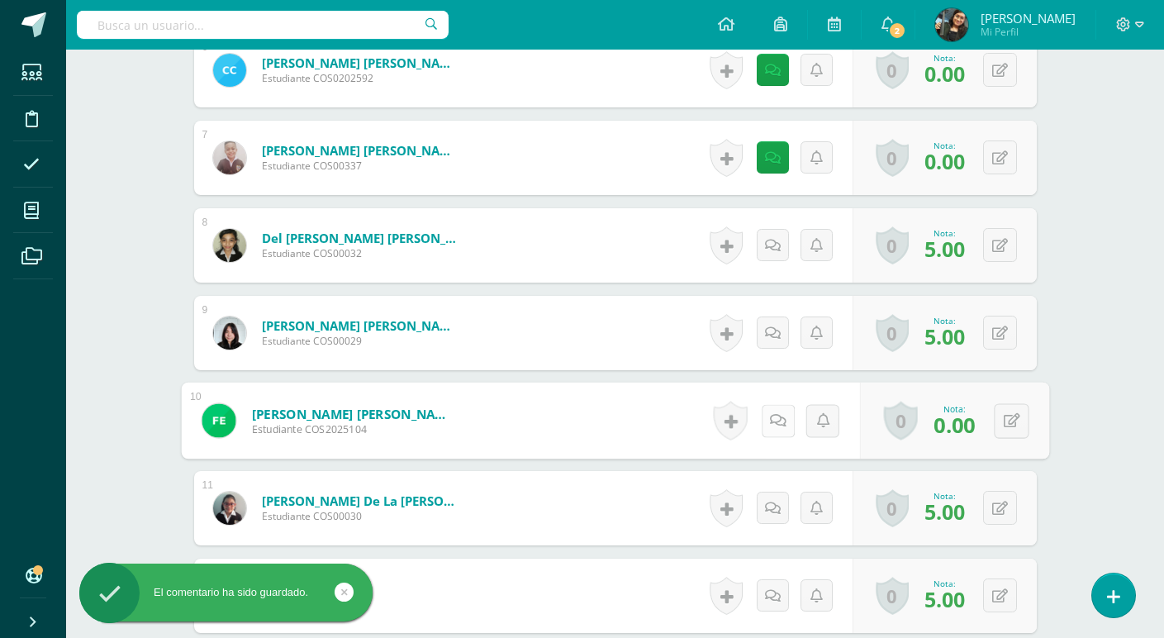
click at [769, 419] on icon at bounding box center [777, 420] width 17 height 14
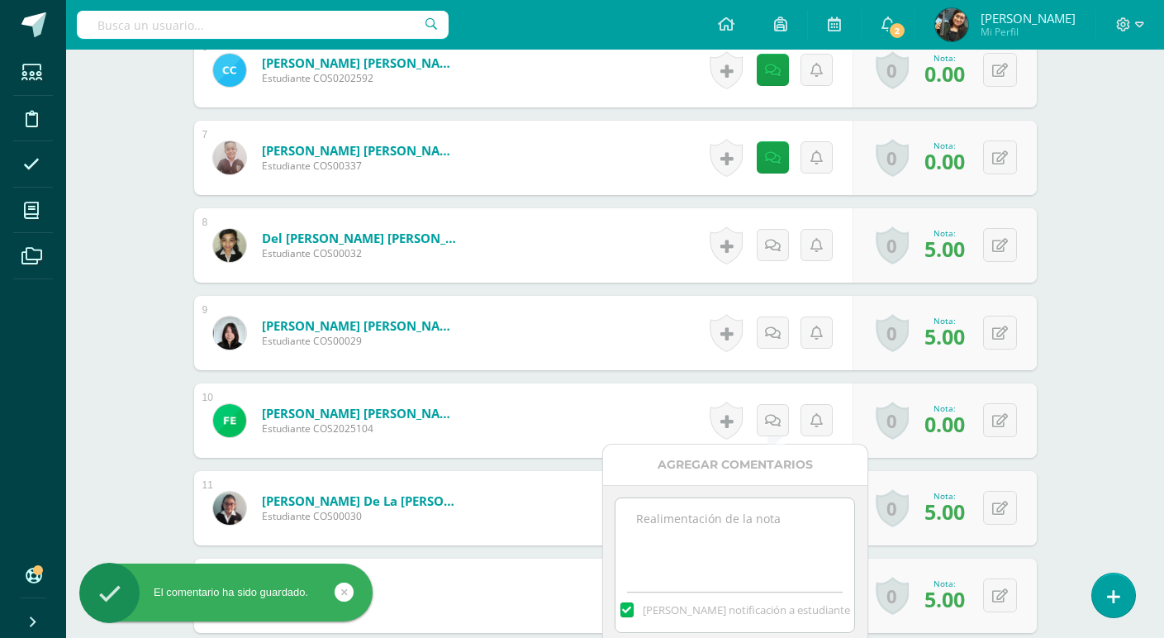
click at [736, 510] on textarea at bounding box center [734, 539] width 239 height 83
paste textarea "No fue posible realizar actividad, ya que no trajeron los objetos sonoros"
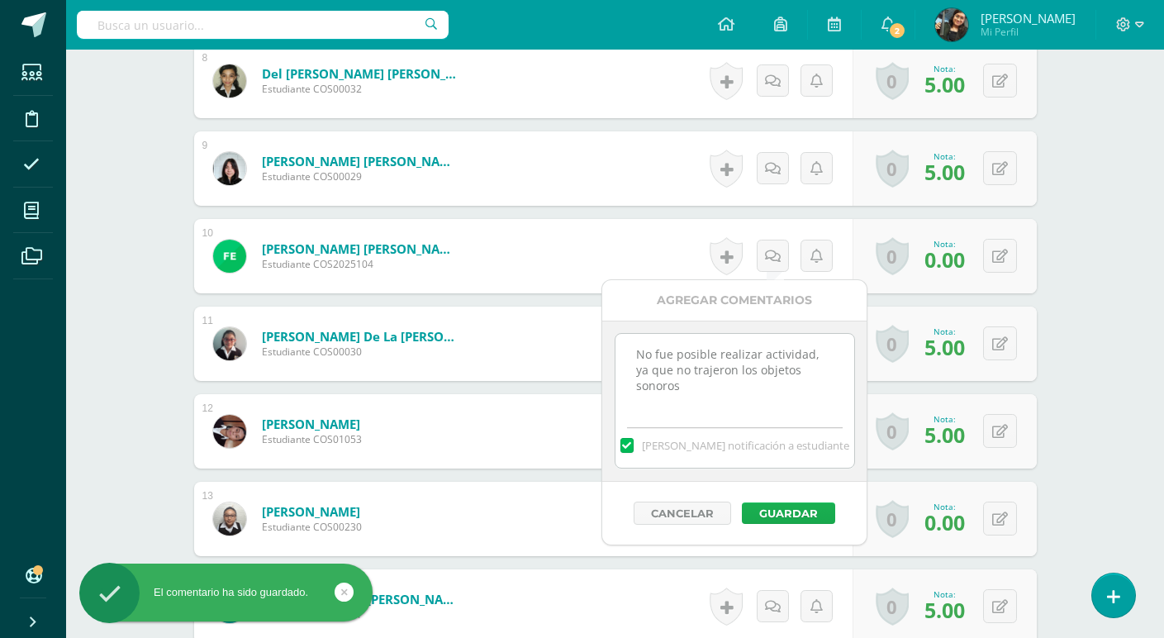
type textarea "No fue posible realizar actividad, ya que no trajeron los objetos sonoros"
click at [789, 508] on button "Guardar" at bounding box center [784, 511] width 93 height 21
click at [785, 516] on button "Guardar" at bounding box center [784, 511] width 93 height 21
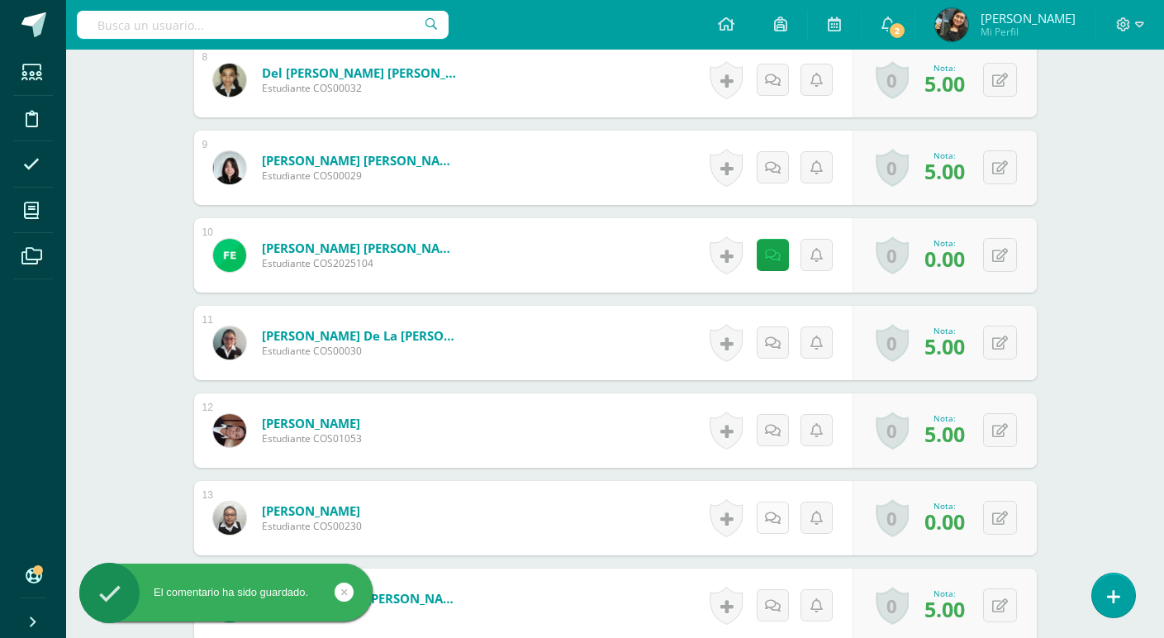
click at [774, 511] on icon at bounding box center [773, 518] width 16 height 14
click at [742, 608] on textarea at bounding box center [734, 637] width 239 height 83
paste textarea "No fue posible realizar actividad, ya que no trajeron los objetos sonoros"
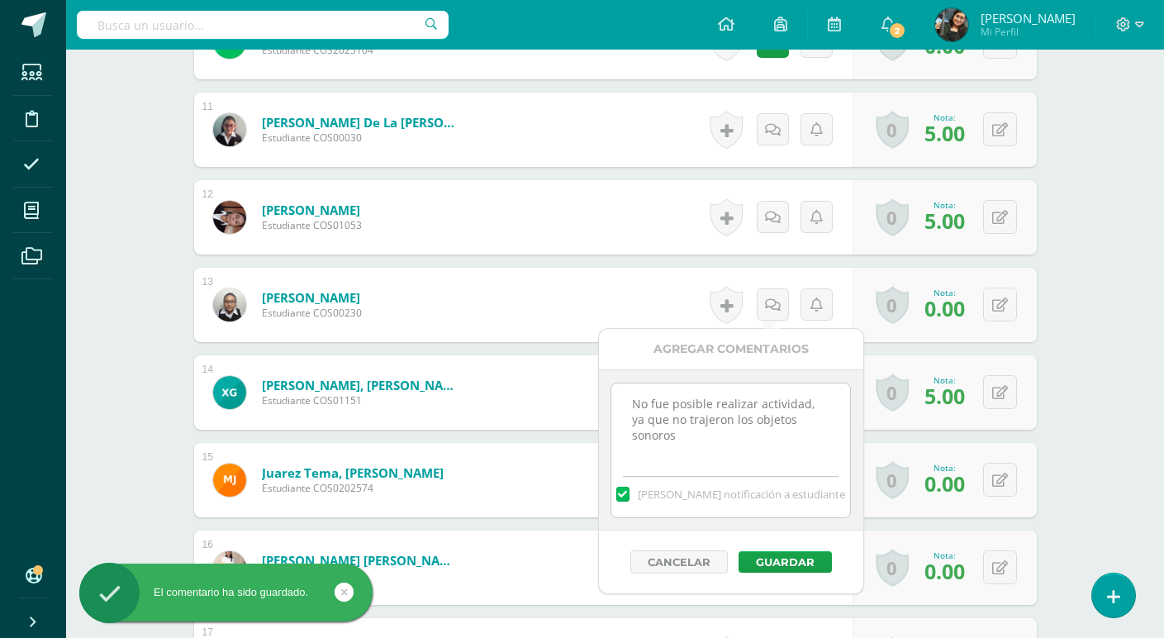
scroll to position [1410, 0]
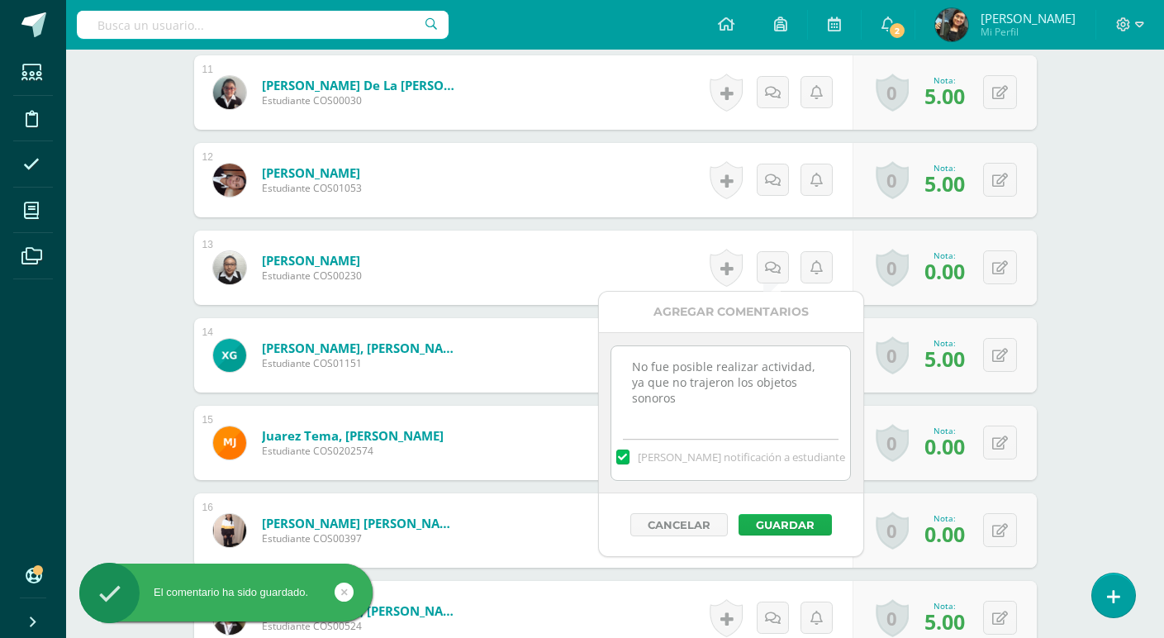
type textarea "No fue posible realizar actividad, ya que no trajeron los objetos sonoros"
click at [803, 521] on button "Guardar" at bounding box center [784, 524] width 93 height 21
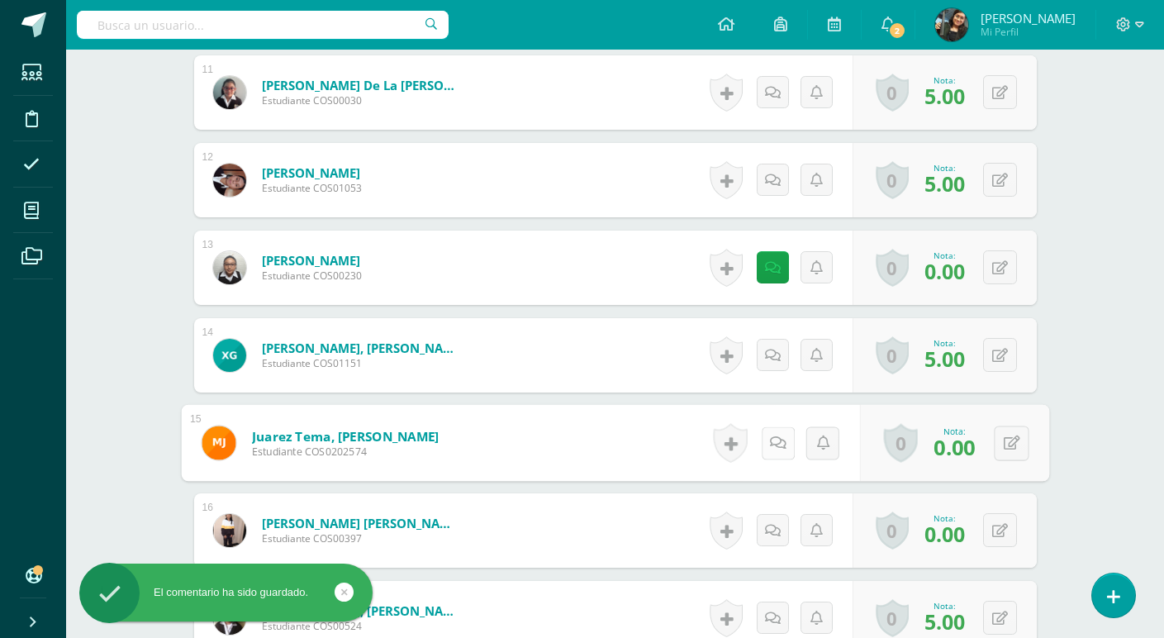
click at [772, 439] on icon at bounding box center [777, 442] width 17 height 14
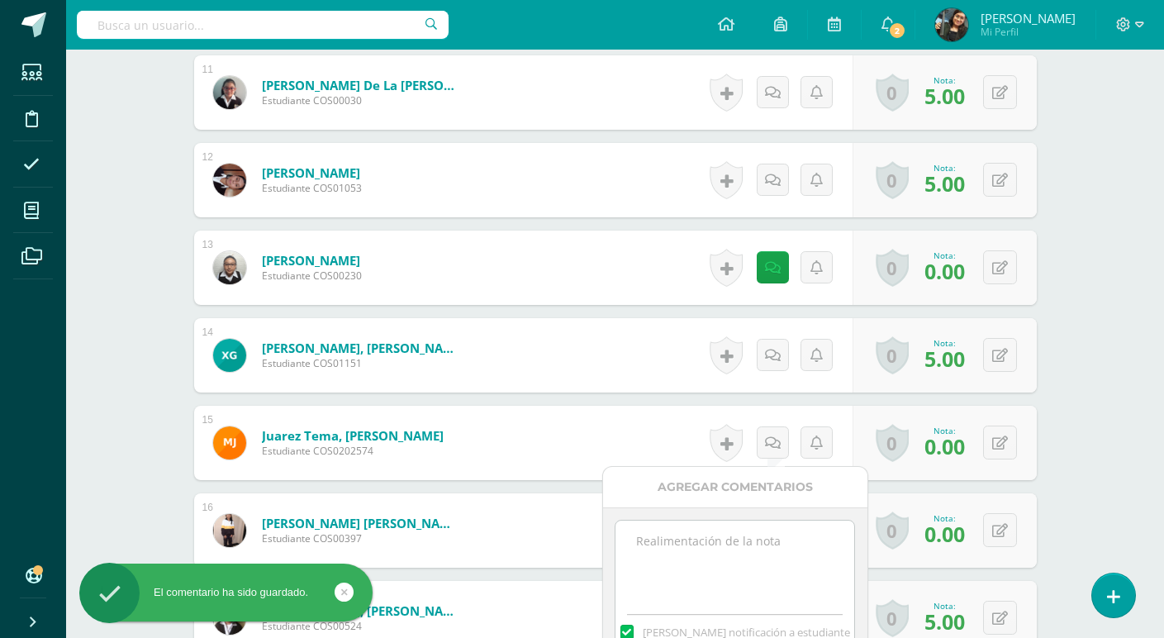
click at [738, 549] on textarea at bounding box center [734, 561] width 239 height 83
paste textarea "No fue posible realizar actividad, ya que no trajeron los objetos sonoros"
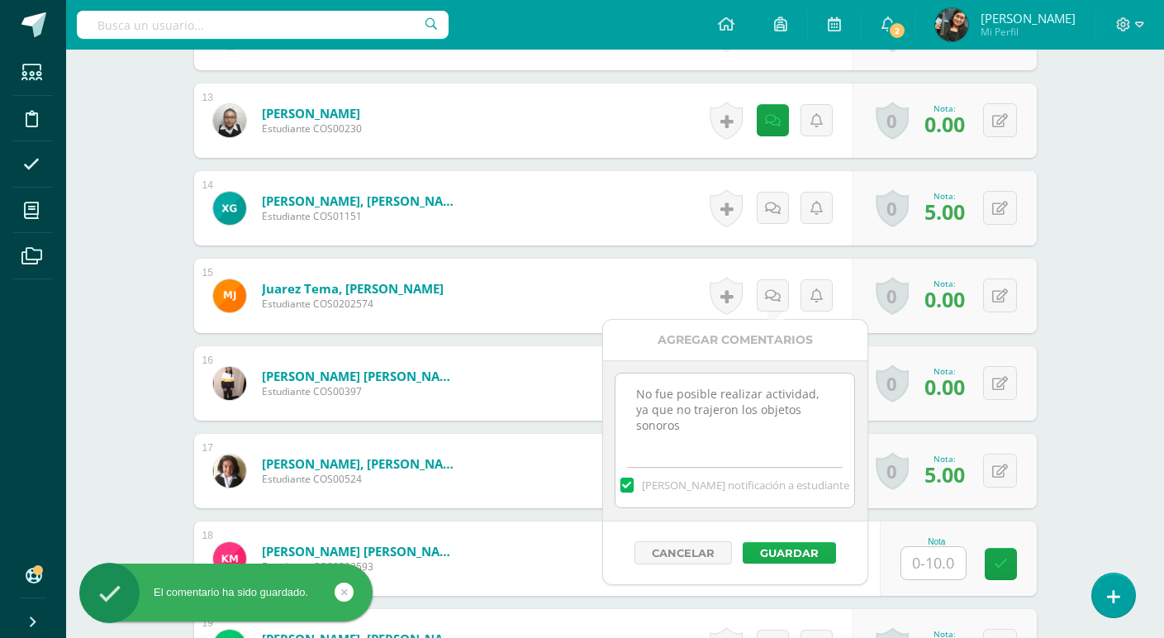
scroll to position [1575, 0]
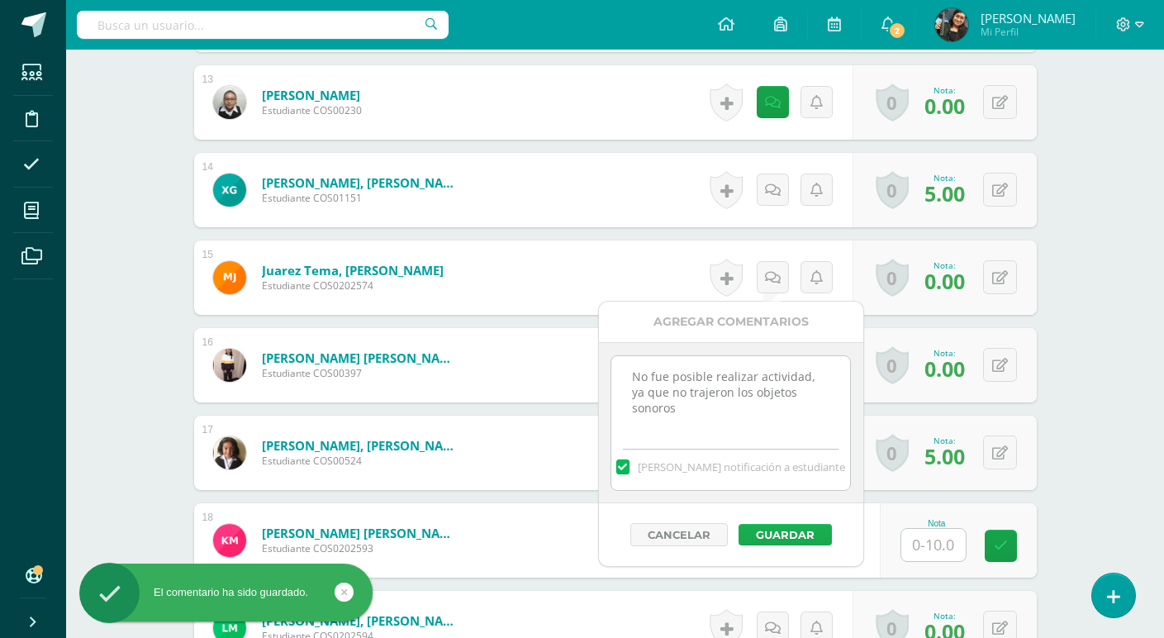
type textarea "No fue posible realizar actividad, ya que no trajeron los objetos sonoros"
click at [792, 531] on button "Guardar" at bounding box center [784, 534] width 93 height 21
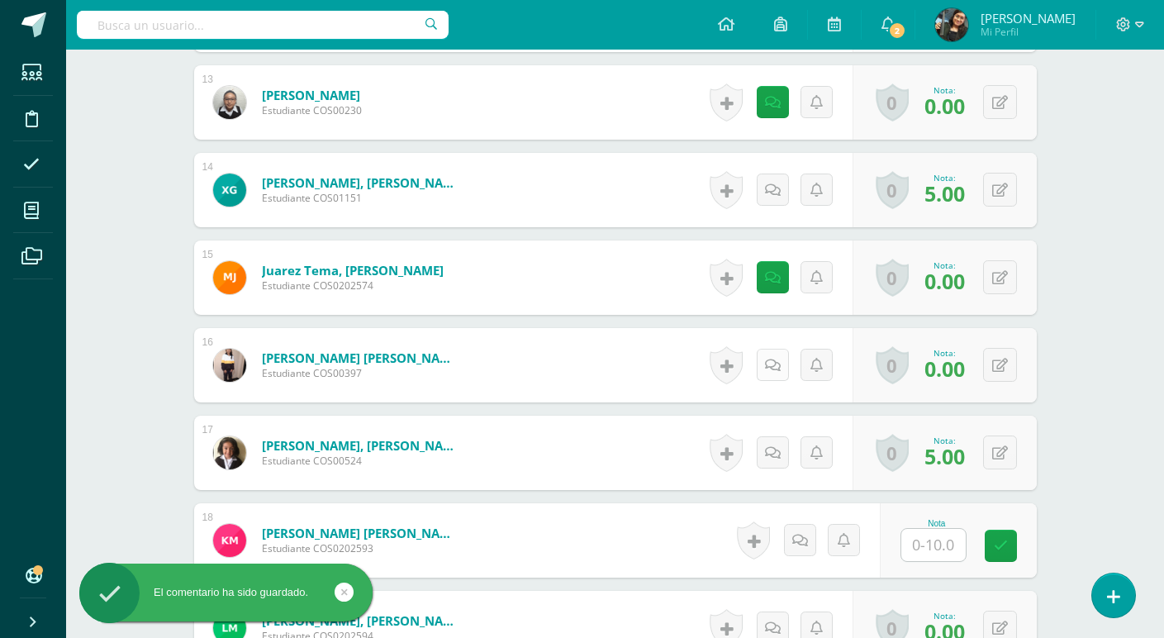
click at [774, 369] on icon at bounding box center [773, 366] width 16 height 14
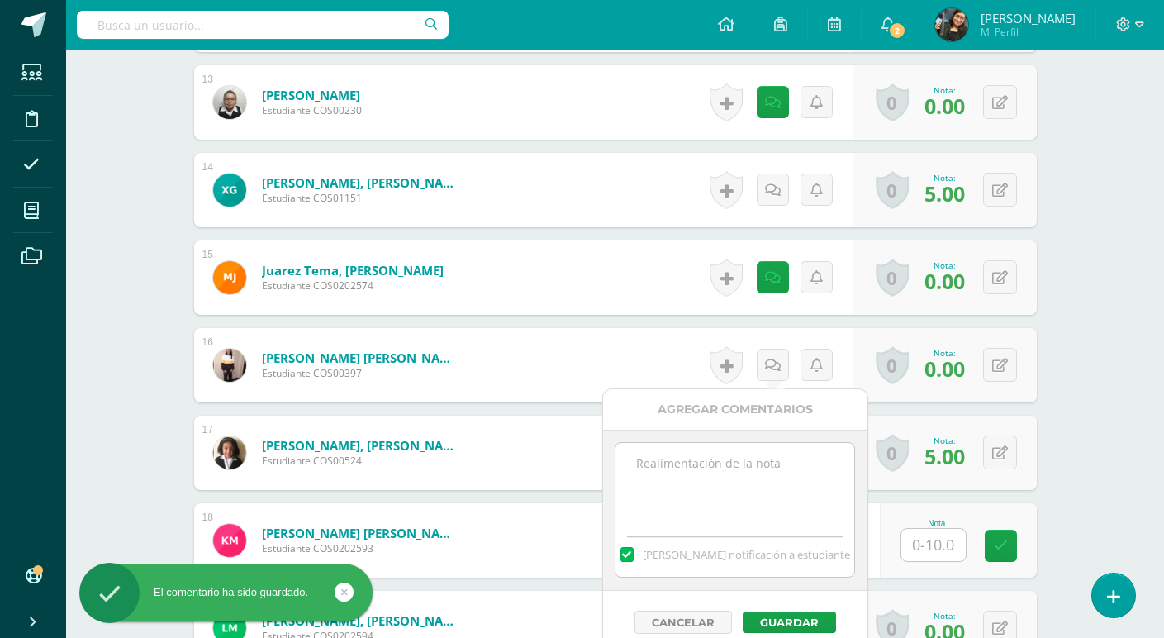
click at [762, 489] on textarea at bounding box center [734, 484] width 239 height 83
paste textarea "No fue posible realizar actividad, ya que no trajeron los objetos sonoros"
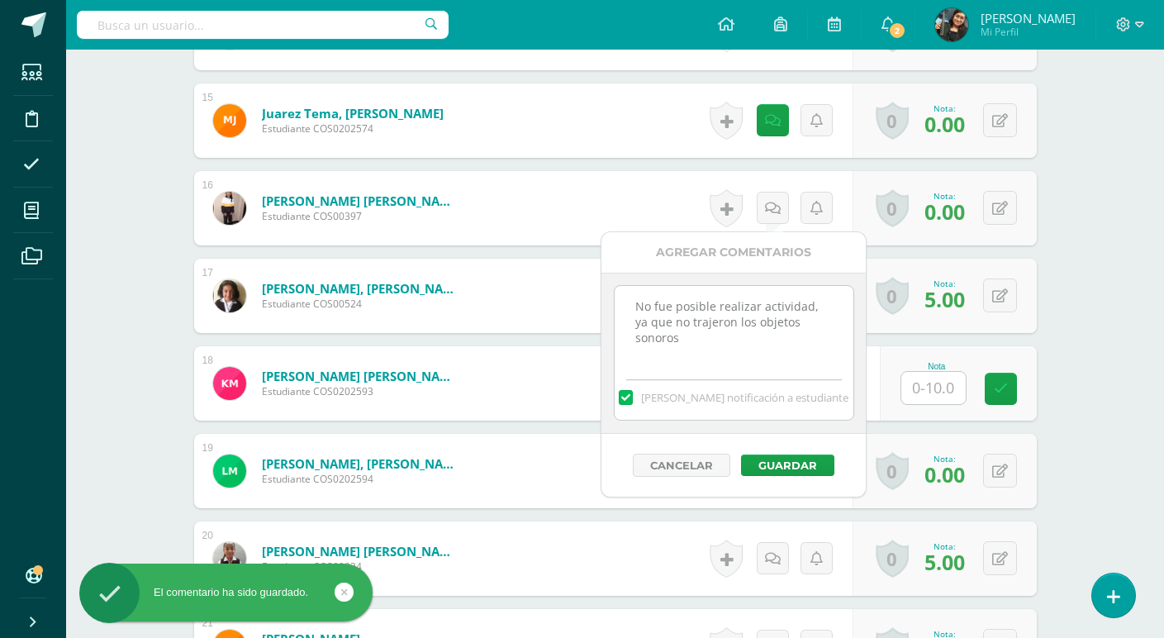
scroll to position [1740, 0]
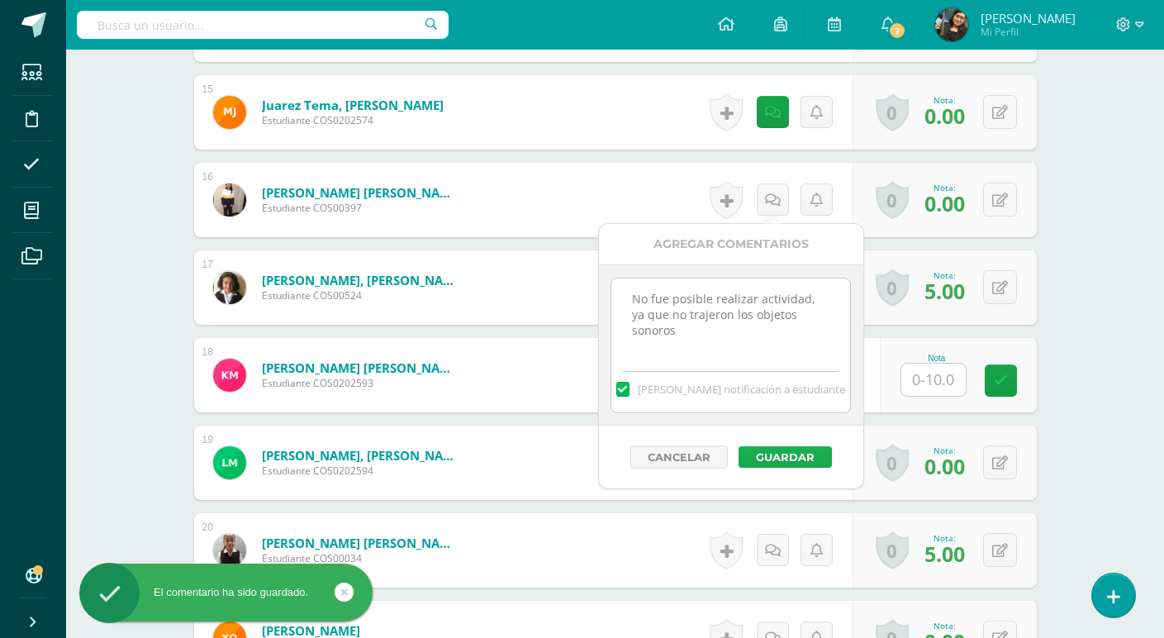
type textarea "No fue posible realizar actividad, ya que no trajeron los objetos sonoros"
click at [794, 458] on button "Guardar" at bounding box center [784, 456] width 93 height 21
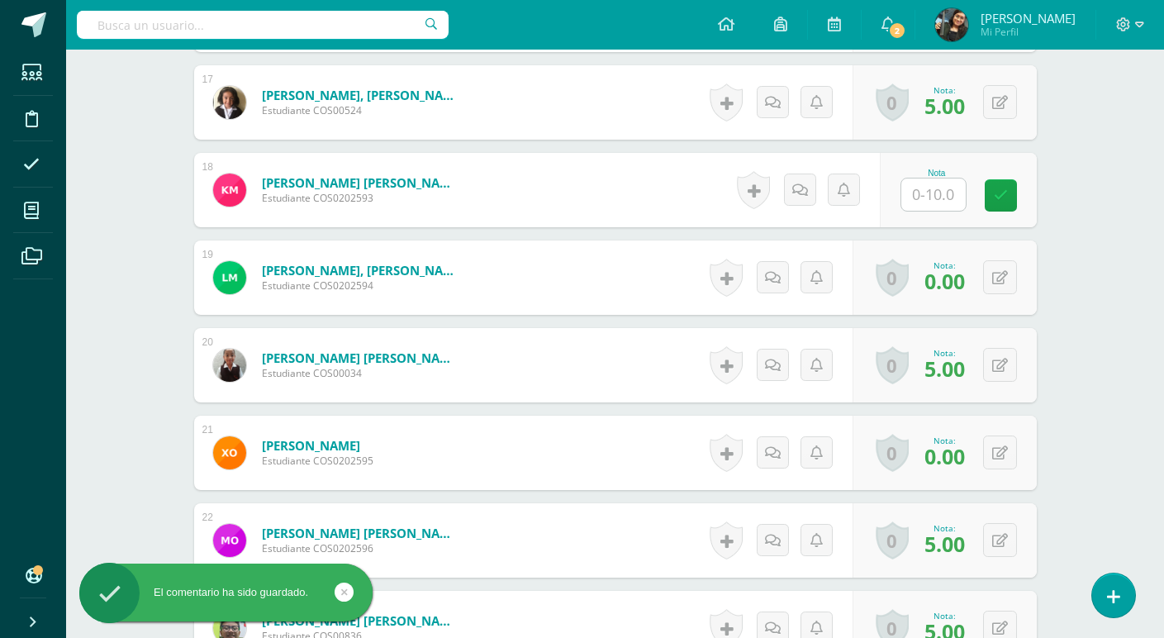
scroll to position [1988, 0]
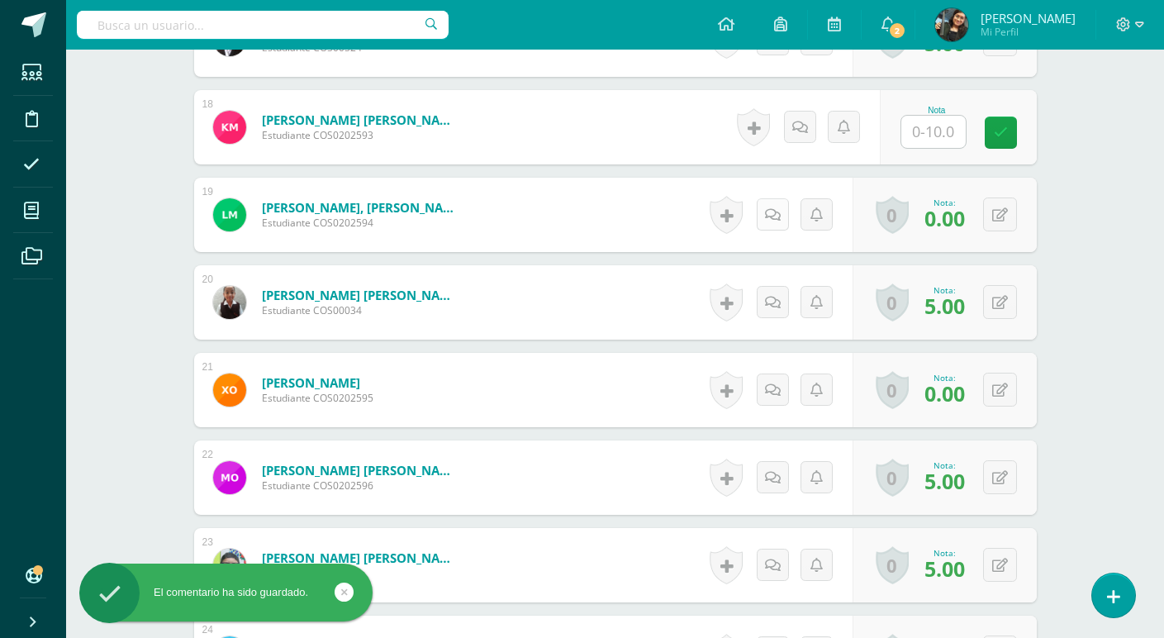
click at [772, 216] on icon at bounding box center [773, 215] width 16 height 14
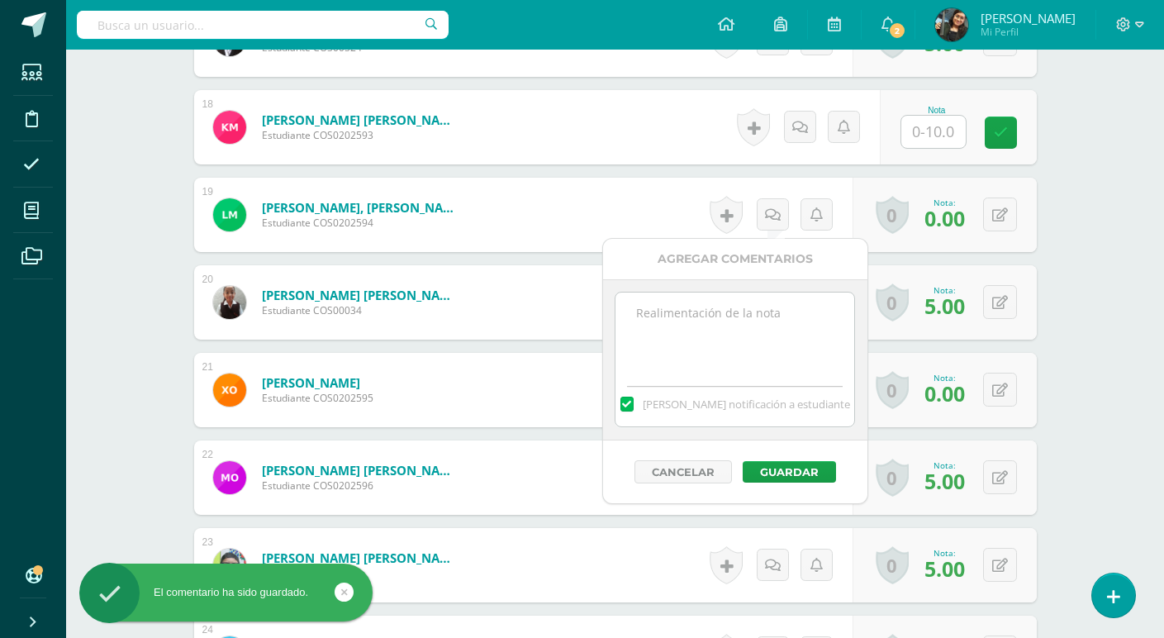
click at [748, 316] on textarea at bounding box center [734, 333] width 239 height 83
paste textarea "No fue posible realizar actividad, ya que no trajeron los objetos sonoros"
type textarea "No fue posible realizar actividad, ya que no trajeron los objetos sonoros"
click at [780, 461] on button "Guardar" at bounding box center [789, 471] width 93 height 21
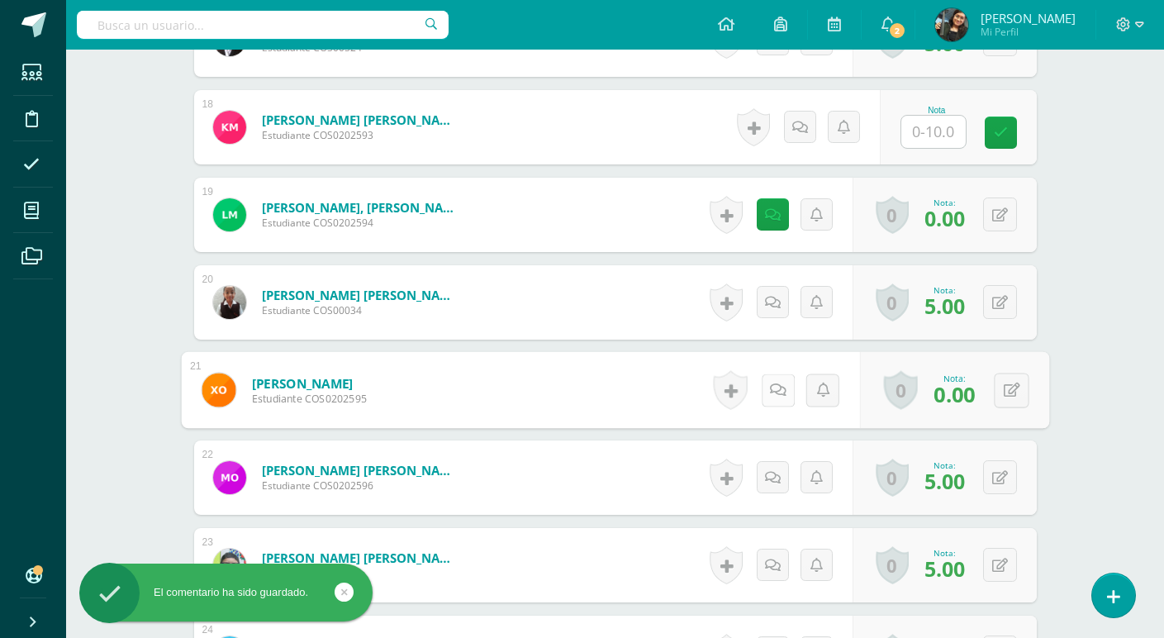
click at [769, 387] on icon at bounding box center [777, 389] width 17 height 14
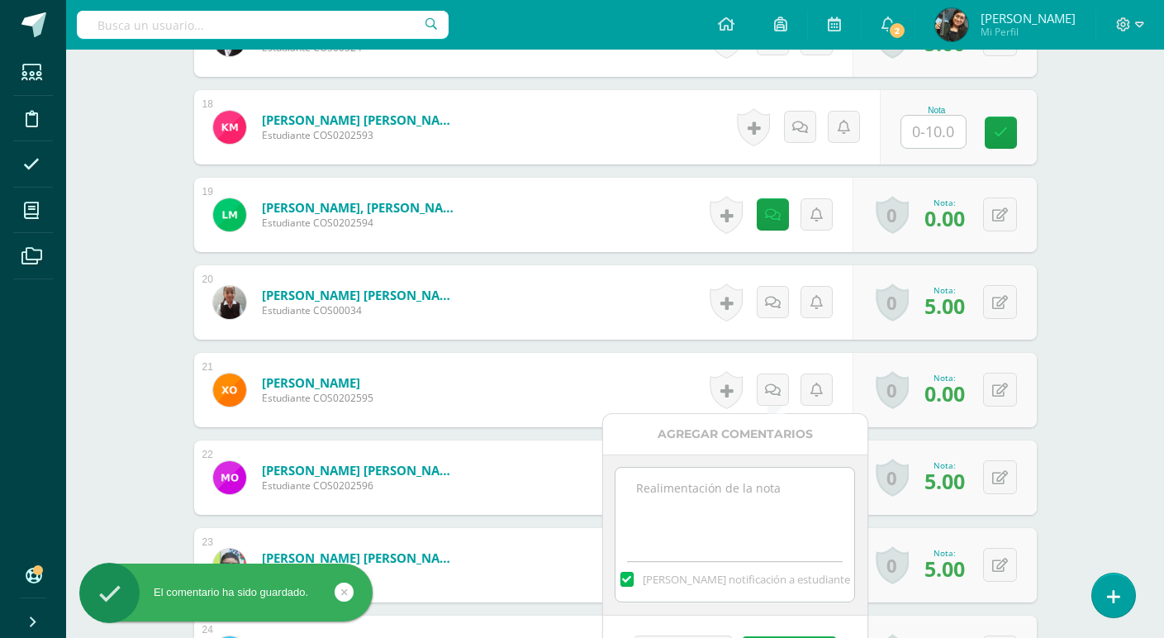
click at [748, 490] on textarea at bounding box center [734, 509] width 239 height 83
paste textarea "No fue posible realizar actividad, ya que no trajeron los objetos sonoros"
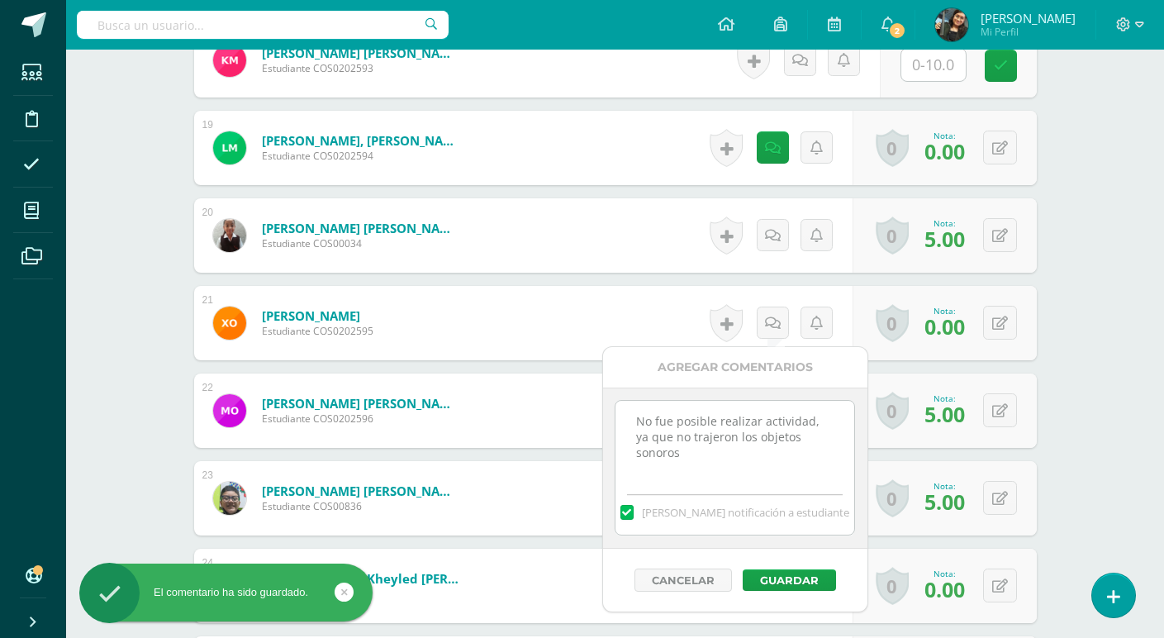
scroll to position [2153, 0]
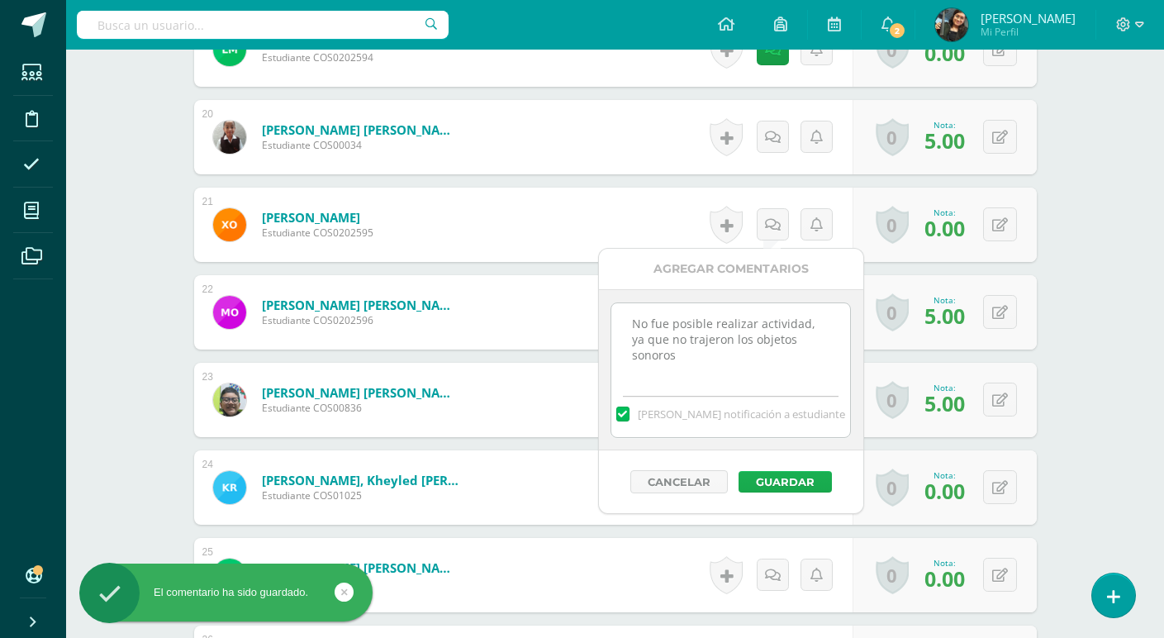
type textarea "No fue posible realizar actividad, ya que no trajeron los objetos sonoros"
click at [790, 483] on button "Guardar" at bounding box center [784, 481] width 93 height 21
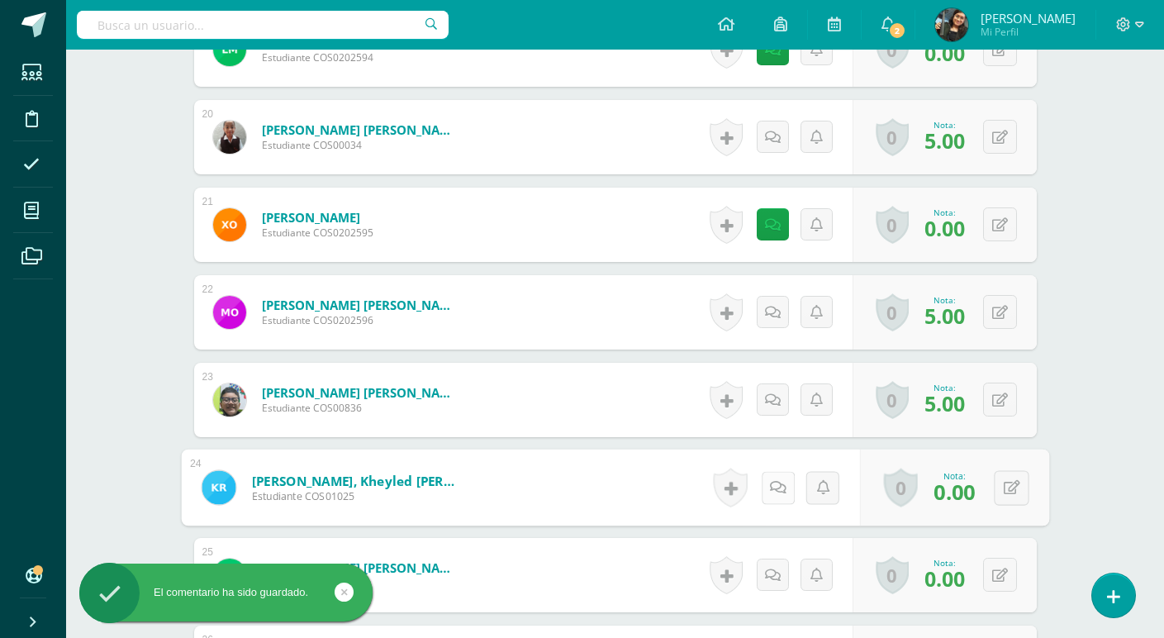
click at [772, 486] on icon at bounding box center [777, 487] width 17 height 14
click at [750, 587] on textarea at bounding box center [734, 606] width 239 height 83
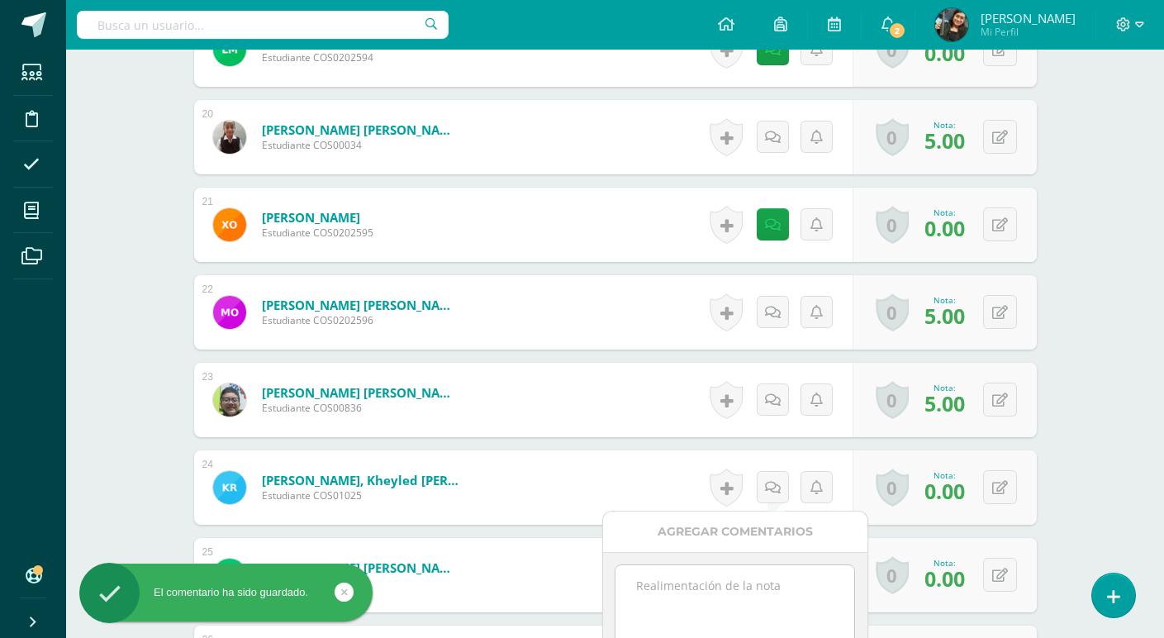
paste textarea "No fue posible realizar actividad, ya que no trajeron los objetos sonoros"
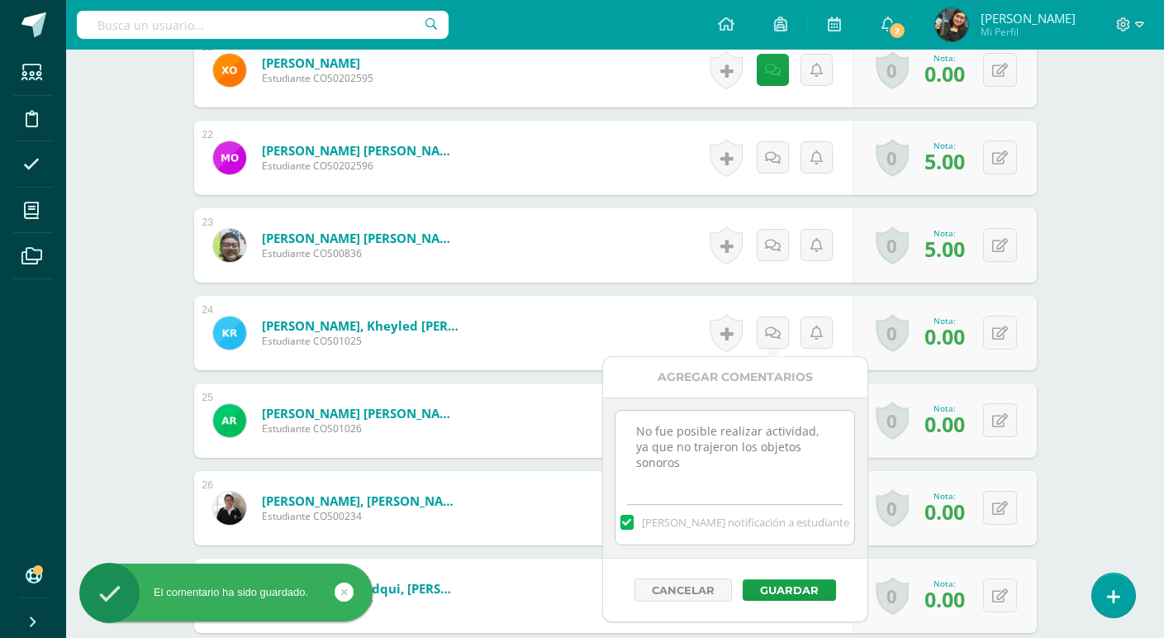
scroll to position [2319, 0]
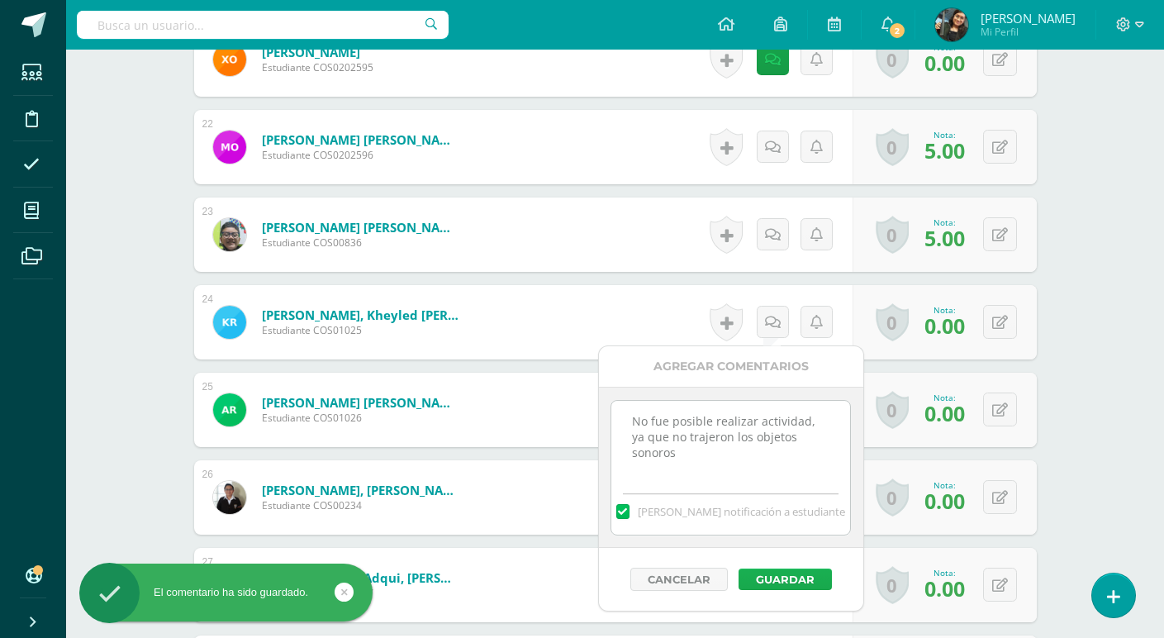
type textarea "No fue posible realizar actividad, ya que no trajeron los objetos sonoros"
click at [788, 572] on button "Guardar" at bounding box center [784, 578] width 93 height 21
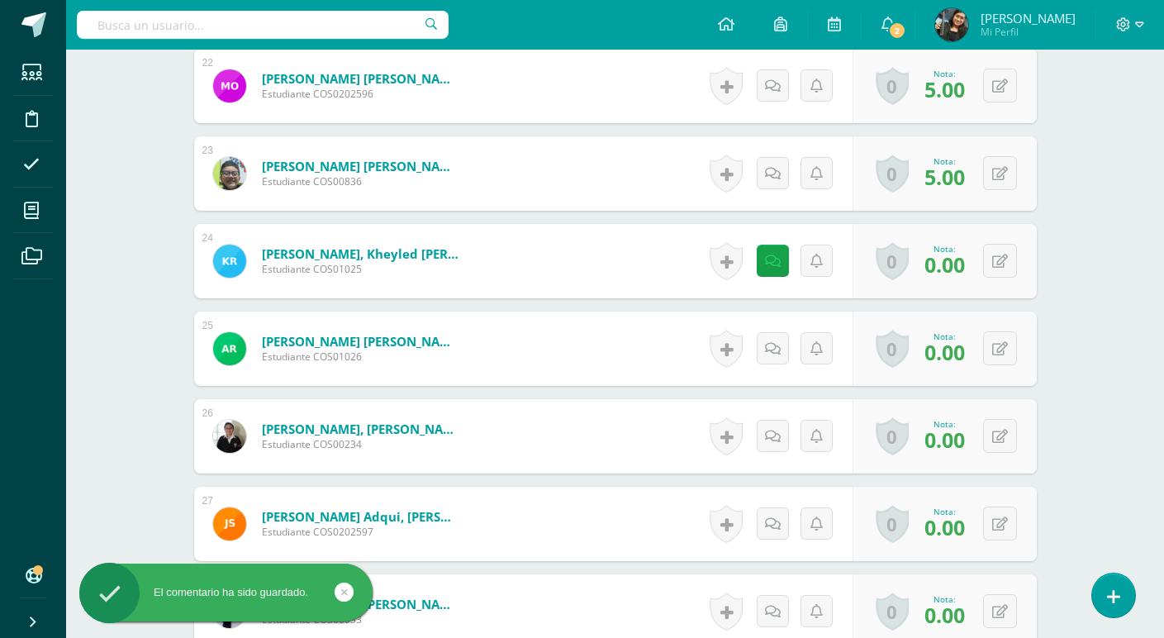
scroll to position [2484, 0]
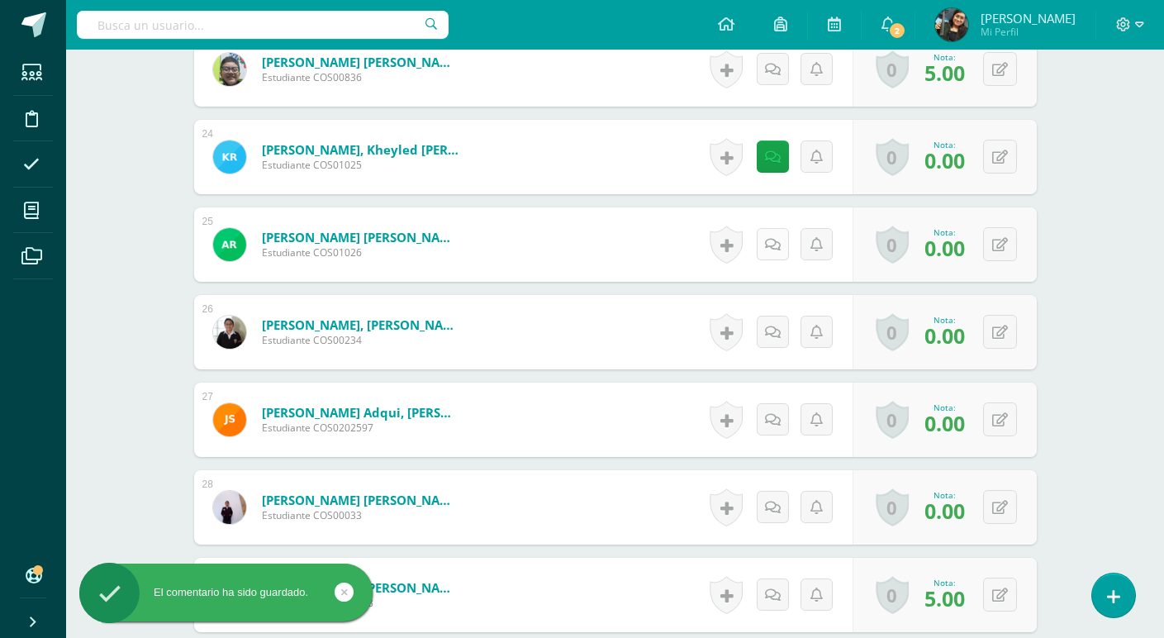
click at [772, 235] on link at bounding box center [773, 244] width 32 height 32
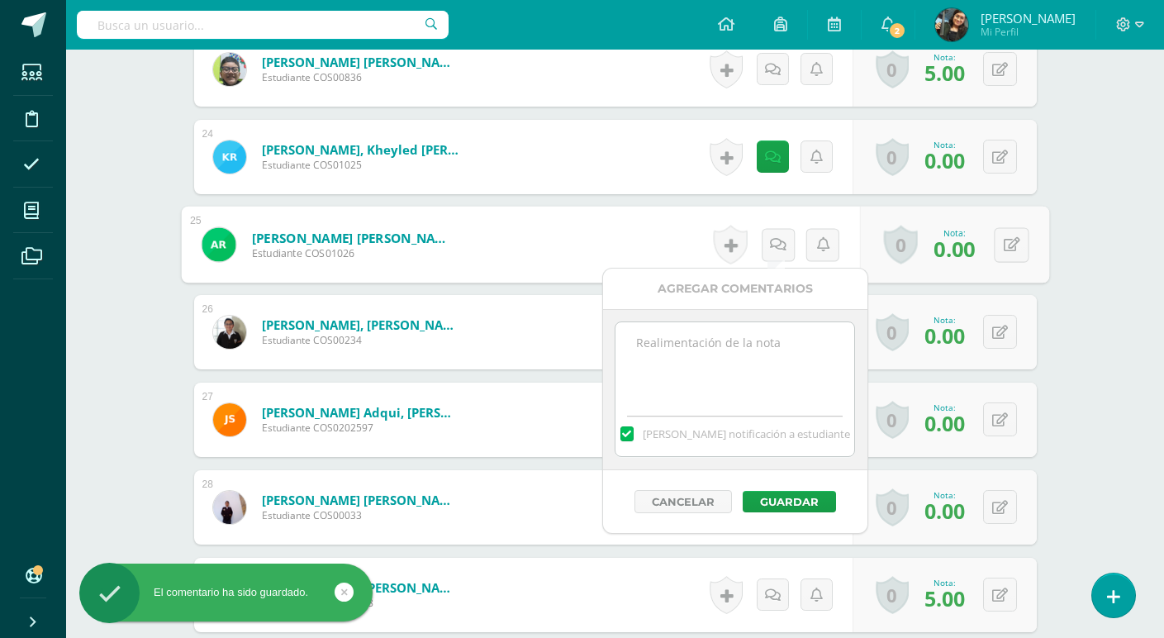
click at [752, 358] on textarea at bounding box center [734, 363] width 239 height 83
paste textarea "No fue posible realizar actividad, ya que no trajeron los objetos sonoros"
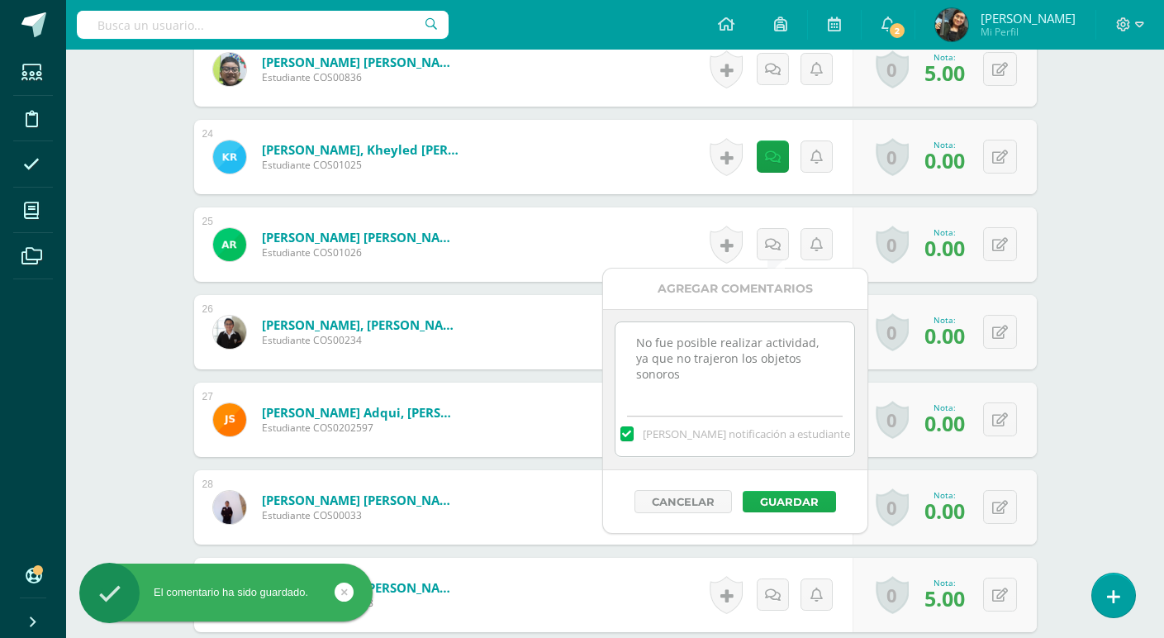
type textarea "No fue posible realizar actividad, ya que no trajeron los objetos sonoros"
click at [798, 497] on button "Guardar" at bounding box center [789, 501] width 93 height 21
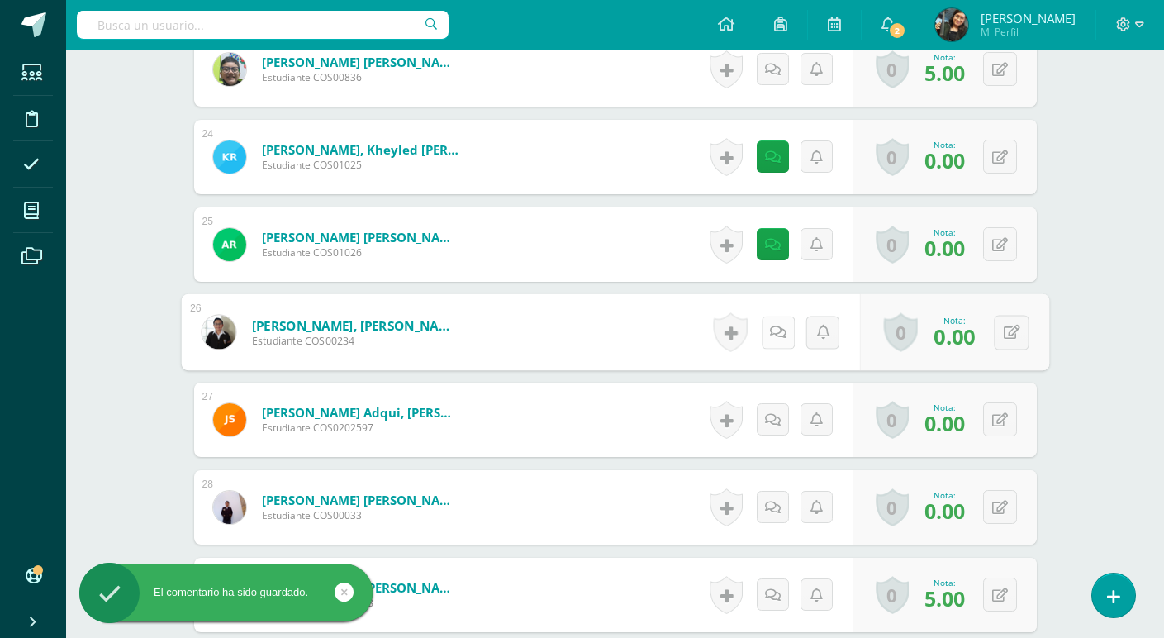
click at [767, 327] on link at bounding box center [777, 332] width 33 height 33
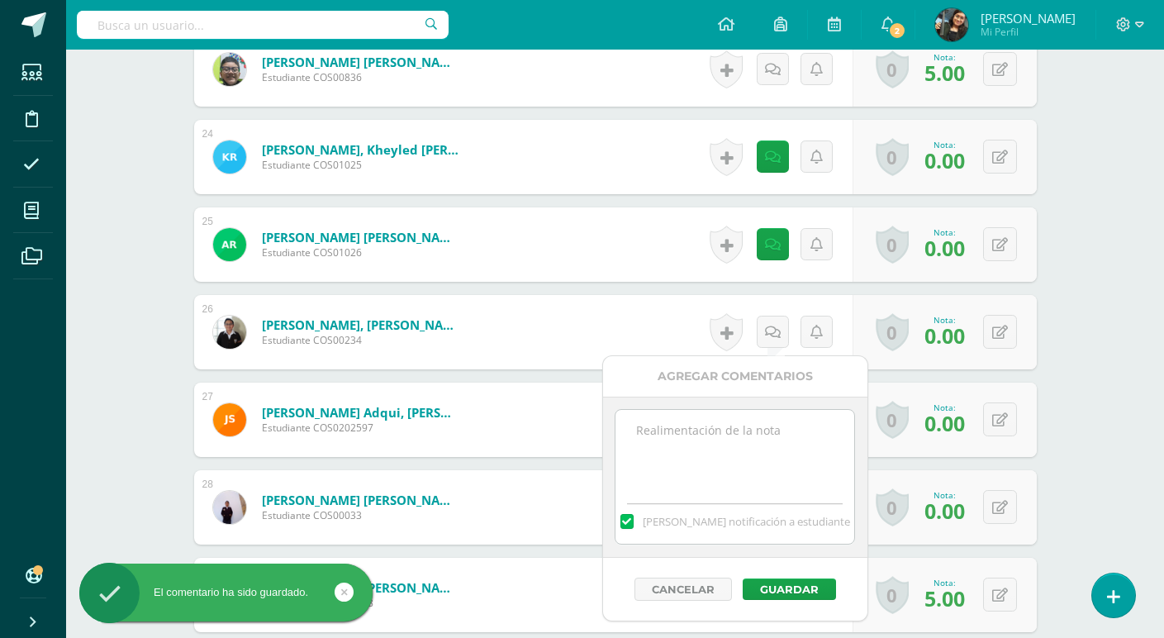
click at [762, 458] on textarea at bounding box center [734, 451] width 239 height 83
paste textarea "No fue posible realizar actividad, ya que no trajeron los objetos sonoros"
type textarea "No fue posible realizar actividad, ya que no trajeron los objetos sonoros"
click at [785, 590] on button "Guardar" at bounding box center [789, 588] width 93 height 21
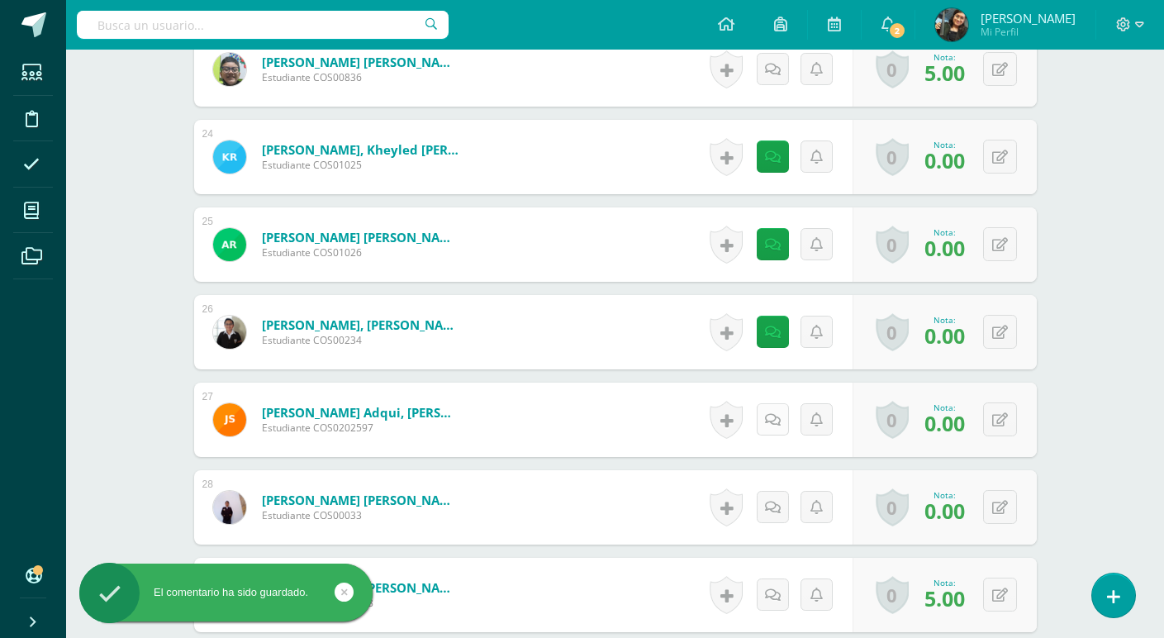
click at [765, 428] on link at bounding box center [773, 419] width 32 height 32
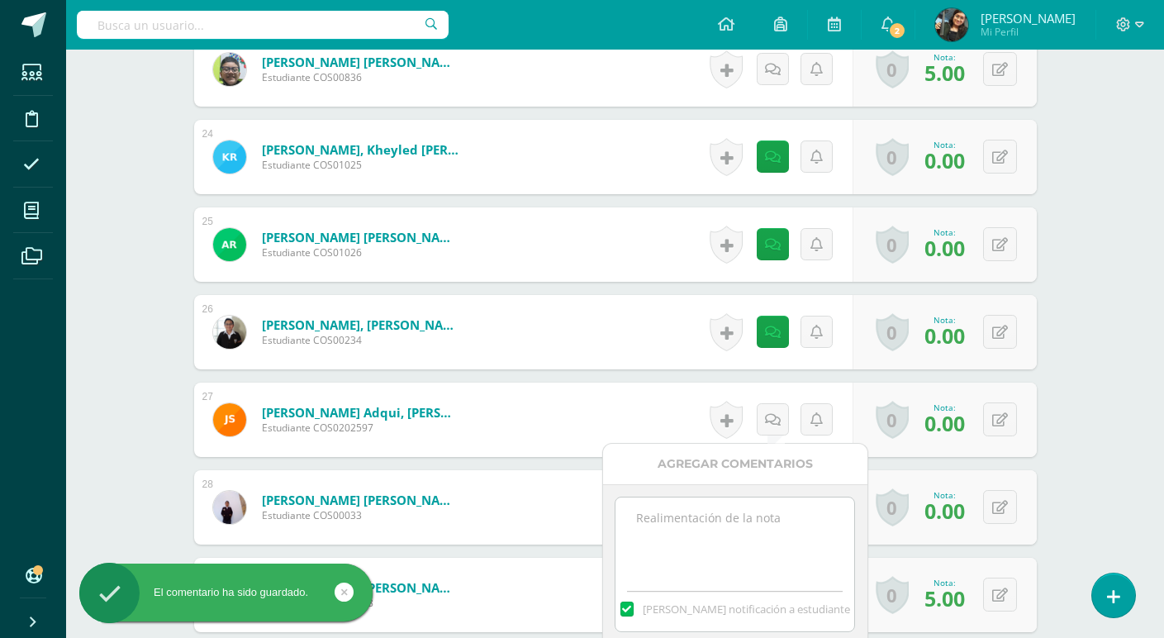
click at [759, 514] on textarea at bounding box center [734, 538] width 239 height 83
paste textarea "No fue posible realizar actividad, ya que no trajeron los objetos sonoros"
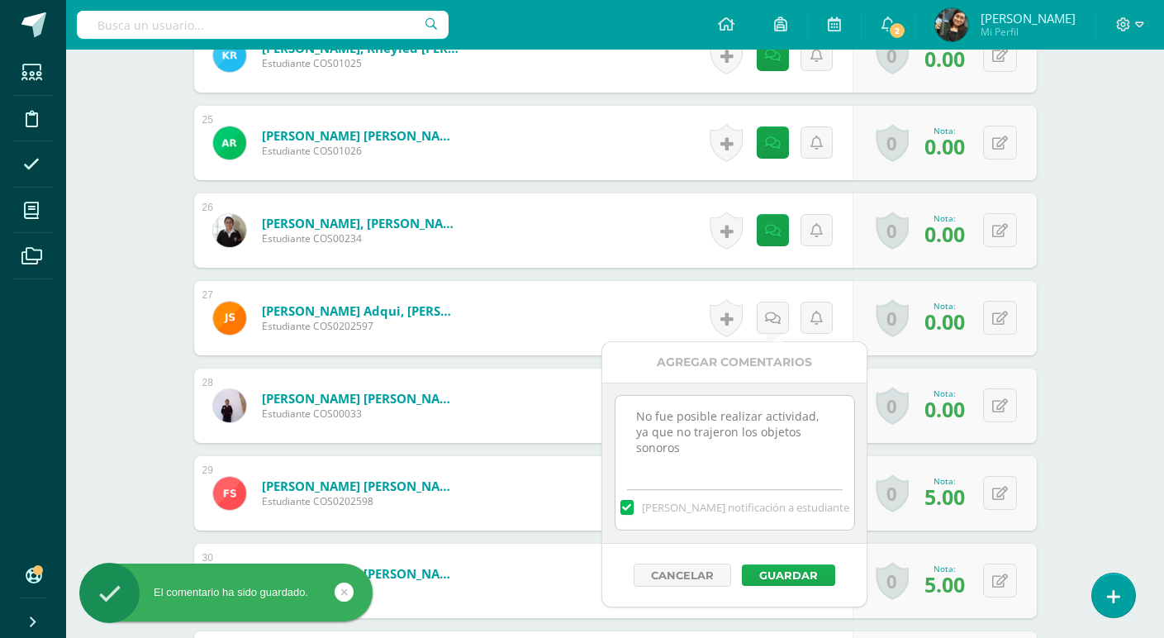
scroll to position [2649, 0]
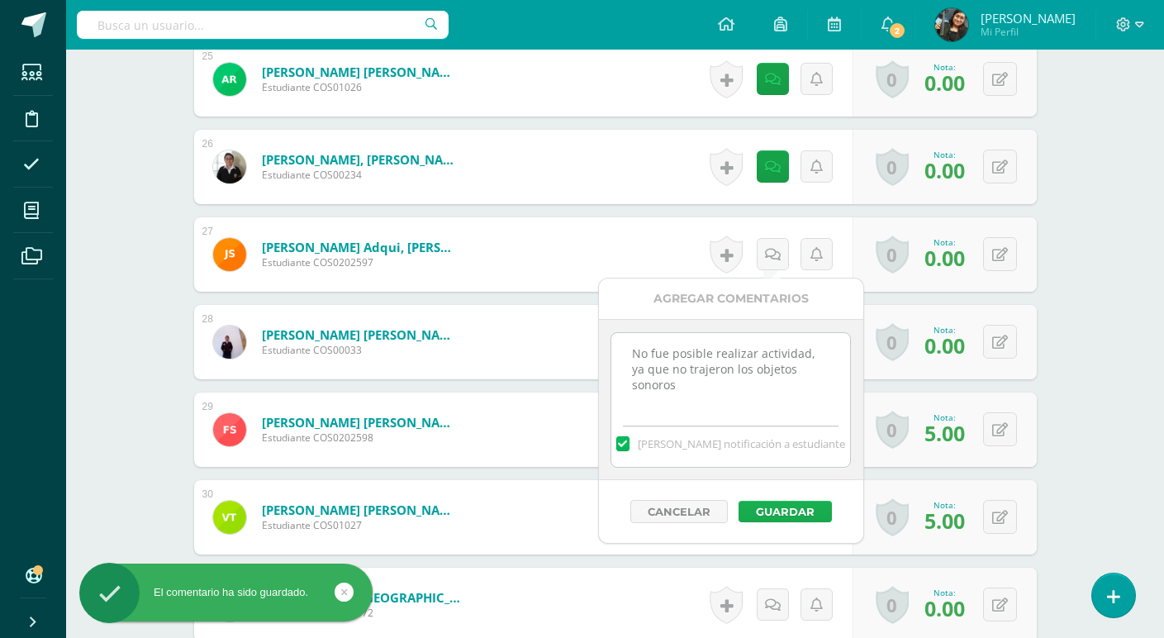
type textarea "No fue posible realizar actividad, ya que no trajeron los objetos sonoros"
click at [786, 511] on button "Guardar" at bounding box center [784, 511] width 93 height 21
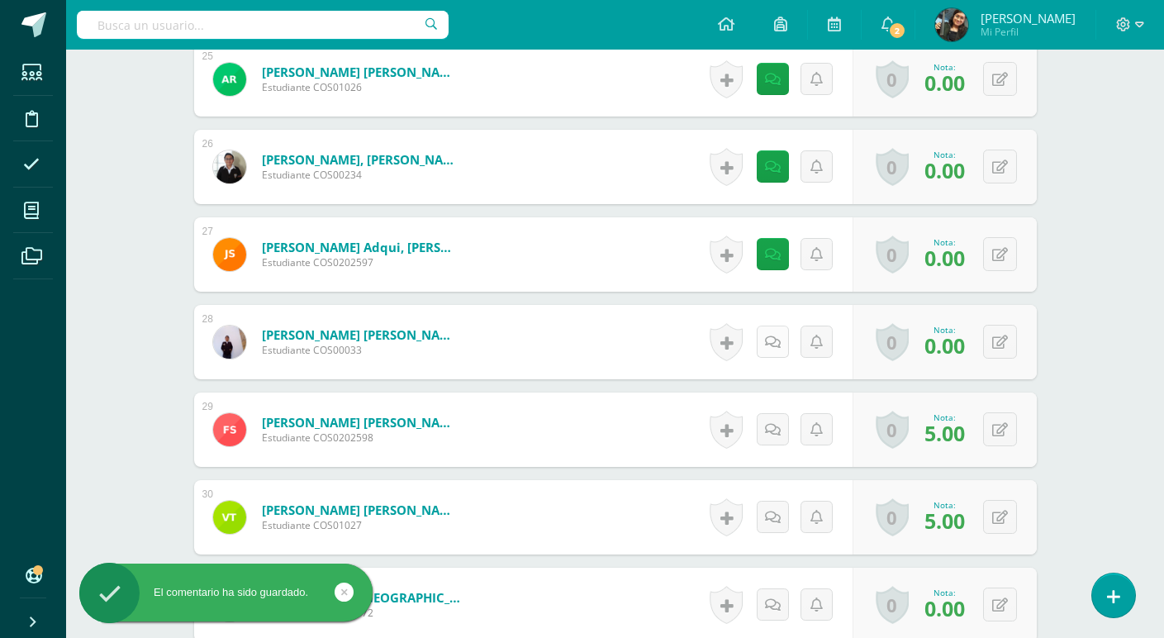
click at [767, 340] on link at bounding box center [773, 341] width 32 height 32
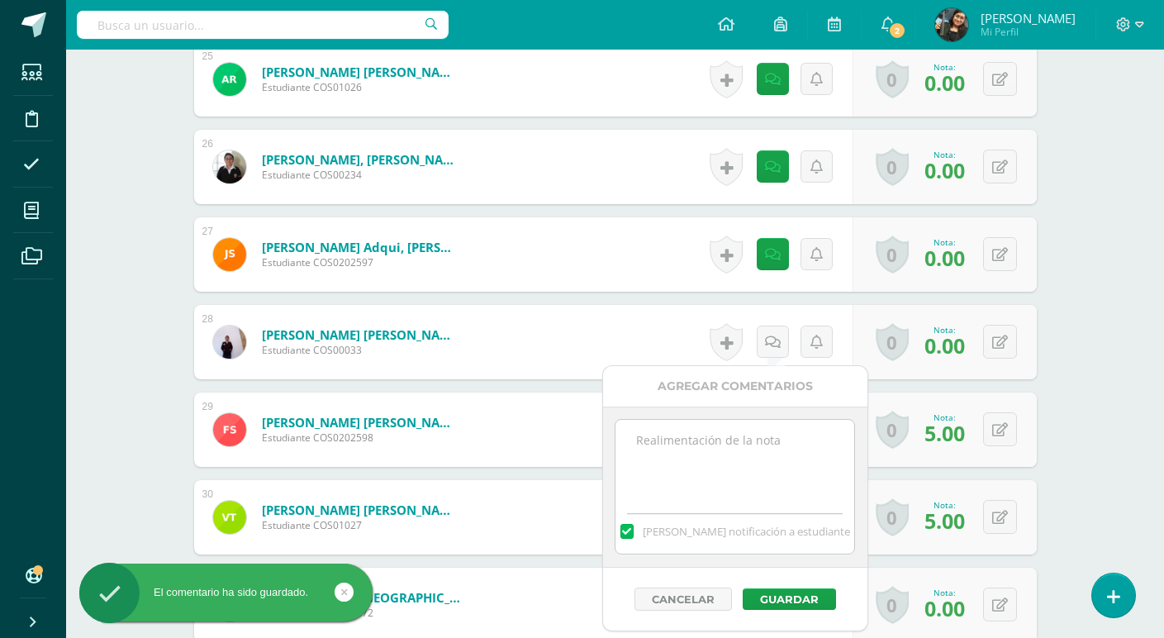
click at [743, 434] on textarea at bounding box center [734, 461] width 239 height 83
paste textarea "No fue posible realizar actividad, ya que no trajeron los objetos sonoros"
type textarea "No fue posible realizar actividad, ya que no trajeron los objetos sonoros"
click at [782, 593] on button "Guardar" at bounding box center [789, 598] width 93 height 21
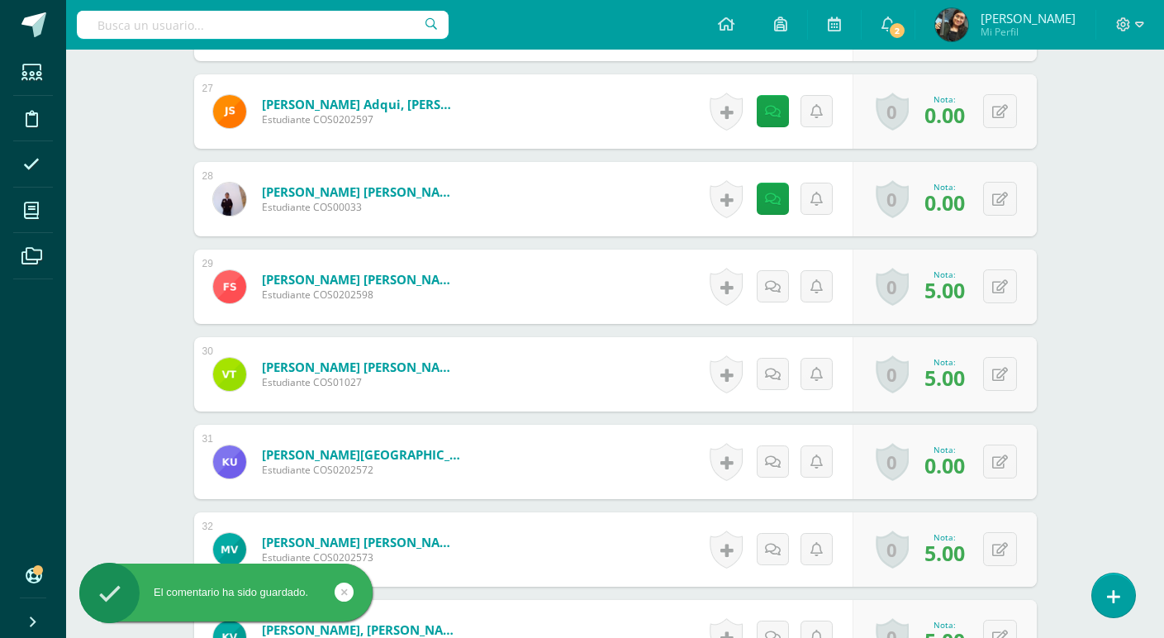
scroll to position [2814, 0]
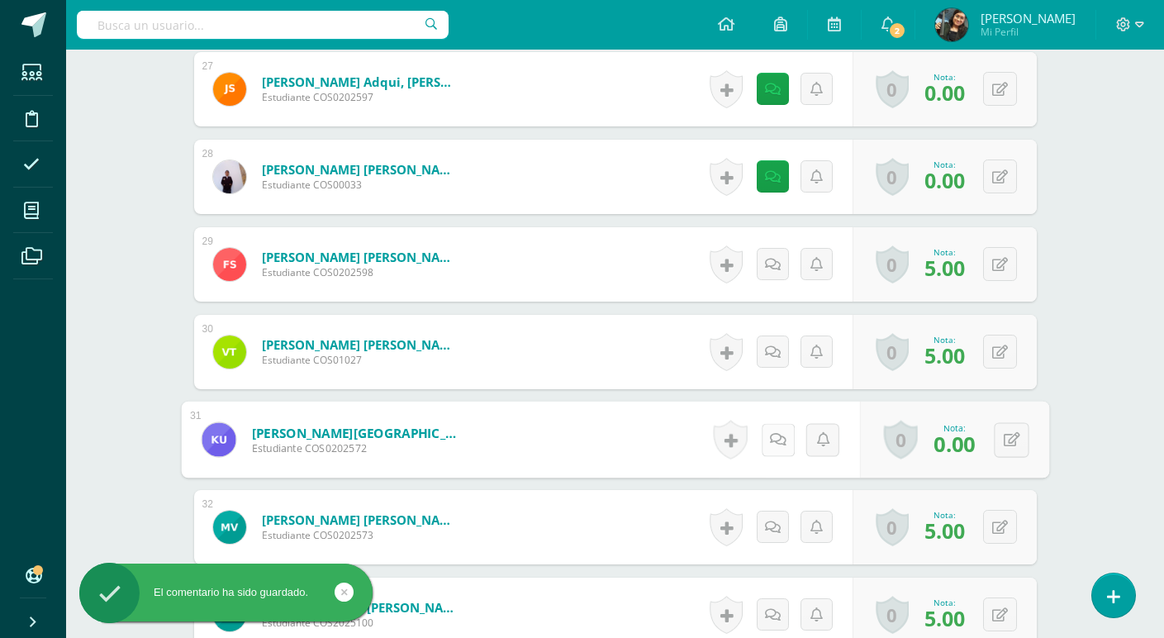
click at [770, 441] on icon at bounding box center [777, 439] width 17 height 14
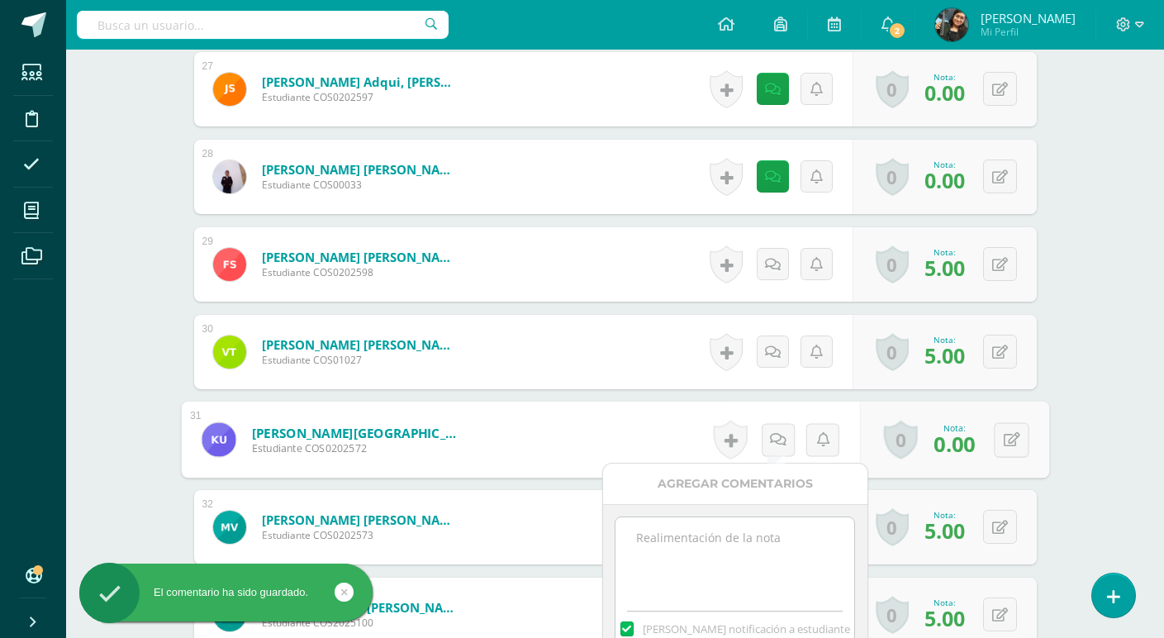
click at [751, 569] on textarea at bounding box center [734, 558] width 239 height 83
paste textarea "No fue posible realizar actividad, ya que no trajeron los objetos sonoros"
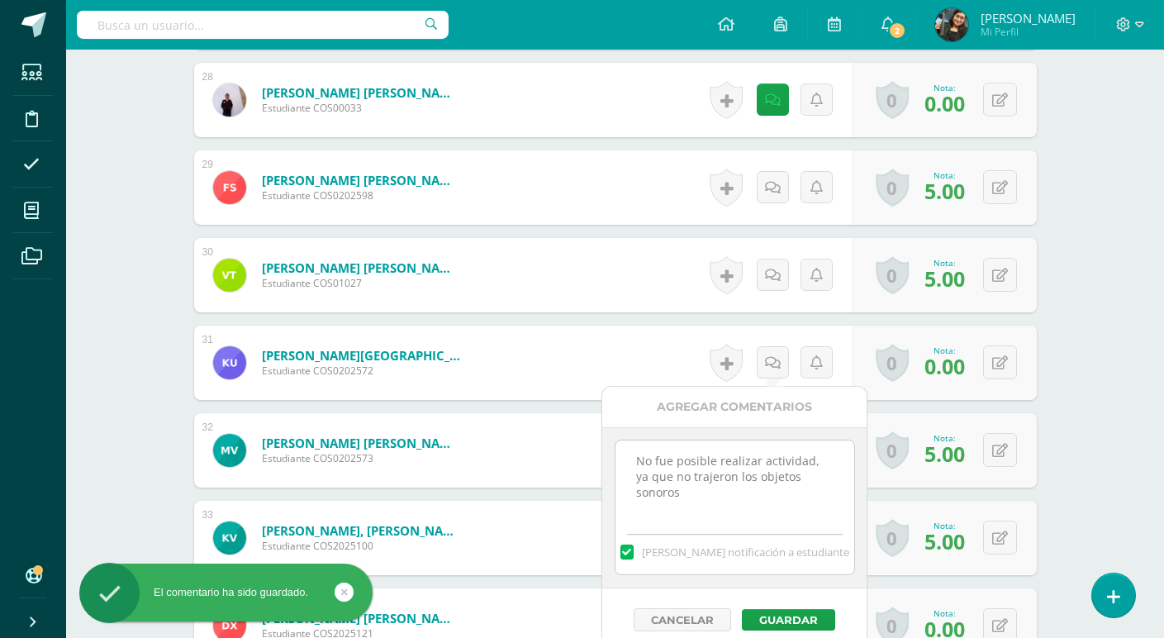
scroll to position [2980, 0]
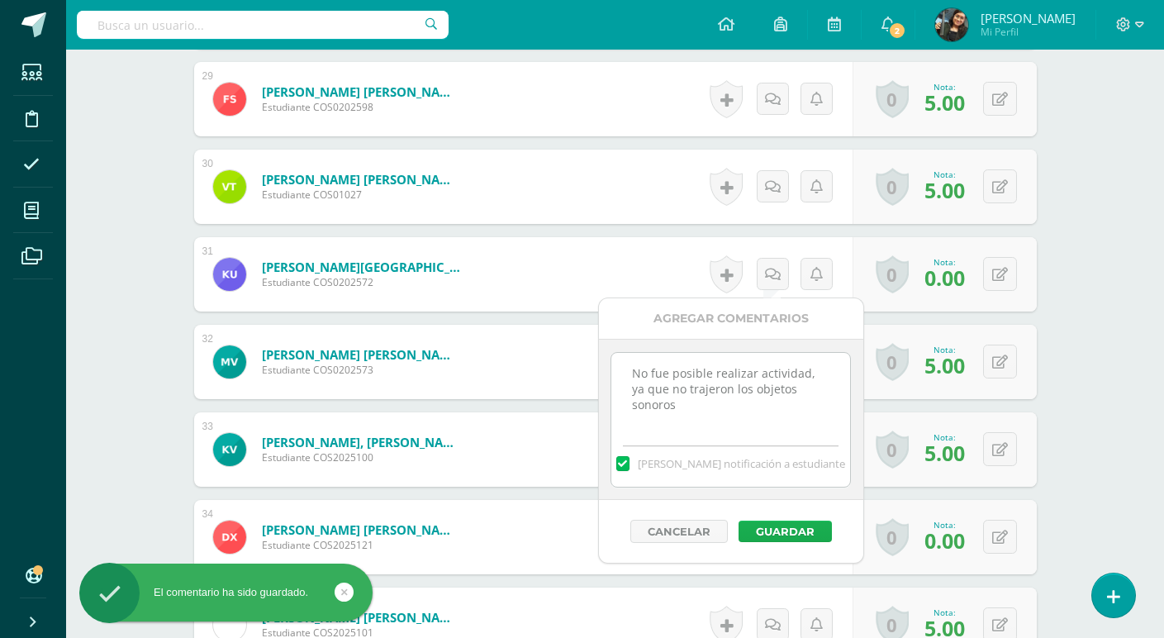
type textarea "No fue posible realizar actividad, ya que no trajeron los objetos sonoros"
click at [787, 528] on button "Guardar" at bounding box center [784, 530] width 93 height 21
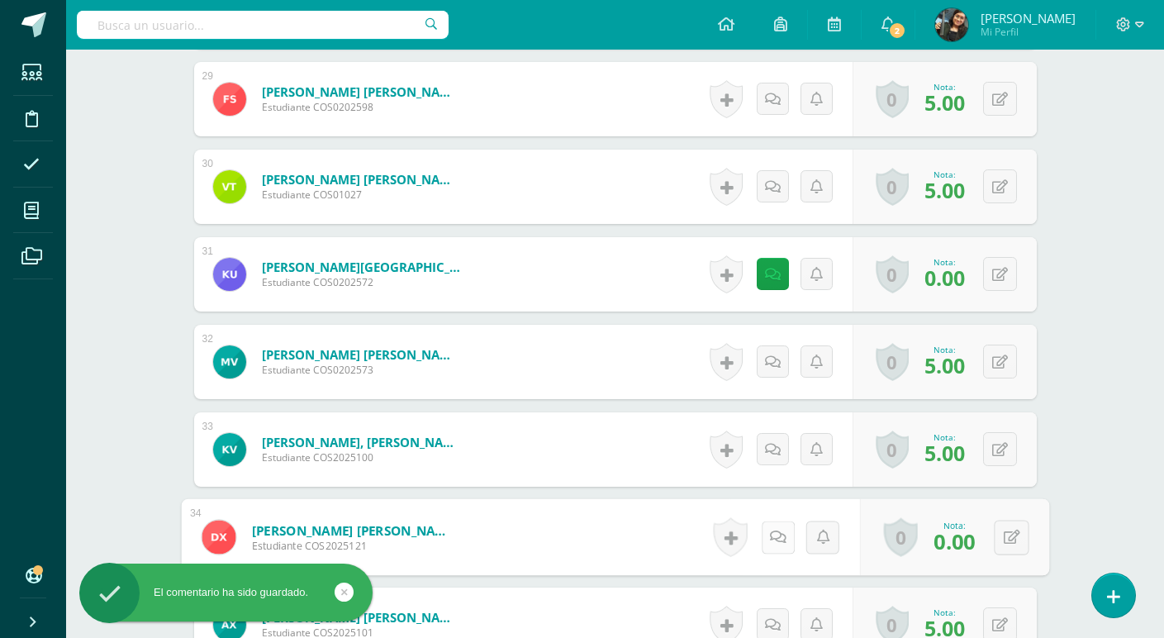
click at [773, 531] on icon at bounding box center [777, 536] width 17 height 14
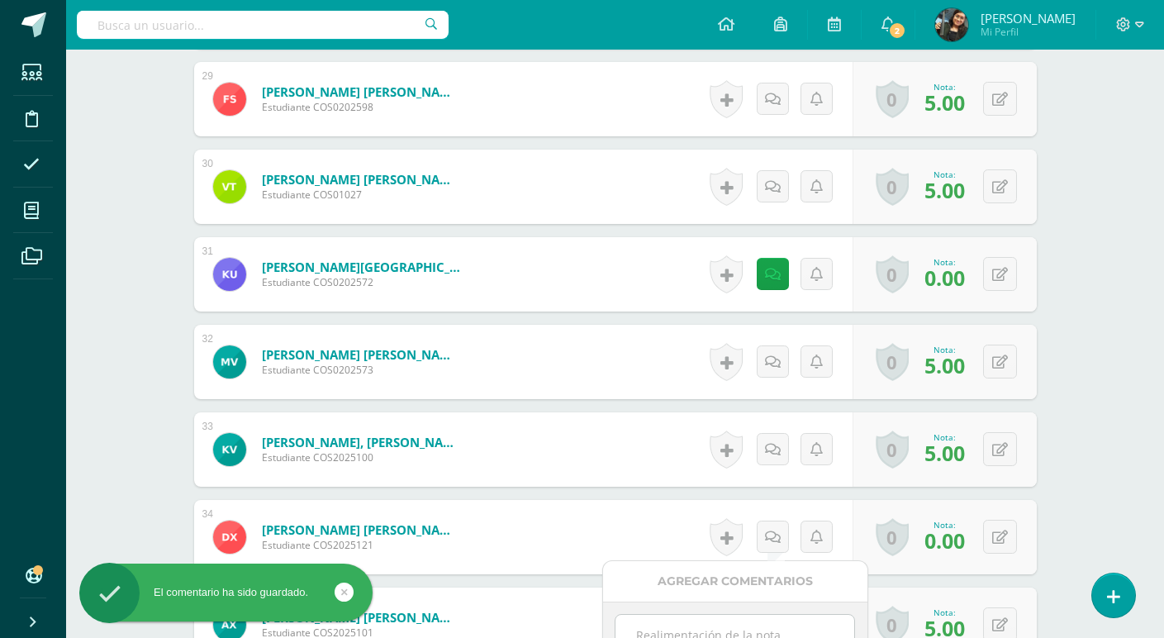
scroll to position [3193, 0]
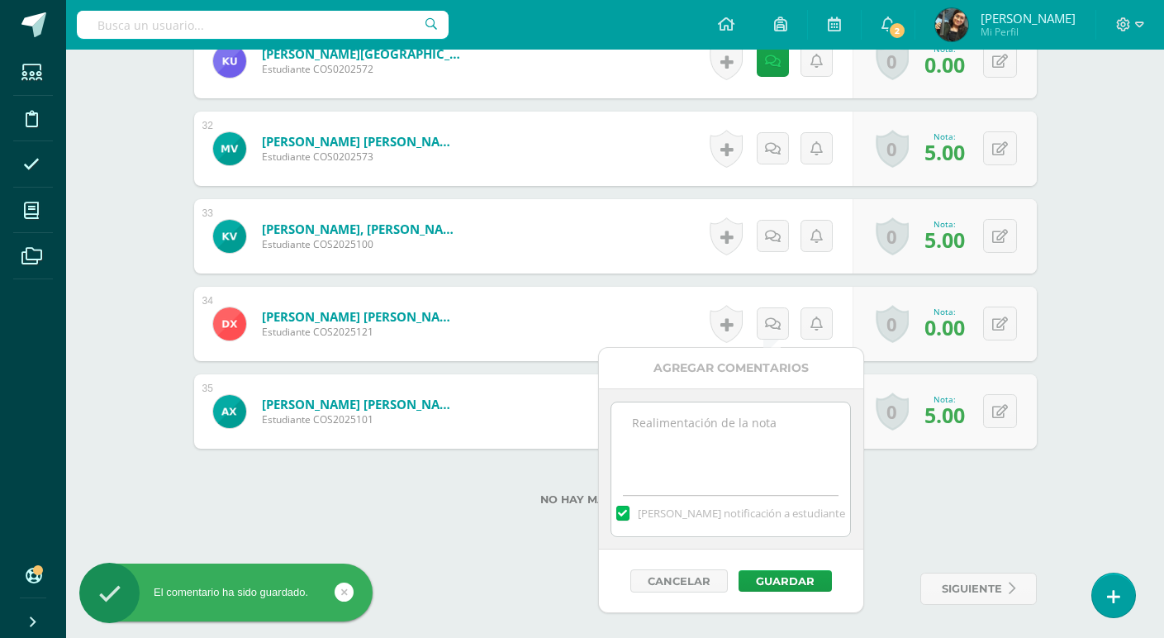
paste textarea "No fue posible realizar actividad, ya que no trajeron los objetos sonoros"
type textarea "No fue posible realizar actividad, ya que no trajeron los objetos sonoros"
click at [771, 584] on button "Guardar" at bounding box center [784, 580] width 93 height 21
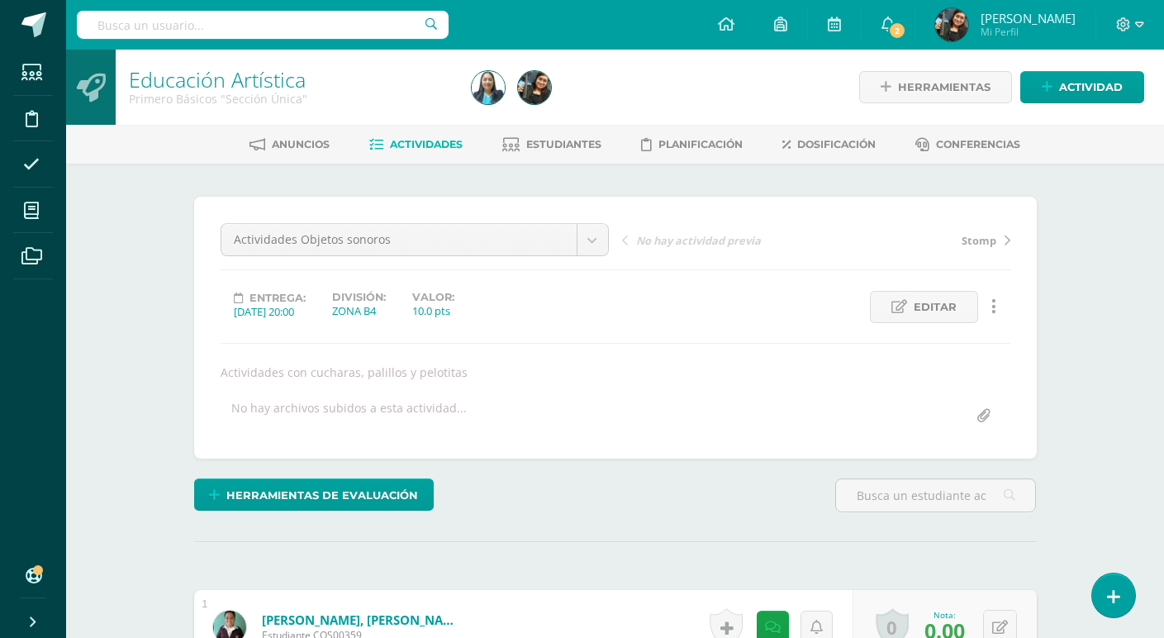
scroll to position [496, 0]
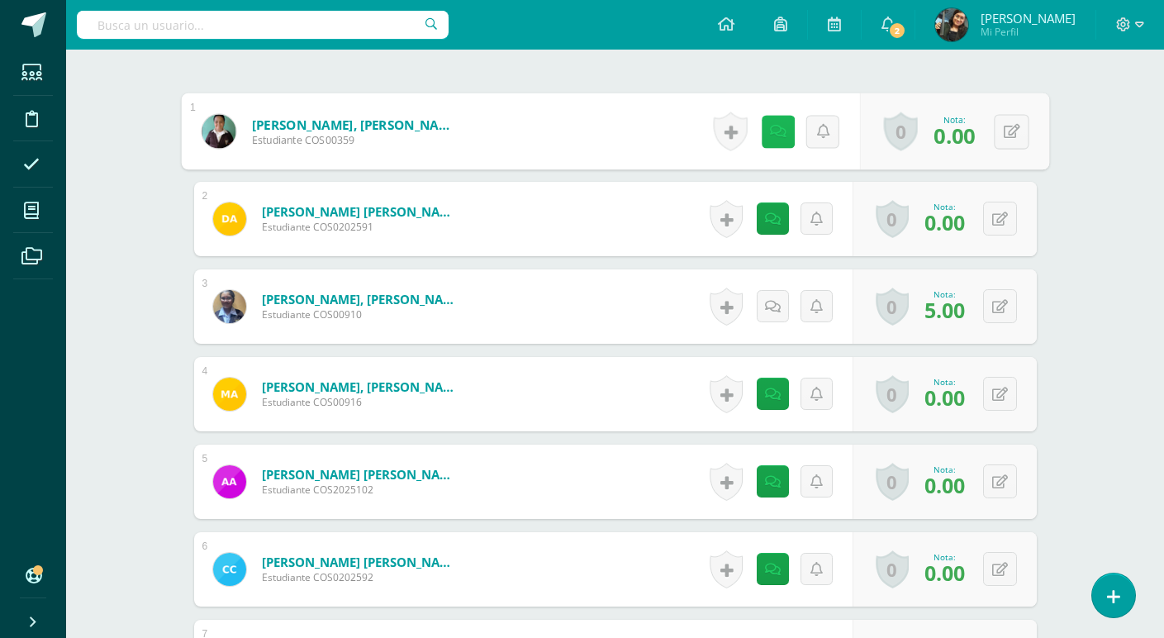
click at [762, 123] on link at bounding box center [777, 131] width 33 height 33
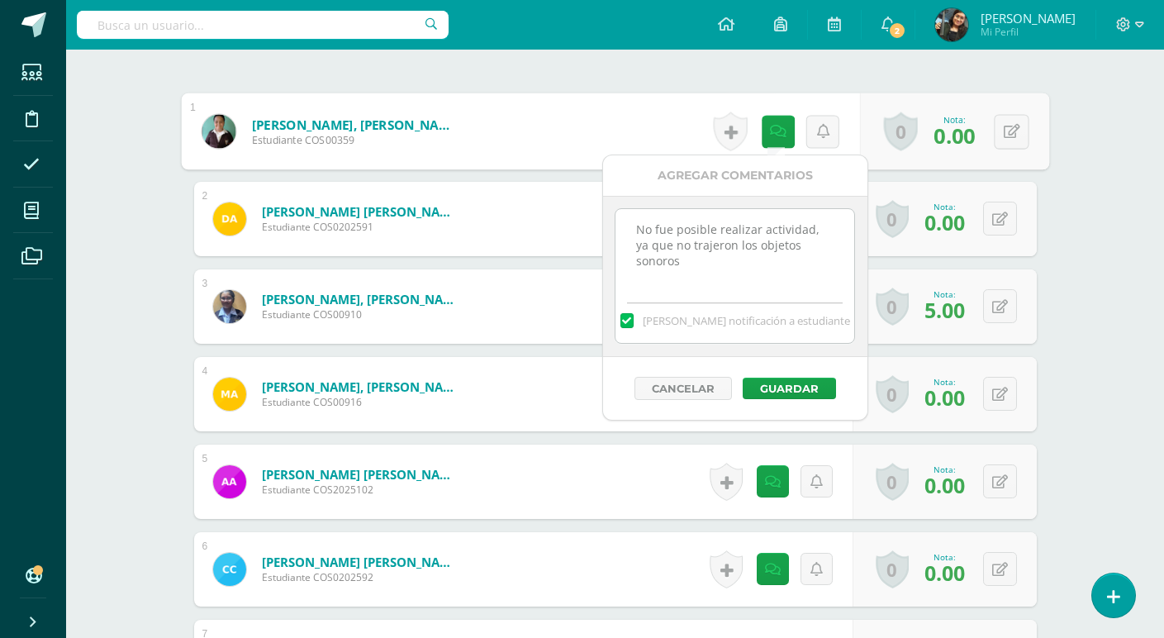
click at [670, 112] on form "Aguilar Sanchez, Jefferson Emanuel Estudiante COS00359 Nota 0.00 0 Logros Logro…" at bounding box center [615, 131] width 868 height 77
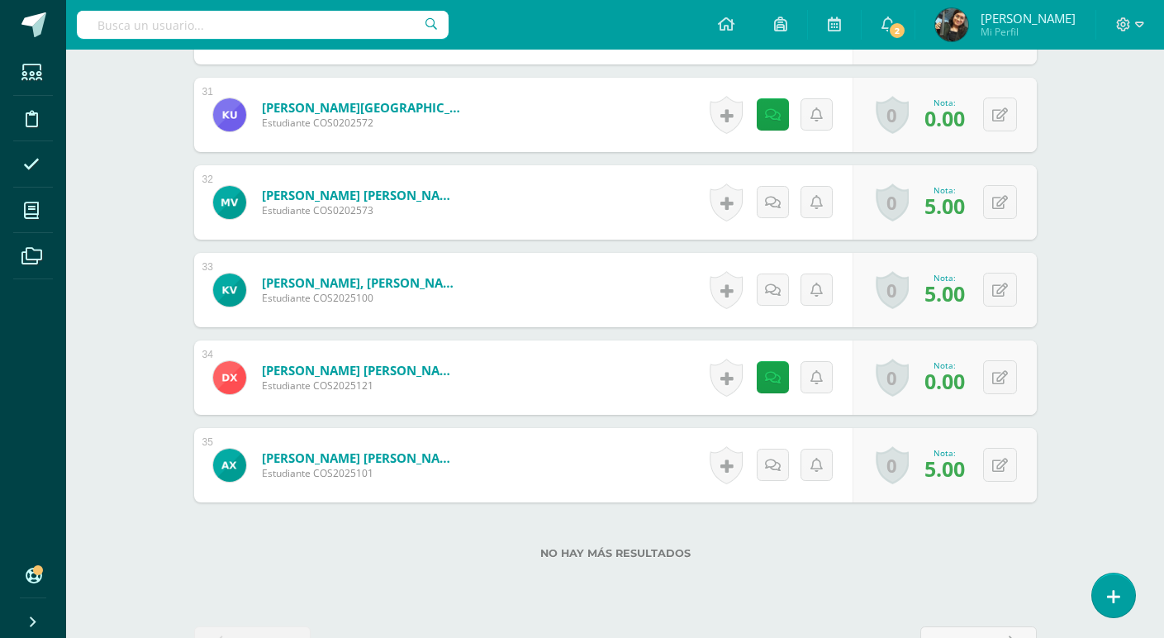
scroll to position [3193, 0]
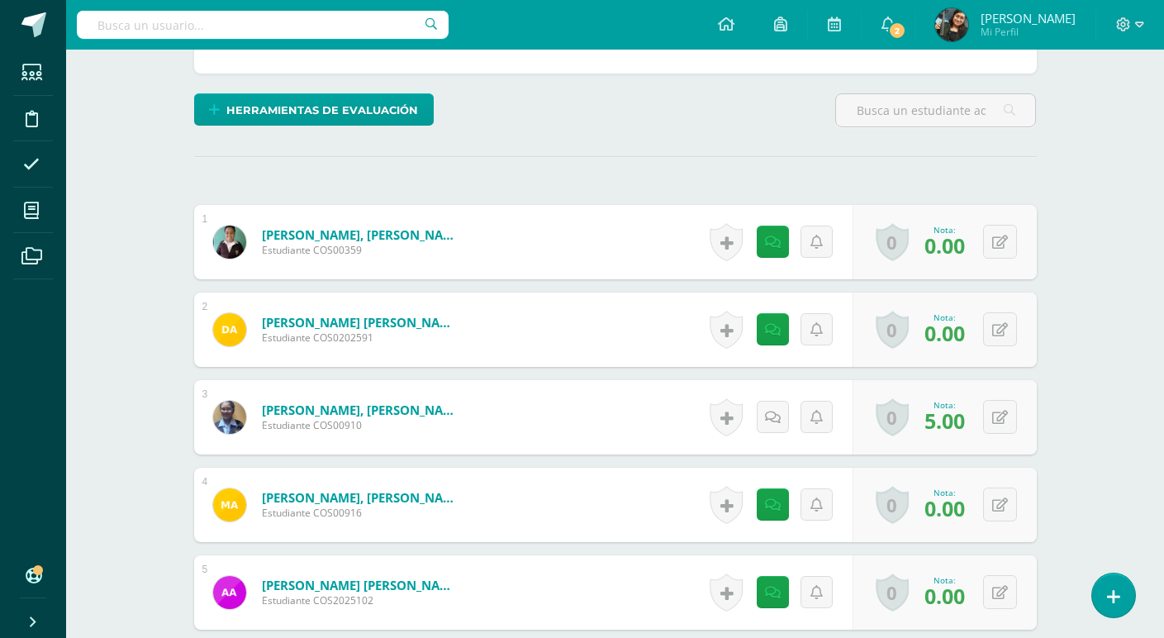
scroll to position [384, 0]
click at [906, 31] on span "2" at bounding box center [897, 30] width 18 height 18
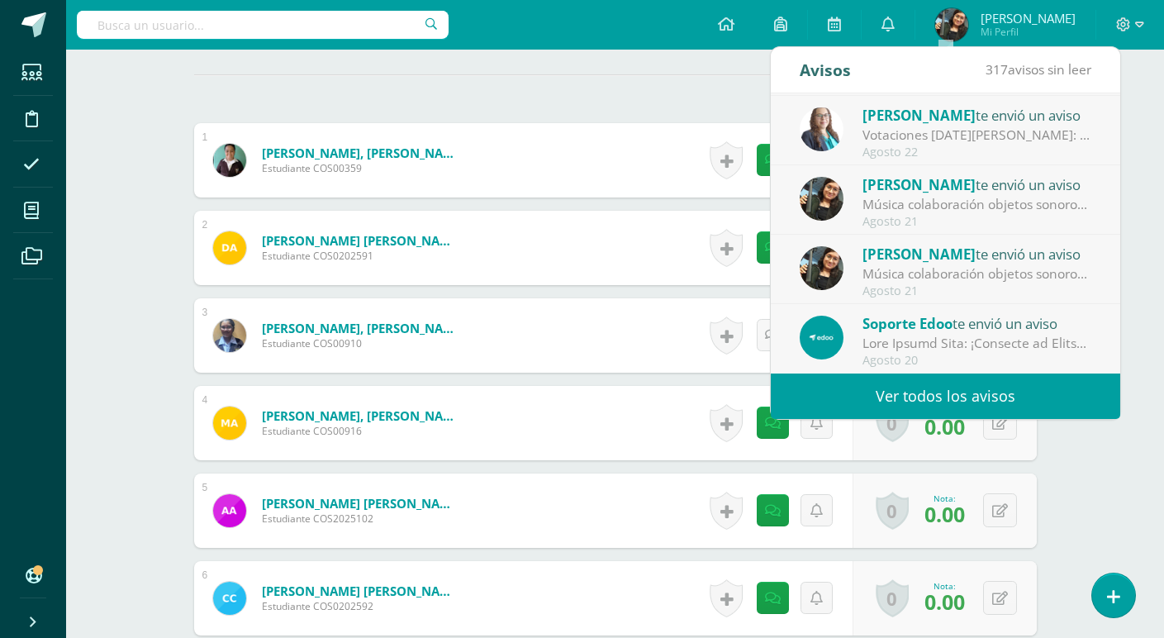
scroll to position [0, 0]
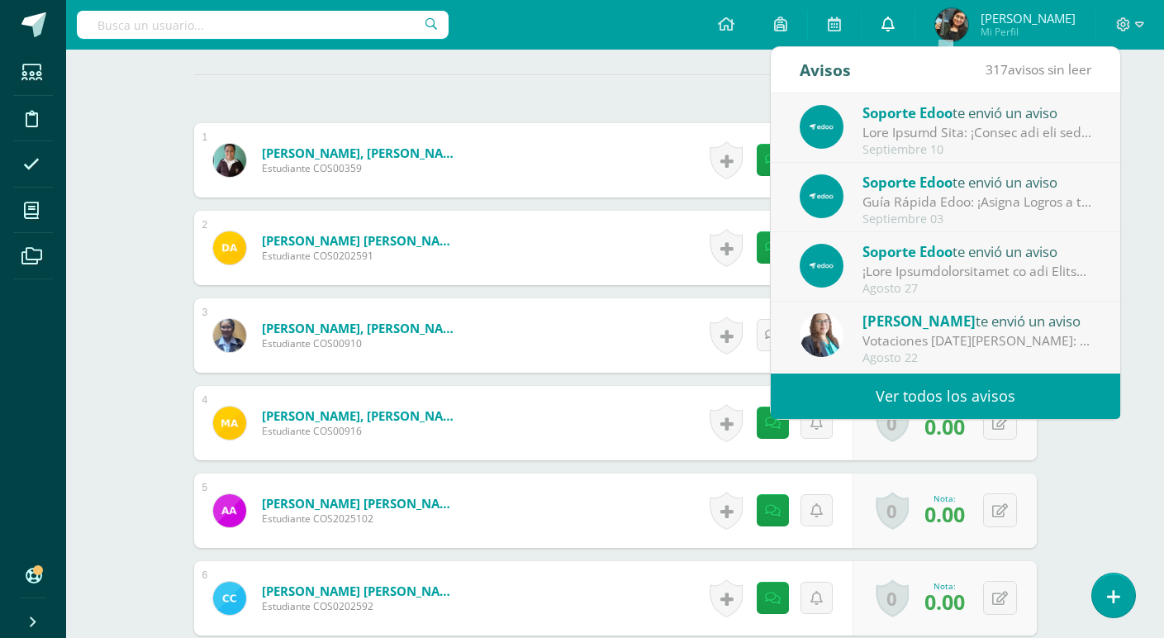
click at [914, 33] on link "0" at bounding box center [888, 25] width 53 height 50
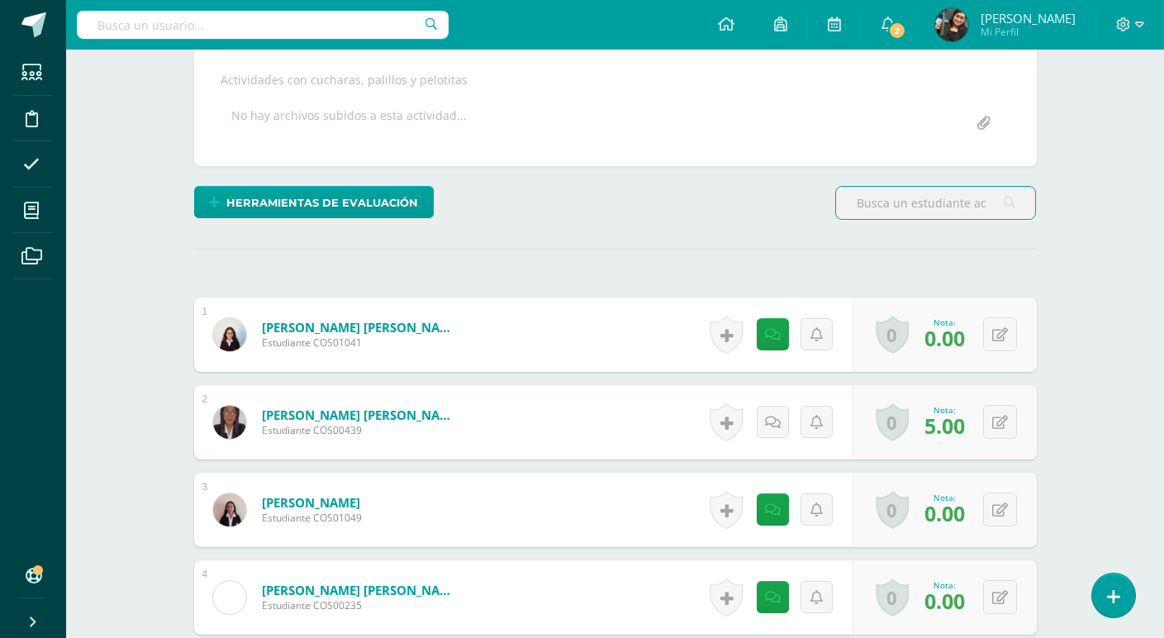
scroll to position [333, 0]
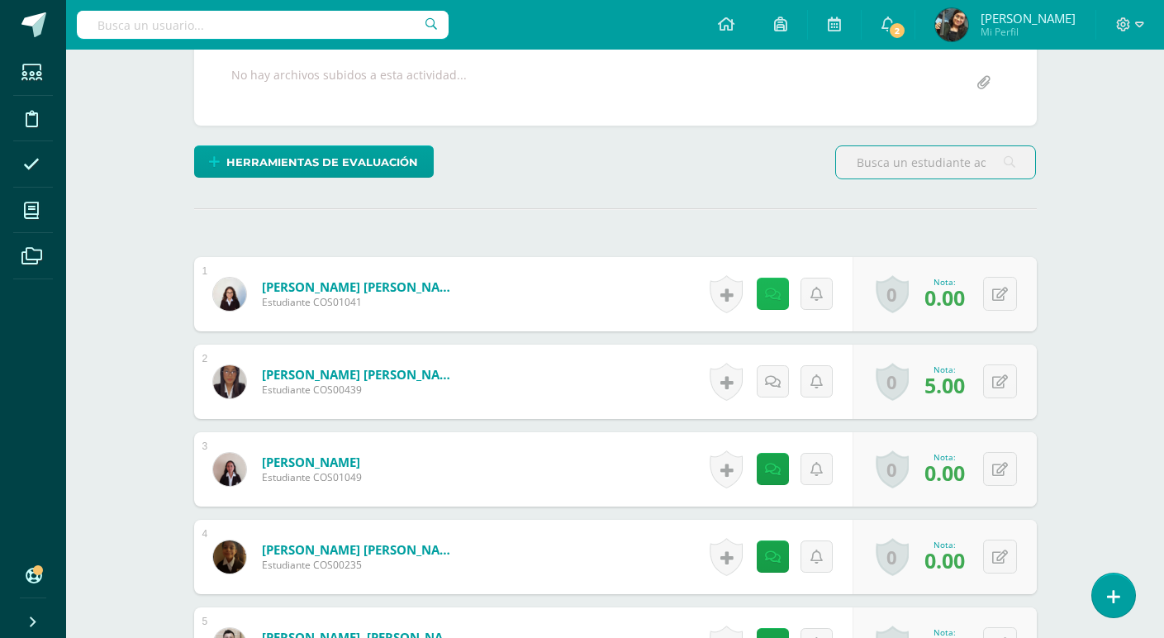
click at [770, 290] on icon at bounding box center [773, 294] width 16 height 14
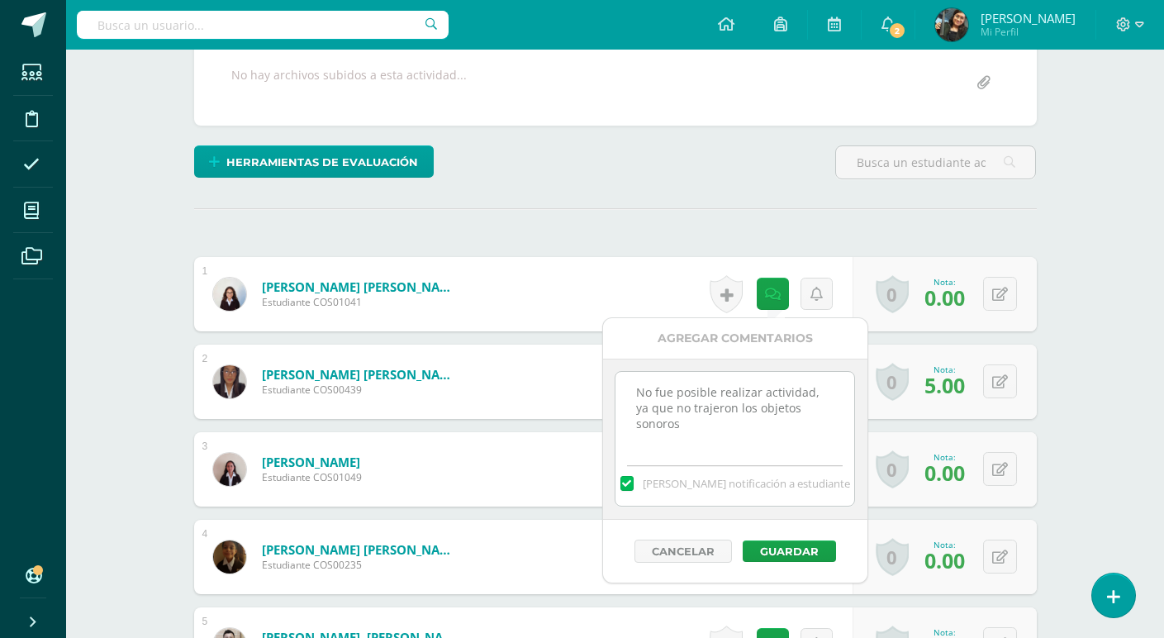
drag, startPoint x: 634, startPoint y: 390, endPoint x: 846, endPoint y: 420, distance: 213.5
click at [846, 420] on textarea "No fue posible realizar actividad, ya que no trajeron los objetos sonoros" at bounding box center [734, 413] width 239 height 83
